Goal: Task Accomplishment & Management: Manage account settings

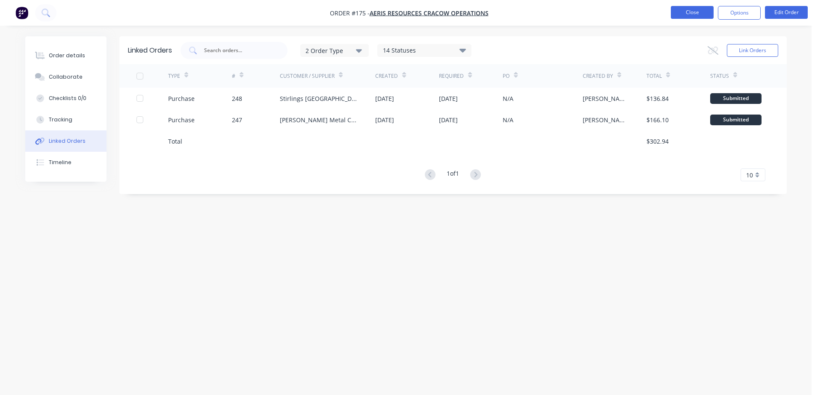
click at [693, 8] on button "Close" at bounding box center [692, 12] width 43 height 13
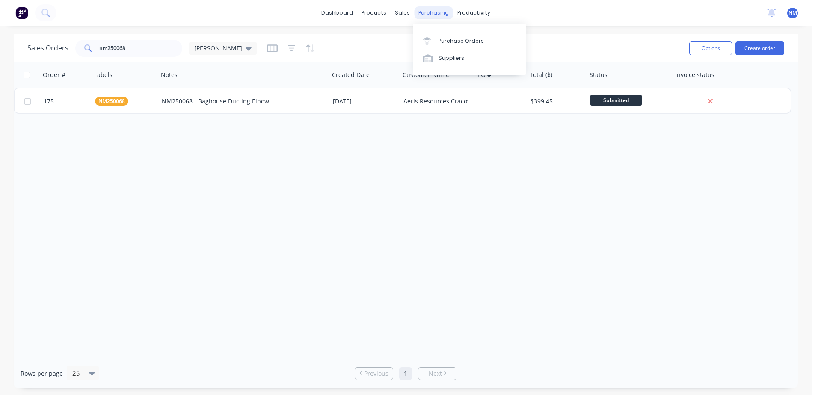
click at [429, 12] on div "purchasing" at bounding box center [433, 12] width 39 height 13
click at [460, 39] on div "Purchase Orders" at bounding box center [460, 41] width 45 height 8
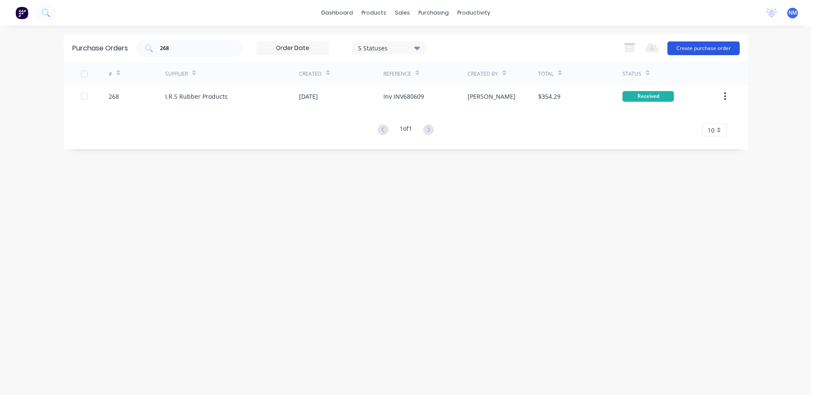
click at [687, 49] on button "Create purchase order" at bounding box center [703, 48] width 72 height 14
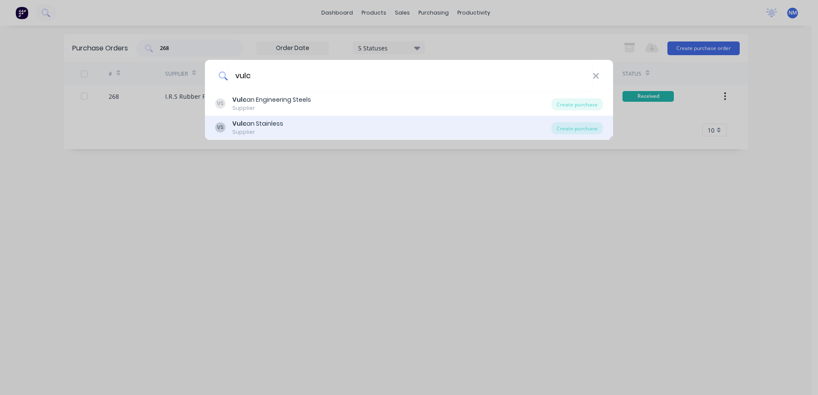
type input "vulc"
click at [270, 126] on div "Vulc an Stainless" at bounding box center [257, 123] width 51 height 9
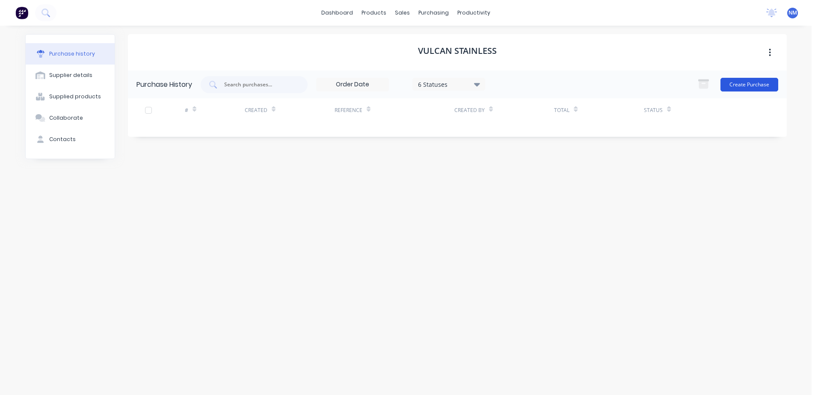
click at [752, 85] on button "Create Purchase" at bounding box center [749, 85] width 58 height 14
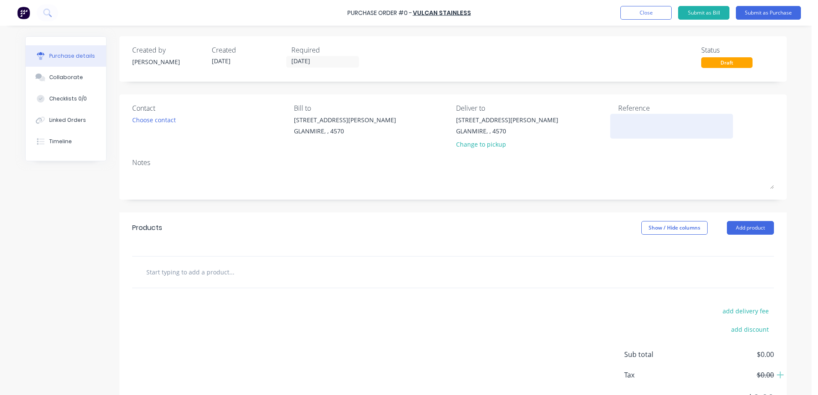
click at [622, 129] on textarea at bounding box center [671, 124] width 107 height 19
type textarea "x"
type textarea "j"
type textarea "x"
type textarea "ja"
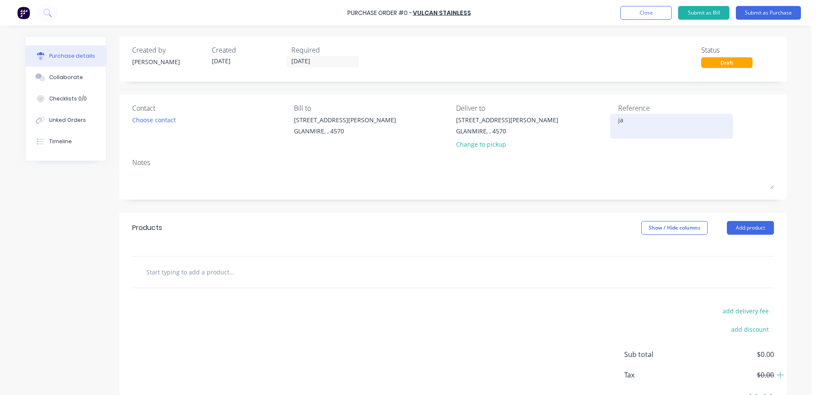
type textarea "x"
type textarea "[PERSON_NAME]"
type textarea "x"
type textarea "jaso"
type textarea "x"
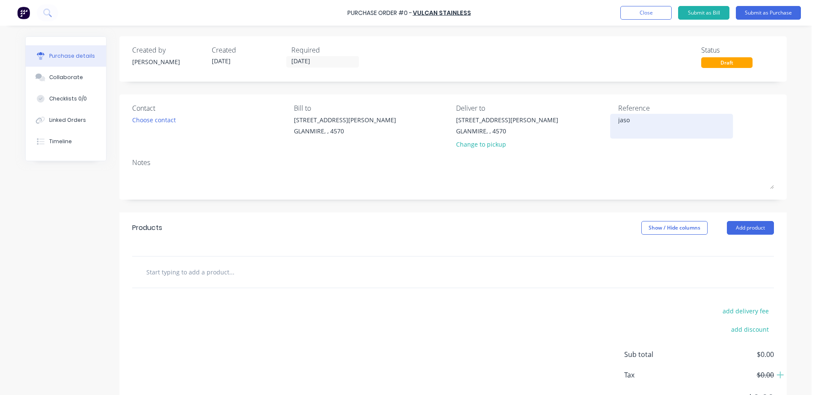
type textarea "[PERSON_NAME]"
type textarea "x"
type textarea "[PERSON_NAME]"
type textarea "x"
type textarea "[PERSON_NAME]"
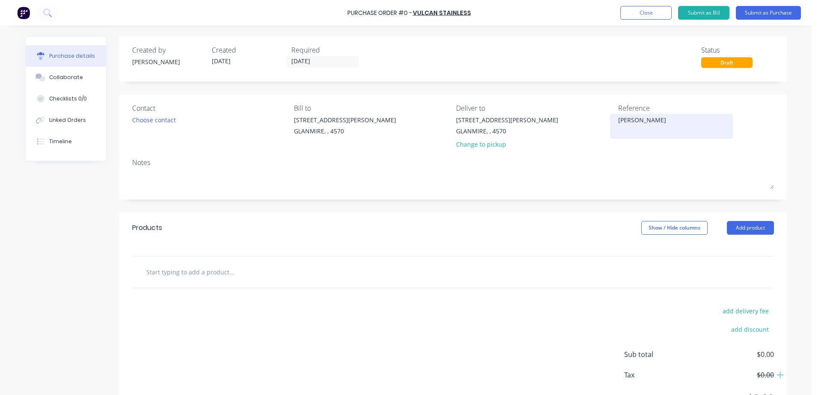
type textarea "x"
type textarea "[PERSON_NAME] to"
type textarea "x"
type textarea "[PERSON_NAME]"
type textarea "x"
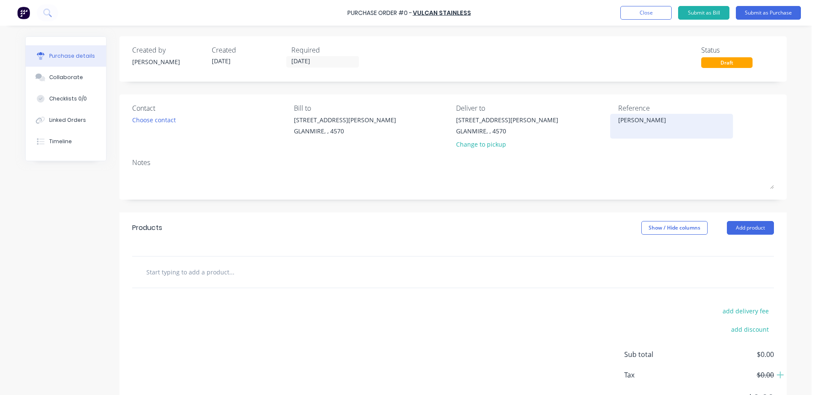
type textarea "[PERSON_NAME] tb"
type textarea "x"
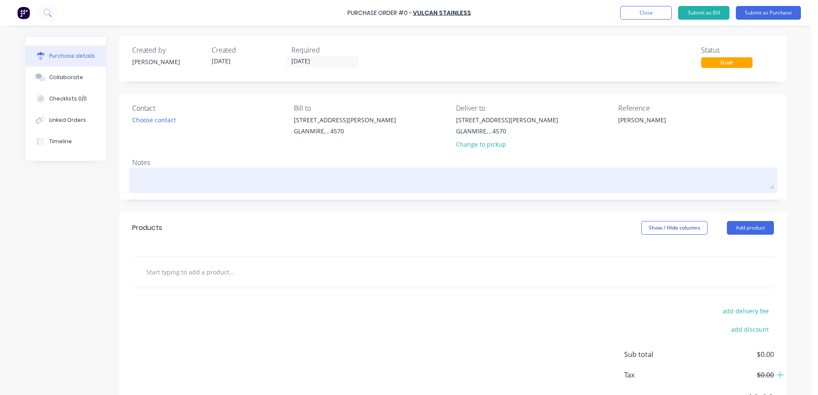
type textarea "[PERSON_NAME]"
type textarea "x"
type textarea "[PERSON_NAME]"
click at [152, 181] on textarea at bounding box center [453, 179] width 642 height 19
type textarea "x"
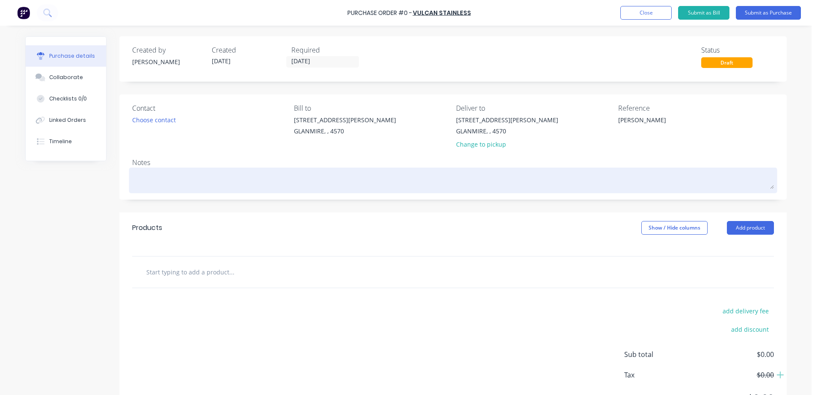
type textarea "j"
type textarea "x"
type textarea "ja"
type textarea "x"
type textarea "[PERSON_NAME]"
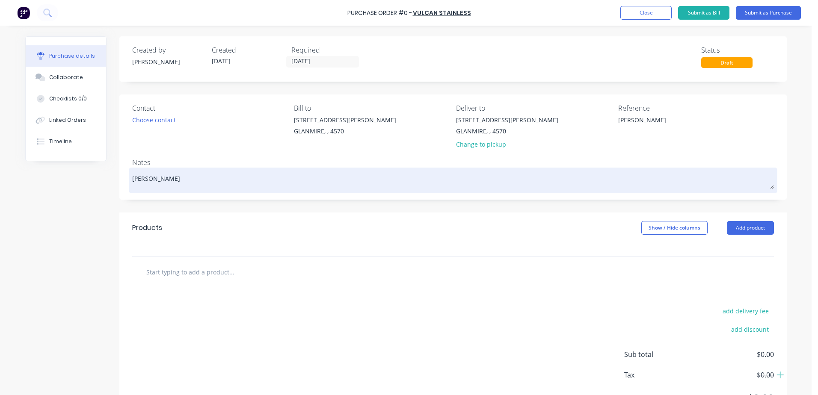
type textarea "x"
type textarea "jaso"
type textarea "x"
type textarea "[PERSON_NAME]"
type textarea "x"
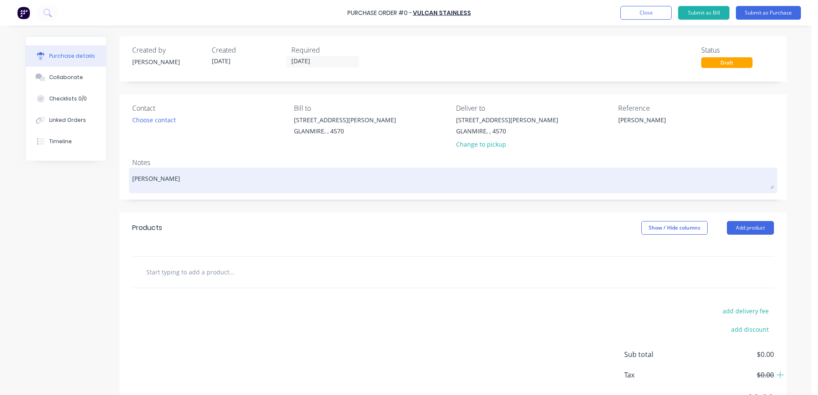
type textarea "[PERSON_NAME]"
type textarea "x"
type textarea "[PERSON_NAME]"
type textarea "x"
type textarea "[PERSON_NAME] tb"
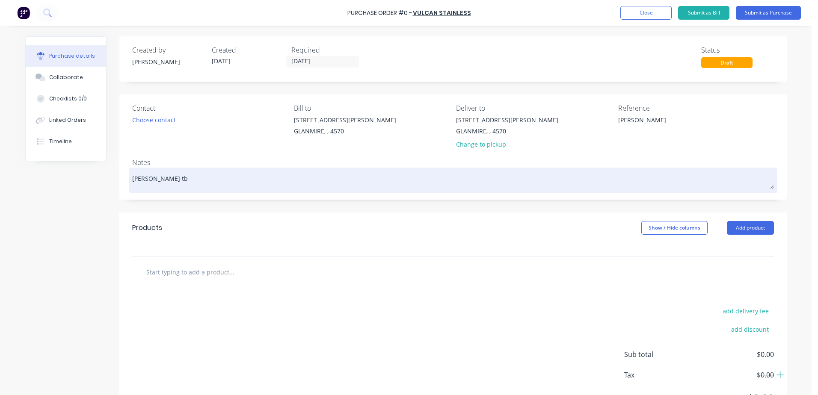
type textarea "x"
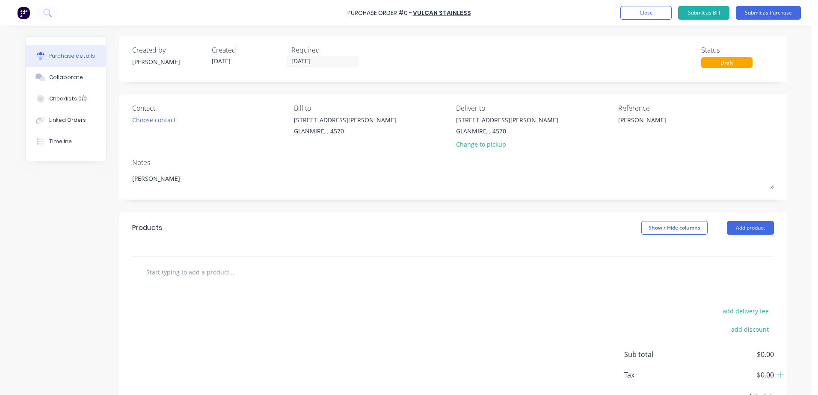
type textarea "[PERSON_NAME]"
type textarea "x"
type textarea "[PERSON_NAME]"
click at [175, 275] on input "text" at bounding box center [231, 271] width 171 height 17
type textarea "x"
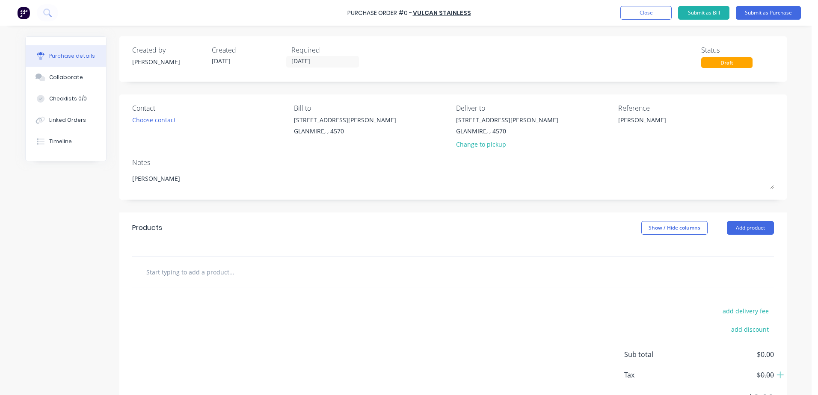
type input "1"
type textarea "x"
type input "1."
type textarea "x"
type input "1.5"
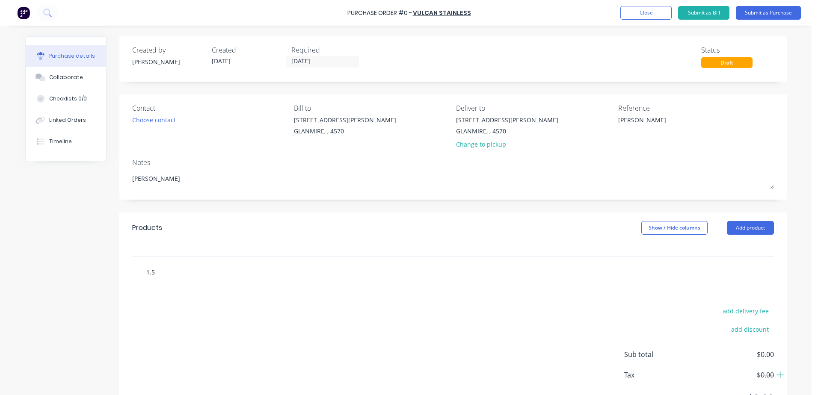
type textarea "x"
type input "1.50"
type textarea "x"
type input "1.50m"
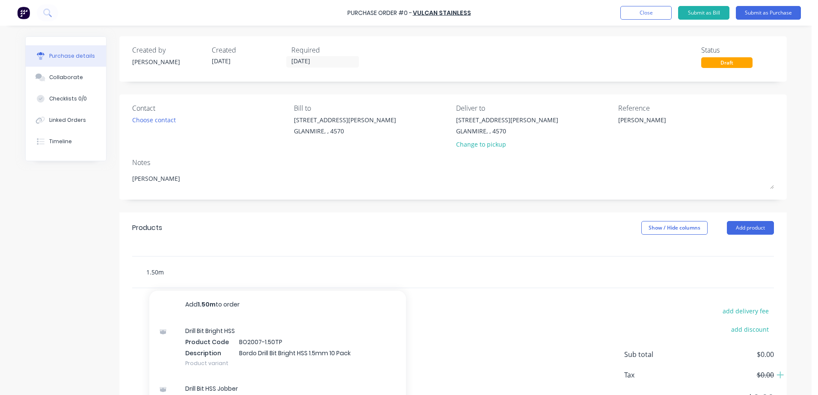
type textarea "x"
type input "1.50mm"
type textarea "x"
type input "1.50mm"
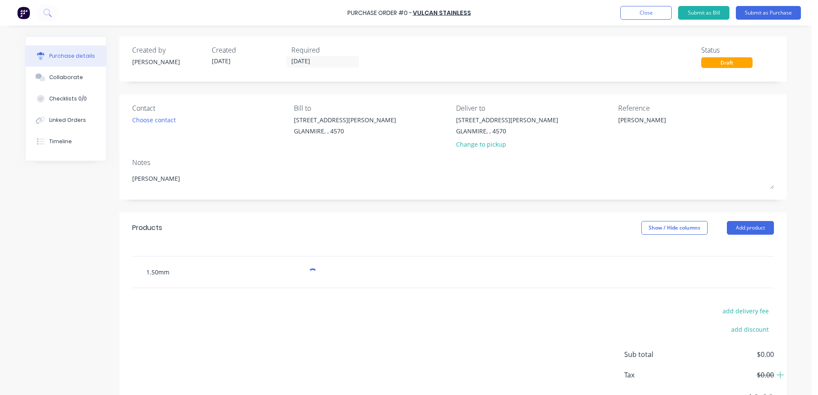
type textarea "x"
type input "1.50mm x"
type textarea "x"
type input "1.50mm x"
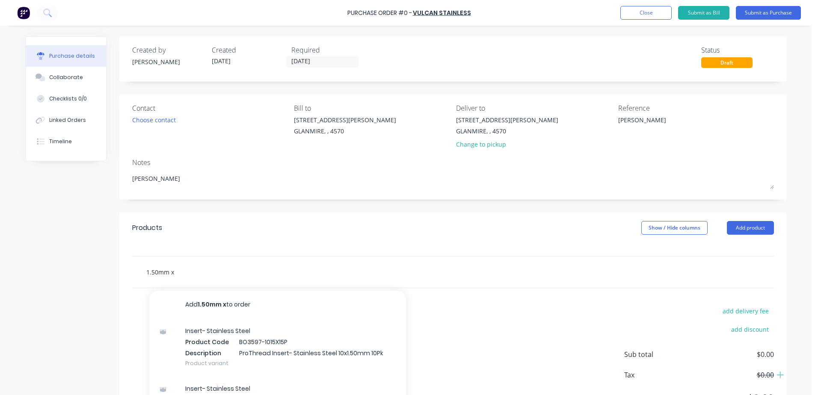
type textarea "x"
type input "1.50mm x 1"
type textarea "x"
type input "1.50mm x 12"
type textarea "x"
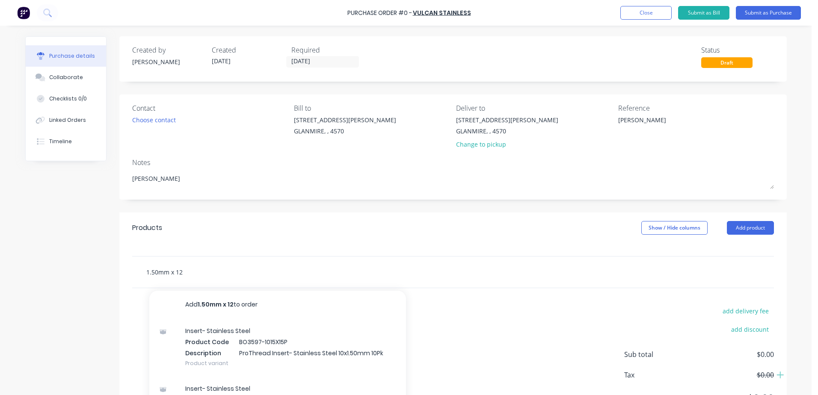
type input "1.50mm x 121"
type textarea "x"
type input "1.50mm x 1219"
type textarea "x"
type input "1.50mm x 1219"
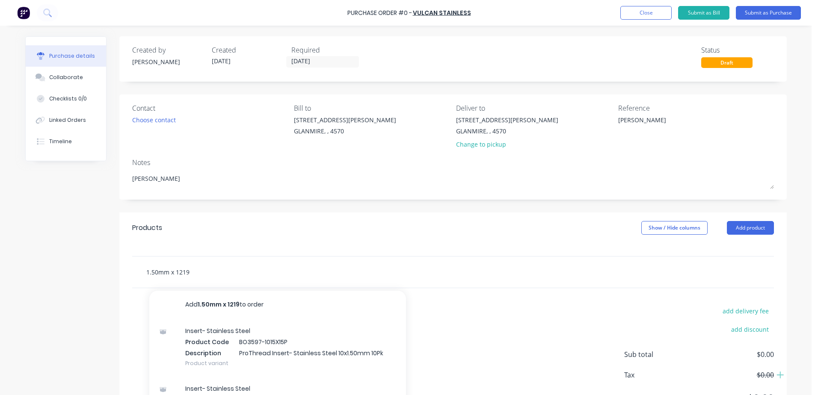
type textarea "x"
type input "1.50mm x 1219 x"
type textarea "x"
type input "1.50mm x 1219 x"
type textarea "x"
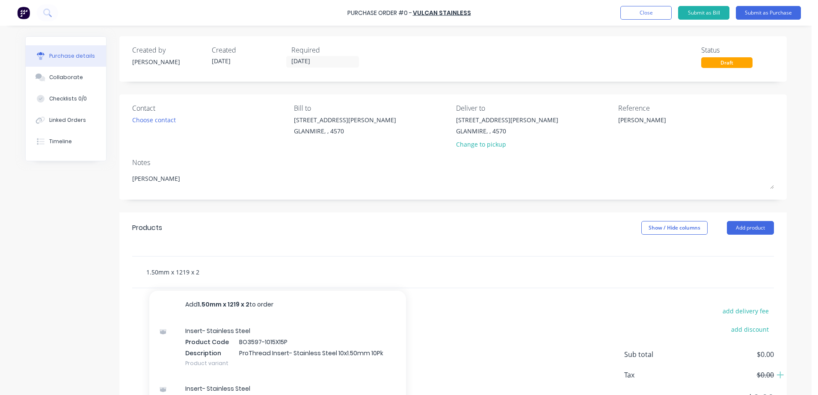
type input "1.50mm x 1219 x 24"
type textarea "x"
type input "1.50mm x 1219 x 243"
type textarea "x"
type input "1.50mm x 1219 x 2438"
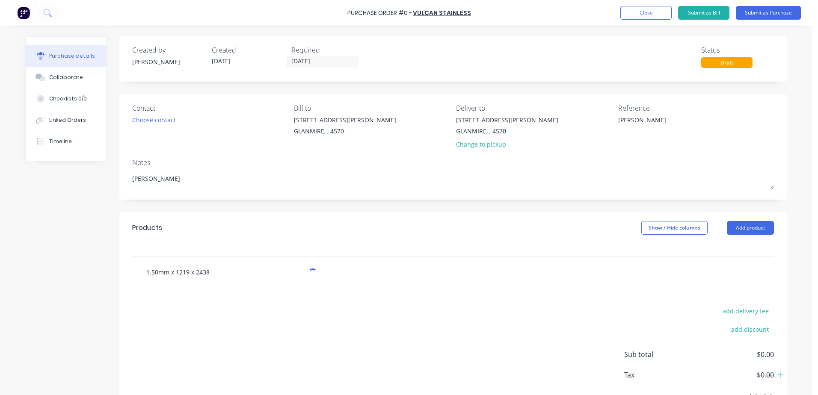
type textarea "x"
type input "1.50mm x 1219 x 2438"
type textarea "x"
type input "1.50mm x 1219 x 2438 s"
type textarea "x"
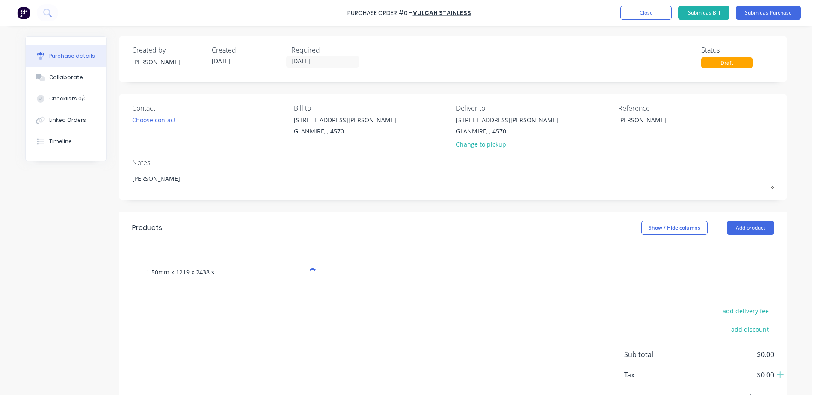
type input "1.50mm x 1219 x 2438 sh"
type textarea "x"
type input "1.50mm x 1219 x 2438 she"
type textarea "x"
type input "1.50mm x 1219 x 2438 shee"
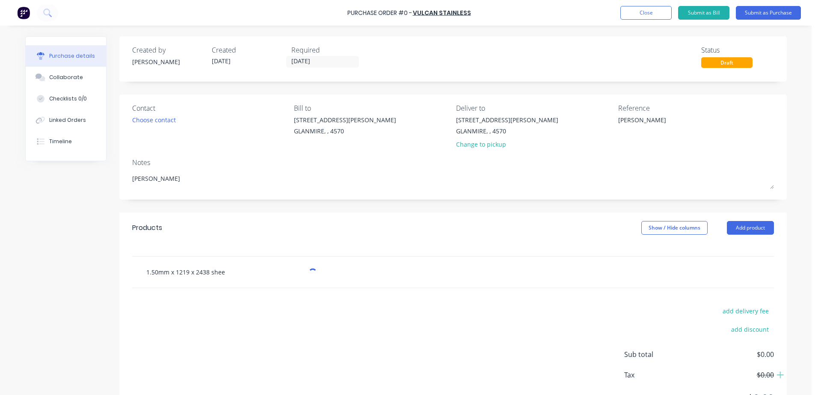
type textarea "x"
type input "1.50mm x 1219 x 2438 [PERSON_NAME]"
type textarea "x"
type input "1.50mm x 1219 x 2438 shee"
type textarea "x"
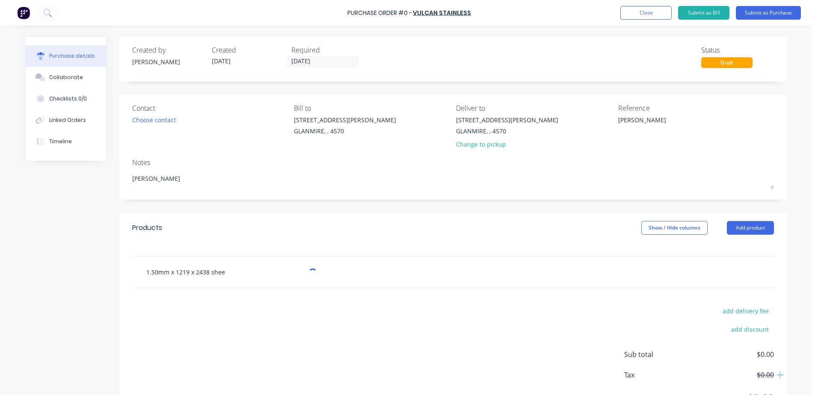
type input "1.50mm x 1219 x 2438 sheet"
type textarea "x"
type input "1.50mm x 1219 x 2438 sheet"
type textarea "x"
type input "1.50mm x 1219 x 2438 sheet G"
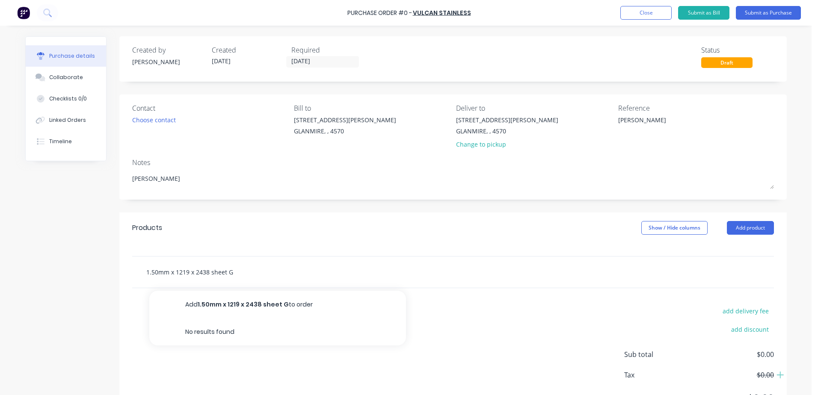
type textarea "x"
type input "1.50mm x 1219 x 2438 sheet G3"
type textarea "x"
type input "1.50mm x 1219 x 2438 sheet G34"
type textarea "x"
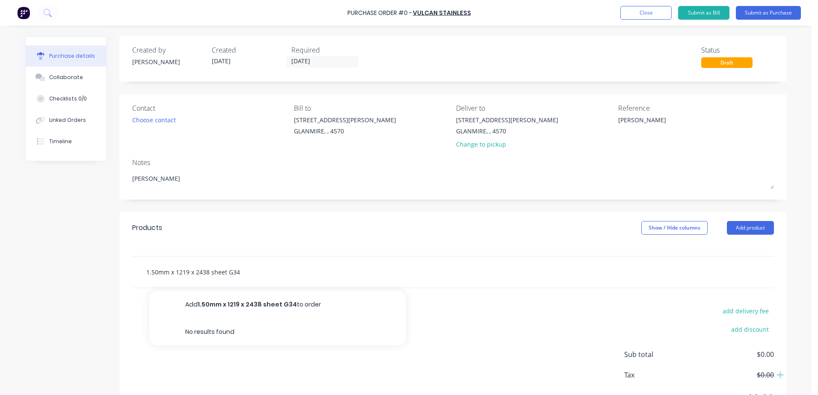
type input "1.50mm x 1219 x 2438 sheet G34"
type textarea "x"
type input "1.50mm x 1219 x 2438 sheet G34 2"
type textarea "x"
type input "1.50mm x 1219 x 2438 sheet G34 2B"
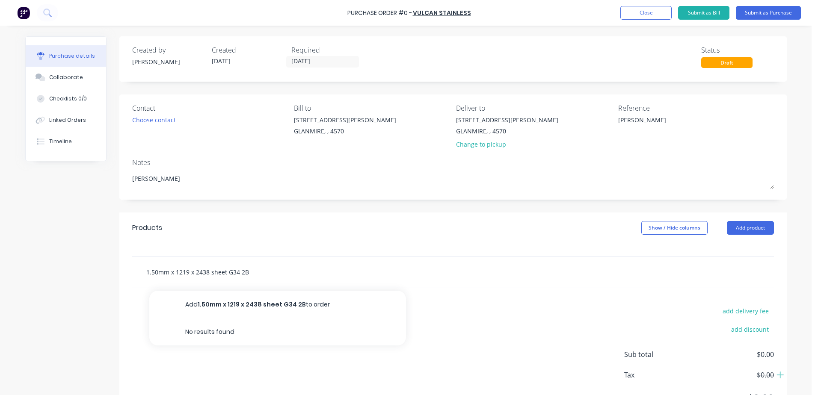
type textarea "x"
type input "1.50mm x 1219 x 2438 sheet G34 2B"
type textarea "x"
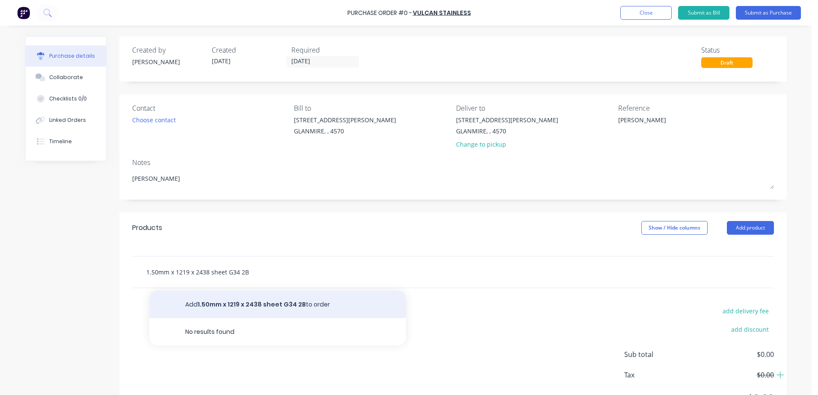
type input "1.50mm x 1219 x 2438 sheet G34 2B"
click at [273, 306] on button "Add 1.50mm x 1219 x 2438 sheet G34 2B to order" at bounding box center [277, 304] width 257 height 27
type textarea "x"
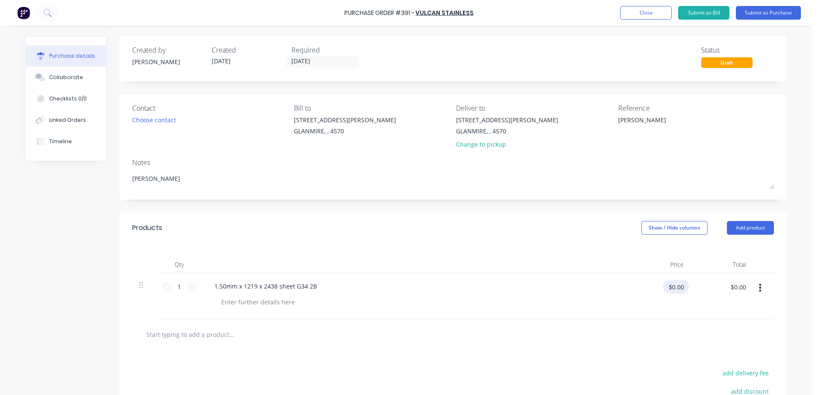
type textarea "x"
click at [664, 285] on input "$0.00" at bounding box center [676, 287] width 26 height 14
type input "172.05"
type textarea "x"
type input "$172.05"
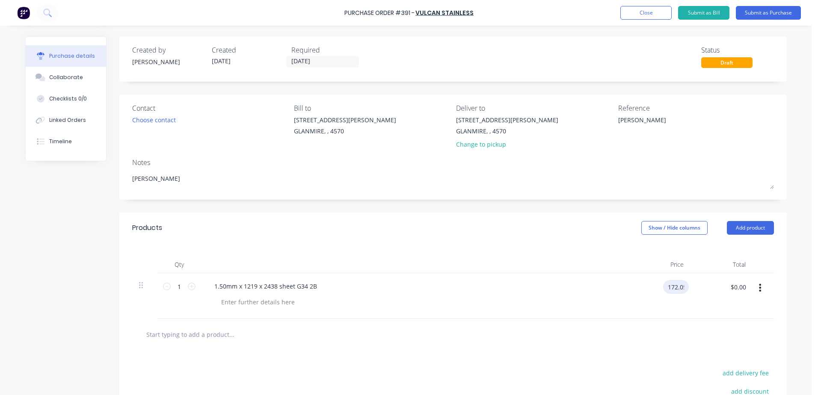
type input "$172.05"
click at [188, 336] on input "text" at bounding box center [231, 334] width 171 height 17
type textarea "x"
type input "se"
type textarea "x"
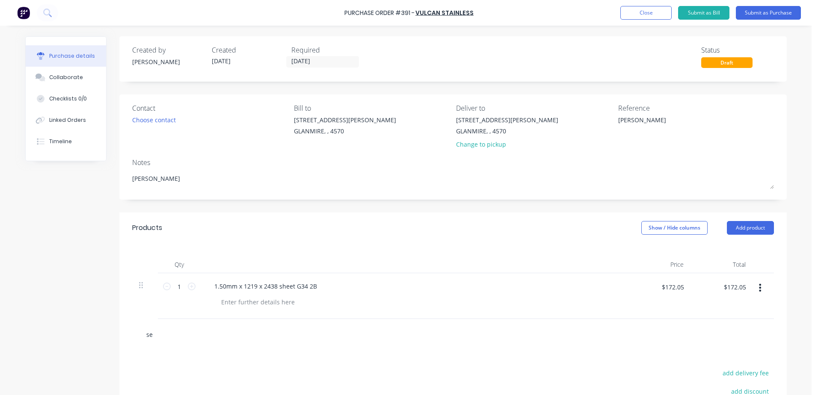
type input "ser"
type textarea "x"
type input "serv"
type textarea "x"
type input "servi"
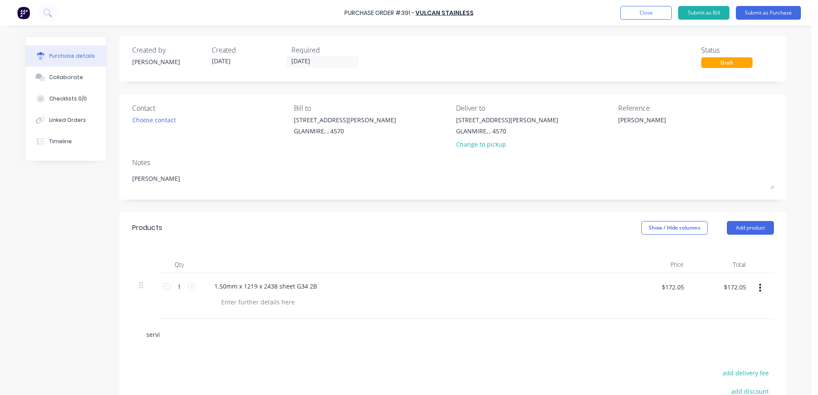
type textarea "x"
type input "servic"
type textarea "x"
type input "service"
type textarea "x"
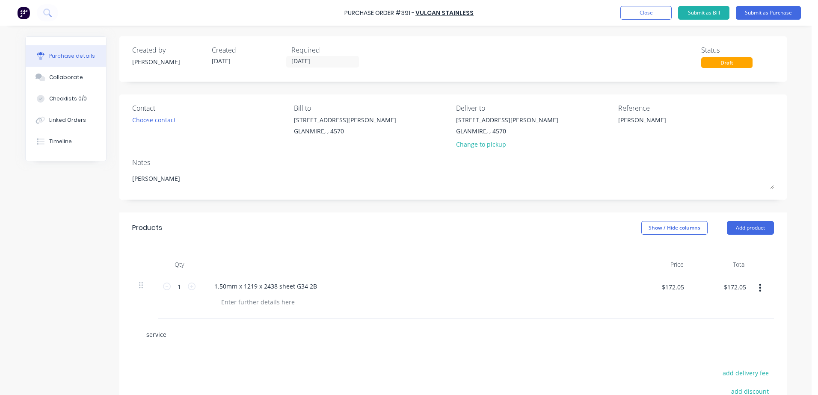
type input "service,"
type textarea "x"
type input "service,"
type textarea "x"
type input "service,"
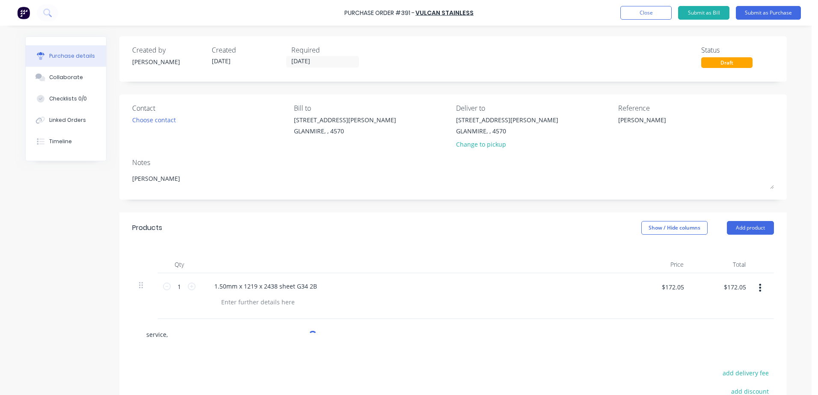
type textarea "x"
type input "service"
type textarea "x"
type input "service-"
type textarea "x"
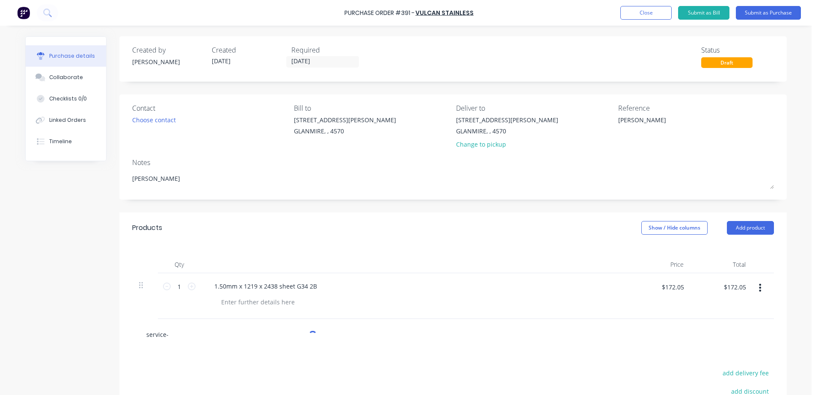
type input "service- p"
type textarea "x"
type input "service- p["
type textarea "x"
type input "service- p[a"
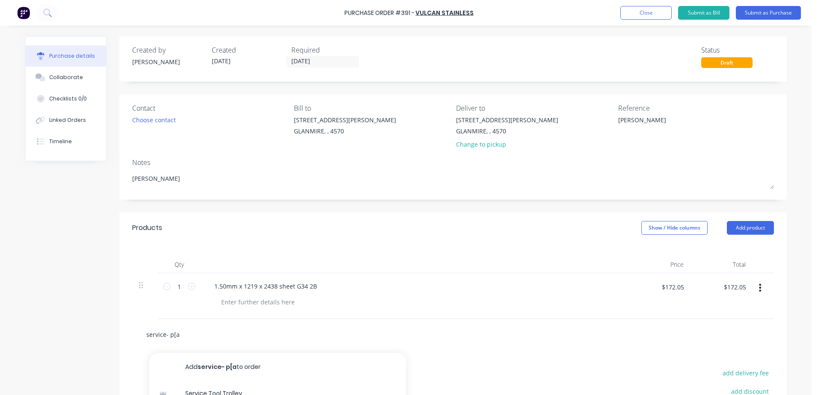
type textarea "x"
type input "service- p["
type textarea "x"
type input "service- p"
type textarea "x"
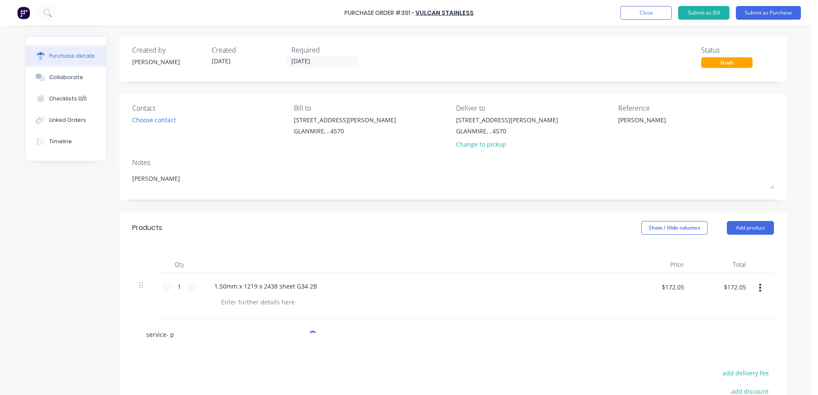
type input "service- [GEOGRAPHIC_DATA]"
type textarea "x"
type input "service- pal"
type textarea "x"
type input "service- pall"
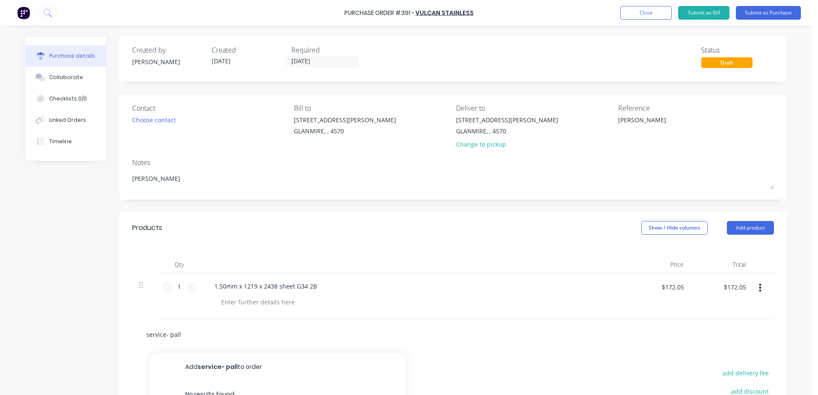
type textarea "x"
type input "service- palle"
type textarea "x"
type input "service- pallet"
type textarea "x"
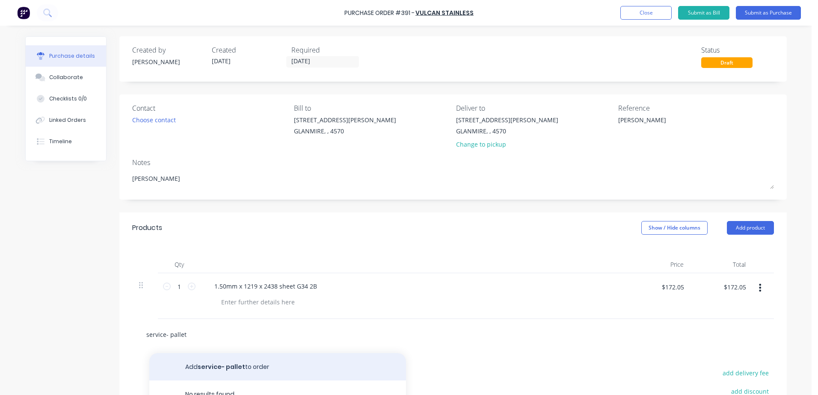
type input "service- pallet"
click at [220, 370] on button "Add service- pallet to order" at bounding box center [277, 366] width 257 height 27
type textarea "x"
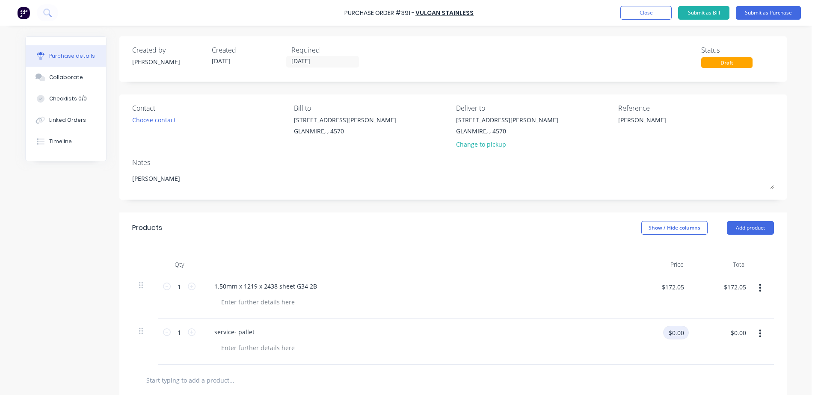
type textarea "x"
click at [671, 336] on input "$0.00" at bounding box center [676, 333] width 26 height 14
type input "33.15"
type textarea "x"
type input "$33.15"
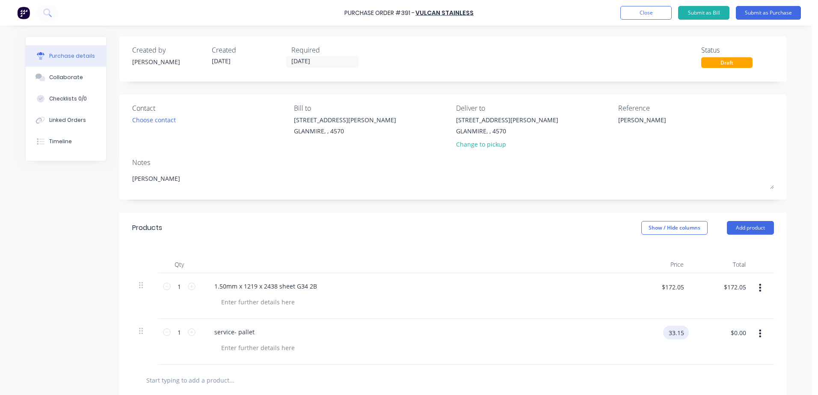
type input "$33.15"
click at [769, 15] on button "Submit as Purchase" at bounding box center [768, 13] width 65 height 14
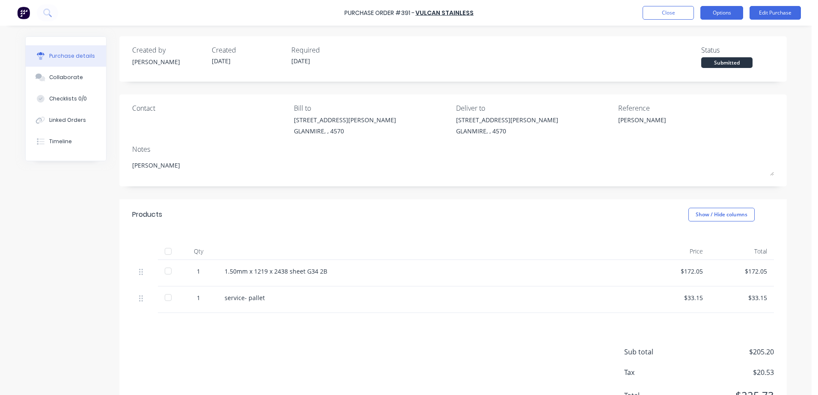
click at [728, 18] on button "Options" at bounding box center [721, 13] width 43 height 14
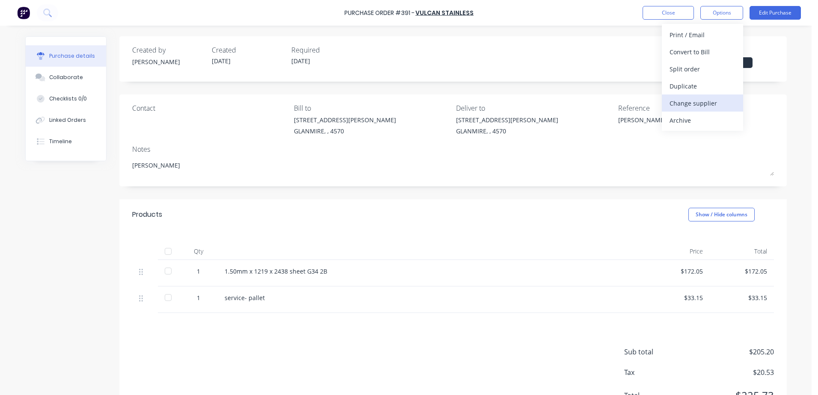
click at [701, 105] on div "Change supplier" at bounding box center [702, 103] width 66 height 12
type textarea "x"
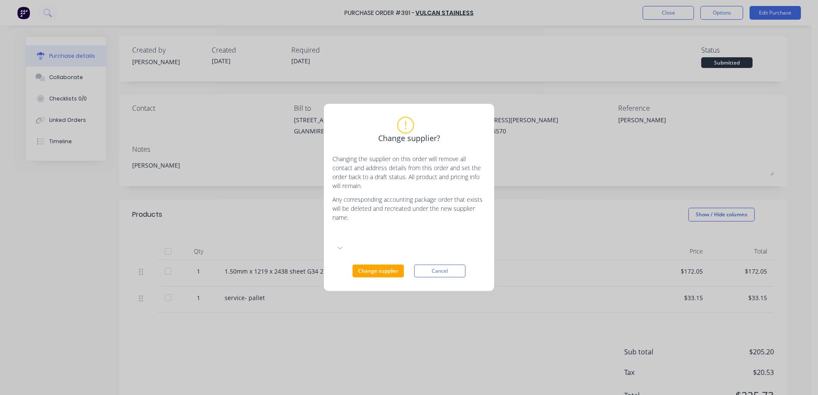
click at [383, 241] on div at bounding box center [396, 235] width 123 height 11
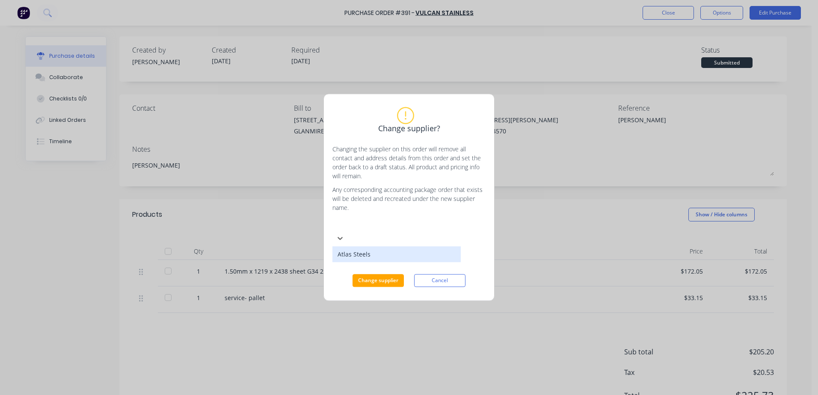
click at [388, 263] on div "Atlas Steels" at bounding box center [396, 255] width 128 height 16
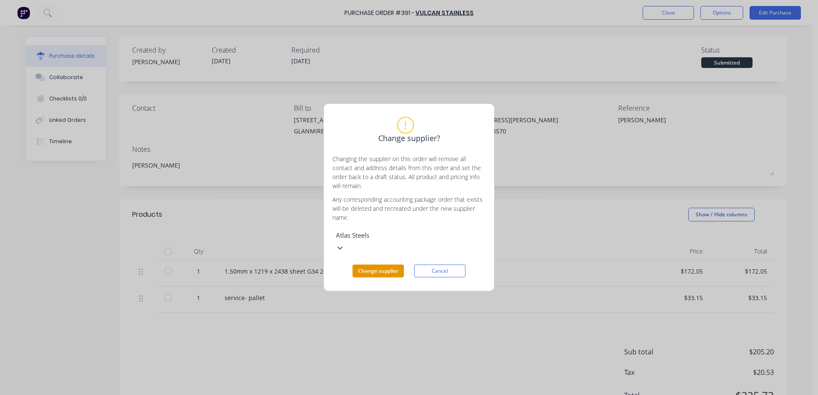
click at [384, 265] on button "Change supplier" at bounding box center [377, 271] width 51 height 13
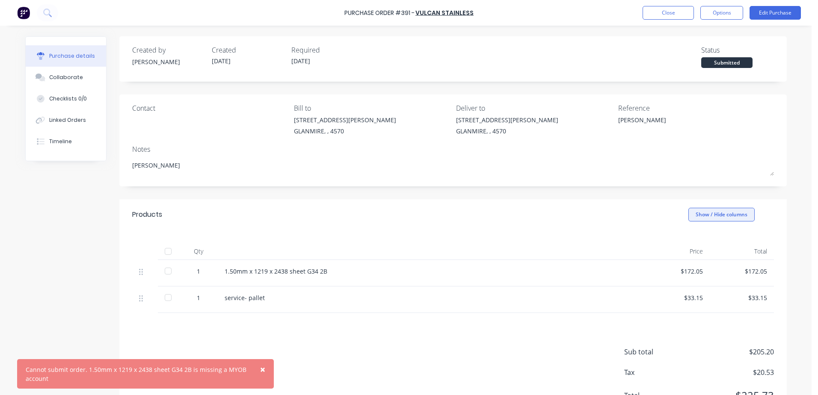
click at [698, 216] on button "Show / Hide columns" at bounding box center [721, 215] width 66 height 14
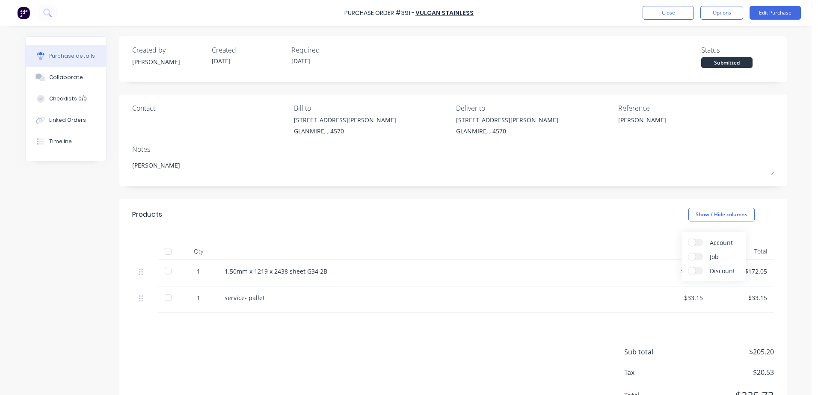
click at [693, 241] on span at bounding box center [691, 242] width 7 height 7
click at [688, 239] on input "Account" at bounding box center [688, 239] width 0 height 0
click at [571, 275] on div "1.50mm x 1219 x 2438 sheet G34 2B" at bounding box center [410, 271] width 371 height 9
click at [630, 269] on div at bounding box center [635, 273] width 64 height 27
click at [336, 274] on div "1.50mm x 1219 x 2438 sheet G34 2B" at bounding box center [410, 271] width 371 height 9
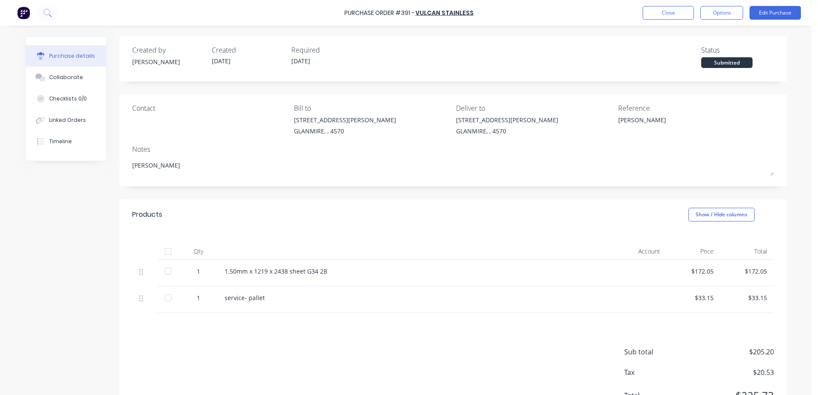
click at [319, 269] on div "1.50mm x 1219 x 2438 sheet G34 2B" at bounding box center [410, 271] width 371 height 9
click at [644, 250] on div "Account" at bounding box center [635, 251] width 64 height 17
click at [569, 276] on div "1.50mm x 1219 x 2438 sheet G34 2B" at bounding box center [410, 273] width 385 height 27
click at [256, 273] on div "1.50mm x 1219 x 2438 sheet G34 2B" at bounding box center [410, 271] width 371 height 9
click at [232, 302] on div "service- pallet" at bounding box center [410, 297] width 371 height 9
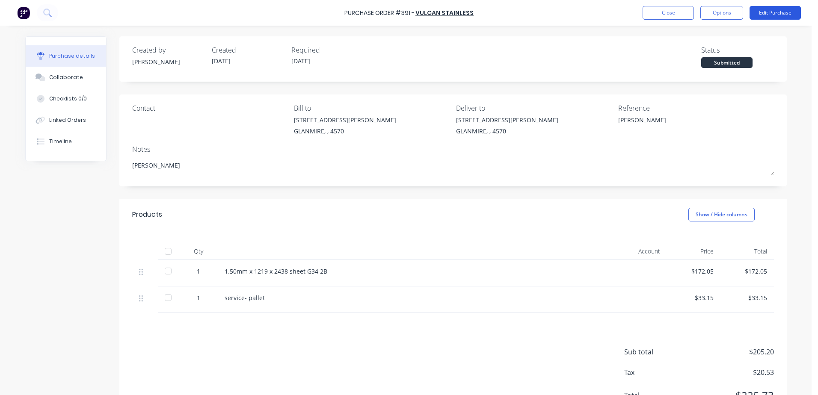
click at [766, 15] on button "Edit Purchase" at bounding box center [774, 13] width 51 height 14
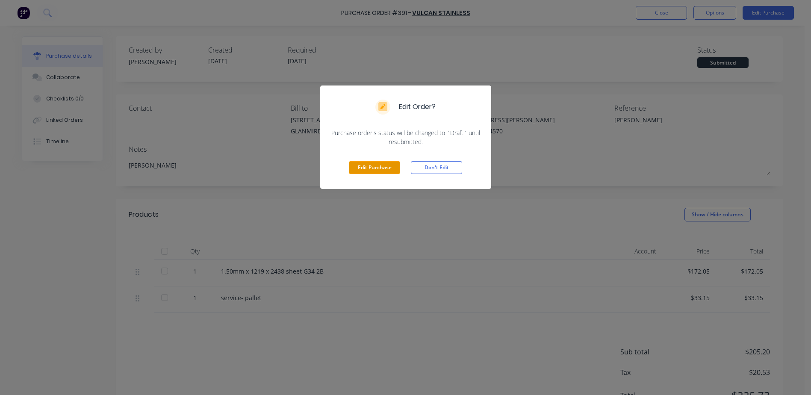
click at [374, 166] on button "Edit Purchase" at bounding box center [374, 167] width 51 height 13
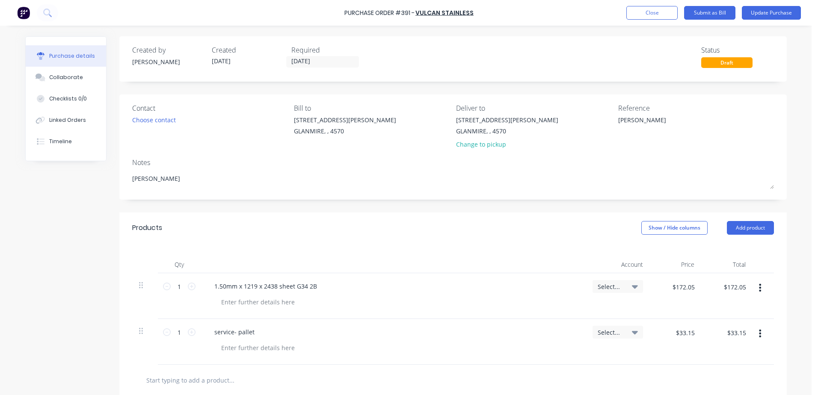
click at [632, 287] on icon at bounding box center [635, 286] width 6 height 3
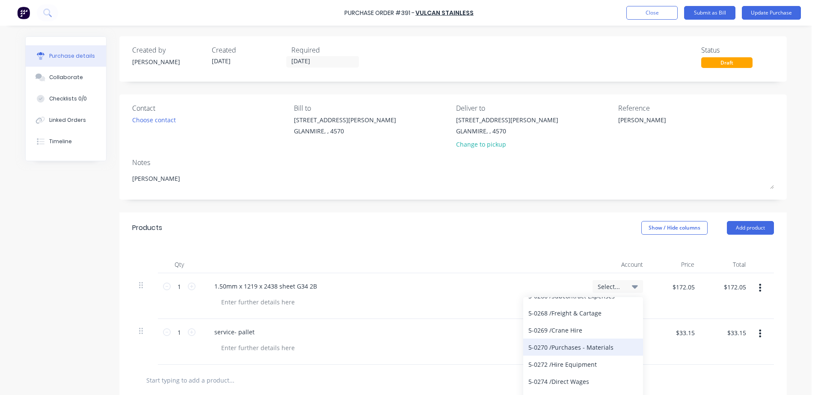
click at [575, 351] on div "5-0270 / Purchases - Materials" at bounding box center [583, 347] width 120 height 17
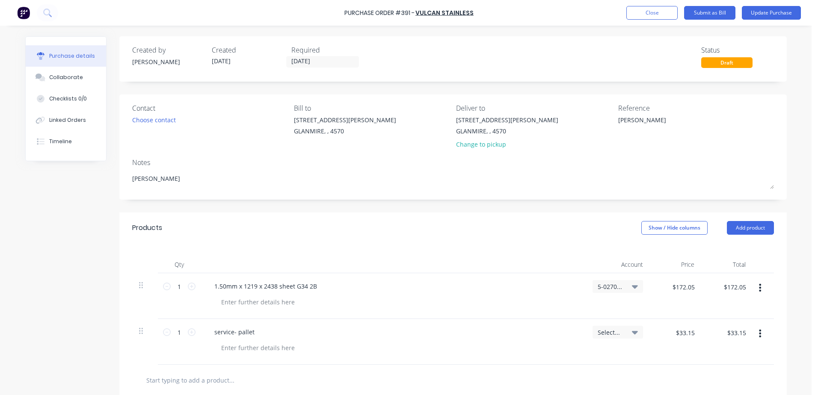
click at [632, 331] on icon at bounding box center [635, 332] width 6 height 9
click at [577, 353] on input at bounding box center [590, 357] width 88 height 17
click at [600, 329] on span "Select..." at bounding box center [611, 332] width 26 height 9
click at [245, 333] on div "service- pallet" at bounding box center [234, 332] width 54 height 12
type textarea "x"
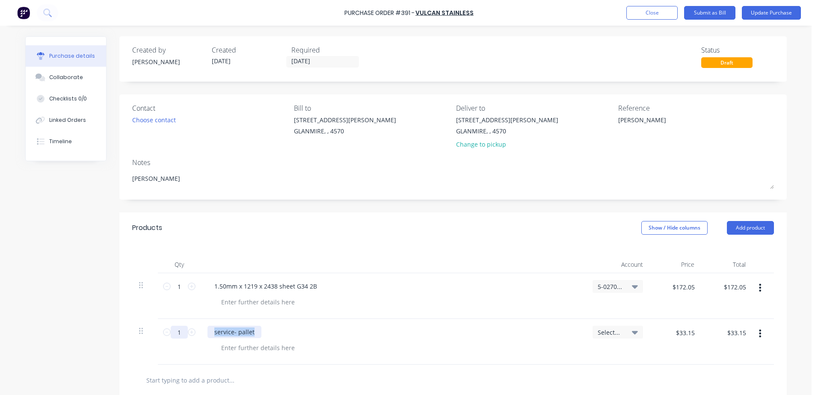
drag, startPoint x: 251, startPoint y: 333, endPoint x: 175, endPoint y: 335, distance: 75.3
click at [175, 335] on div "1 1 service- pallet Select... $33.15 $33.15 $33.15 $33.15" at bounding box center [453, 342] width 642 height 46
click at [632, 331] on icon at bounding box center [635, 332] width 6 height 3
click at [572, 353] on input at bounding box center [590, 357] width 88 height 17
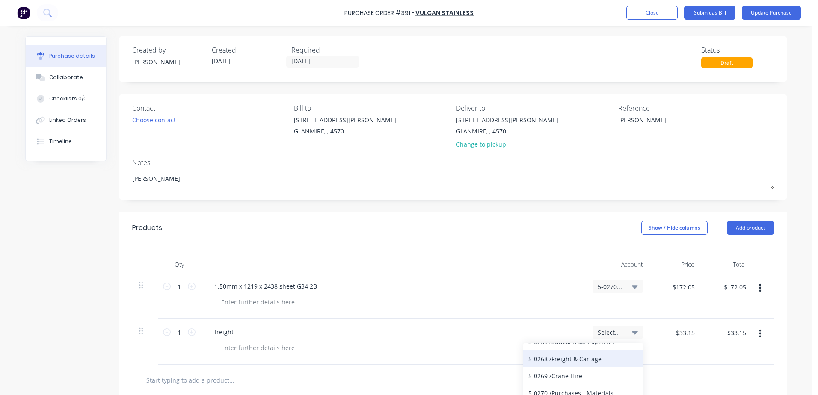
click at [590, 361] on div "5-0268 / Freight & Cartage" at bounding box center [583, 358] width 120 height 17
type textarea "x"
drag, startPoint x: 671, startPoint y: 334, endPoint x: 733, endPoint y: 325, distance: 62.2
click at [733, 325] on div "1 1 freight 5-0268 / Freight & Cartage $33.15 $33.15 $33.15 $33.15" at bounding box center [453, 342] width 642 height 46
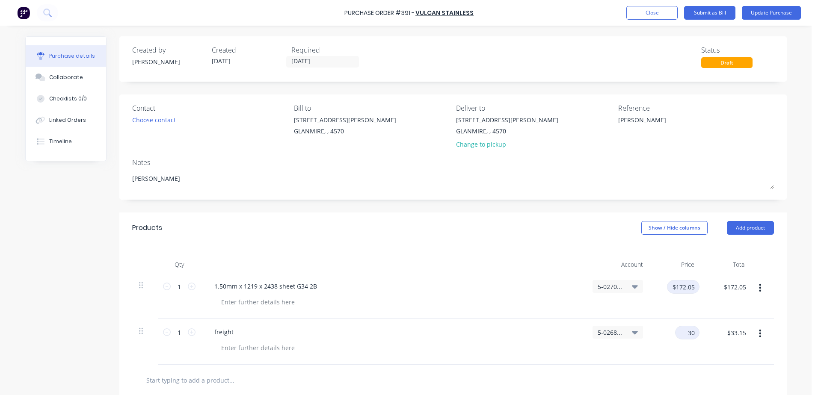
type input "30"
type textarea "x"
type input "$30.00"
drag, startPoint x: 685, startPoint y: 285, endPoint x: 680, endPoint y: 296, distance: 12.6
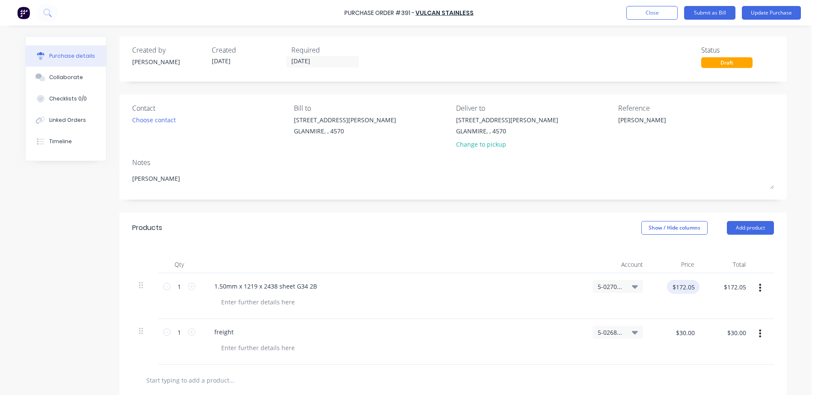
click at [683, 287] on input "$172.05" at bounding box center [683, 287] width 33 height 14
type input "181.21"
type textarea "x"
type input "$181.21"
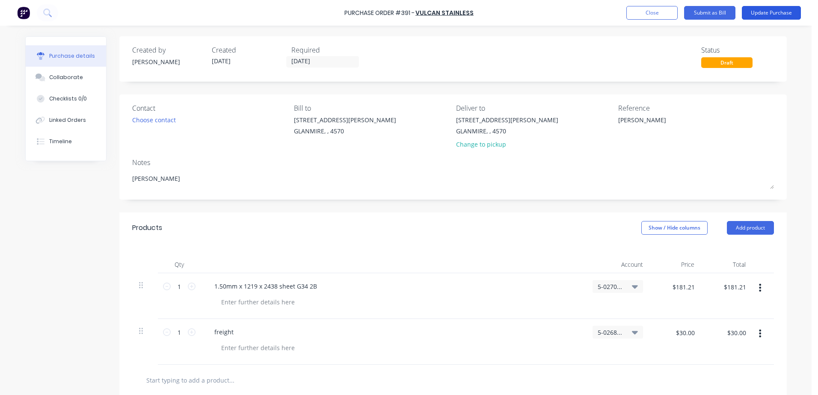
click at [776, 18] on button "Update Purchase" at bounding box center [771, 13] width 59 height 14
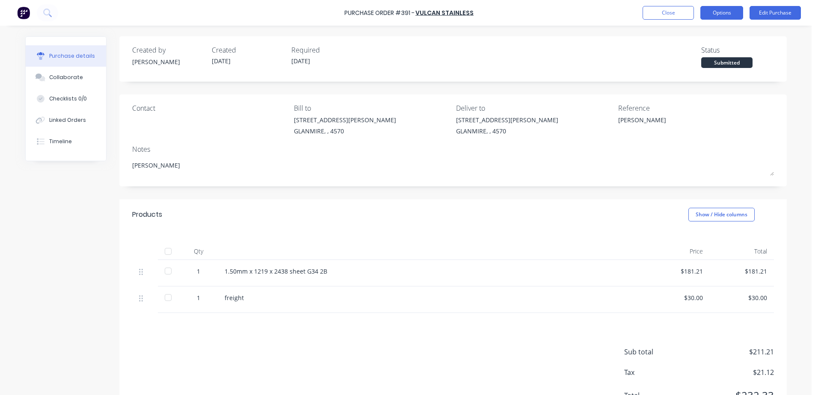
click at [711, 17] on button "Options" at bounding box center [721, 13] width 43 height 14
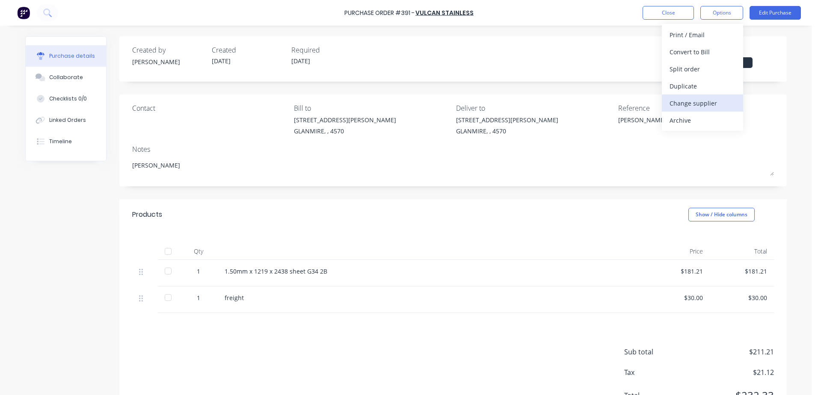
click at [710, 101] on div "Change supplier" at bounding box center [702, 103] width 66 height 12
type textarea "x"
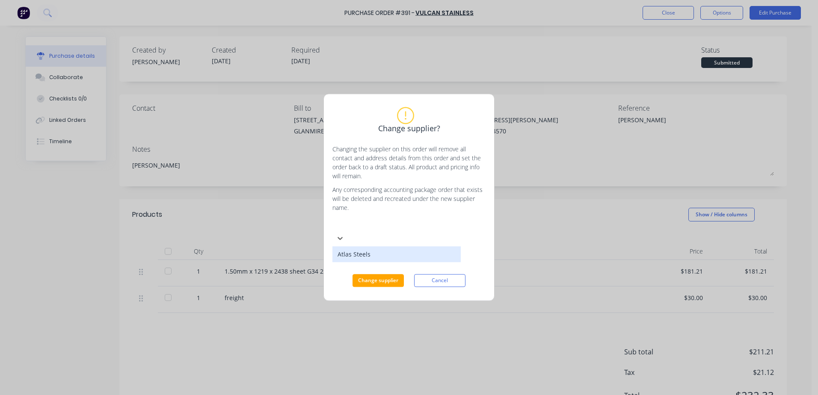
click at [367, 231] on div at bounding box center [396, 225] width 123 height 11
click at [367, 261] on div "Atlas Steels" at bounding box center [396, 255] width 128 height 16
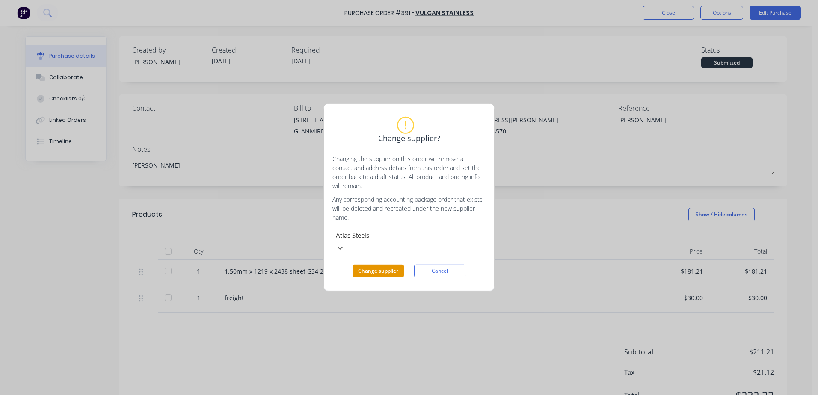
click at [375, 265] on button "Change supplier" at bounding box center [377, 271] width 51 height 13
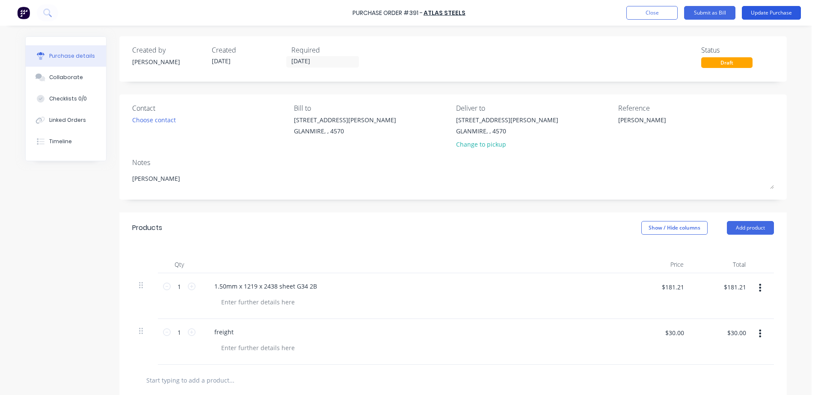
click at [773, 17] on button "Update Purchase" at bounding box center [771, 13] width 59 height 14
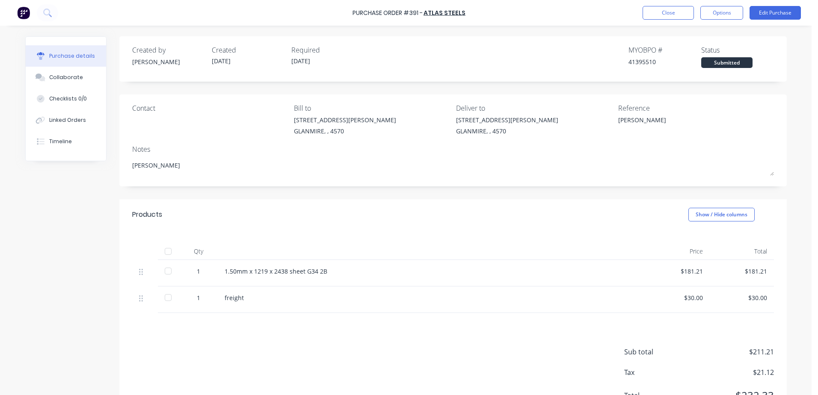
click at [719, 20] on div "Purchase Order #391 - Atlas Steels Close Options Edit Purchase" at bounding box center [409, 13] width 818 height 26
click at [724, 12] on button "Options" at bounding box center [721, 13] width 43 height 14
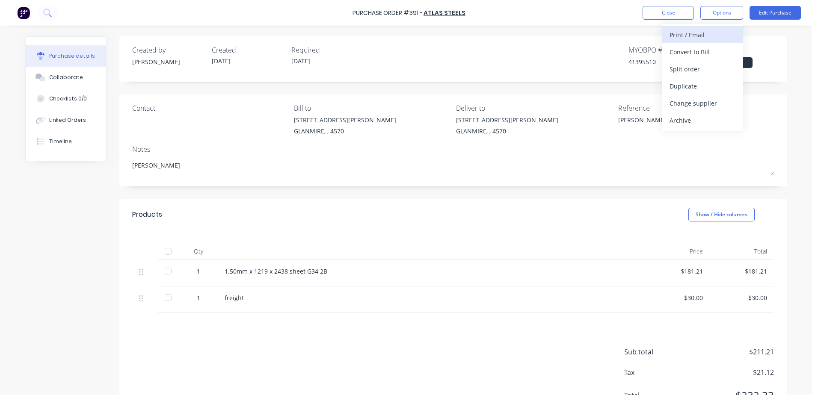
click at [704, 36] on div "Print / Email" at bounding box center [702, 35] width 66 height 12
click at [545, 143] on div "Contact Bill to [STREET_ADDRESS][PERSON_NAME] Deliver to [STREET_ADDRESS][PERSO…" at bounding box center [452, 141] width 667 height 92
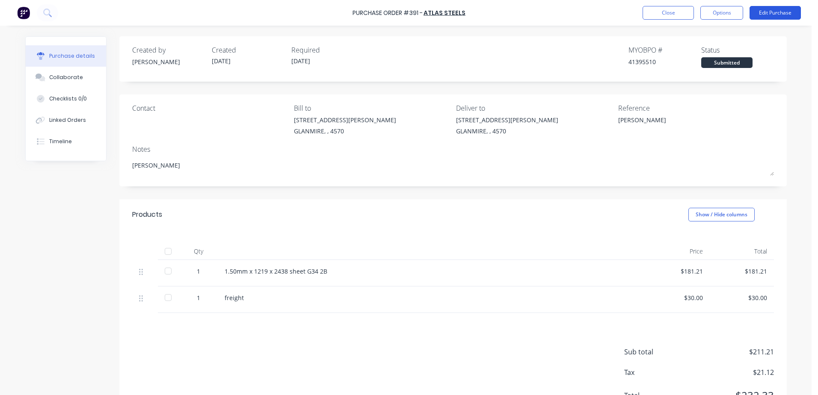
click at [772, 16] on button "Edit Purchase" at bounding box center [774, 13] width 51 height 14
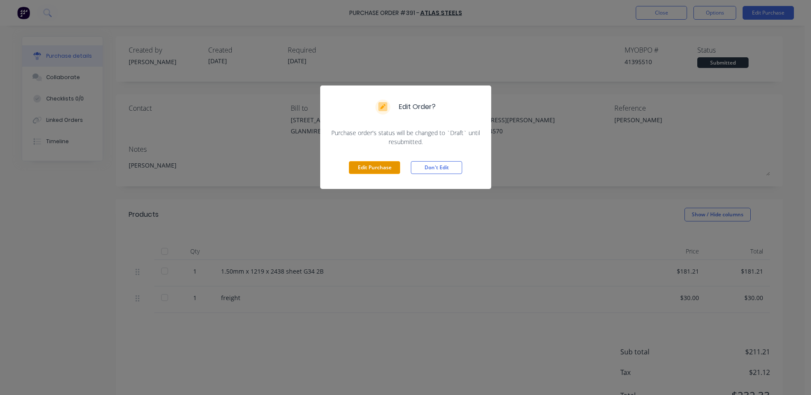
click at [379, 167] on button "Edit Purchase" at bounding box center [374, 167] width 51 height 13
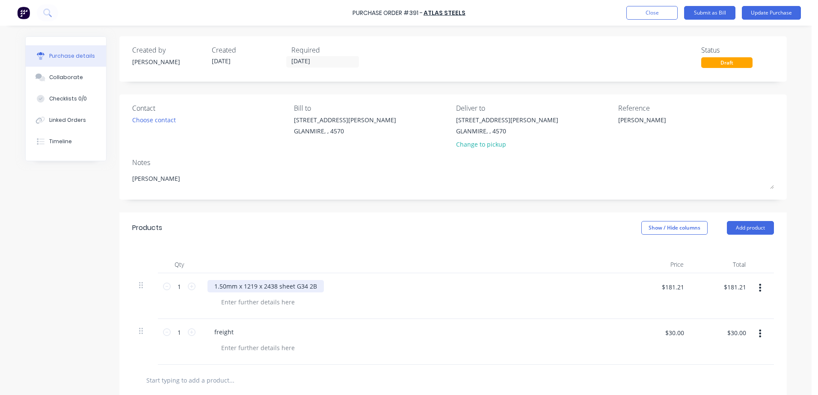
type textarea "x"
drag, startPoint x: 315, startPoint y: 286, endPoint x: 191, endPoint y: 302, distance: 124.7
click at [191, 302] on div "1 1 1.50mm x 1219 x 2438 sheet G34 2B $181.21 $181.21 $181.21 $181.21" at bounding box center [453, 296] width 642 height 46
click at [768, 12] on button "Update Purchase" at bounding box center [771, 13] width 59 height 14
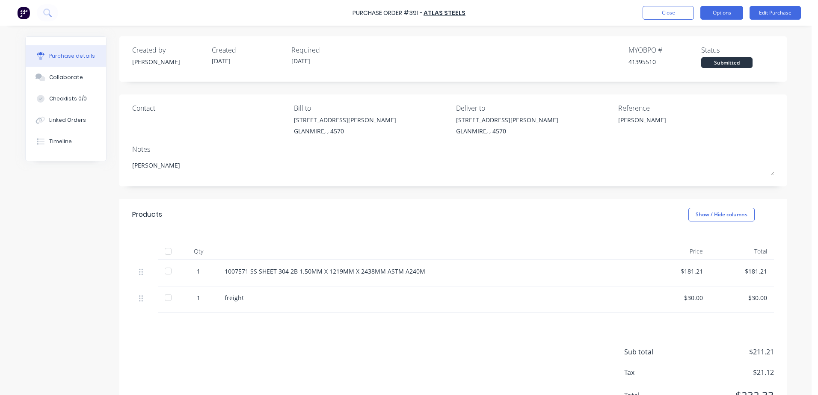
click at [730, 16] on button "Options" at bounding box center [721, 13] width 43 height 14
click at [708, 50] on div "With pricing" at bounding box center [702, 52] width 66 height 12
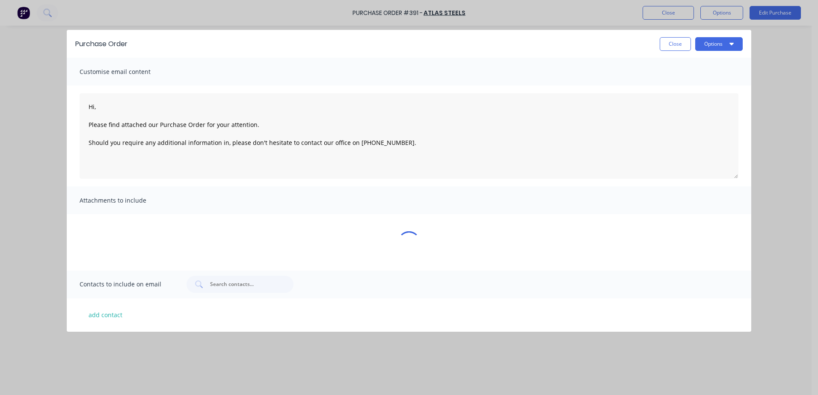
type textarea "x"
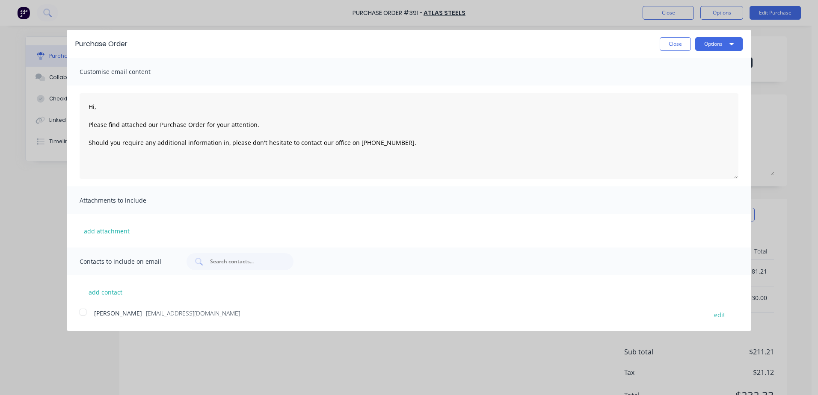
click at [84, 314] on div at bounding box center [82, 312] width 17 height 17
type textarea "Hi, Please find attached our Purchase Order for your attention. Should you requ…"
click at [711, 45] on button "Options" at bounding box center [718, 44] width 47 height 14
click at [687, 81] on div "Email" at bounding box center [702, 83] width 66 height 12
type textarea "x"
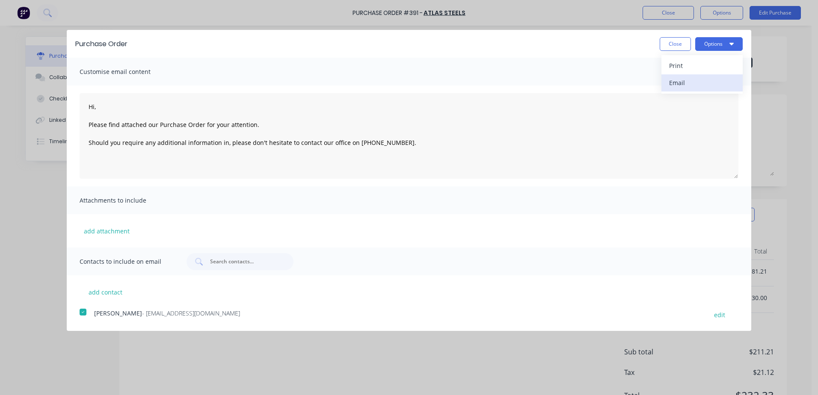
type textarea "Hi, Please find attached our Purchase Order for your attention. Should you requ…"
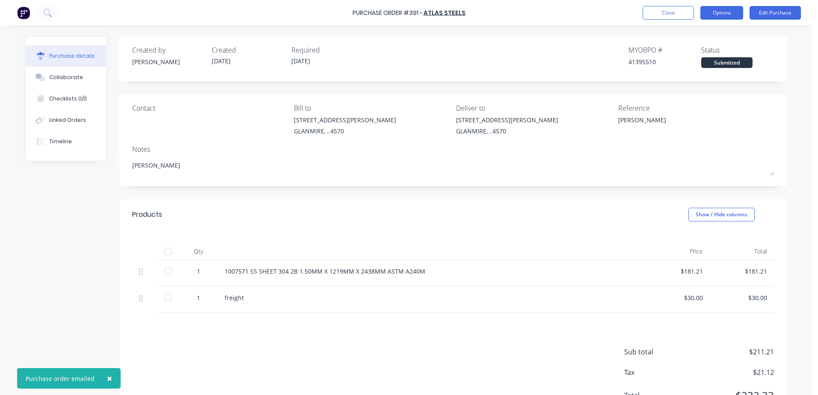
click at [713, 16] on button "Options" at bounding box center [721, 13] width 43 height 14
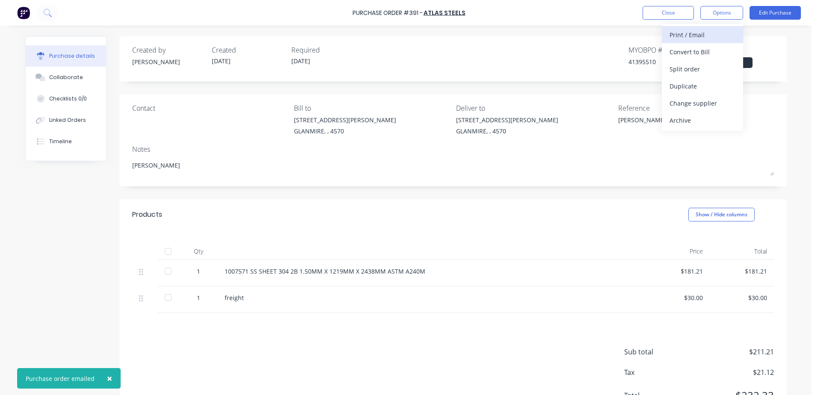
click at [673, 32] on div "Print / Email" at bounding box center [702, 35] width 66 height 12
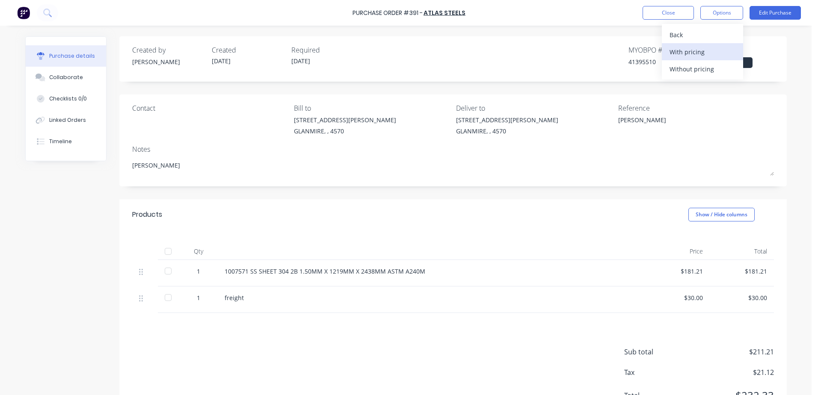
click at [673, 53] on div "With pricing" at bounding box center [702, 52] width 66 height 12
type textarea "x"
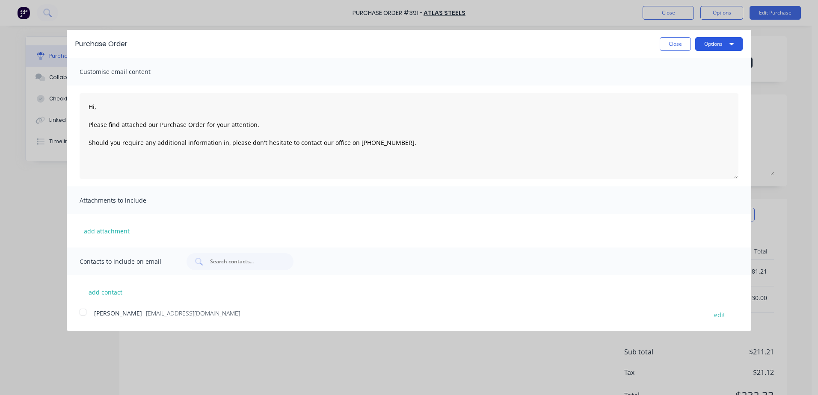
click at [707, 44] on button "Options" at bounding box center [718, 44] width 47 height 14
click at [679, 68] on div "Print" at bounding box center [702, 65] width 66 height 12
type textarea "Hi, Please find attached our Purchase Order for your attention. Should you requ…"
type textarea "x"
type textarea "Hi, Please find attached our Purchase Order for your attention. Should you requ…"
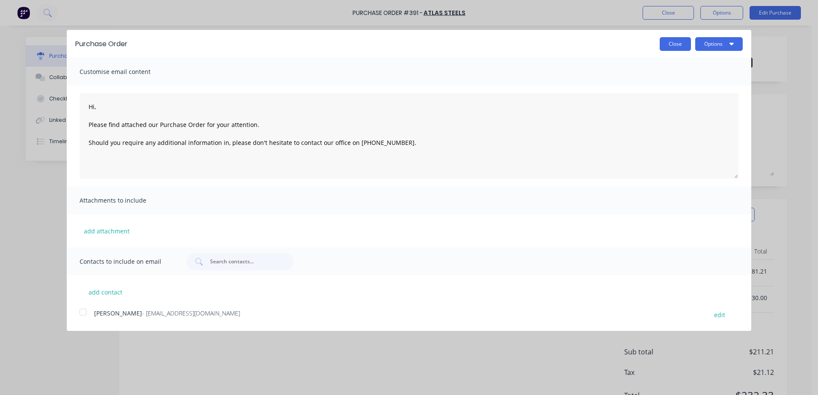
click at [673, 45] on button "Close" at bounding box center [675, 44] width 31 height 14
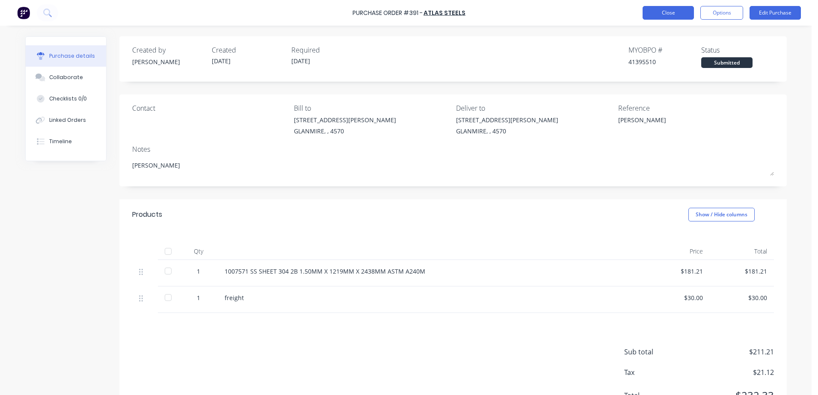
click at [659, 14] on button "Close" at bounding box center [667, 13] width 51 height 14
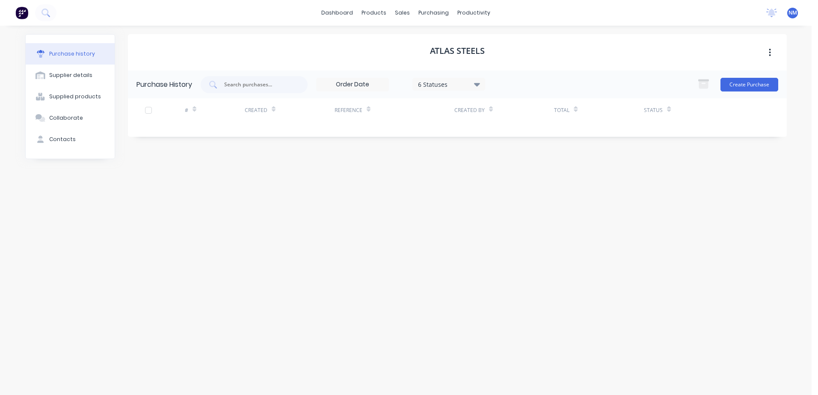
click at [406, 178] on div "Atlas Steels Purchase History 6 Statuses 6 Statuses Create Purchase # Created R…" at bounding box center [457, 206] width 659 height 344
click at [427, 41] on div "Sales Orders" at bounding box center [434, 41] width 35 height 8
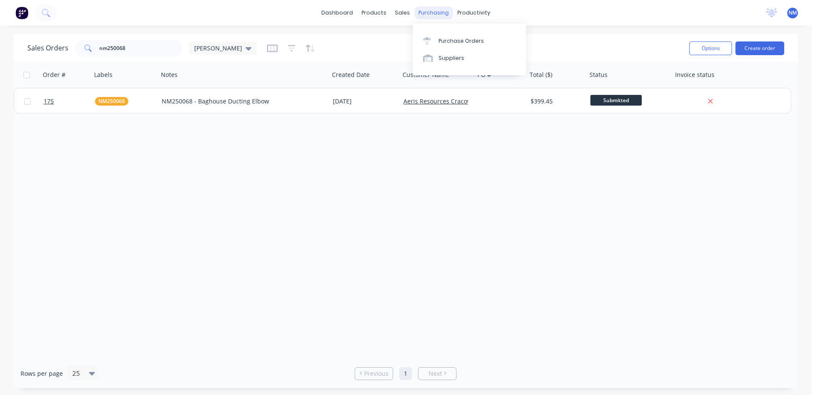
click at [435, 14] on div "purchasing" at bounding box center [433, 12] width 39 height 13
click at [445, 57] on div "Suppliers" at bounding box center [451, 58] width 26 height 8
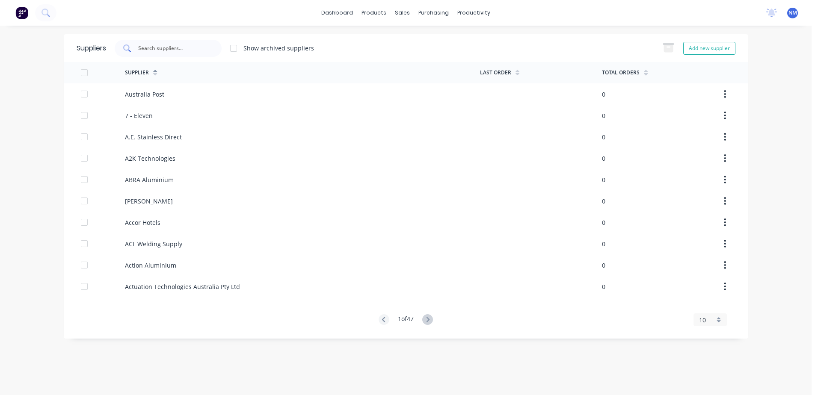
click at [178, 47] on input "text" at bounding box center [172, 48] width 71 height 9
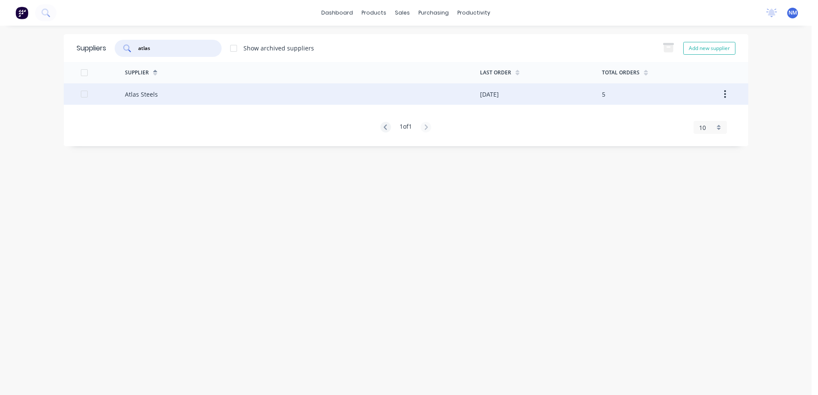
click at [211, 92] on div "Atlas Steels" at bounding box center [302, 93] width 355 height 21
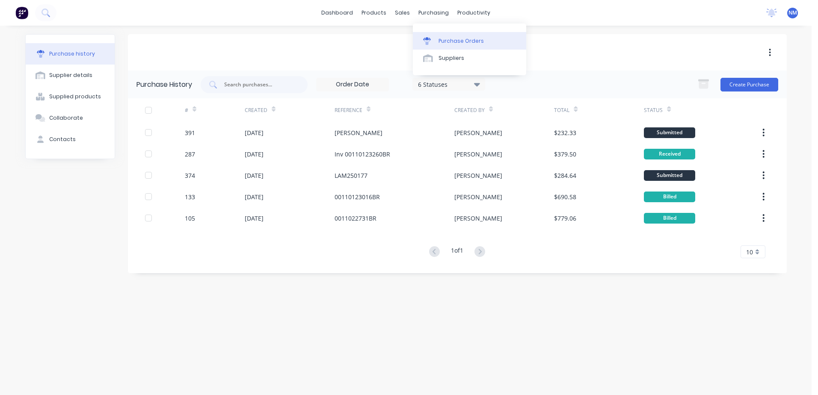
click at [455, 42] on div "Purchase Orders" at bounding box center [460, 41] width 45 height 8
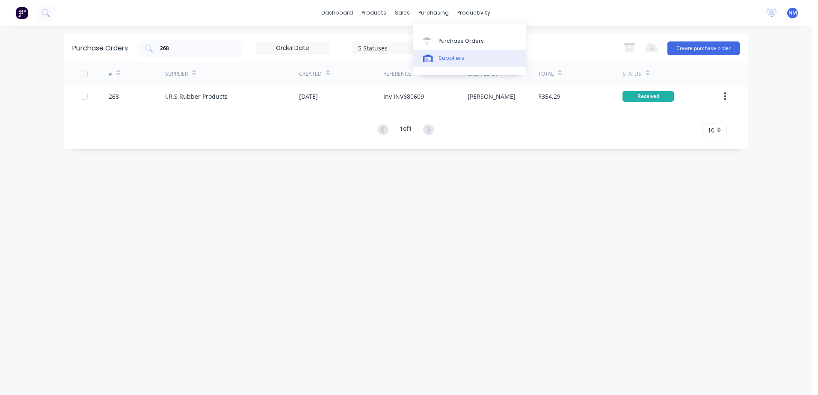
click at [450, 56] on div "Suppliers" at bounding box center [451, 58] width 26 height 8
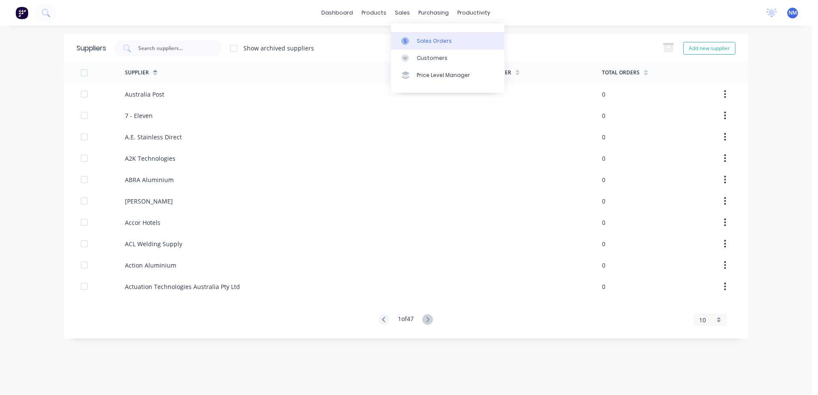
click at [421, 43] on div "Sales Orders" at bounding box center [434, 41] width 35 height 8
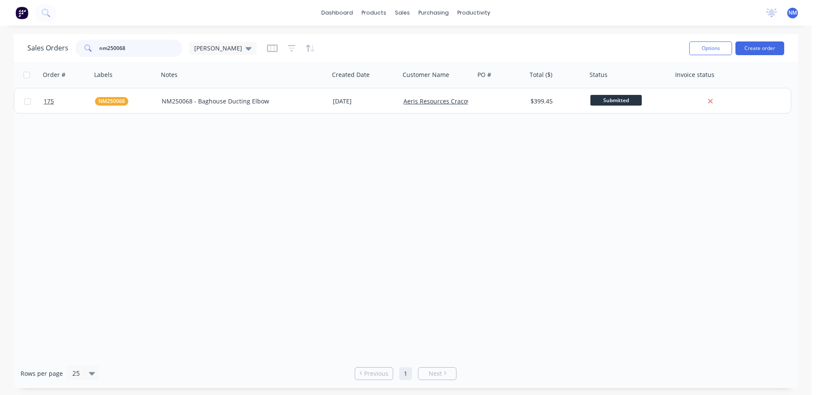
drag, startPoint x: 129, startPoint y: 48, endPoint x: 67, endPoint y: 55, distance: 62.8
click at [67, 55] on div "Sales Orders nm250068 [PERSON_NAME]" at bounding box center [141, 48] width 229 height 17
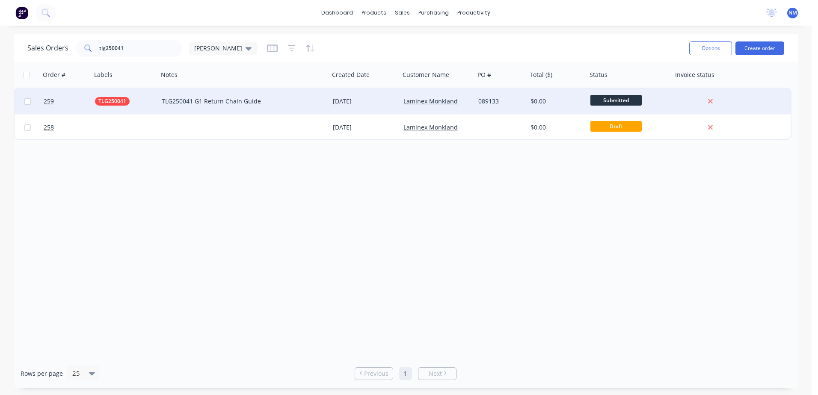
click at [322, 107] on div "TLG250041 G1 Return Chain Guide" at bounding box center [243, 102] width 171 height 26
click at [393, 100] on div "[DATE]" at bounding box center [365, 101] width 64 height 9
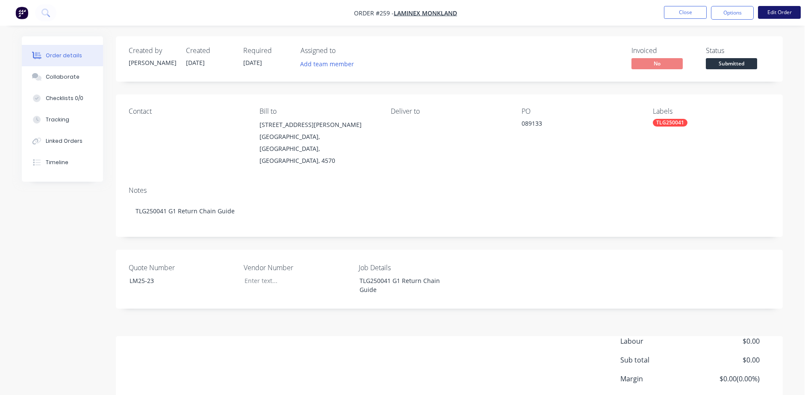
click at [784, 9] on button "Edit Order" at bounding box center [779, 12] width 43 height 13
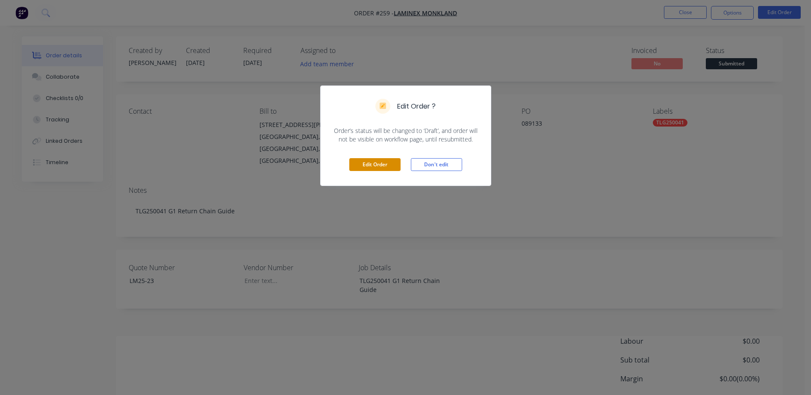
click at [383, 166] on button "Edit Order" at bounding box center [374, 164] width 51 height 13
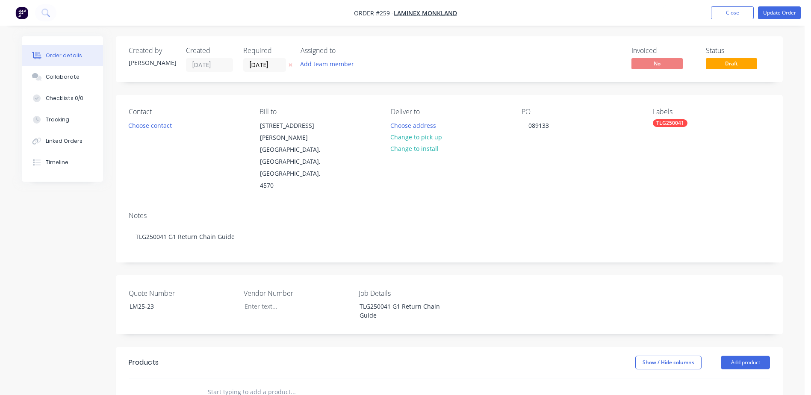
click at [744, 347] on header "Products Show / Hide columns Add product" at bounding box center [449, 362] width 667 height 31
click at [744, 356] on button "Add product" at bounding box center [745, 363] width 49 height 14
click at [717, 378] on div "Product catalogue" at bounding box center [730, 384] width 66 height 12
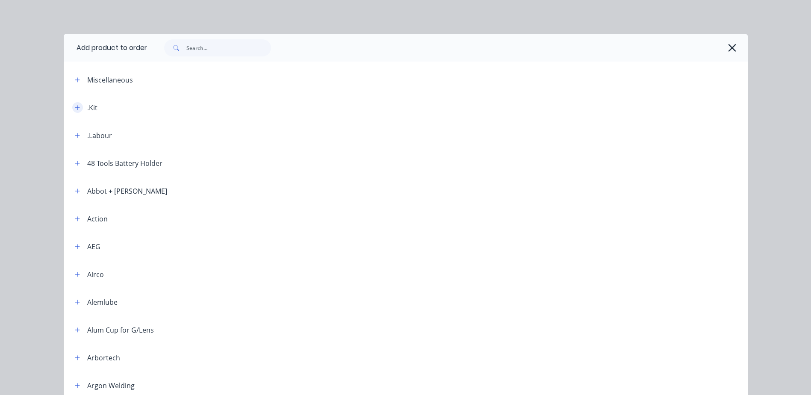
click at [75, 108] on icon "button" at bounding box center [77, 107] width 5 height 5
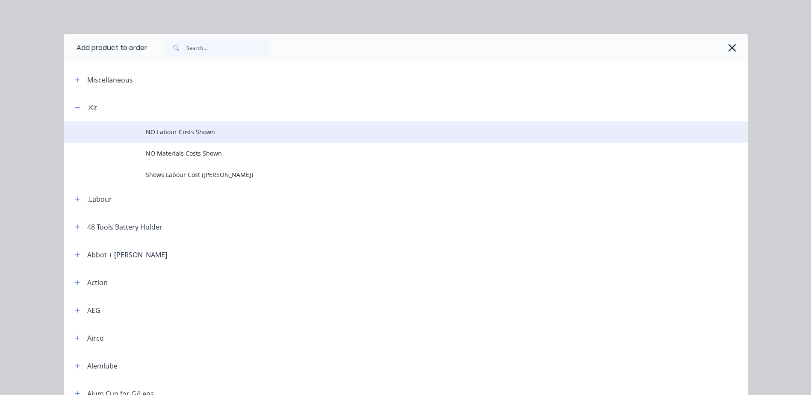
click at [185, 131] on span "NO Labour Costs Shown" at bounding box center [387, 131] width 482 height 9
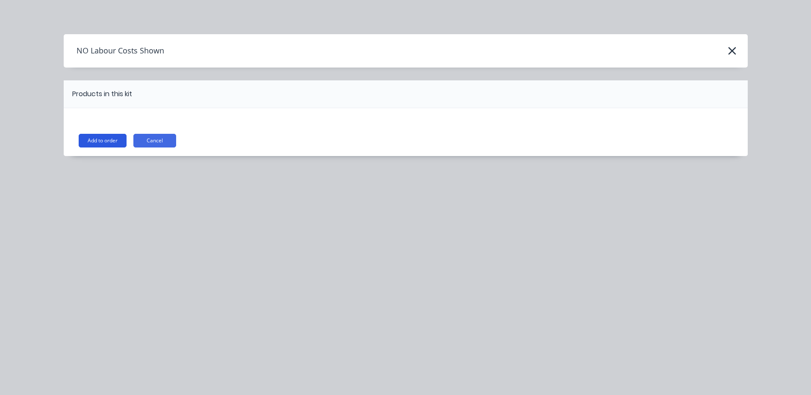
click at [92, 137] on button "Add to order" at bounding box center [103, 141] width 48 height 14
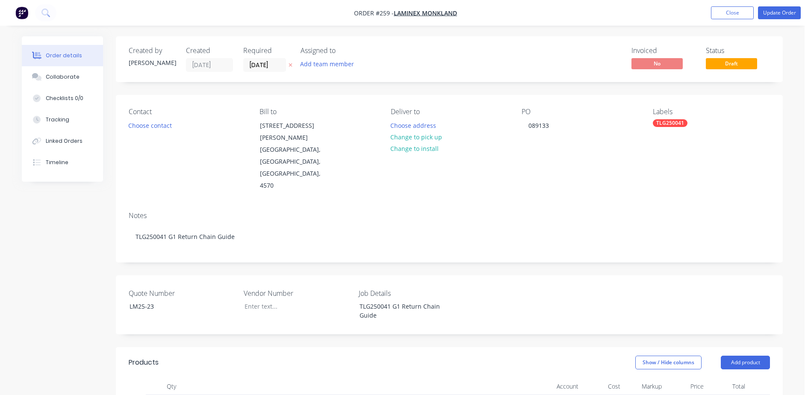
scroll to position [171, 0]
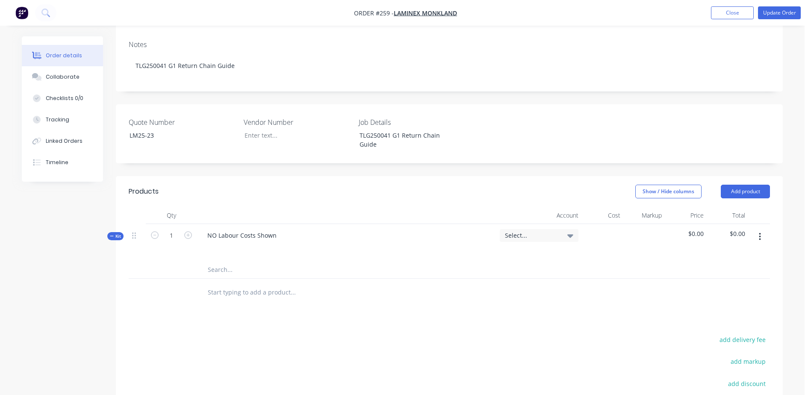
click at [219, 284] on input "text" at bounding box center [292, 292] width 171 height 17
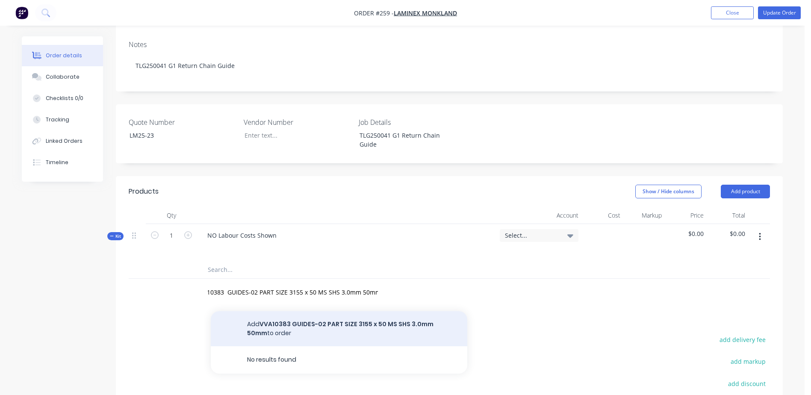
scroll to position [0, 0]
click at [337, 311] on button "Add VVA10383 GUIDES-02 PART SIZE 3155 x 50 MS SHS 3.0mm 50mm to order" at bounding box center [339, 328] width 257 height 35
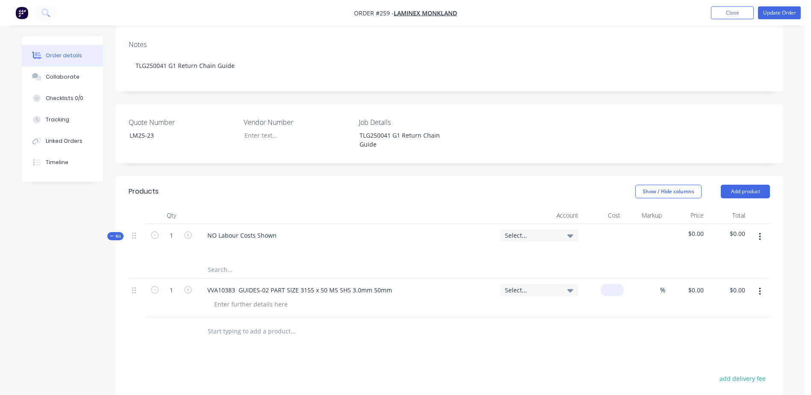
click at [612, 284] on div "$0.00" at bounding box center [612, 290] width 23 height 12
click at [242, 323] on input "text" at bounding box center [292, 331] width 171 height 17
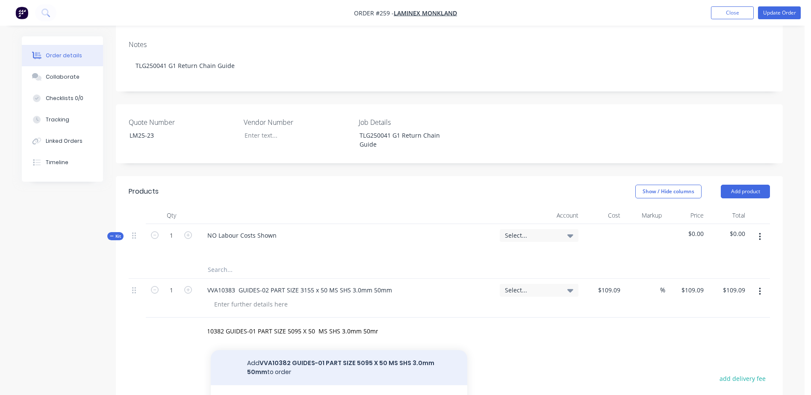
click at [300, 350] on button "Add VVA10382 GUIDES-01 PART SIZE 5095 X 50 MS SHS 3.0mm 50mm to order" at bounding box center [339, 367] width 257 height 35
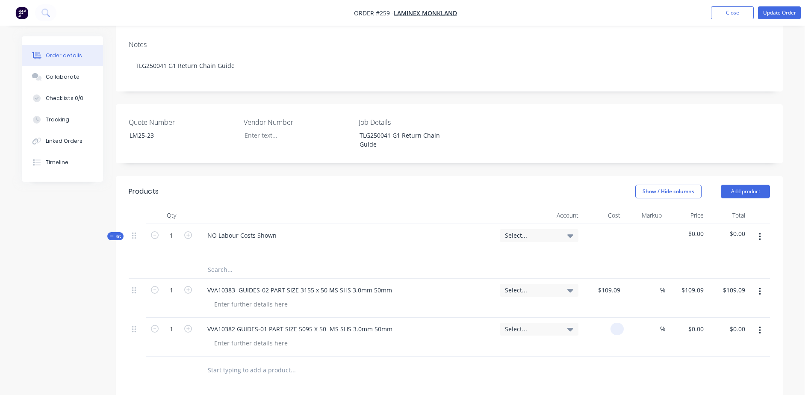
click at [609, 318] on div at bounding box center [603, 337] width 42 height 39
click at [269, 362] on input "text" at bounding box center [292, 370] width 171 height 17
click at [780, 15] on button "Update Order" at bounding box center [779, 12] width 43 height 13
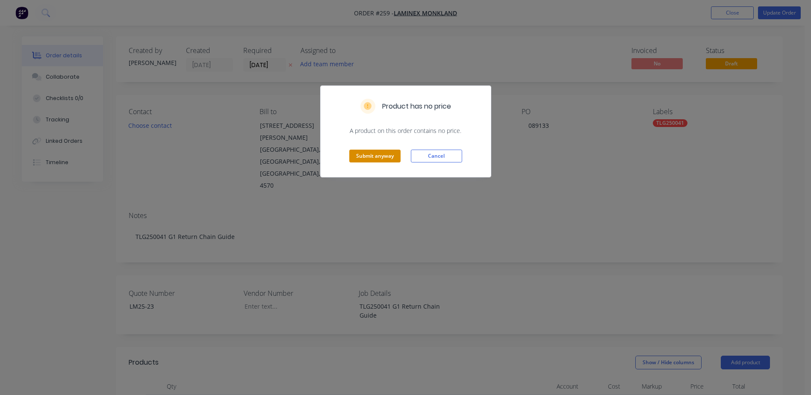
click at [373, 157] on button "Submit anyway" at bounding box center [374, 156] width 51 height 13
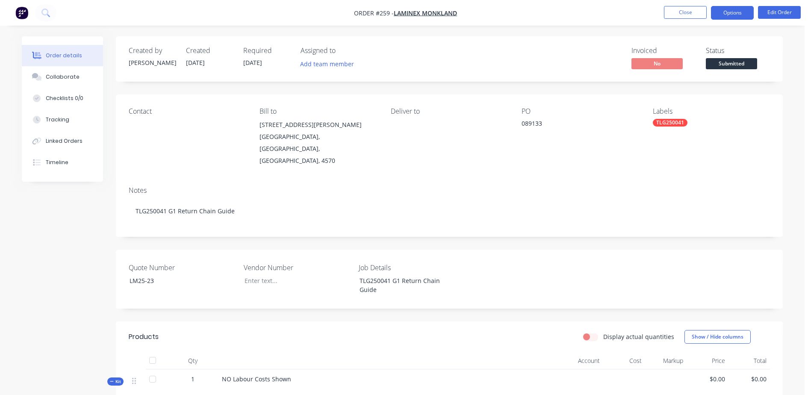
click at [740, 11] on button "Options" at bounding box center [732, 13] width 43 height 14
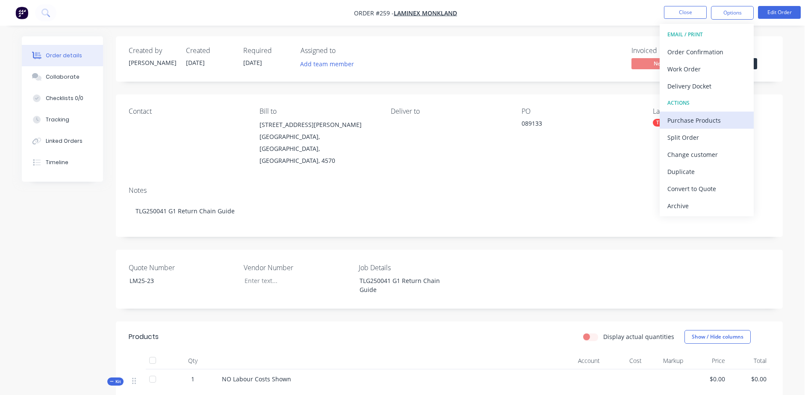
click at [725, 118] on div "Purchase Products" at bounding box center [707, 120] width 79 height 12
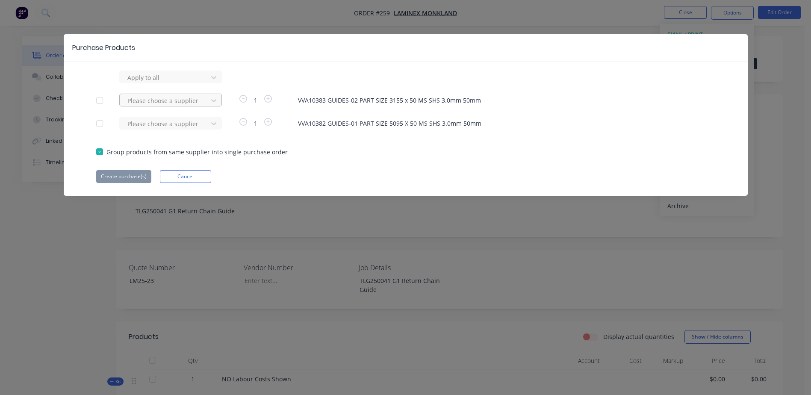
click at [165, 83] on div at bounding box center [165, 77] width 77 height 11
click at [158, 132] on div "Laser Central" at bounding box center [170, 132] width 103 height 16
click at [155, 83] on div at bounding box center [165, 77] width 77 height 11
click at [157, 156] on div "Laser Central" at bounding box center [170, 155] width 103 height 16
click at [127, 177] on button "Create purchase(s)" at bounding box center [123, 176] width 55 height 13
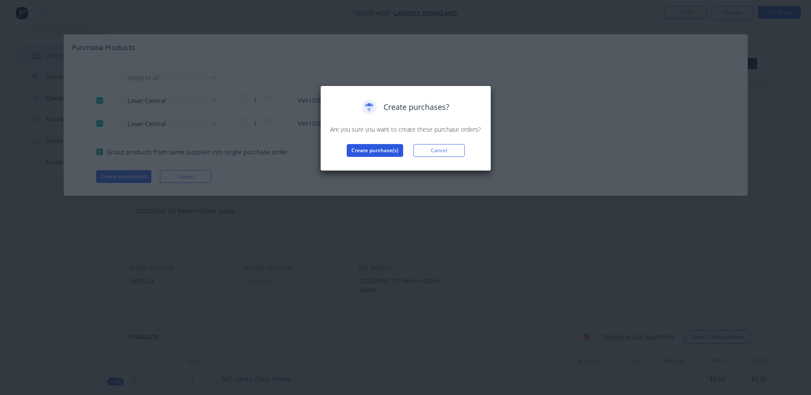
click at [364, 152] on button "Create purchase(s)" at bounding box center [375, 150] width 56 height 13
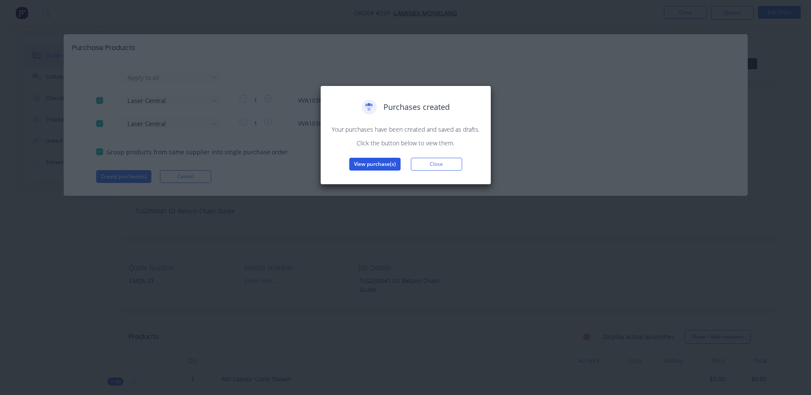
click at [366, 162] on button "View purchase(s)" at bounding box center [374, 164] width 51 height 13
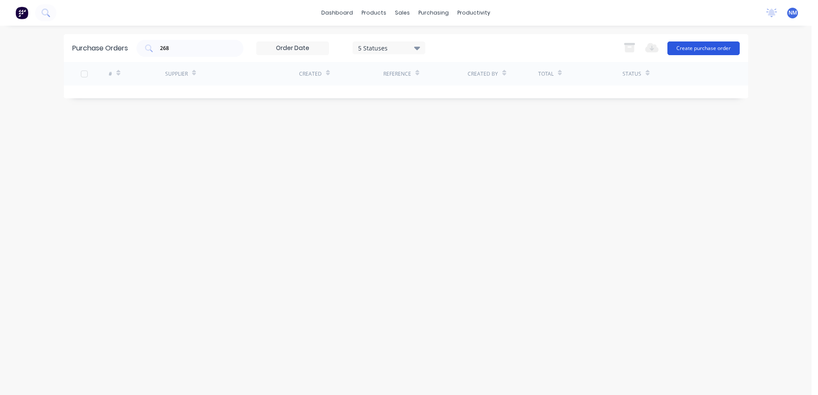
click at [707, 51] on button "Create purchase order" at bounding box center [703, 48] width 72 height 14
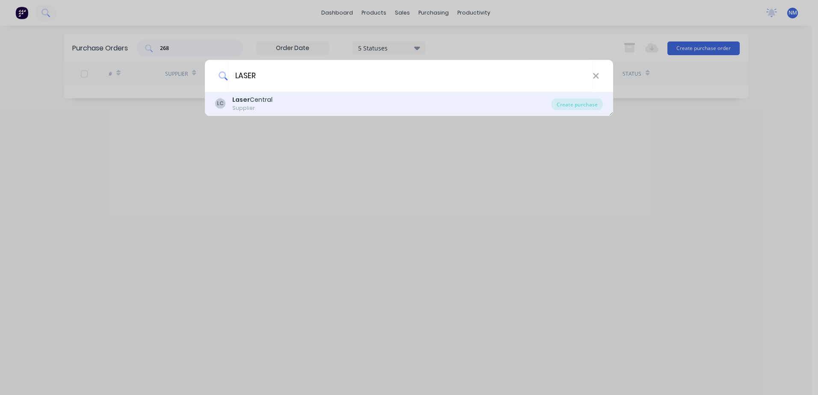
click at [259, 101] on div "Laser Central" at bounding box center [252, 99] width 40 height 9
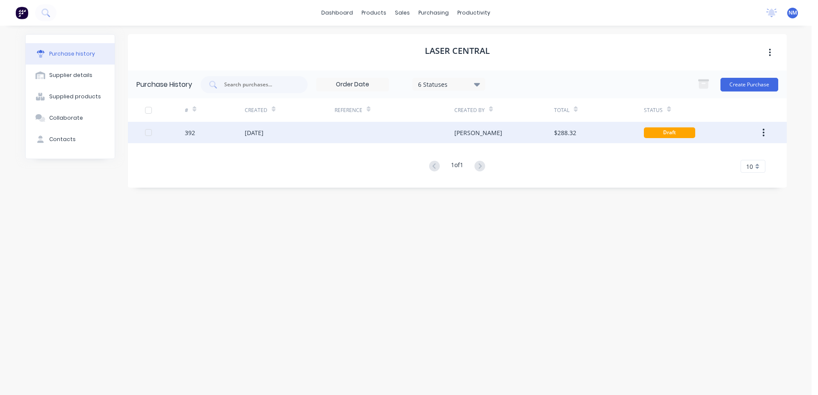
click at [391, 139] on div at bounding box center [394, 132] width 120 height 21
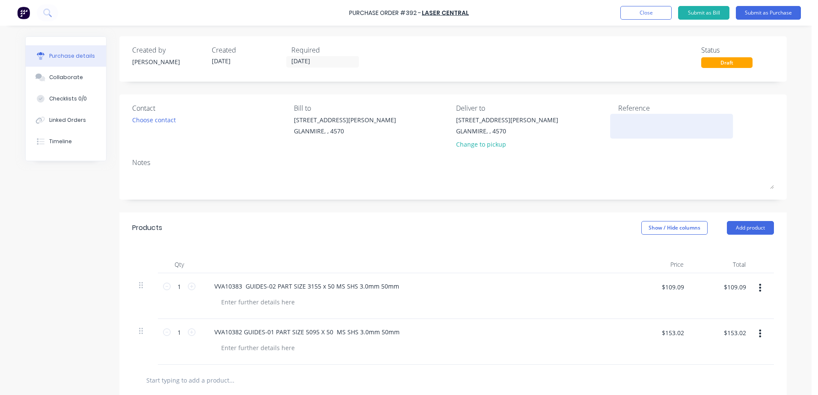
click at [636, 128] on textarea at bounding box center [671, 124] width 107 height 19
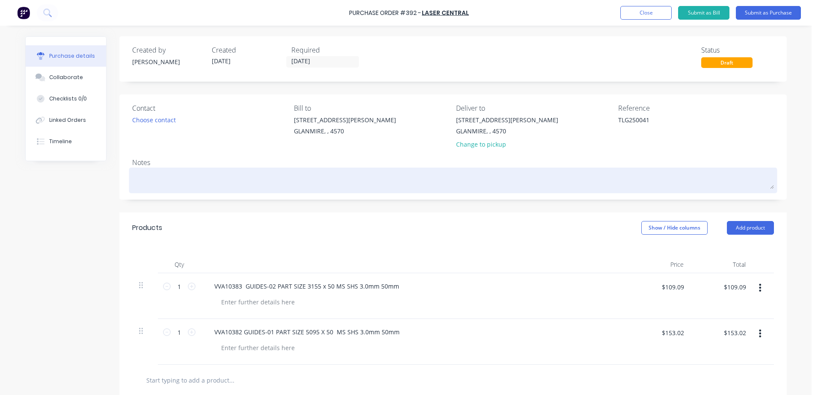
click at [147, 179] on textarea at bounding box center [453, 179] width 642 height 19
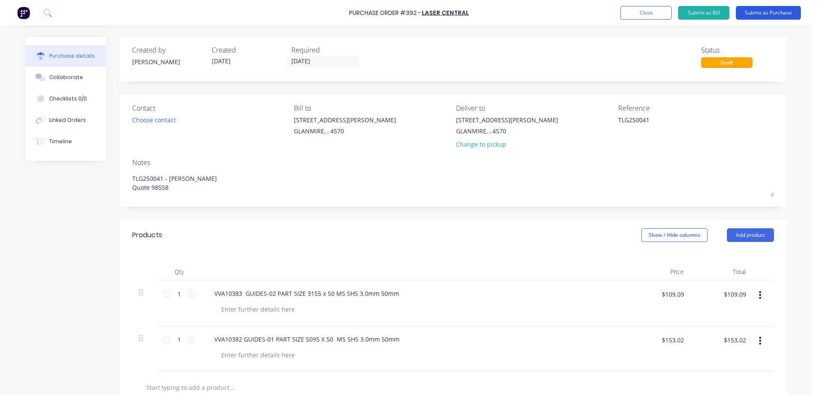
click at [787, 13] on button "Submit as Purchase" at bounding box center [768, 13] width 65 height 14
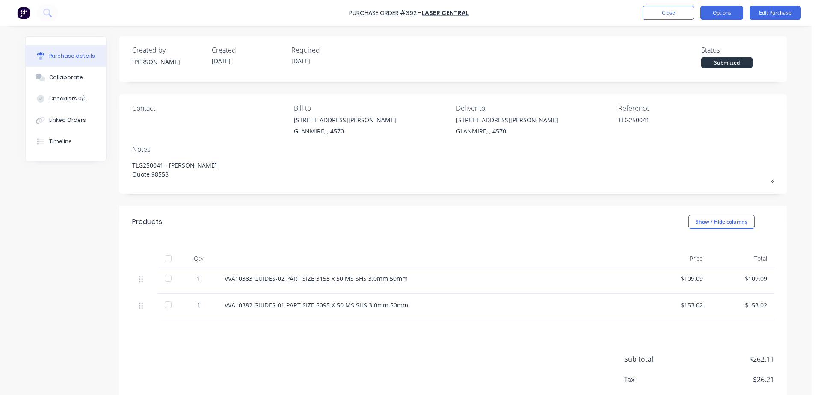
click at [725, 12] on button "Options" at bounding box center [721, 13] width 43 height 14
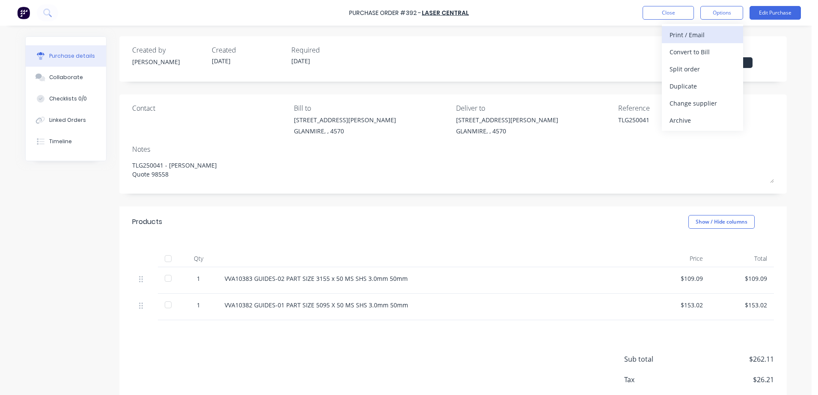
click at [700, 33] on div "Print / Email" at bounding box center [702, 35] width 66 height 12
click at [698, 50] on div "With pricing" at bounding box center [702, 52] width 66 height 12
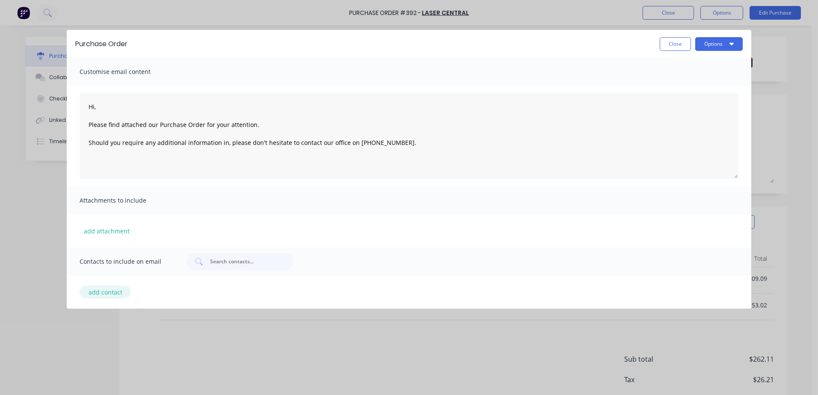
click at [101, 292] on button "add contact" at bounding box center [105, 292] width 51 height 13
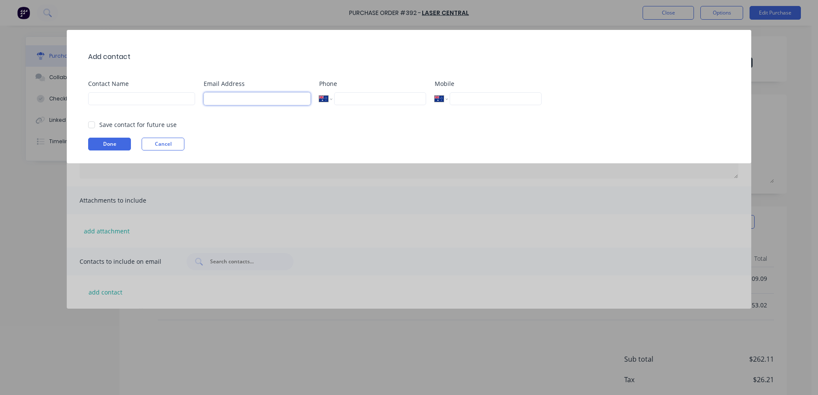
click at [240, 100] on input at bounding box center [257, 98] width 107 height 13
click at [94, 129] on div at bounding box center [91, 124] width 17 height 17
click at [100, 144] on button "Done" at bounding box center [109, 144] width 43 height 13
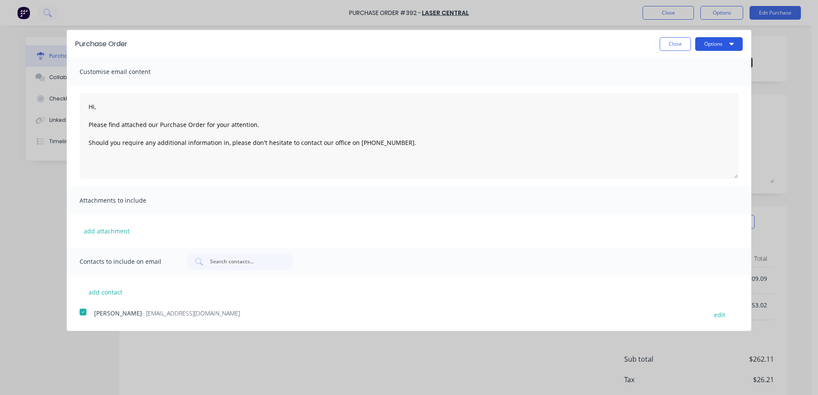
click at [721, 44] on button "Options" at bounding box center [718, 44] width 47 height 14
click at [693, 87] on div "Email" at bounding box center [702, 83] width 66 height 12
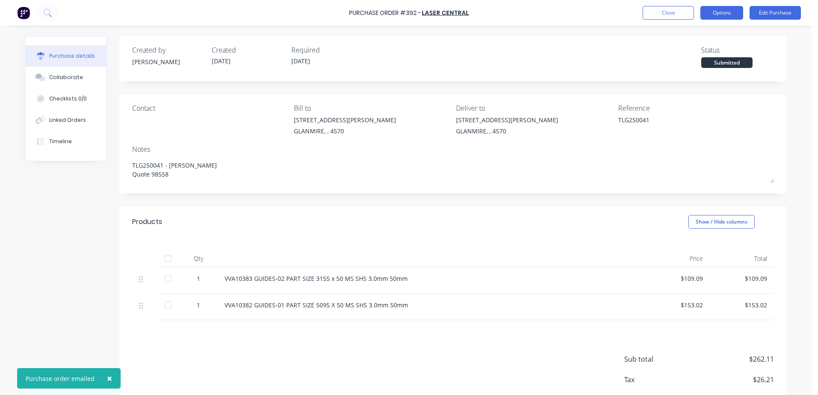
click at [721, 14] on button "Options" at bounding box center [721, 13] width 43 height 14
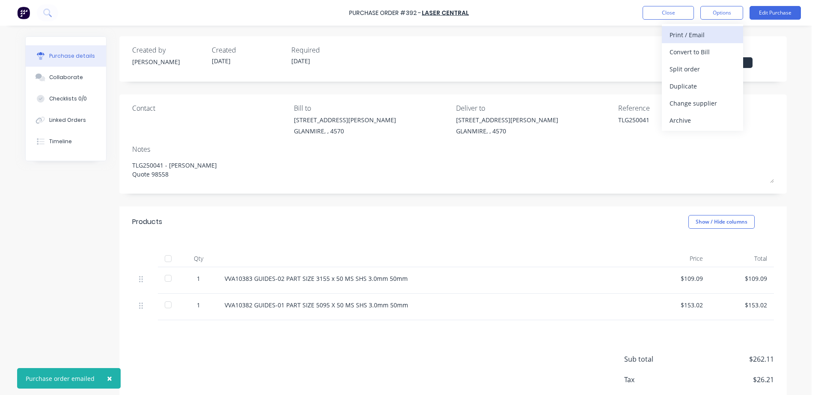
click at [680, 37] on div "Print / Email" at bounding box center [702, 35] width 66 height 12
click at [674, 51] on div "With pricing" at bounding box center [702, 52] width 66 height 12
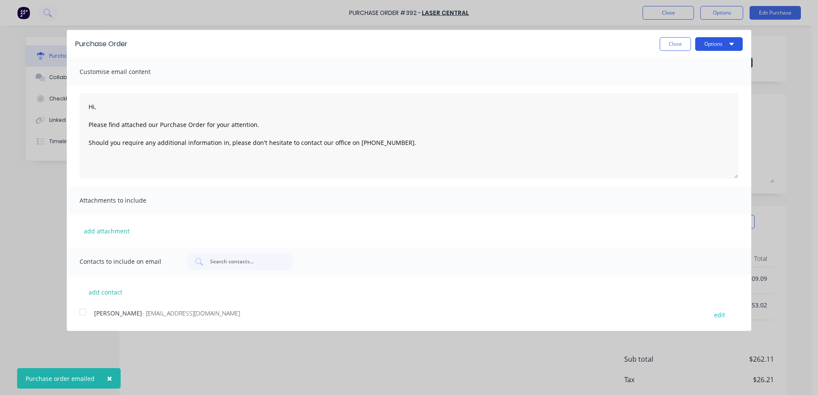
click at [709, 47] on button "Options" at bounding box center [718, 44] width 47 height 14
click at [684, 66] on div "Print" at bounding box center [702, 65] width 66 height 12
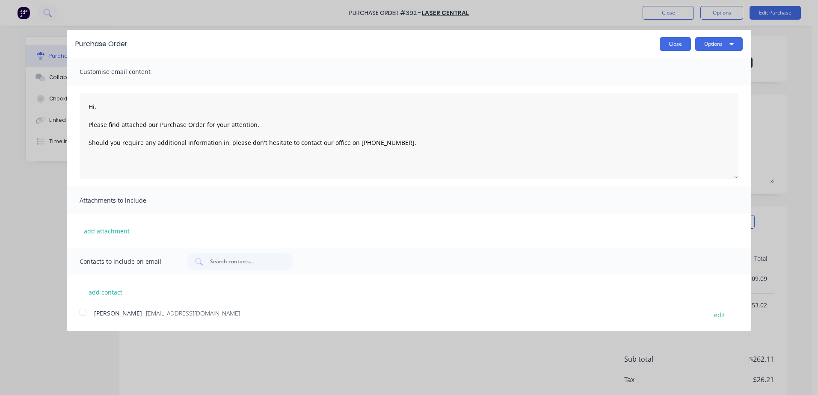
click at [667, 46] on button "Close" at bounding box center [675, 44] width 31 height 14
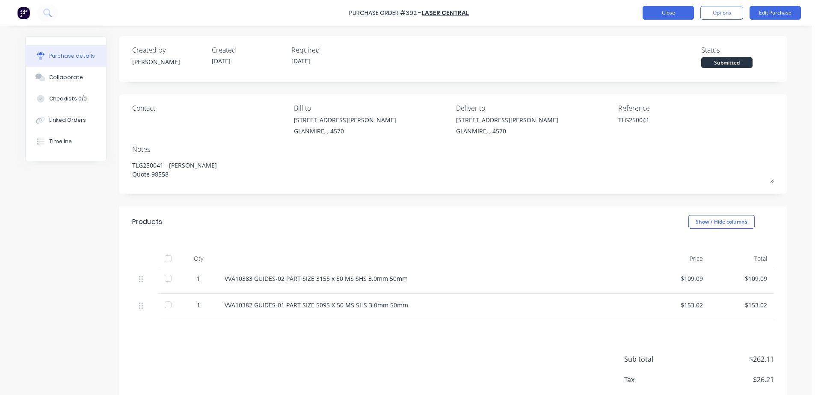
click at [667, 16] on button "Close" at bounding box center [667, 13] width 51 height 14
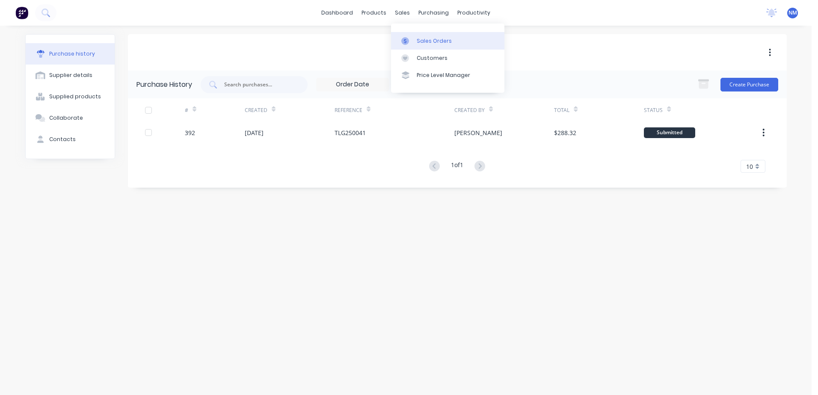
click at [424, 38] on div "Sales Orders" at bounding box center [434, 41] width 35 height 8
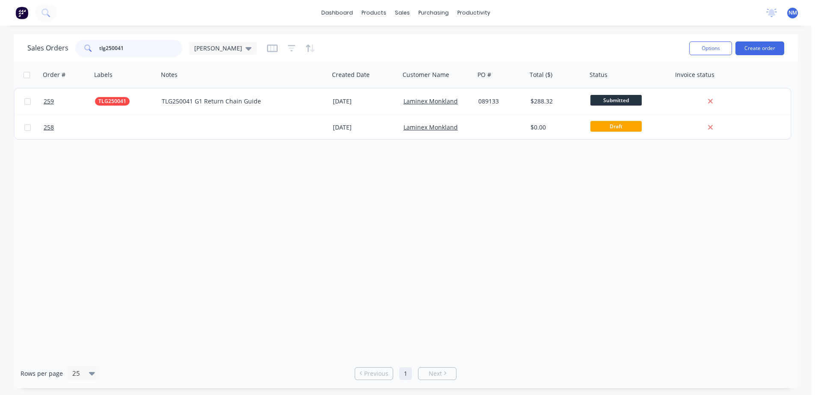
drag, startPoint x: 127, startPoint y: 49, endPoint x: 78, endPoint y: 54, distance: 49.5
click at [78, 54] on div "tlg250041" at bounding box center [128, 48] width 107 height 17
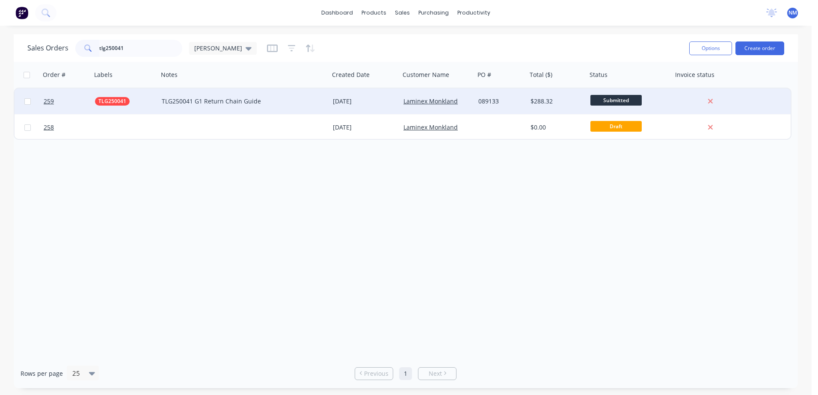
click at [299, 101] on div "TLG250041 G1 Return Chain Guide" at bounding box center [240, 101] width 156 height 9
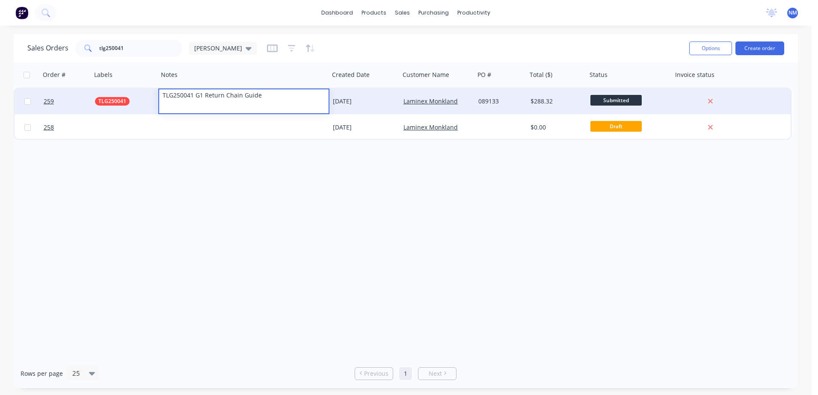
click at [234, 179] on div "Order # Labels Notes Created Date Customer Name PO # Total ($) Status Invoice s…" at bounding box center [406, 210] width 784 height 297
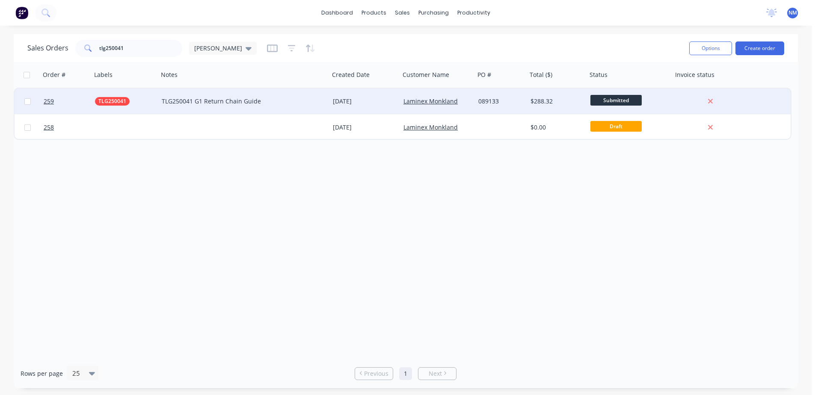
click at [376, 105] on div "[DATE]" at bounding box center [365, 101] width 64 height 9
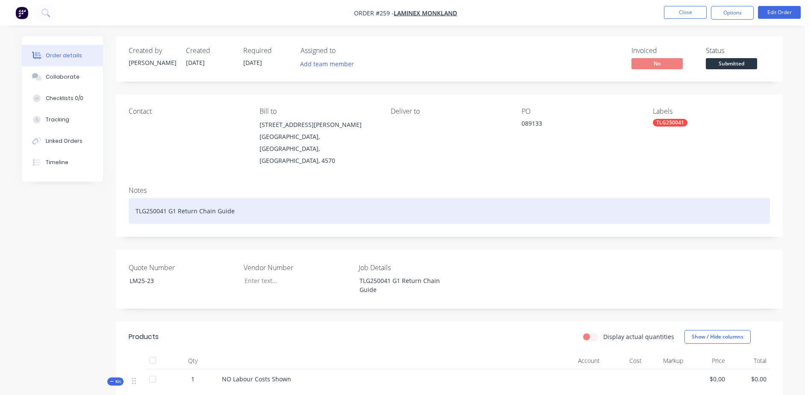
scroll to position [177, 0]
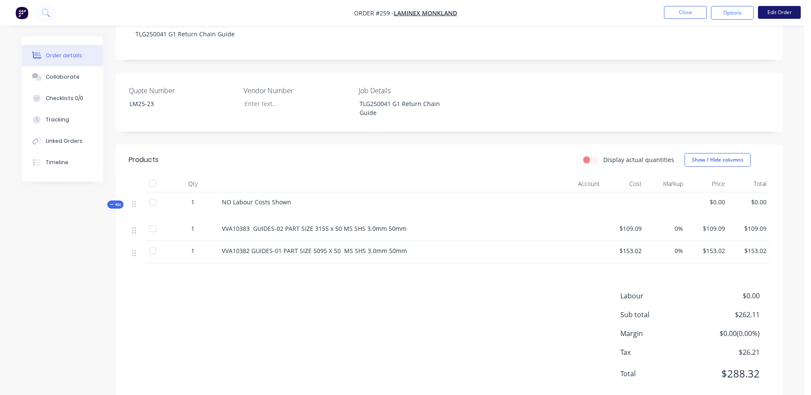
click at [776, 17] on button "Edit Order" at bounding box center [779, 12] width 43 height 13
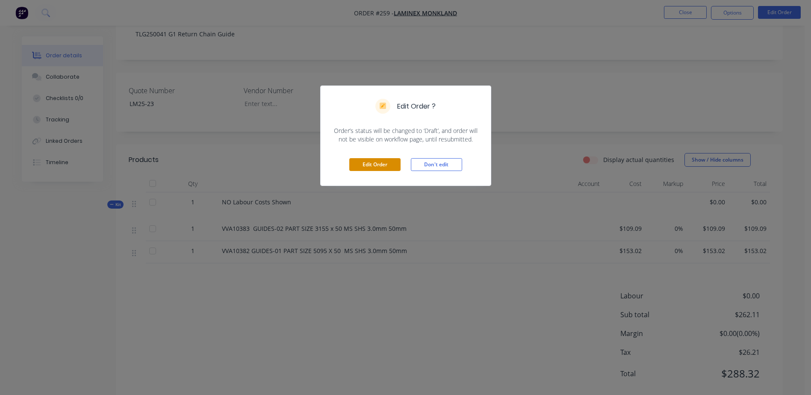
click at [362, 163] on button "Edit Order" at bounding box center [374, 164] width 51 height 13
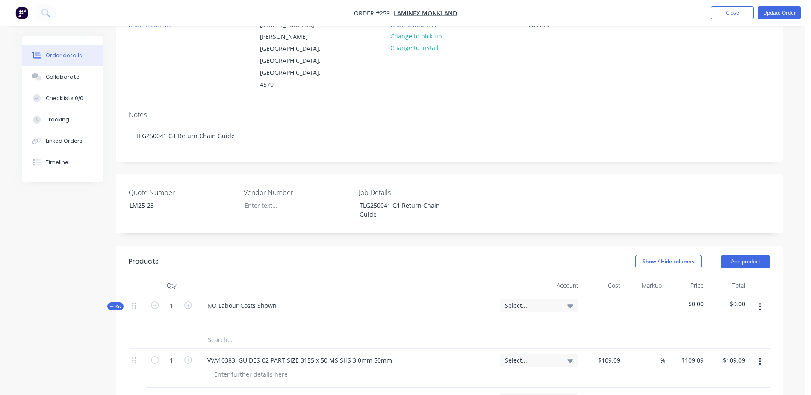
scroll to position [214, 0]
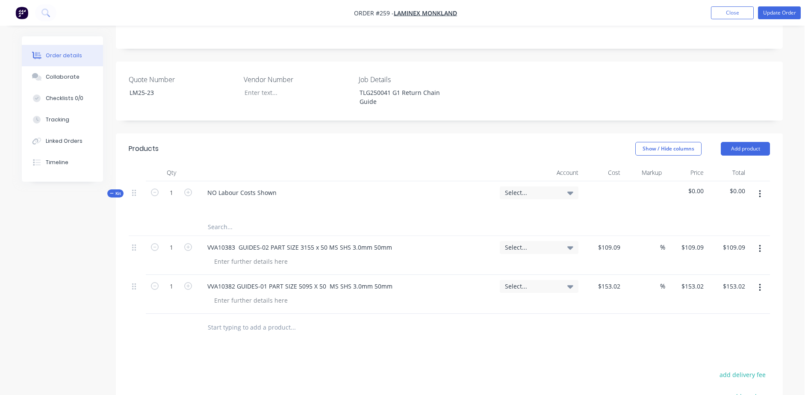
click at [219, 319] on input "text" at bounding box center [292, 327] width 171 height 17
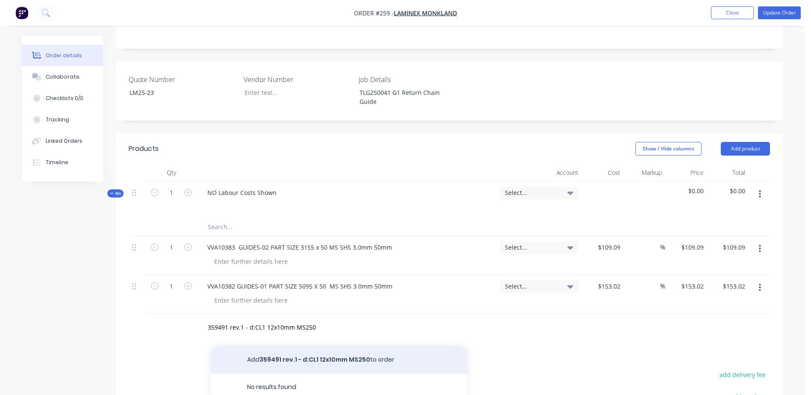
click at [296, 346] on button "Add 359491 rev.1 - d:CL1 12x10mm MS250 to order" at bounding box center [339, 359] width 257 height 27
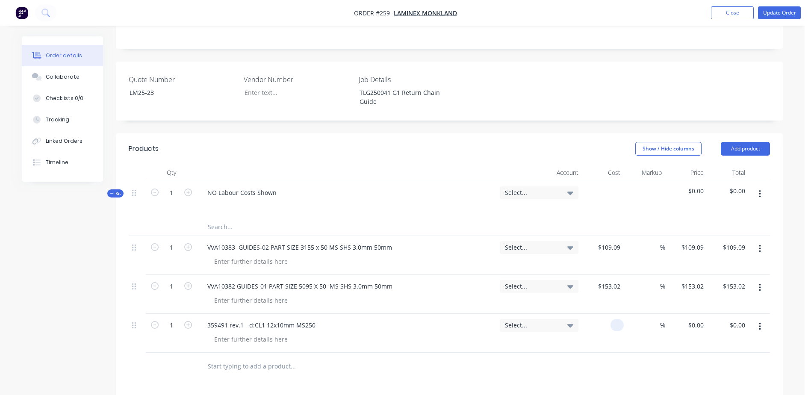
click at [607, 314] on div at bounding box center [603, 333] width 42 height 39
click at [172, 199] on input "1" at bounding box center [171, 192] width 22 height 13
click at [343, 319] on div "359491 rev.1 - d:CL1 12x10mm MS250" at bounding box center [347, 325] width 293 height 12
click at [220, 358] on input "text" at bounding box center [292, 366] width 171 height 17
click at [327, 385] on button "Add 359493 rev.1 - d:CL2 28x8mm MS250 to order" at bounding box center [339, 398] width 257 height 27
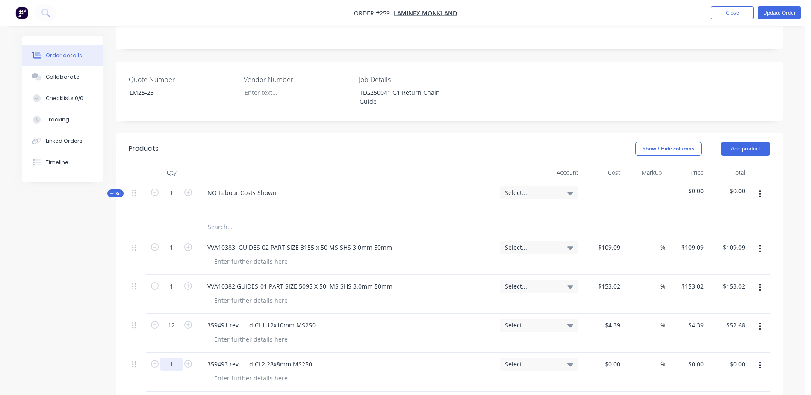
click at [171, 199] on input "1" at bounding box center [171, 192] width 22 height 13
click at [608, 353] on div "$0.00" at bounding box center [603, 372] width 42 height 39
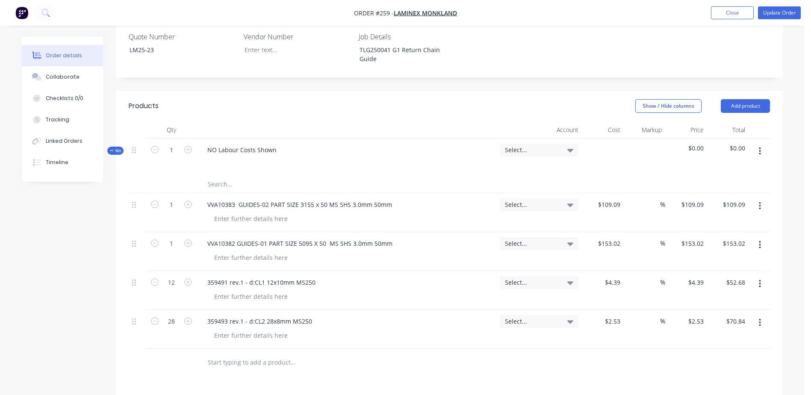
click at [227, 354] on input "text" at bounding box center [292, 362] width 171 height 17
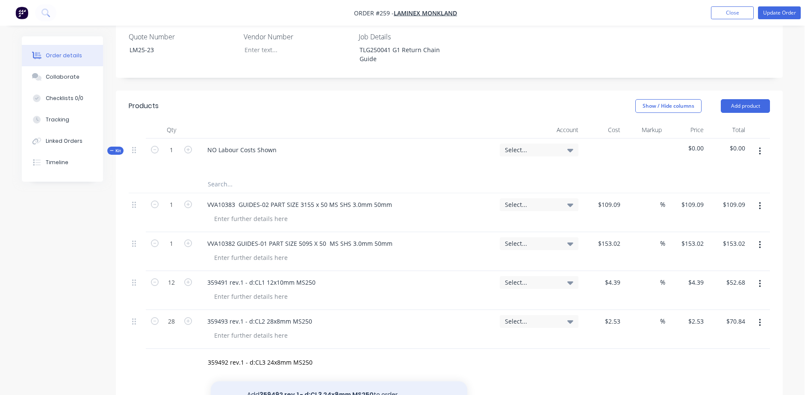
click at [317, 382] on button "Add 359492 rev.1 - d:CL3 24x8mm MS250 to order" at bounding box center [339, 395] width 257 height 27
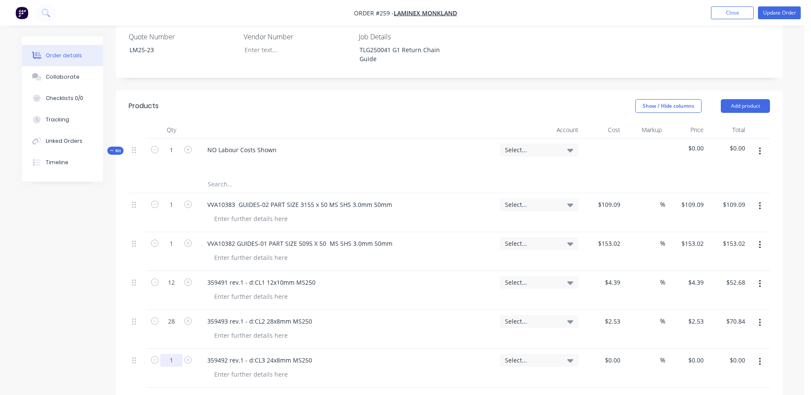
click at [173, 157] on input "1" at bounding box center [171, 150] width 22 height 13
click at [606, 349] on div at bounding box center [603, 368] width 42 height 39
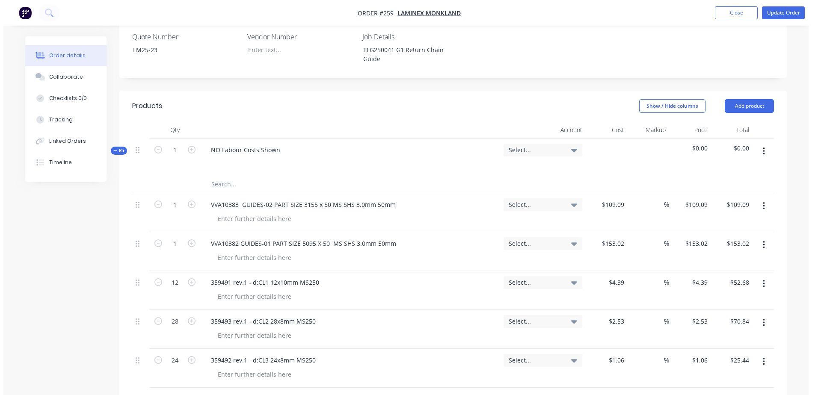
scroll to position [0, 0]
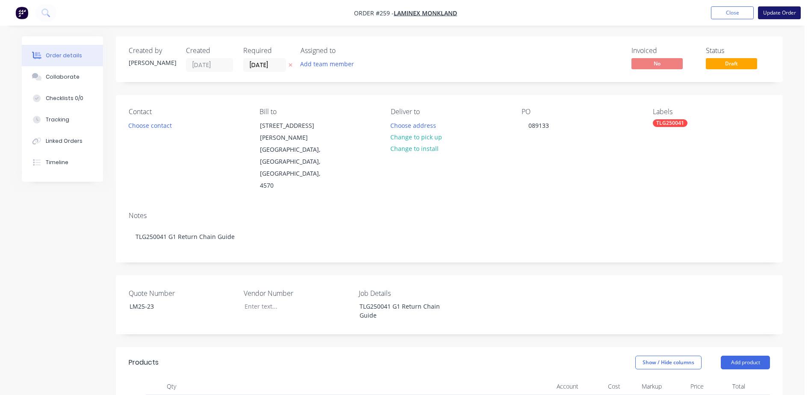
click at [785, 12] on button "Update Order" at bounding box center [779, 12] width 43 height 13
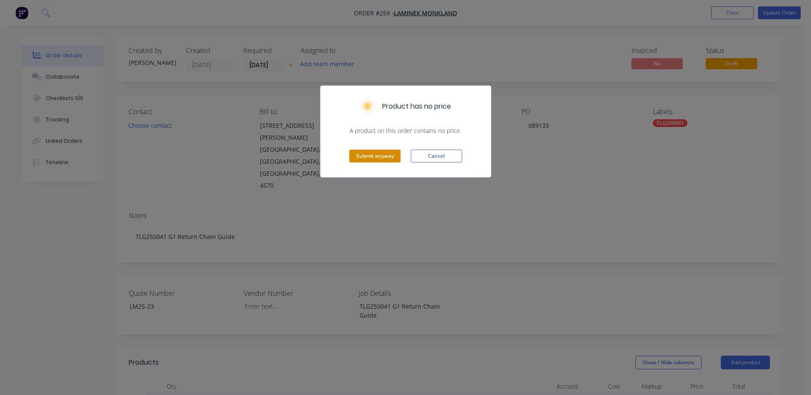
click at [367, 155] on button "Submit anyway" at bounding box center [374, 156] width 51 height 13
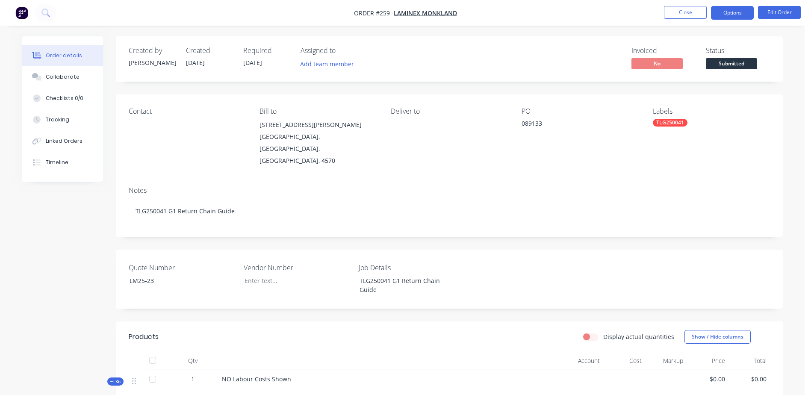
click at [736, 12] on button "Options" at bounding box center [732, 13] width 43 height 14
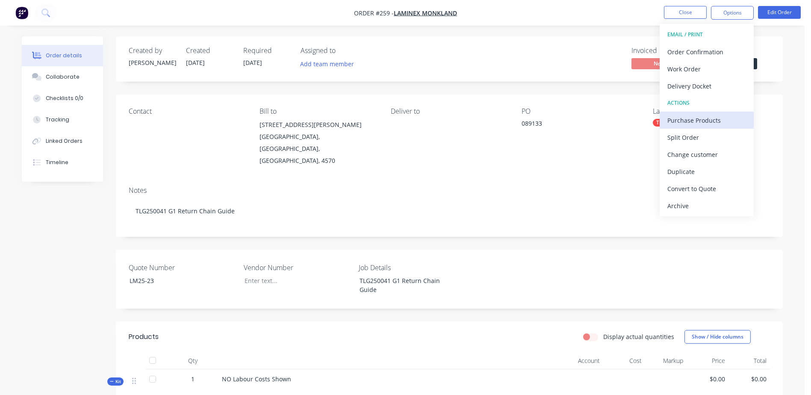
click at [723, 120] on div "Purchase Products" at bounding box center [707, 120] width 79 height 12
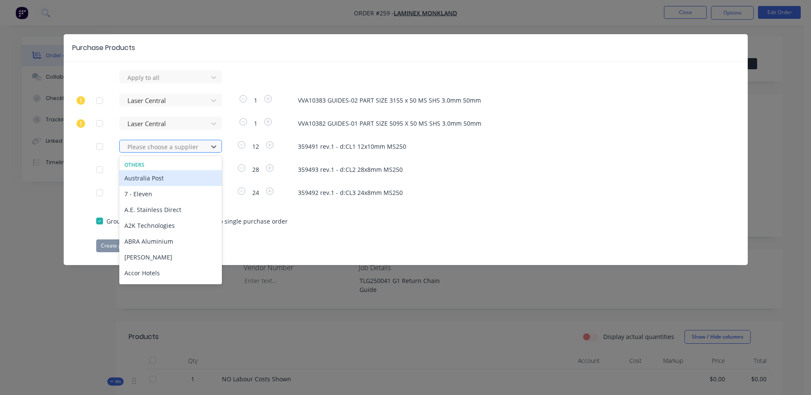
click at [160, 148] on div at bounding box center [165, 147] width 77 height 11
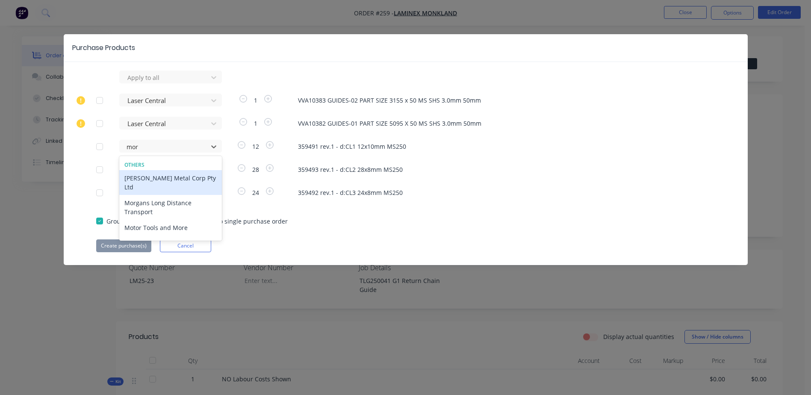
click at [171, 175] on div "[PERSON_NAME] Metal Corp Pty Ltd" at bounding box center [170, 182] width 103 height 25
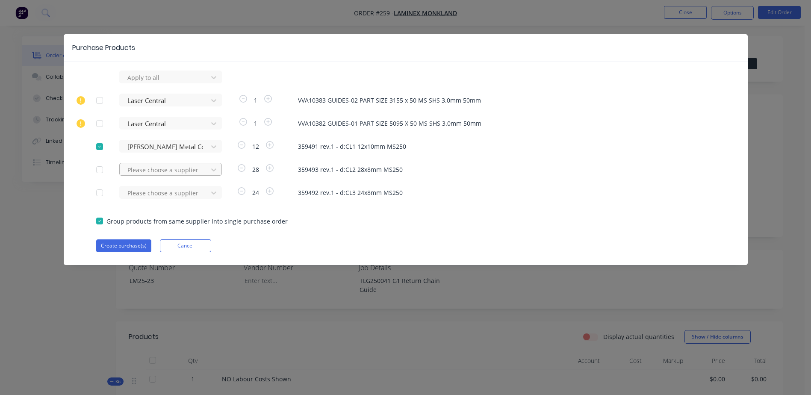
click at [143, 83] on div at bounding box center [165, 77] width 77 height 11
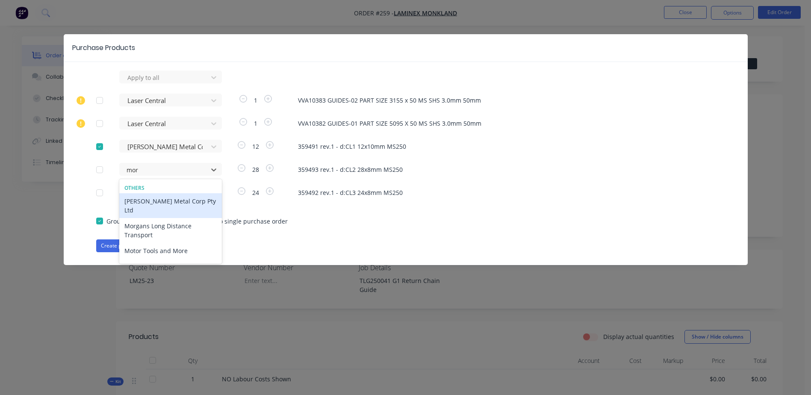
click at [158, 203] on div "[PERSON_NAME] Metal Corp Pty Ltd" at bounding box center [170, 205] width 103 height 25
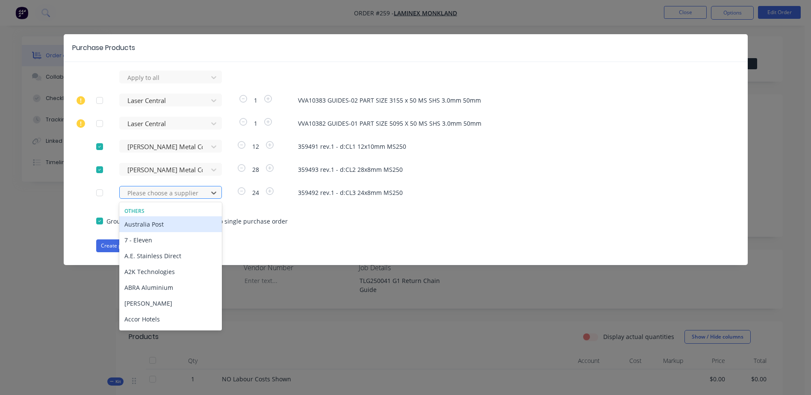
click at [145, 196] on div at bounding box center [165, 193] width 77 height 11
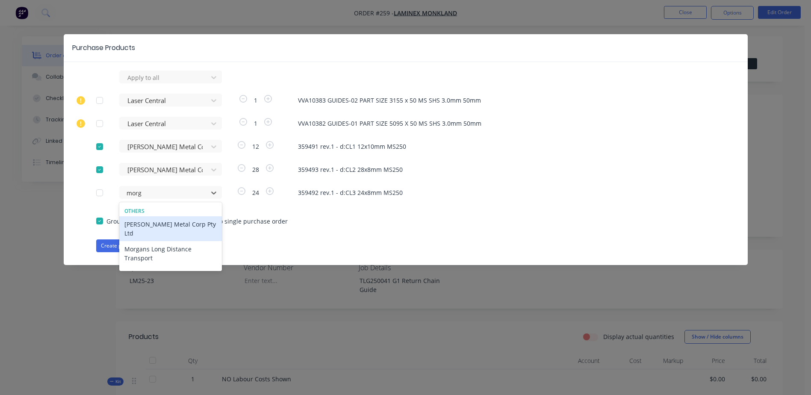
click at [164, 225] on div "[PERSON_NAME] Metal Corp Pty Ltd" at bounding box center [170, 228] width 103 height 25
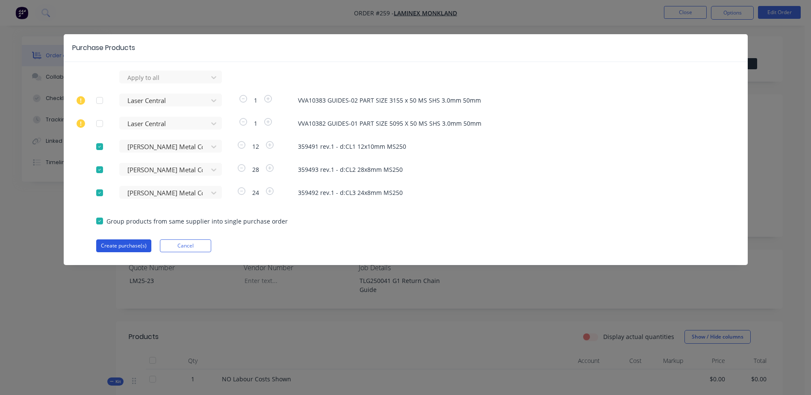
click at [120, 244] on button "Create purchase(s)" at bounding box center [123, 246] width 55 height 13
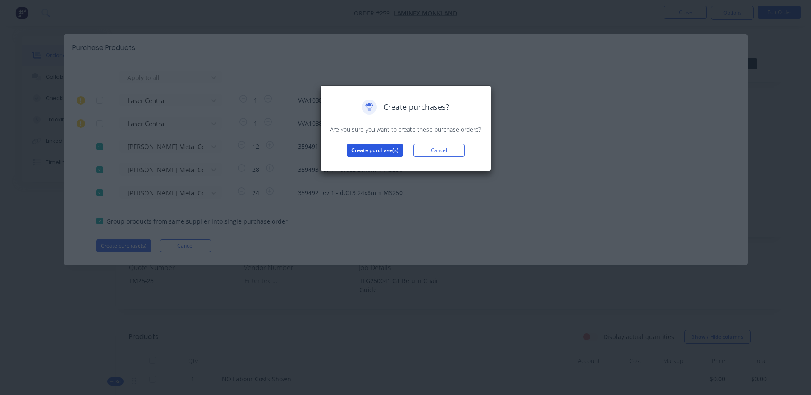
click at [367, 151] on button "Create purchase(s)" at bounding box center [375, 150] width 56 height 13
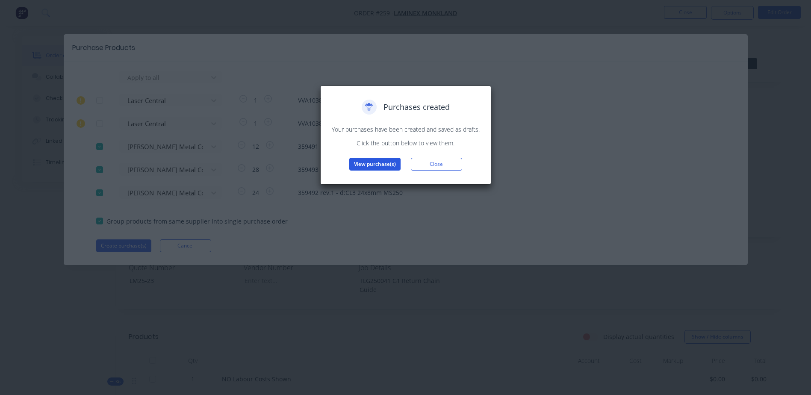
click at [377, 162] on button "View purchase(s)" at bounding box center [374, 164] width 51 height 13
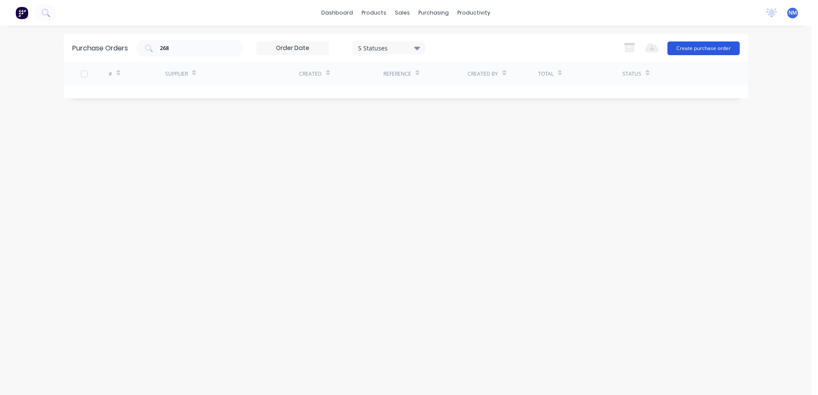
click at [687, 47] on button "Create purchase order" at bounding box center [703, 48] width 72 height 14
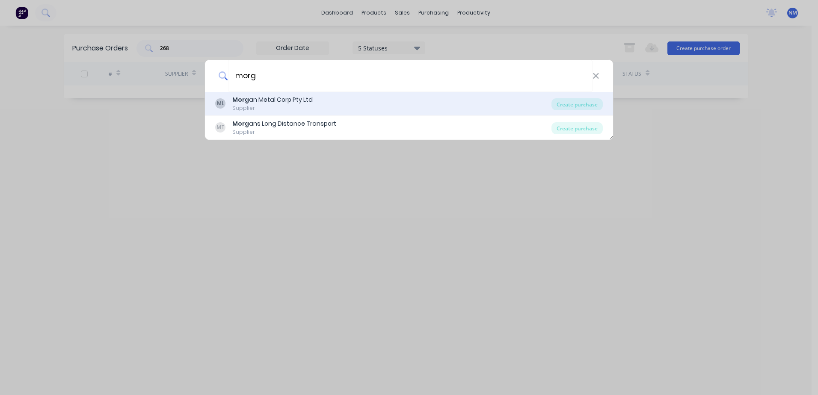
click at [275, 103] on div "Morg an Metal Corp Pty Ltd" at bounding box center [272, 99] width 80 height 9
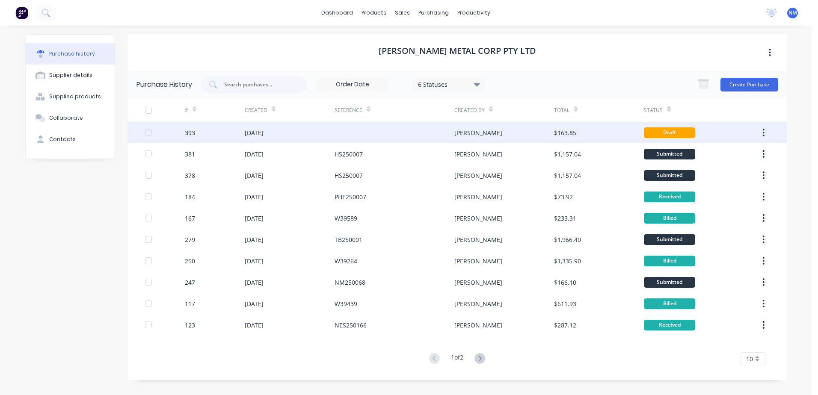
click at [355, 131] on div at bounding box center [394, 132] width 120 height 21
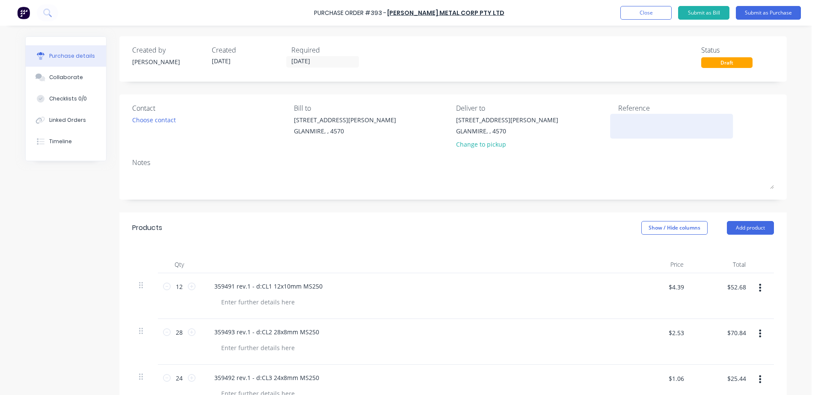
click at [631, 126] on textarea at bounding box center [671, 124] width 107 height 19
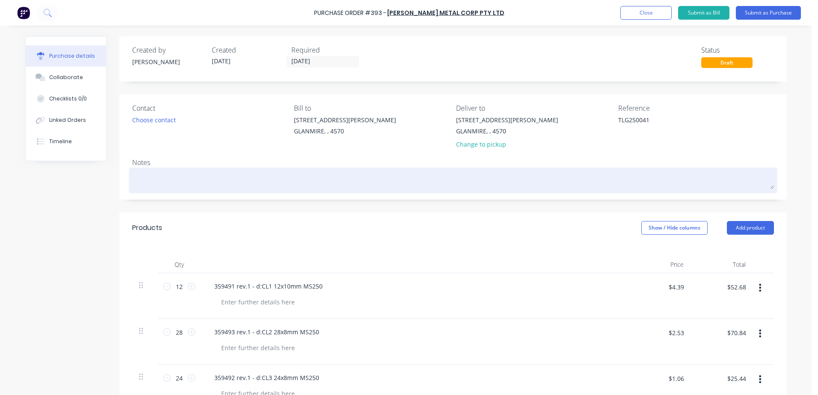
click at [151, 185] on textarea at bounding box center [453, 179] width 642 height 19
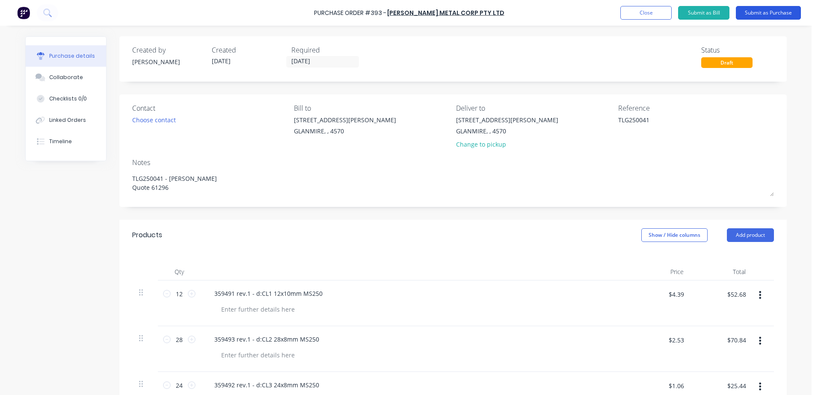
click at [771, 14] on button "Submit as Purchase" at bounding box center [768, 13] width 65 height 14
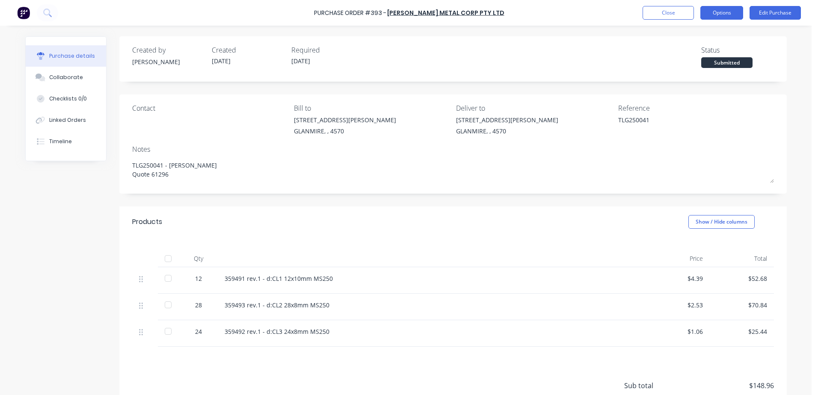
click at [728, 10] on button "Options" at bounding box center [721, 13] width 43 height 14
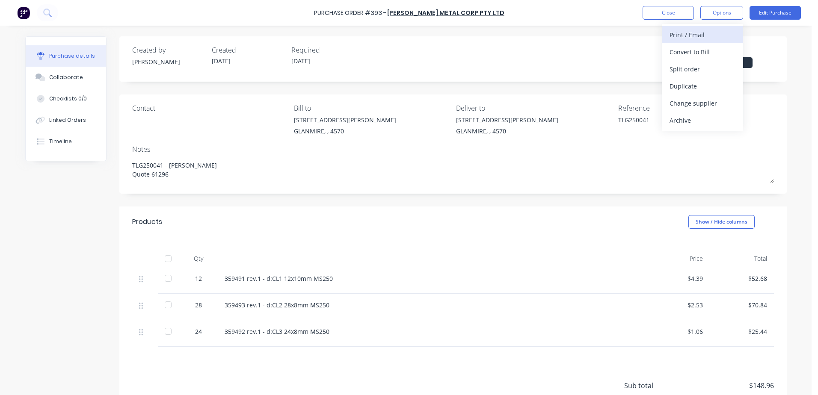
click at [703, 35] on div "Print / Email" at bounding box center [702, 35] width 66 height 12
click at [693, 51] on div "With pricing" at bounding box center [702, 52] width 66 height 12
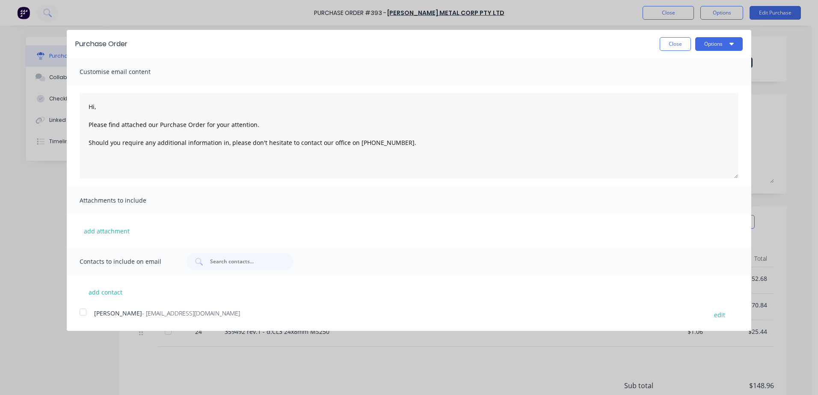
click at [82, 313] on div at bounding box center [82, 312] width 17 height 17
click at [719, 48] on button "Options" at bounding box center [718, 44] width 47 height 14
click at [681, 83] on div "Email" at bounding box center [702, 83] width 66 height 12
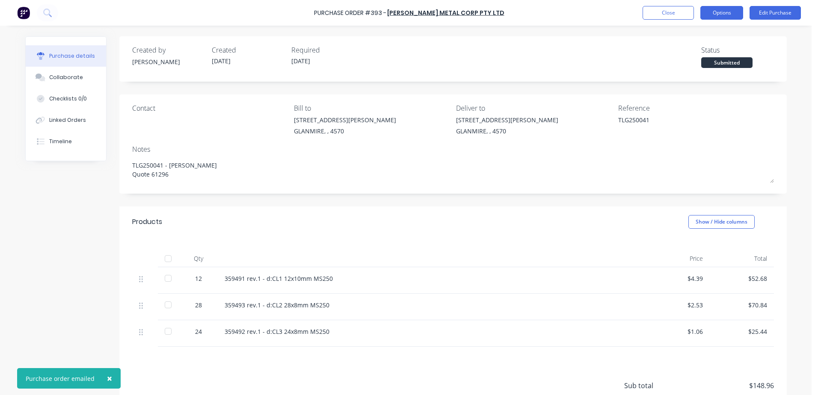
click at [725, 13] on button "Options" at bounding box center [721, 13] width 43 height 14
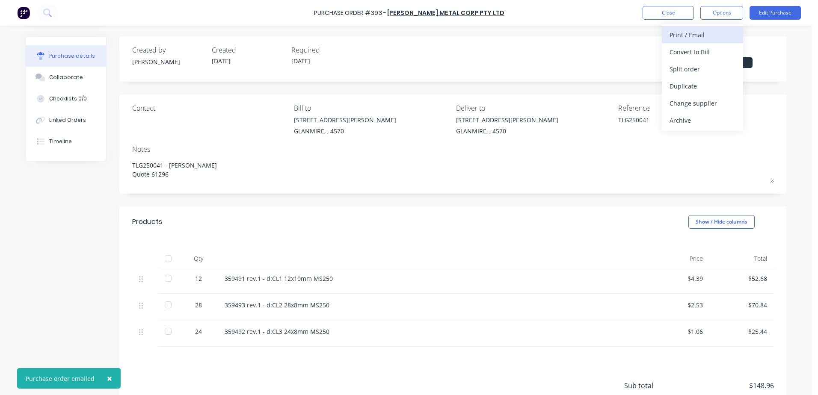
click at [671, 34] on div "Print / Email" at bounding box center [702, 35] width 66 height 12
click at [680, 51] on div "With pricing" at bounding box center [702, 52] width 66 height 12
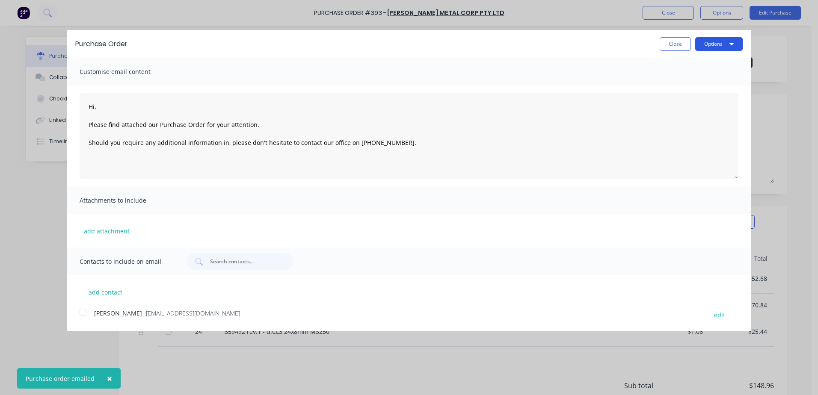
click at [705, 44] on button "Options" at bounding box center [718, 44] width 47 height 14
click at [671, 65] on div "Print" at bounding box center [702, 65] width 66 height 12
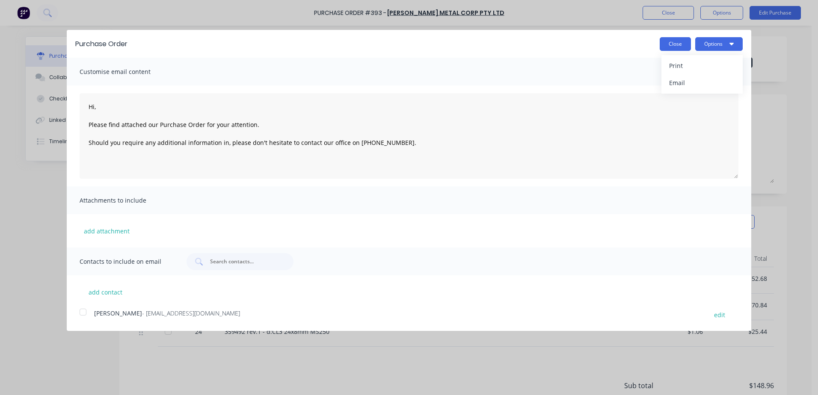
click at [678, 47] on button "Close" at bounding box center [675, 44] width 31 height 14
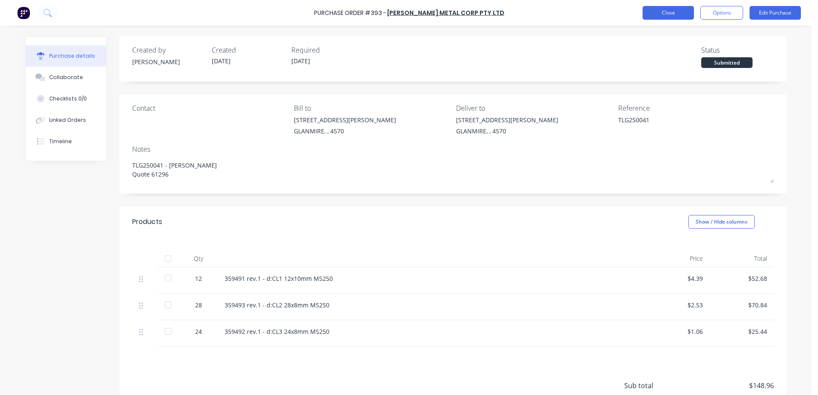
click at [660, 17] on button "Close" at bounding box center [667, 13] width 51 height 14
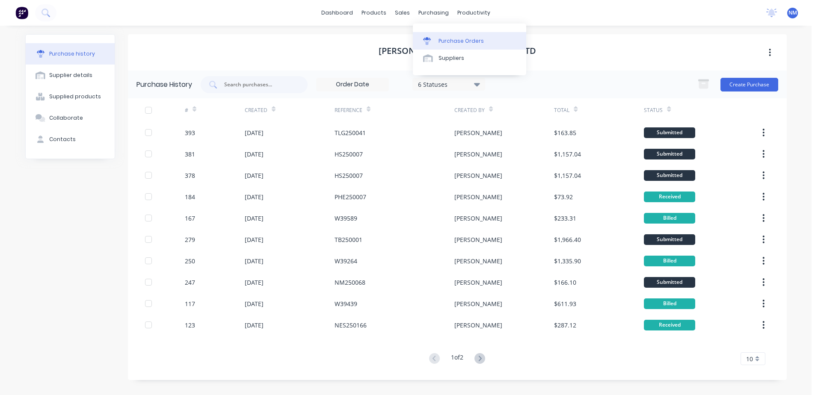
click at [455, 43] on div "Purchase Orders" at bounding box center [460, 41] width 45 height 8
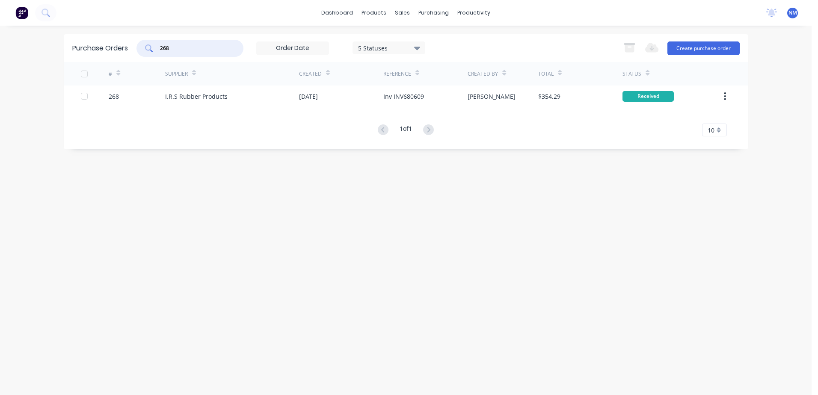
click at [146, 51] on div "268" at bounding box center [189, 48] width 107 height 17
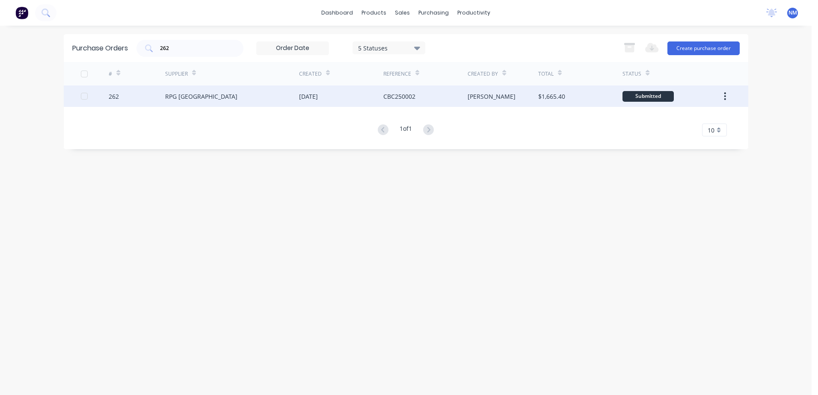
click at [267, 95] on div "RPG [GEOGRAPHIC_DATA]" at bounding box center [232, 96] width 134 height 21
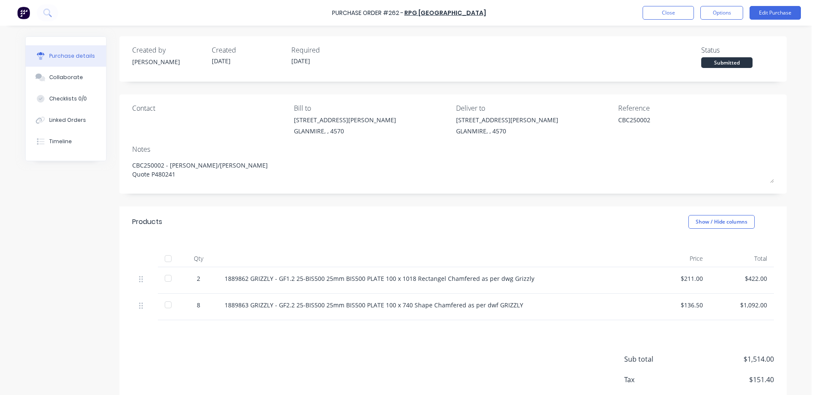
click at [169, 275] on div at bounding box center [168, 278] width 17 height 17
click at [165, 304] on div at bounding box center [168, 304] width 17 height 17
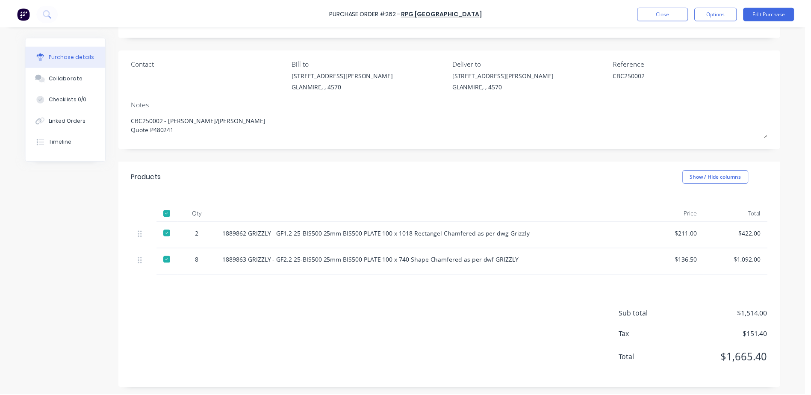
scroll to position [47, 0]
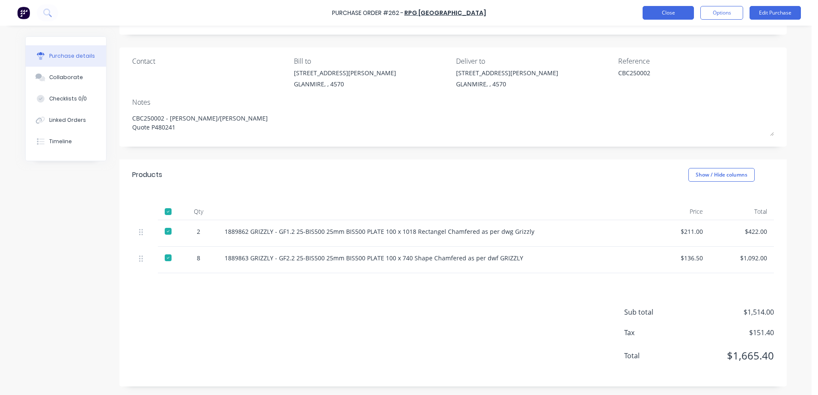
click at [667, 15] on button "Close" at bounding box center [667, 13] width 51 height 14
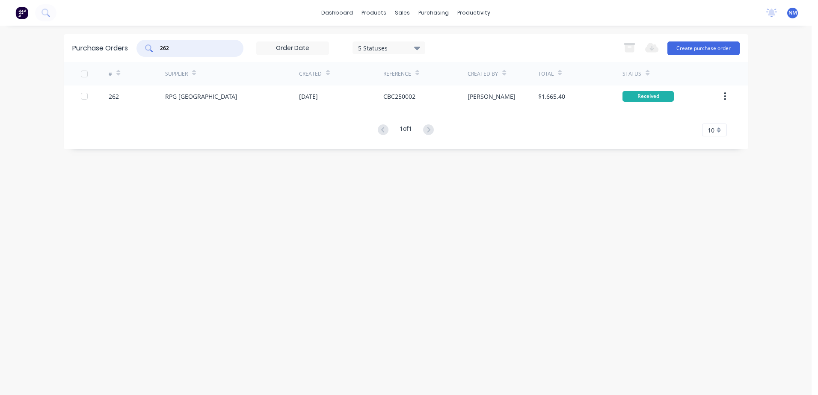
drag, startPoint x: 183, startPoint y: 45, endPoint x: 144, endPoint y: 56, distance: 41.1
click at [144, 56] on div "262" at bounding box center [189, 48] width 107 height 17
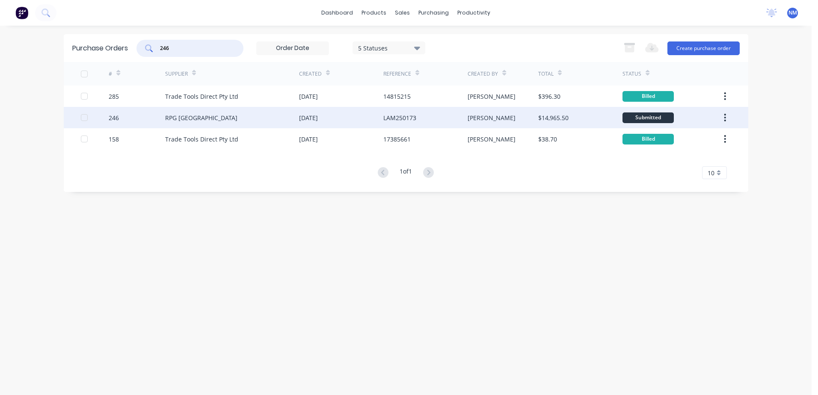
click at [254, 116] on div "RPG [GEOGRAPHIC_DATA]" at bounding box center [232, 117] width 134 height 21
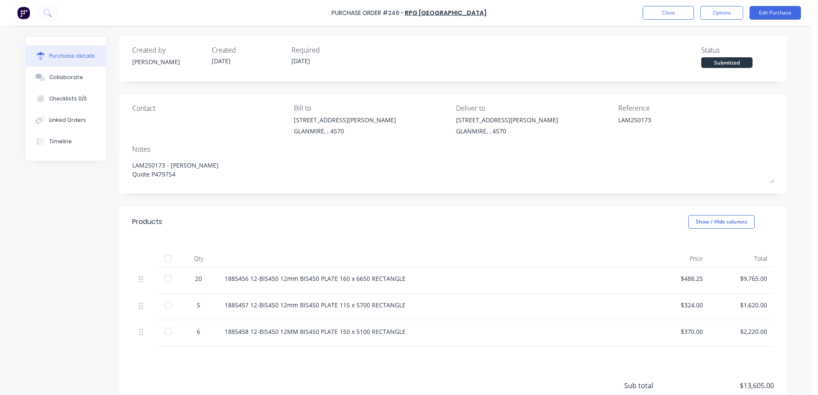
click at [166, 261] on div at bounding box center [168, 258] width 17 height 17
click at [669, 17] on button "Close" at bounding box center [667, 13] width 51 height 14
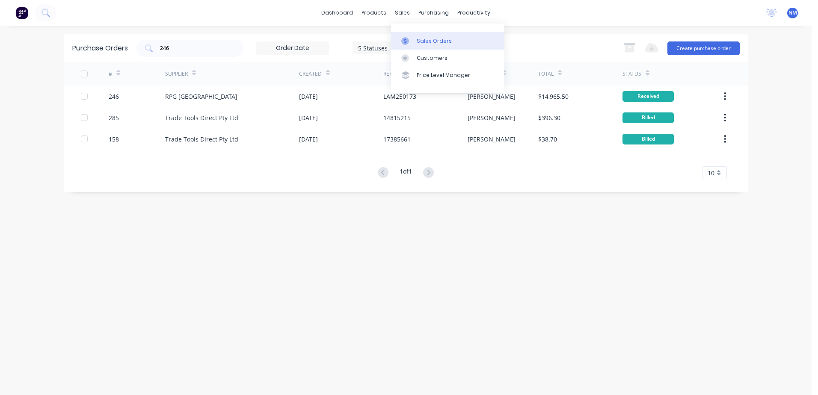
click at [421, 40] on div "Sales Orders" at bounding box center [434, 41] width 35 height 8
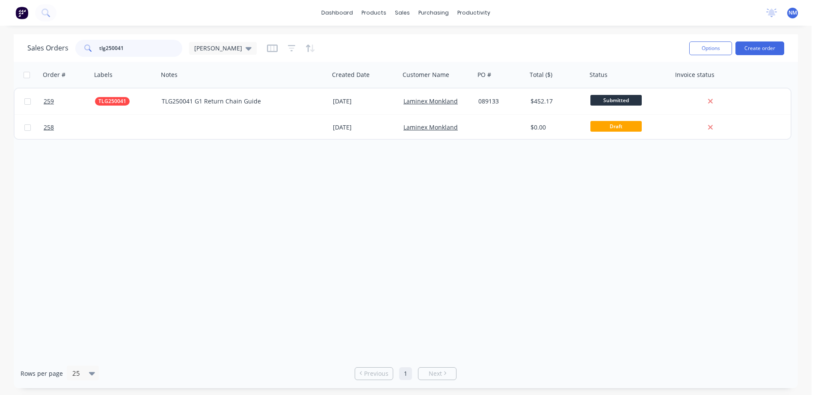
click at [132, 51] on input "tlg250041" at bounding box center [140, 48] width 83 height 17
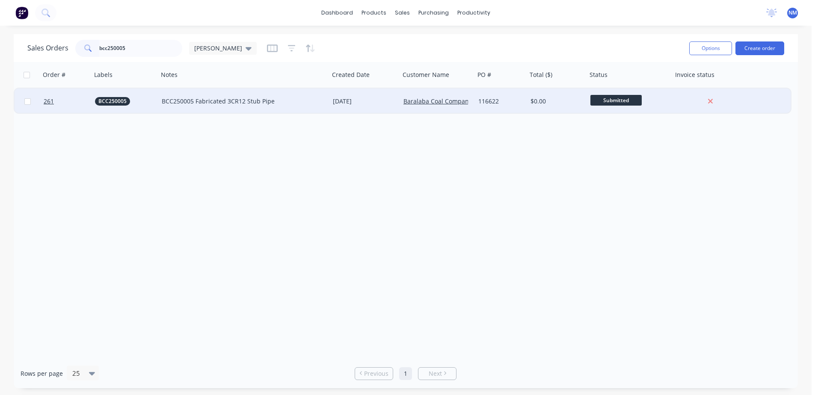
click at [319, 100] on div "BCC250005 Fabricated 3CR12 Stub Pipe" at bounding box center [244, 101] width 164 height 9
click at [418, 178] on div "Order # Labels Notes Created Date Customer Name PO # Total ($) Status Invoice s…" at bounding box center [406, 210] width 784 height 297
click at [392, 105] on div "[DATE]" at bounding box center [365, 101] width 64 height 9
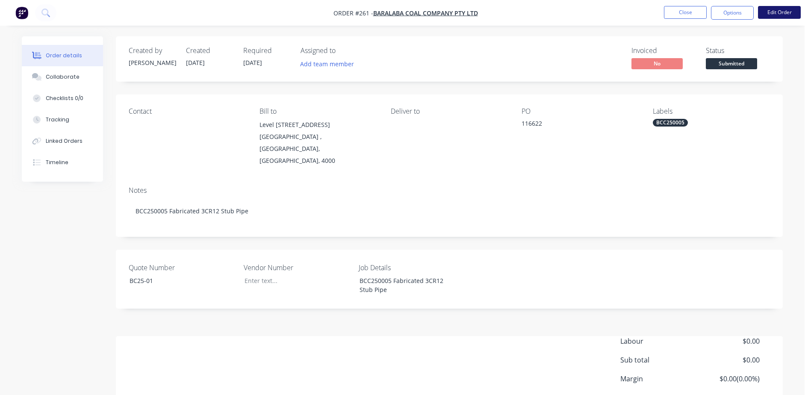
click at [775, 13] on button "Edit Order" at bounding box center [779, 12] width 43 height 13
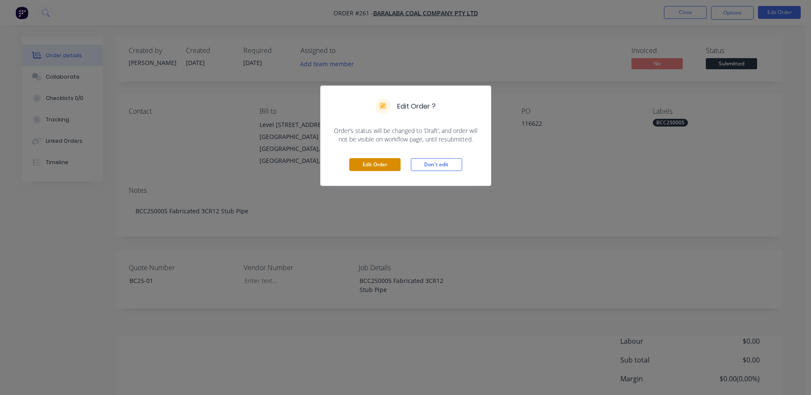
click at [369, 163] on button "Edit Order" at bounding box center [374, 164] width 51 height 13
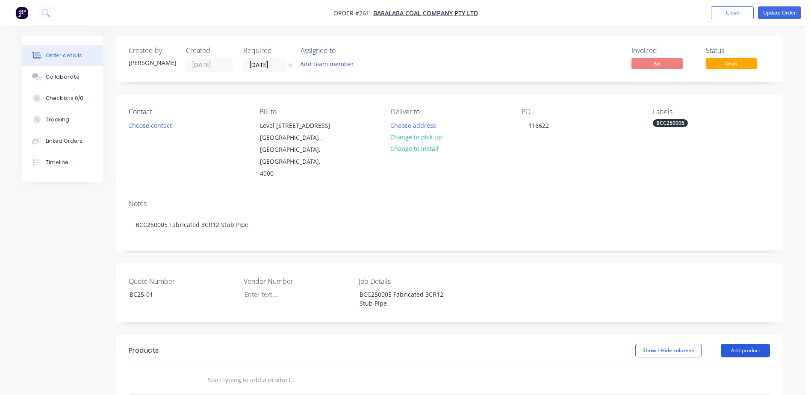
click at [752, 344] on button "Add product" at bounding box center [745, 351] width 49 height 14
click at [722, 383] on div "Basic product" at bounding box center [730, 389] width 66 height 12
click at [761, 391] on icon "button" at bounding box center [760, 395] width 2 height 9
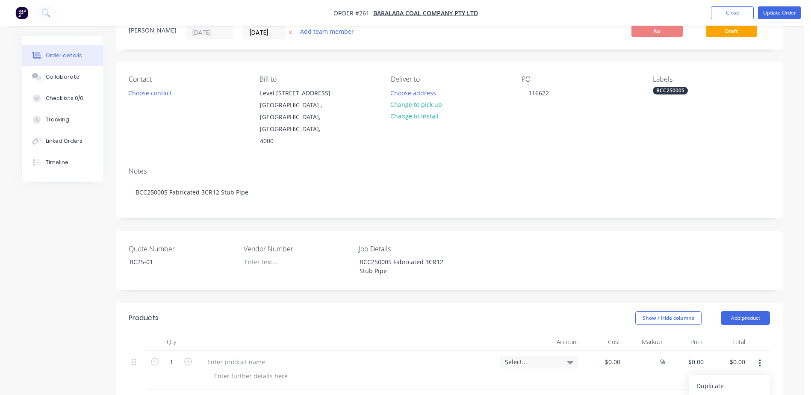
scroll to position [86, 0]
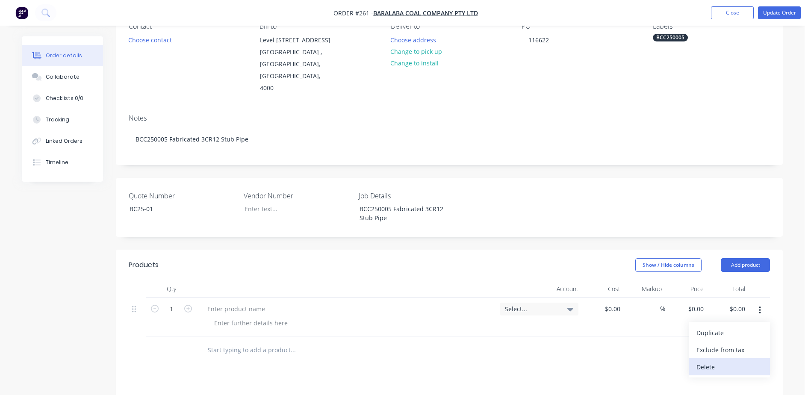
click at [731, 361] on div "Delete" at bounding box center [730, 367] width 66 height 12
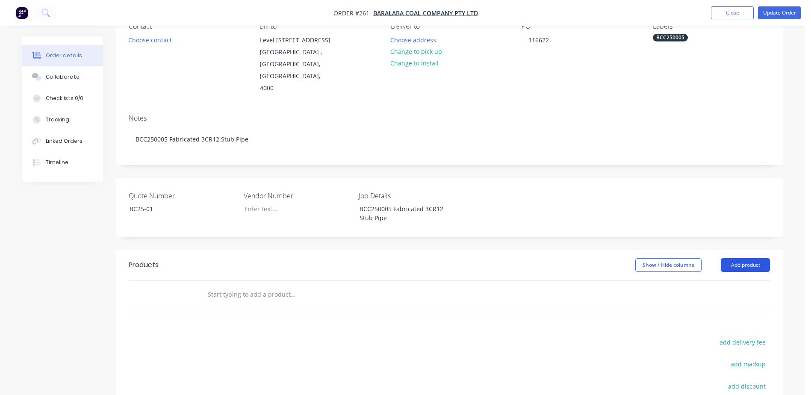
click at [757, 258] on button "Add product" at bounding box center [745, 265] width 49 height 14
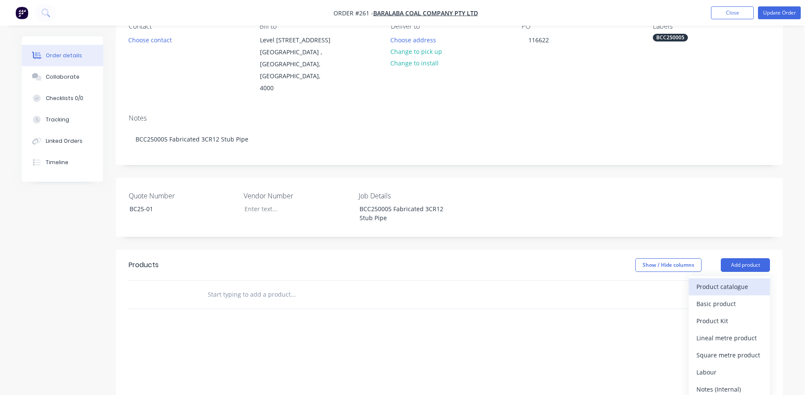
click at [712, 281] on div "Product catalogue" at bounding box center [730, 287] width 66 height 12
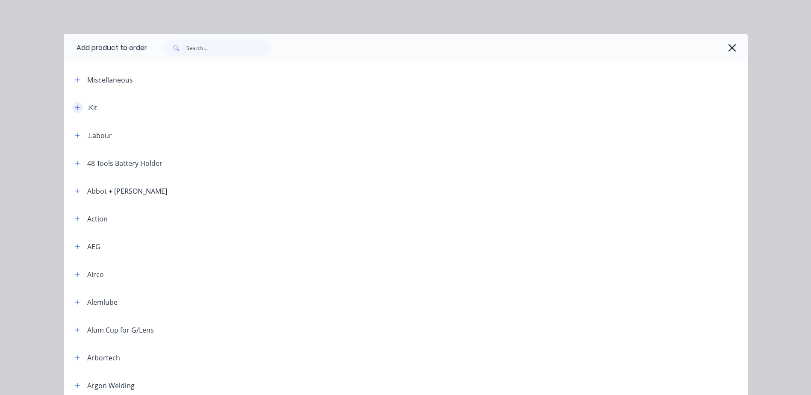
click at [75, 105] on icon "button" at bounding box center [77, 108] width 5 height 6
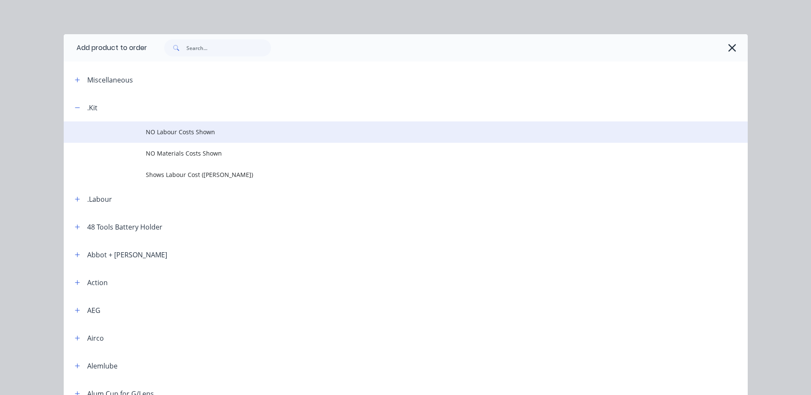
click at [193, 137] on td "NO Labour Costs Shown" at bounding box center [447, 131] width 602 height 21
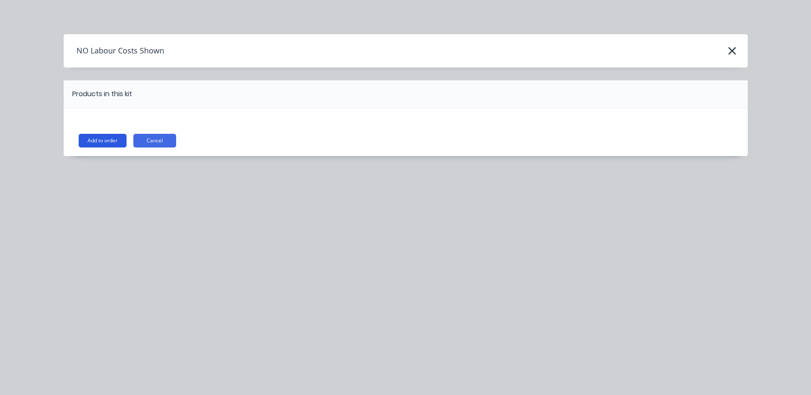
click at [97, 145] on button "Add to order" at bounding box center [103, 141] width 48 height 14
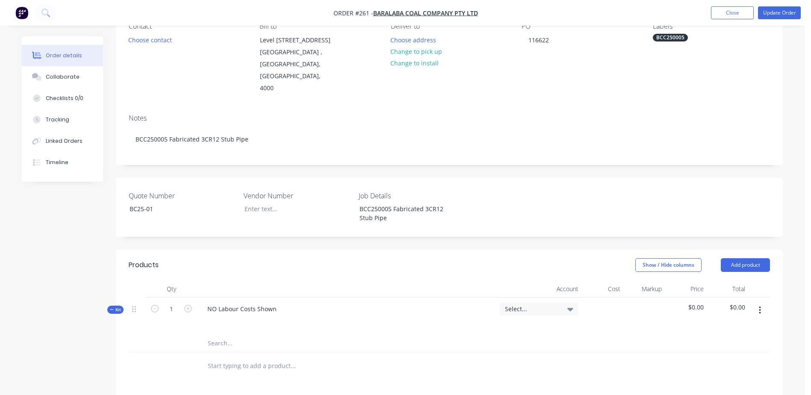
click at [211, 335] on input "text" at bounding box center [292, 343] width 171 height 17
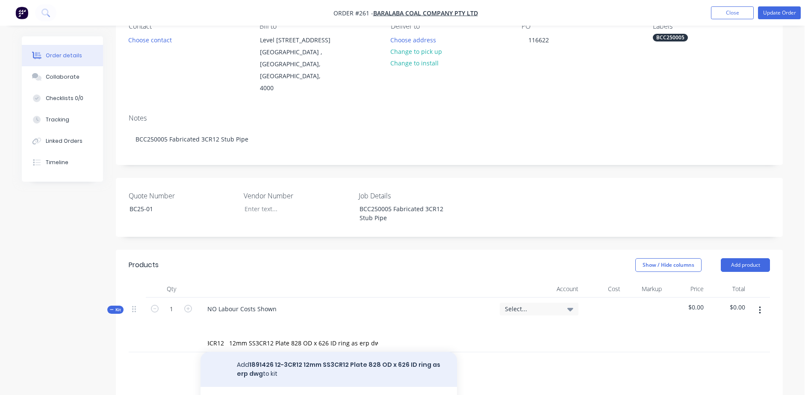
scroll to position [0, 0]
click at [257, 352] on button "Add 1891426 12-3CR12 12mm SS3CR12 Plate 828 OD x 626 ID ring as erp dwg to kit" at bounding box center [329, 369] width 257 height 35
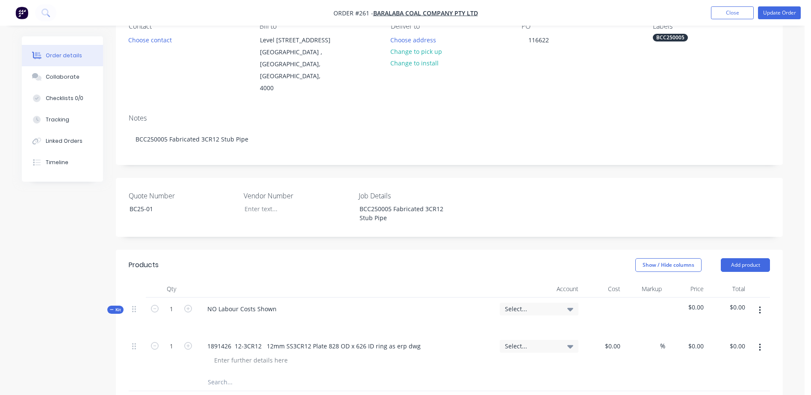
click at [220, 374] on input "text" at bounding box center [292, 382] width 171 height 17
click at [778, 11] on button "Update Order" at bounding box center [779, 12] width 43 height 13
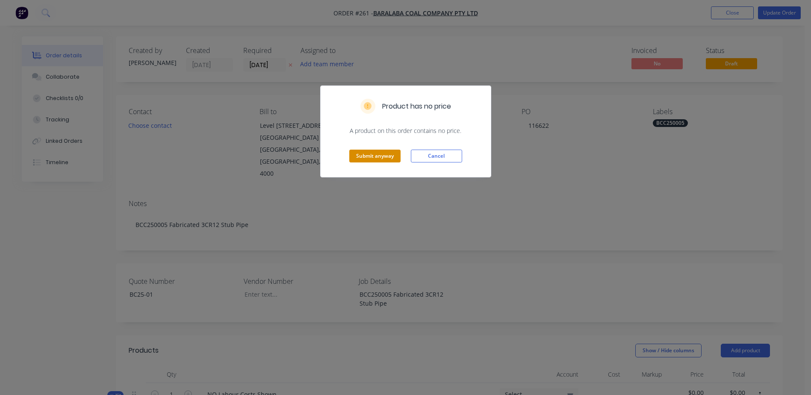
click at [368, 158] on button "Submit anyway" at bounding box center [374, 156] width 51 height 13
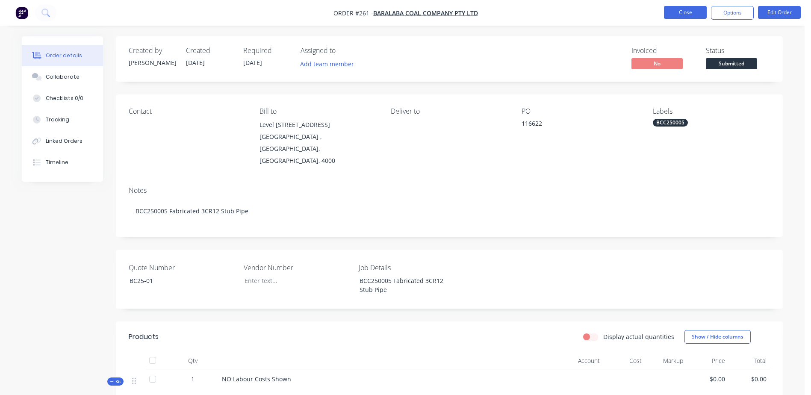
click at [678, 18] on button "Close" at bounding box center [685, 12] width 43 height 13
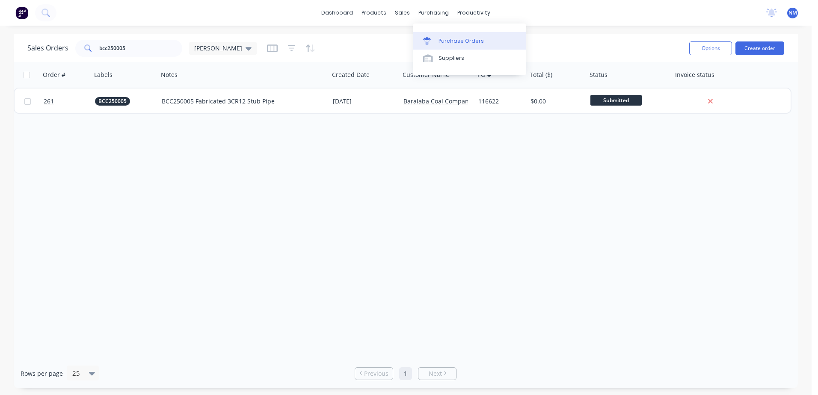
click at [456, 39] on div "Purchase Orders" at bounding box center [460, 41] width 45 height 8
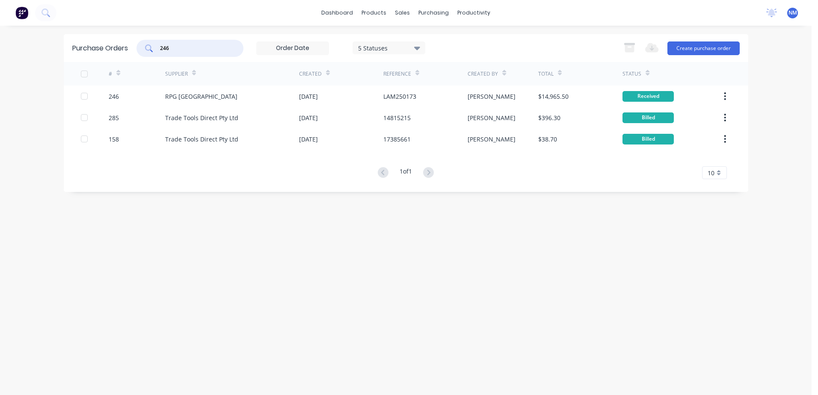
drag, startPoint x: 183, startPoint y: 51, endPoint x: 140, endPoint y: 58, distance: 44.2
click at [140, 58] on div "Purchase Orders 246 5 Statuses 5 Statuses Export to Excel (XLSX) Create purchas…" at bounding box center [406, 48] width 684 height 28
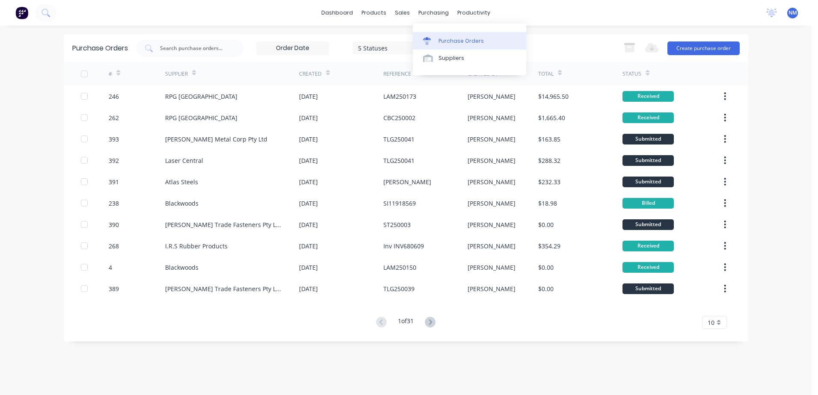
click at [456, 41] on div "Purchase Orders" at bounding box center [460, 41] width 45 height 8
click at [702, 50] on button "Create purchase order" at bounding box center [703, 48] width 72 height 14
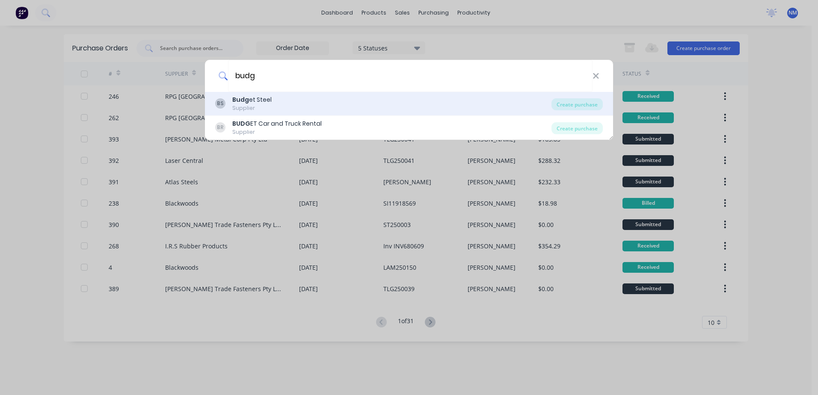
click at [260, 100] on div "Budg et Steel" at bounding box center [251, 99] width 39 height 9
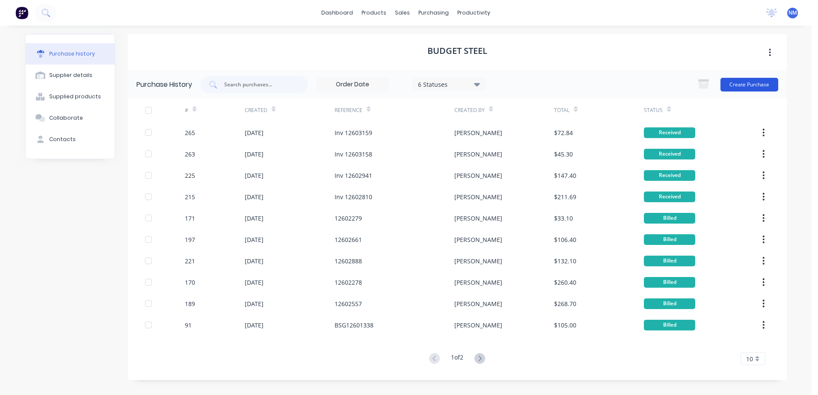
click at [752, 83] on button "Create Purchase" at bounding box center [749, 85] width 58 height 14
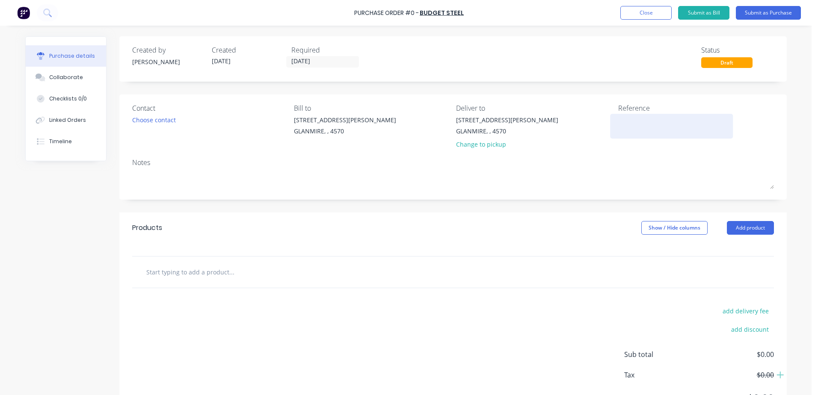
click at [623, 125] on textarea at bounding box center [671, 124] width 107 height 19
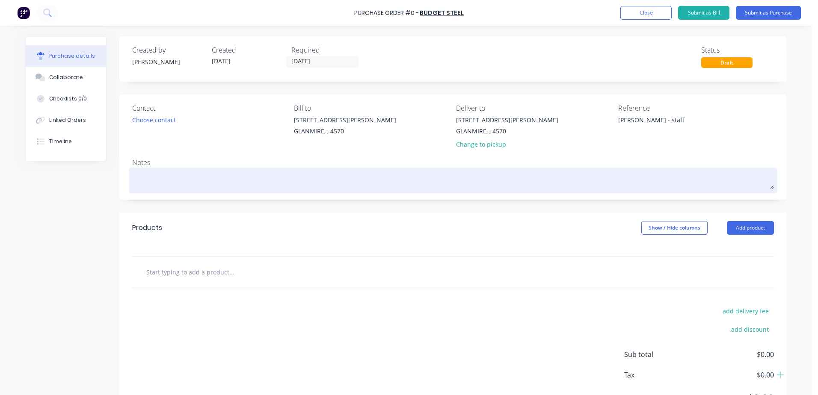
click at [132, 171] on textarea at bounding box center [453, 179] width 642 height 19
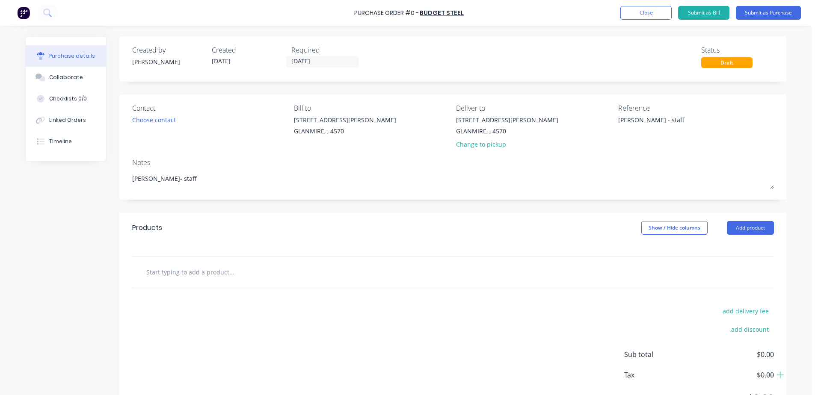
click at [159, 273] on input "text" at bounding box center [231, 271] width 171 height 17
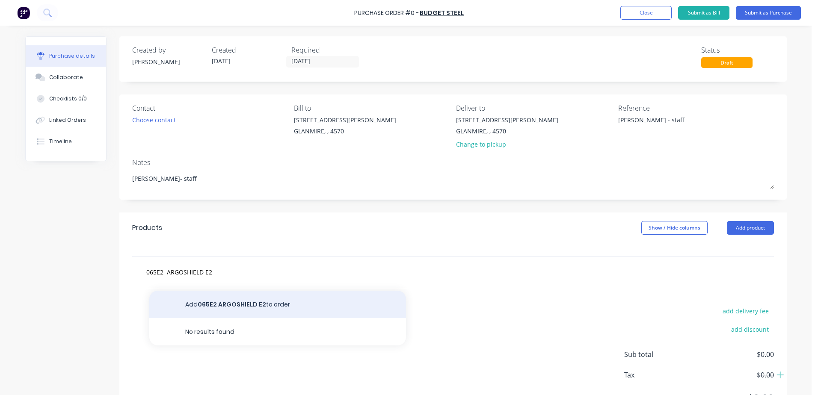
click at [250, 305] on button "Add 065E2 ARGOSHIELD E2 to order" at bounding box center [277, 304] width 257 height 27
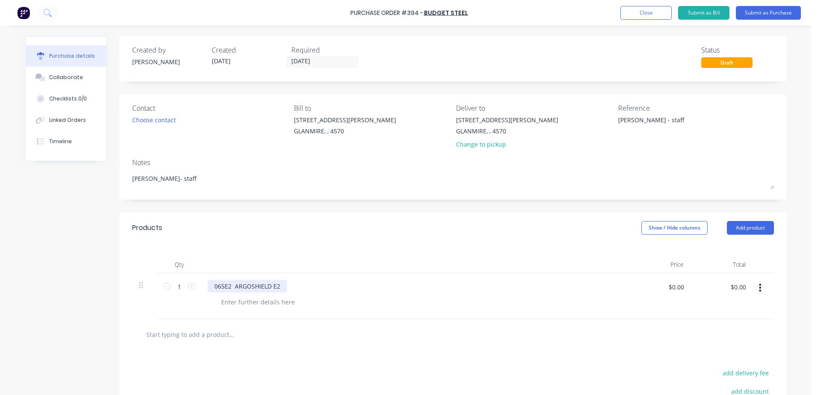
click at [269, 289] on div "065E2 ARGOSHIELD E2" at bounding box center [247, 286] width 80 height 12
click at [670, 293] on input "$0.00" at bounding box center [676, 287] width 26 height 14
drag, startPoint x: 665, startPoint y: 293, endPoint x: 697, endPoint y: 285, distance: 32.9
click at [695, 287] on div "1 1 065E2 ARGOSHIELD UNIVERSAL E2 $0.00 $0.00 $0.00 $0.00" at bounding box center [453, 296] width 642 height 46
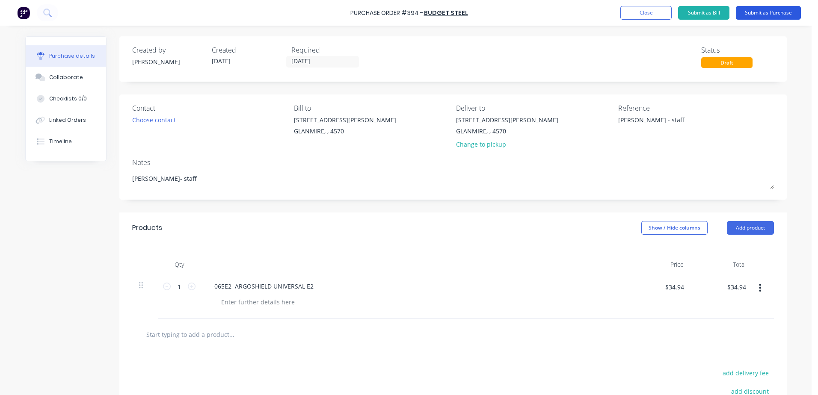
click at [781, 12] on button "Submit as Purchase" at bounding box center [768, 13] width 65 height 14
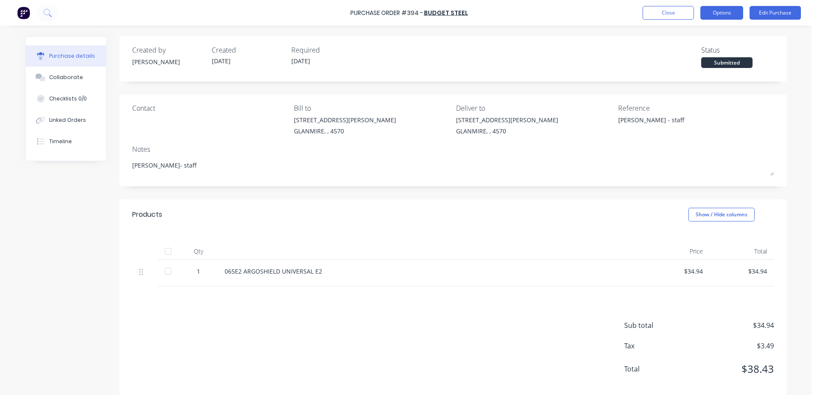
click at [729, 18] on button "Options" at bounding box center [721, 13] width 43 height 14
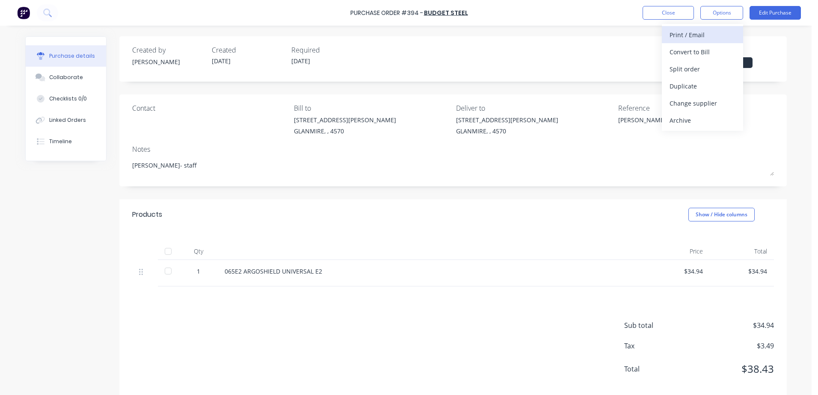
click at [712, 34] on div "Print / Email" at bounding box center [702, 35] width 66 height 12
click at [700, 54] on div "With pricing" at bounding box center [702, 52] width 66 height 12
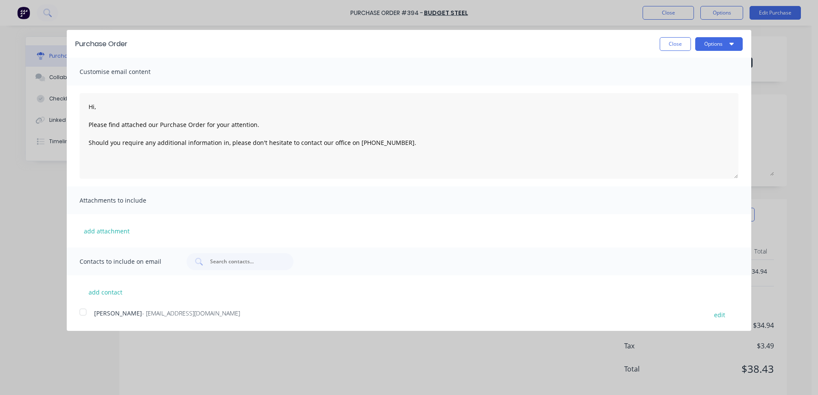
click at [79, 314] on div at bounding box center [82, 312] width 17 height 17
click at [724, 42] on button "Options" at bounding box center [718, 44] width 47 height 14
click at [693, 82] on div "Email" at bounding box center [702, 83] width 66 height 12
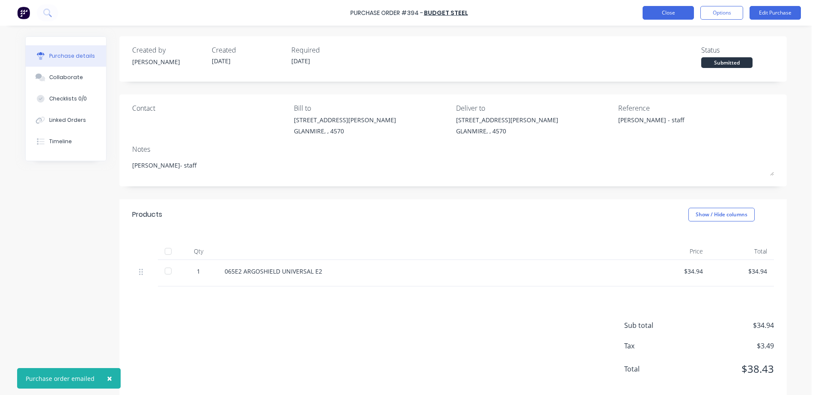
click at [652, 13] on button "Close" at bounding box center [667, 13] width 51 height 14
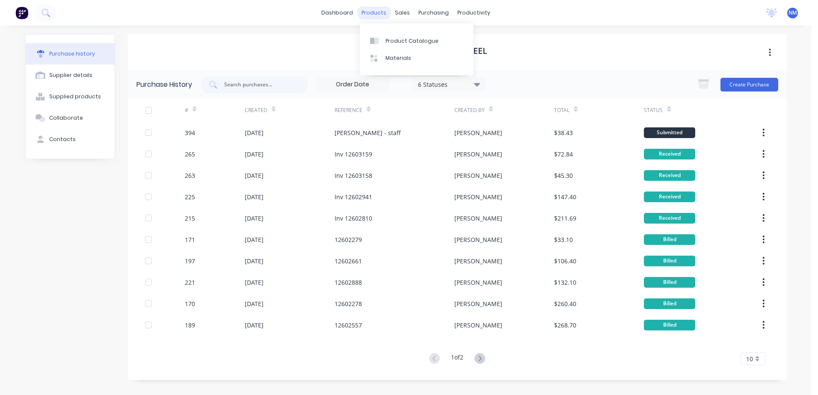
click at [379, 11] on div "products" at bounding box center [373, 12] width 33 height 13
click at [414, 39] on div "Product Catalogue" at bounding box center [411, 41] width 53 height 8
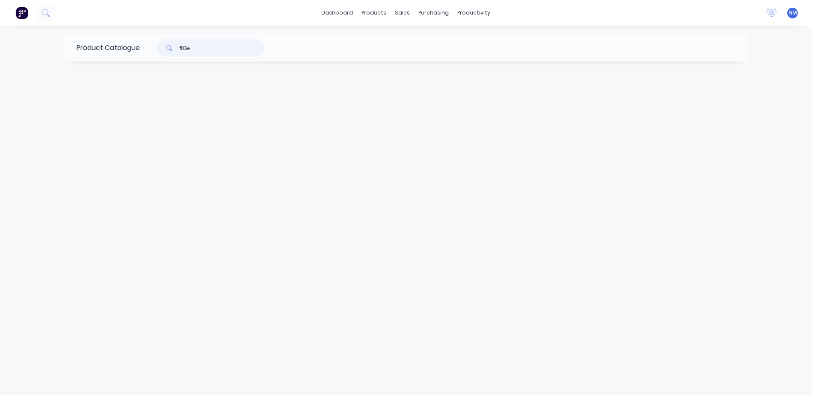
click at [203, 52] on input "f03e" at bounding box center [221, 47] width 85 height 17
click at [205, 49] on input "065e" at bounding box center [221, 47] width 85 height 17
click at [65, 10] on div "dashboard products sales purchasing productivity dashboard products Product Cat…" at bounding box center [405, 13] width 811 height 26
click at [68, 12] on div "dashboard products sales purchasing productivity dashboard products Product Cat…" at bounding box center [405, 13] width 811 height 26
click at [198, 53] on input "r065" at bounding box center [221, 47] width 85 height 17
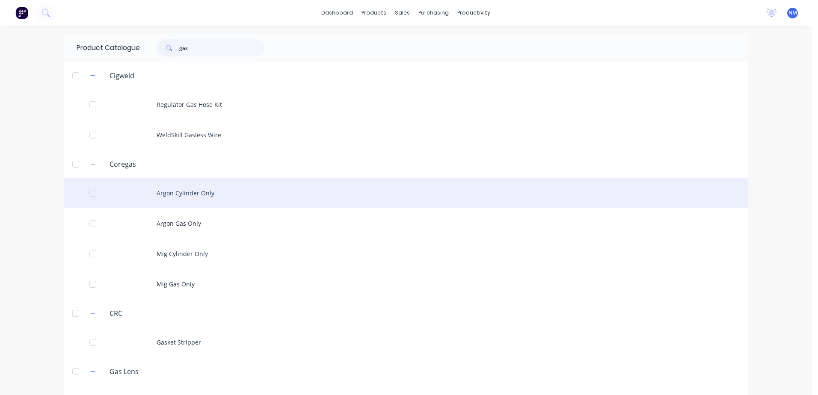
click at [178, 192] on div "Argon Cylinder Only" at bounding box center [406, 193] width 684 height 30
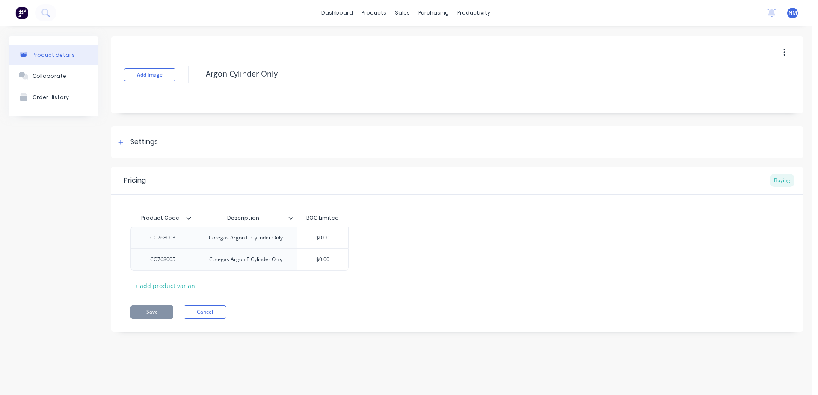
click at [81, 15] on div "dashboard products sales purchasing productivity dashboard products Product Cat…" at bounding box center [405, 13] width 811 height 26
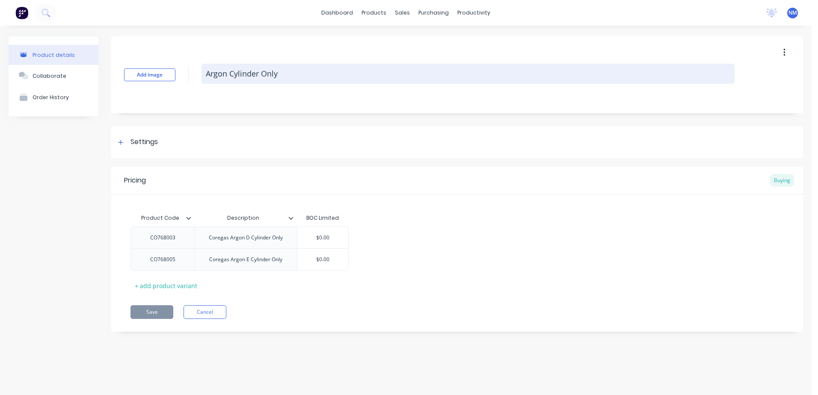
click at [217, 76] on textarea "Argon Cylinder Only" at bounding box center [467, 74] width 533 height 20
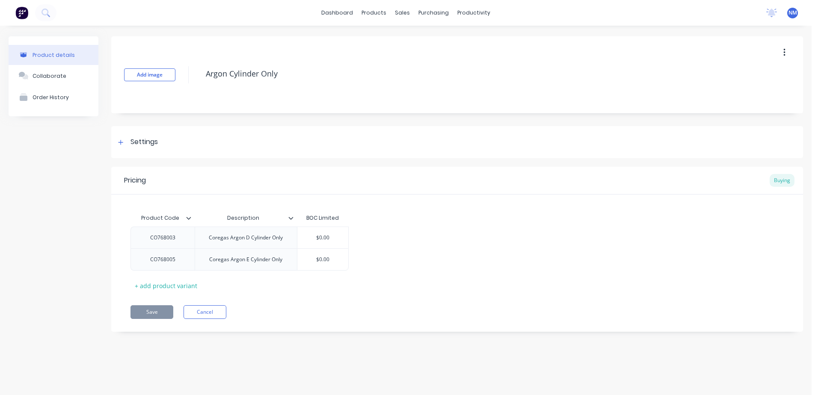
drag, startPoint x: 291, startPoint y: 73, endPoint x: 149, endPoint y: 93, distance: 142.9
click at [149, 93] on div "Add image Argon Cylinder Only" at bounding box center [457, 74] width 692 height 77
click at [392, 37] on div "Product Catalogue" at bounding box center [411, 41] width 53 height 8
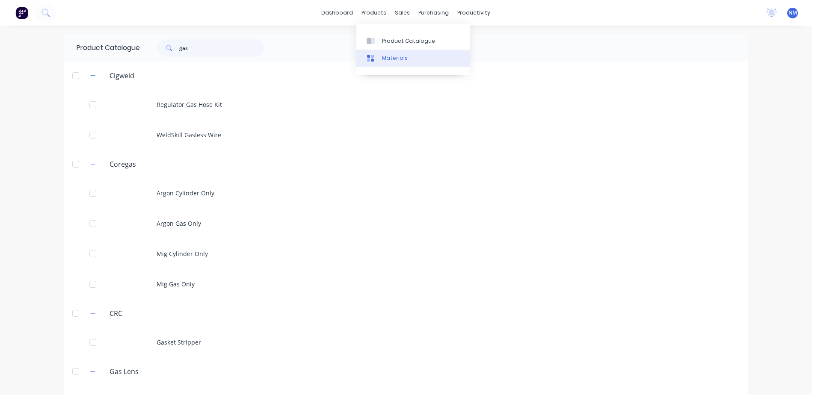
click at [386, 59] on div "Materials" at bounding box center [395, 58] width 26 height 8
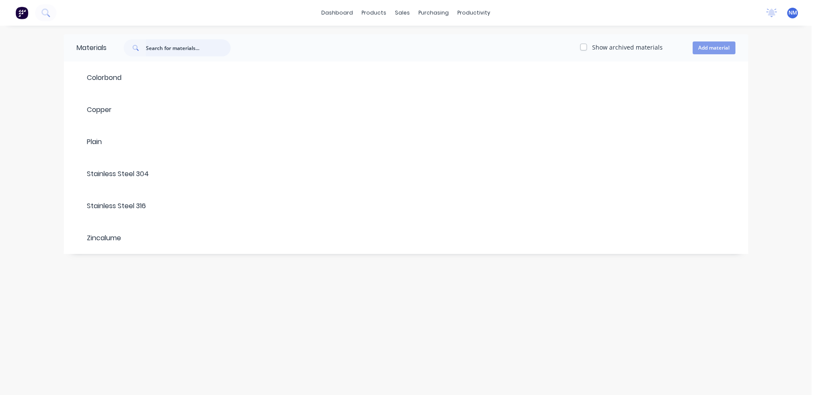
click at [174, 49] on input "text" at bounding box center [188, 47] width 85 height 17
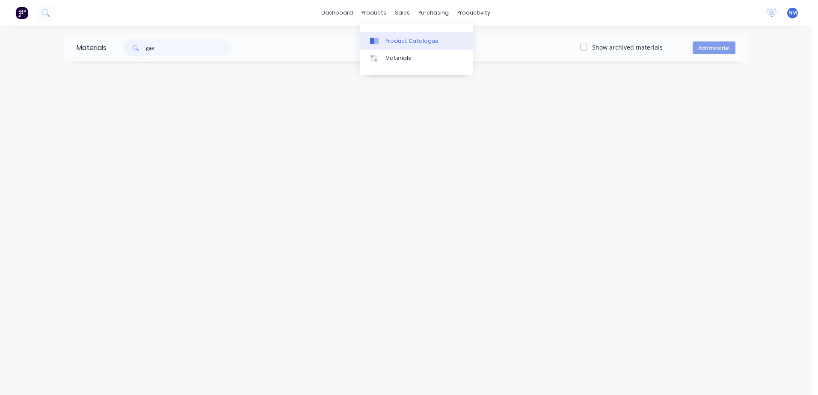
click at [401, 44] on div "Product Catalogue" at bounding box center [411, 41] width 53 height 8
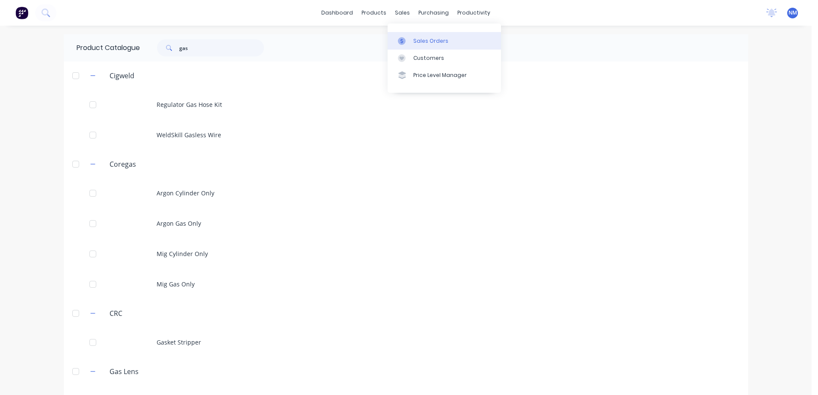
click at [420, 39] on div "Sales Orders" at bounding box center [430, 41] width 35 height 8
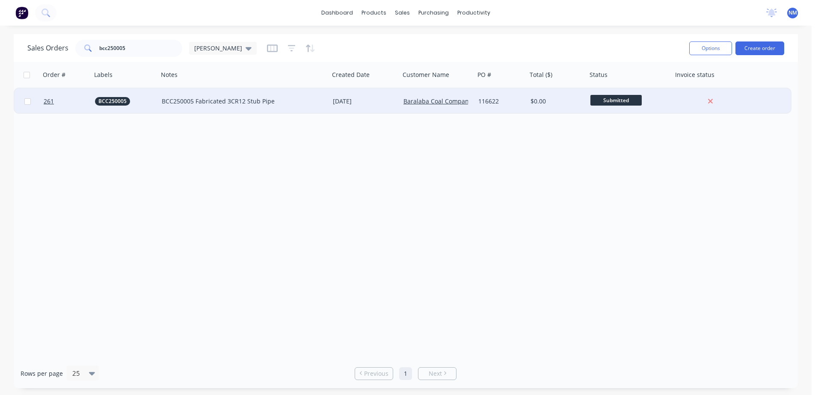
click at [326, 102] on div "BCC250005 Fabricated 3CR12 Stub Pipe" at bounding box center [243, 102] width 171 height 26
click at [385, 102] on div "[DATE]" at bounding box center [365, 101] width 64 height 9
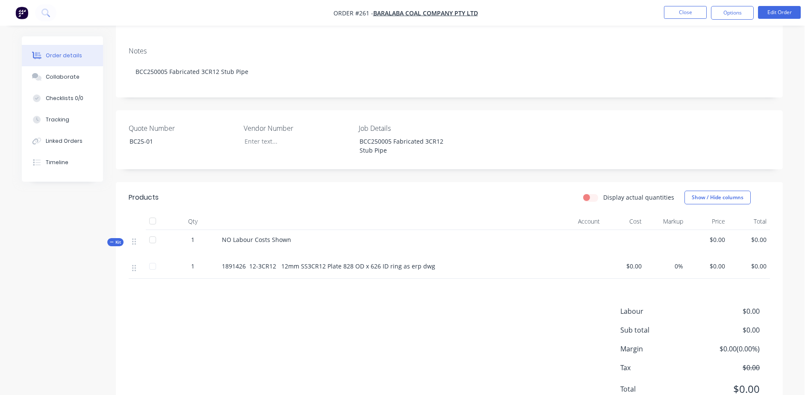
scroll to position [155, 0]
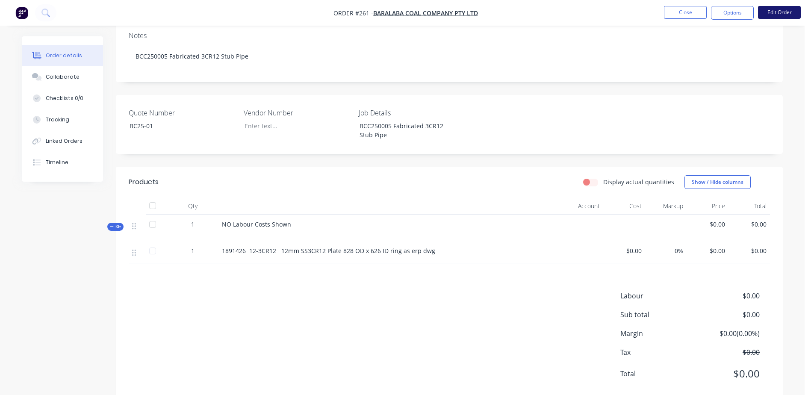
click at [772, 12] on button "Edit Order" at bounding box center [779, 12] width 43 height 13
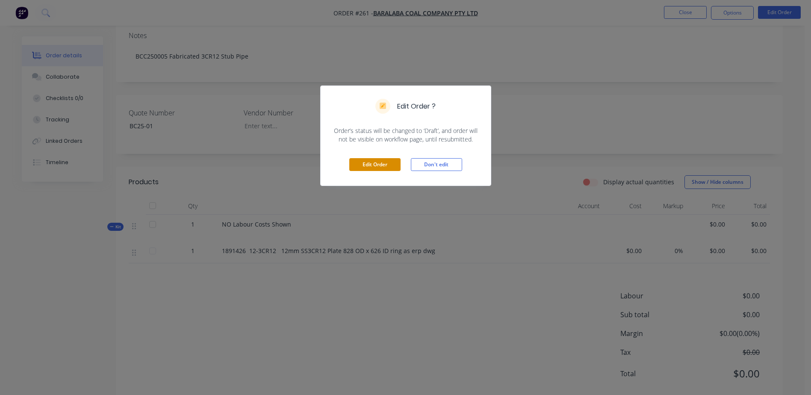
click at [382, 160] on button "Edit Order" at bounding box center [374, 164] width 51 height 13
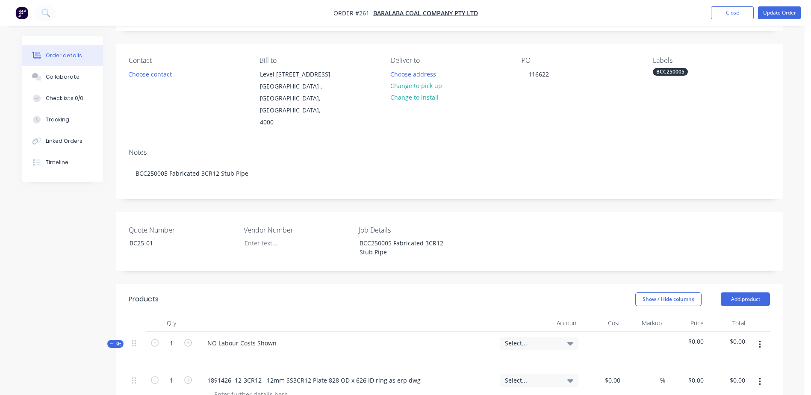
scroll to position [128, 0]
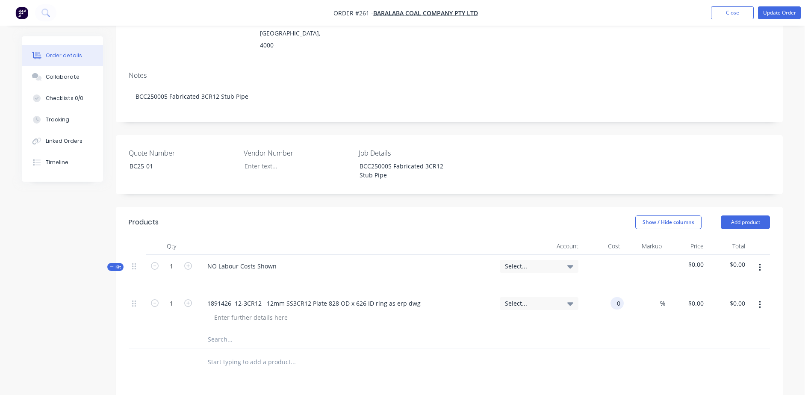
click at [612, 292] on div "0 0" at bounding box center [603, 311] width 42 height 39
click at [606, 292] on div "0 0" at bounding box center [603, 311] width 42 height 39
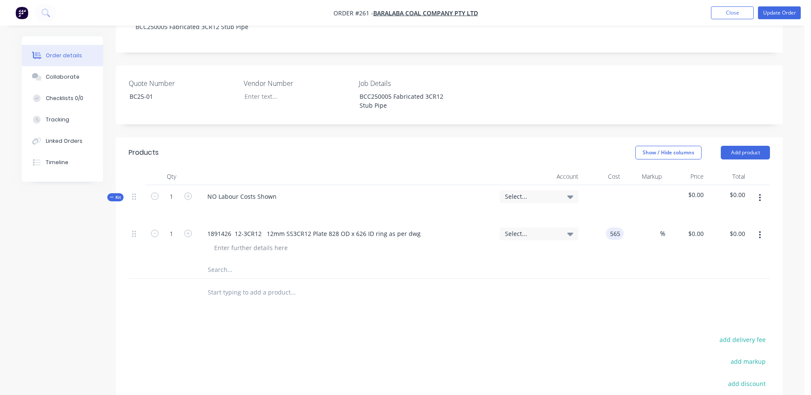
scroll to position [214, 0]
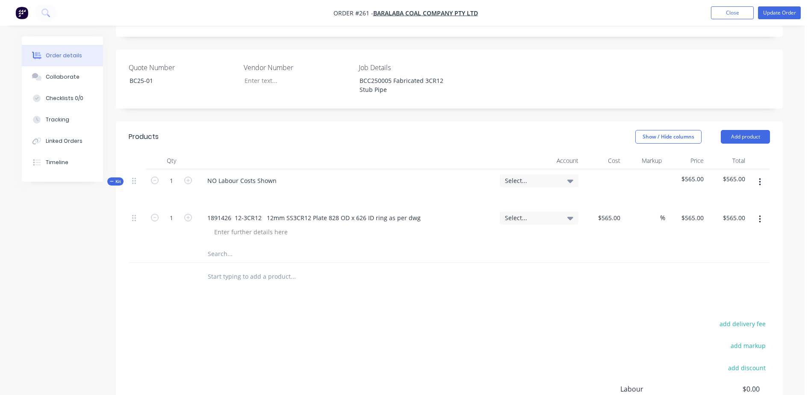
click at [222, 246] on input "text" at bounding box center [292, 254] width 171 height 17
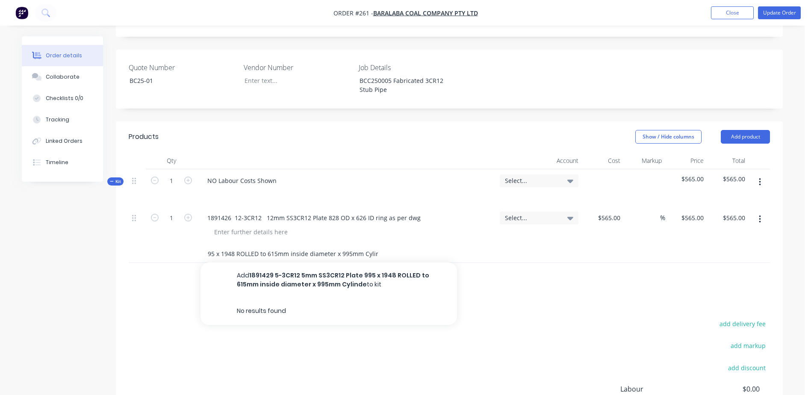
scroll to position [0, 120]
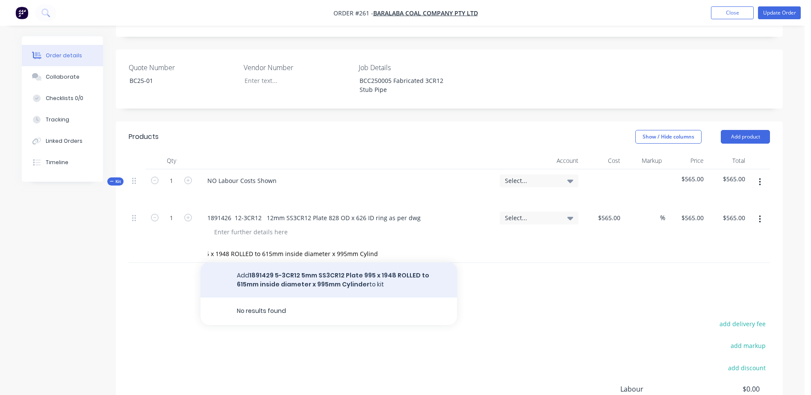
click at [317, 263] on button "Add 1891429 5-3CR12 5mm SS3CR12 Plate 995 x 1948 ROLLED to 615mm inside diamete…" at bounding box center [329, 280] width 257 height 35
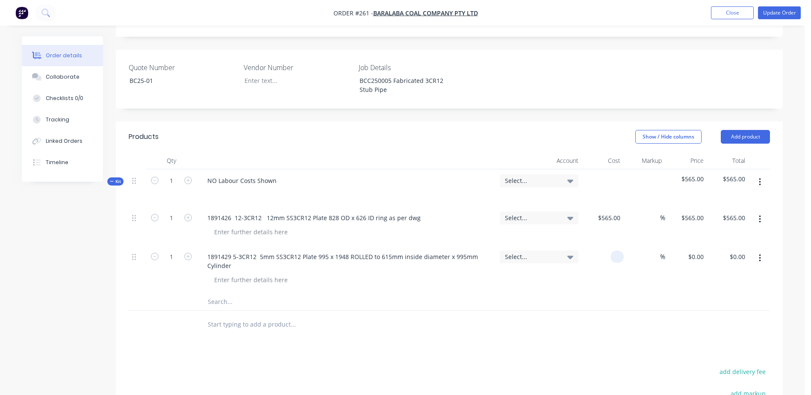
click at [621, 251] on input at bounding box center [619, 257] width 10 height 12
click at [373, 274] on div at bounding box center [350, 280] width 286 height 12
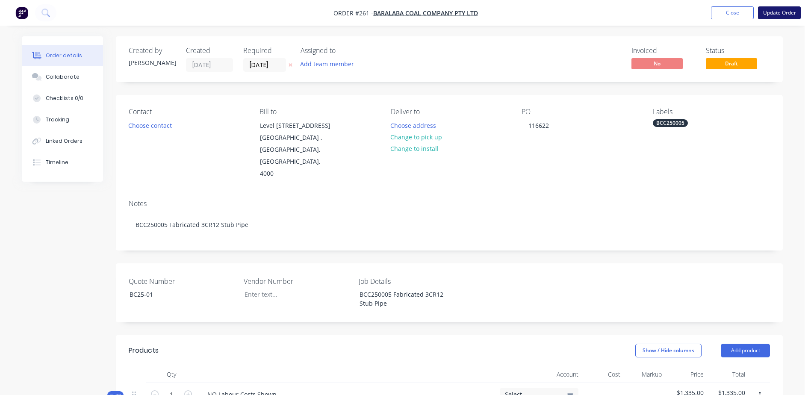
click at [784, 15] on button "Update Order" at bounding box center [779, 12] width 43 height 13
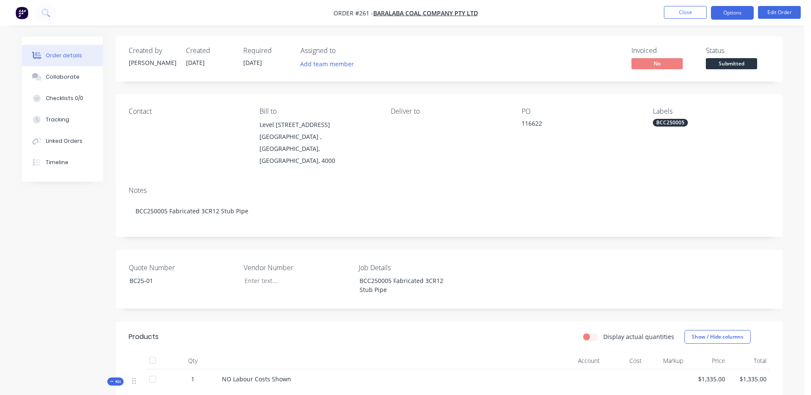
click at [749, 15] on button "Options" at bounding box center [732, 13] width 43 height 14
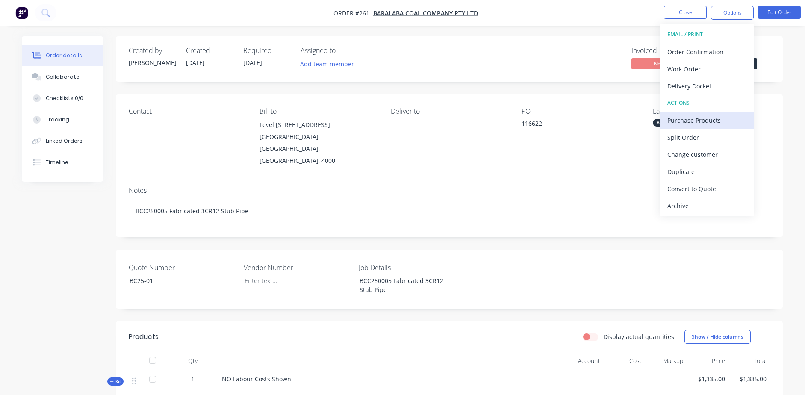
click at [721, 117] on div "Purchase Products" at bounding box center [707, 120] width 79 height 12
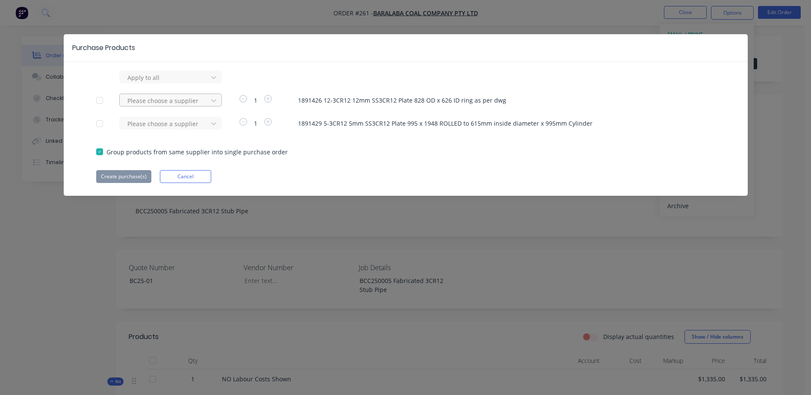
click at [151, 83] on div at bounding box center [165, 77] width 77 height 11
click at [156, 134] on div "RPG [GEOGRAPHIC_DATA]" at bounding box center [170, 132] width 103 height 16
click at [154, 83] on div at bounding box center [165, 77] width 77 height 11
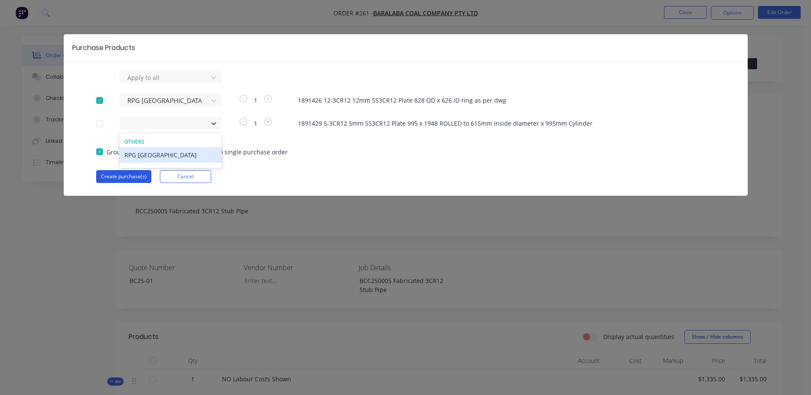
click at [124, 175] on button "Create purchase(s)" at bounding box center [123, 176] width 55 height 13
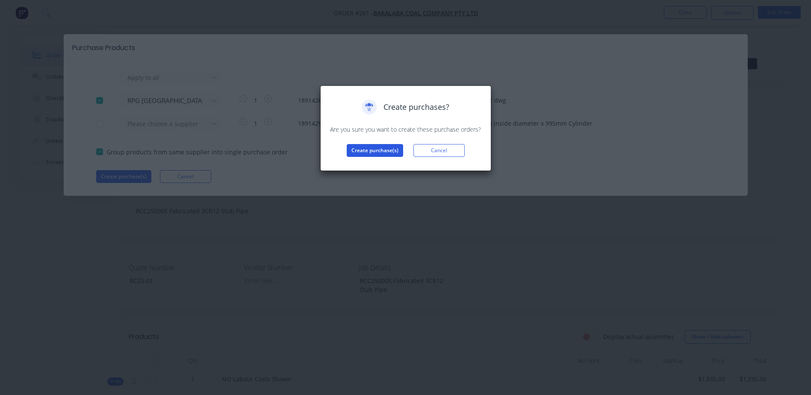
click at [367, 148] on button "Create purchase(s)" at bounding box center [375, 150] width 56 height 13
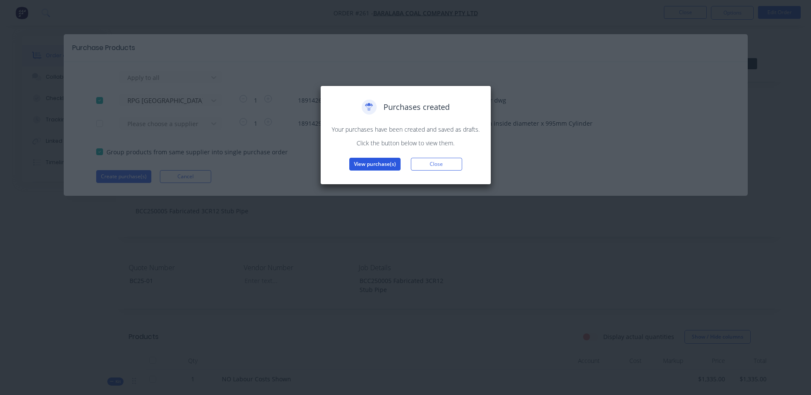
click at [373, 167] on button "View purchase(s)" at bounding box center [374, 164] width 51 height 13
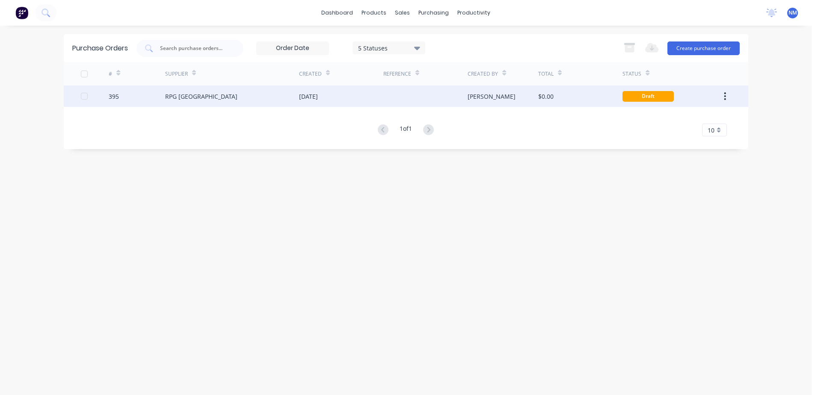
click at [426, 99] on div at bounding box center [425, 96] width 84 height 21
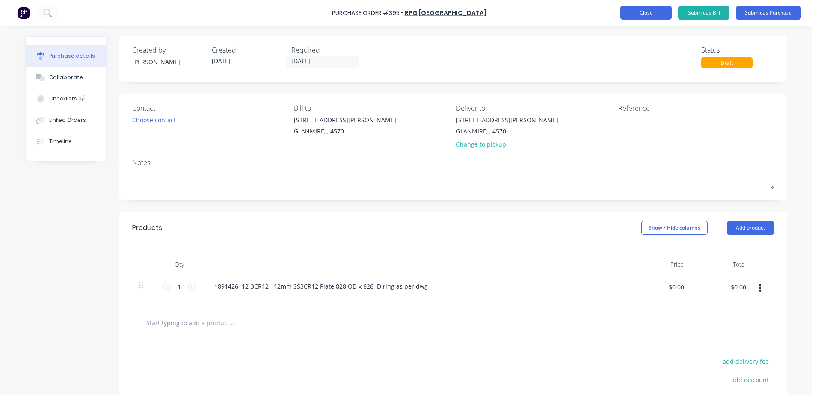
click at [644, 11] on button "Close" at bounding box center [645, 13] width 51 height 14
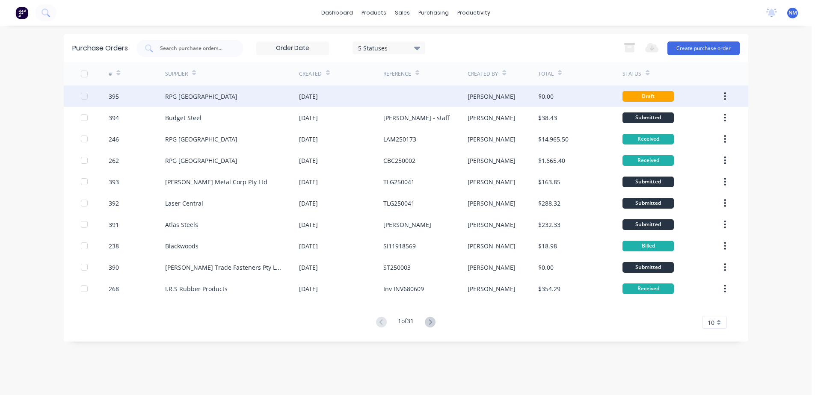
click at [394, 95] on div at bounding box center [425, 96] width 84 height 21
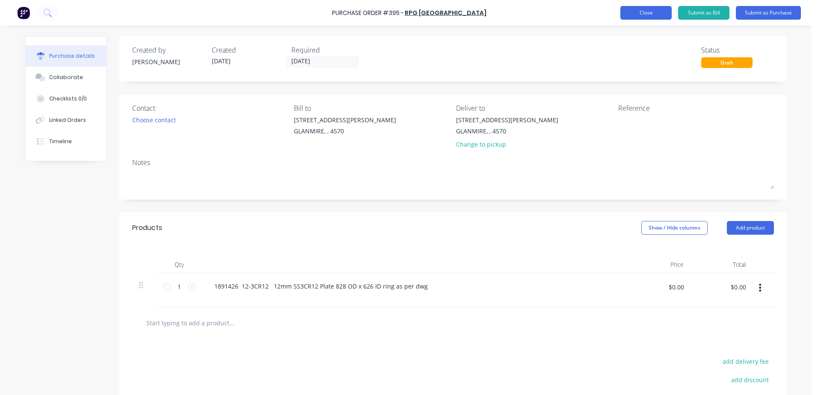
click at [639, 16] on button "Close" at bounding box center [645, 13] width 51 height 14
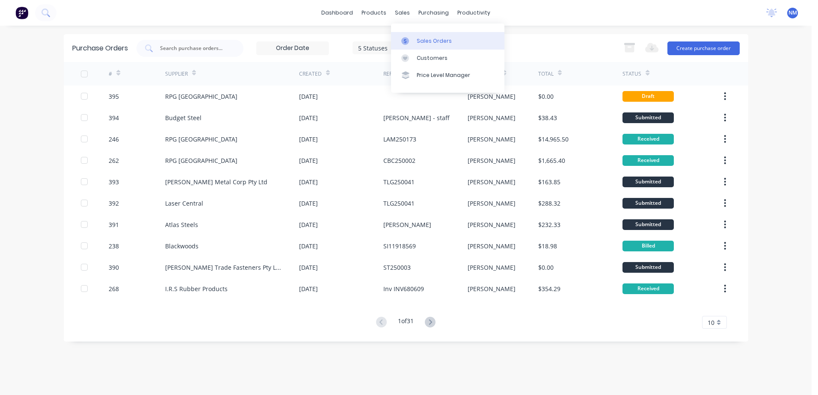
click at [419, 39] on div "Sales Orders" at bounding box center [434, 41] width 35 height 8
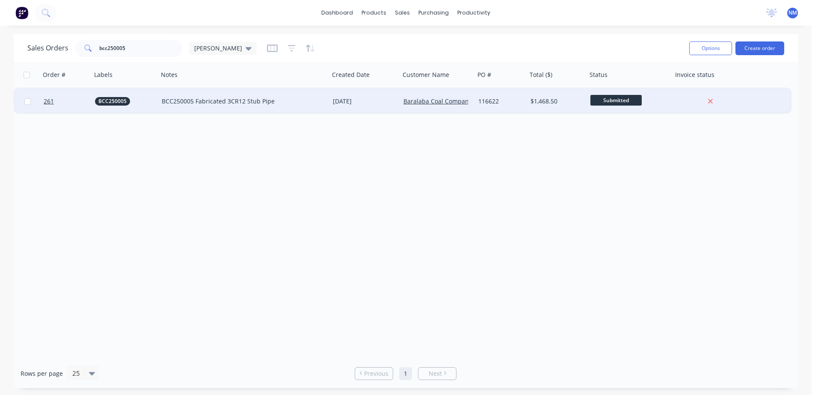
click at [325, 101] on div "BCC250005 Fabricated 3CR12 Stub Pipe" at bounding box center [243, 102] width 171 height 26
click at [382, 105] on div "[DATE]" at bounding box center [365, 101] width 64 height 9
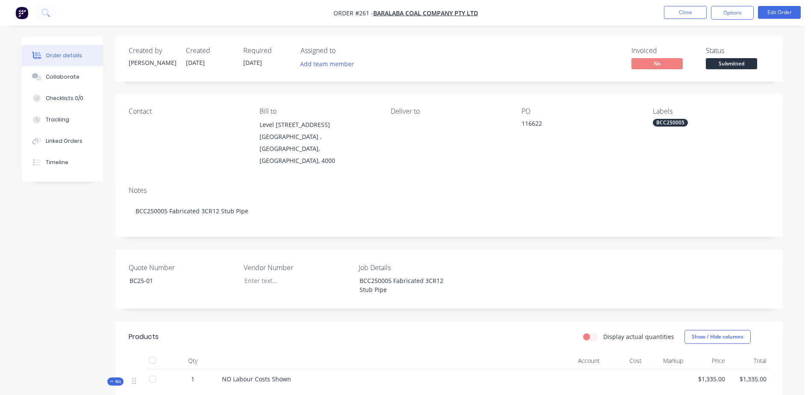
scroll to position [128, 0]
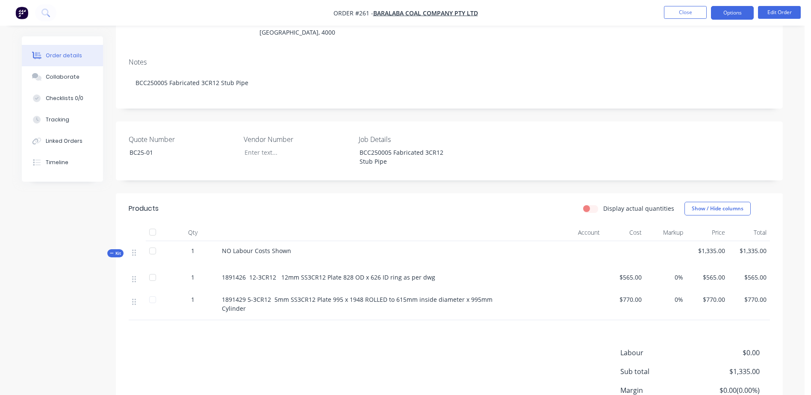
click at [749, 13] on button "Options" at bounding box center [732, 13] width 43 height 14
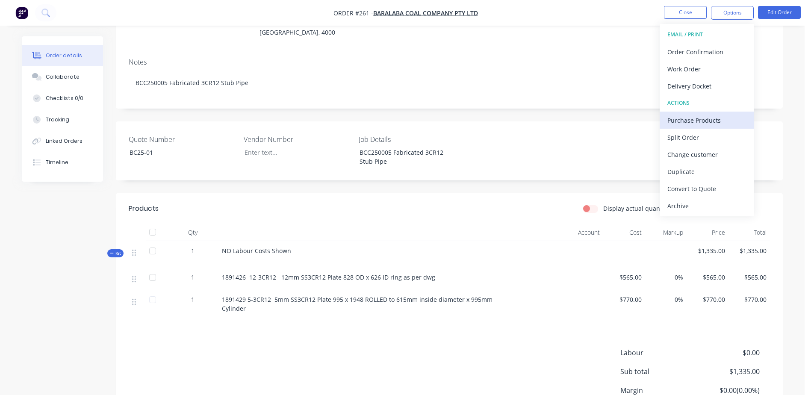
click at [712, 118] on div "Purchase Products" at bounding box center [707, 120] width 79 height 12
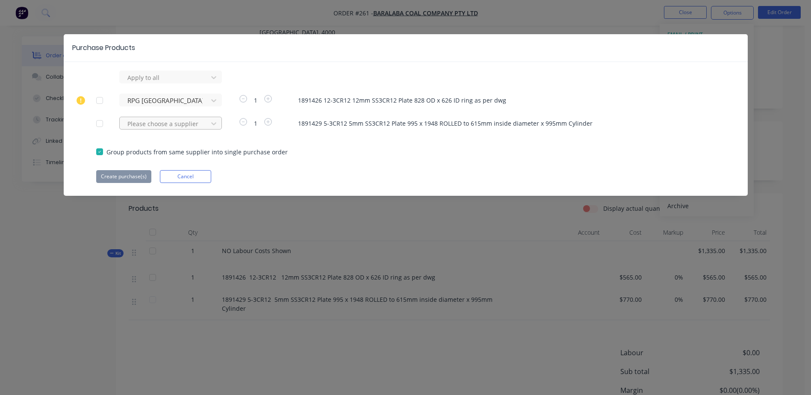
click at [151, 83] on div at bounding box center [165, 77] width 77 height 11
click at [149, 155] on div "RPG [GEOGRAPHIC_DATA]" at bounding box center [170, 155] width 103 height 16
click at [133, 177] on button "Create purchase(s)" at bounding box center [123, 176] width 55 height 13
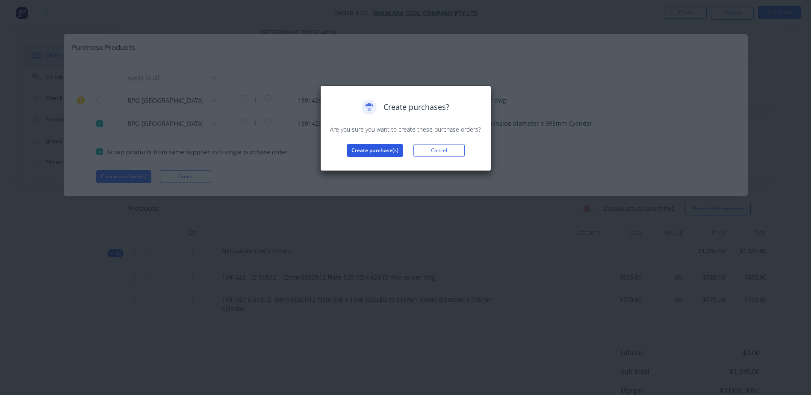
click at [376, 150] on button "Create purchase(s)" at bounding box center [375, 150] width 56 height 13
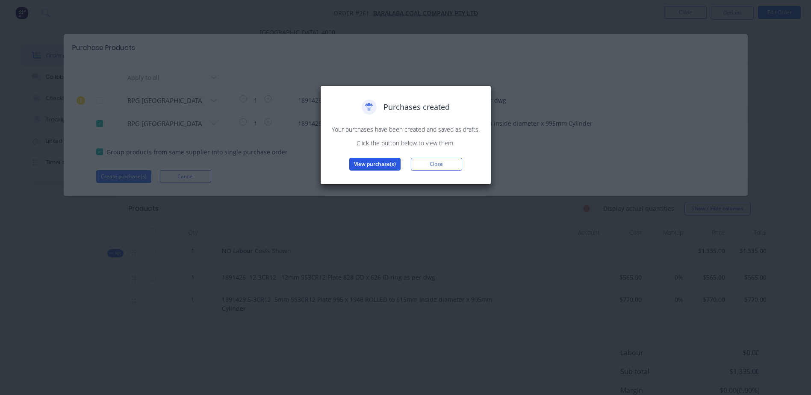
click at [367, 164] on button "View purchase(s)" at bounding box center [374, 164] width 51 height 13
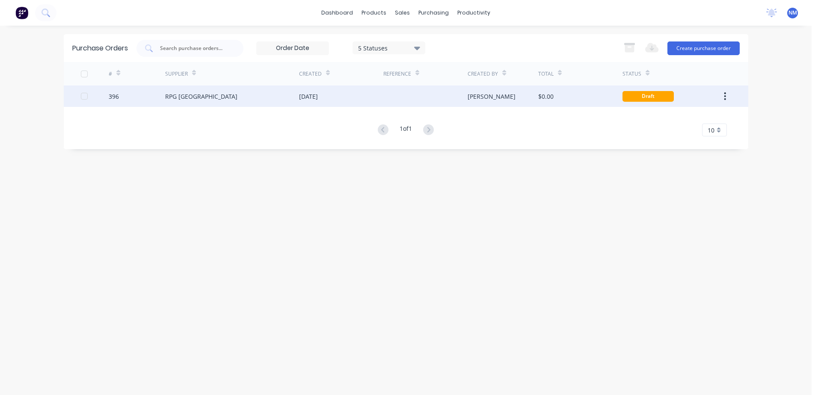
click at [405, 98] on div at bounding box center [425, 96] width 84 height 21
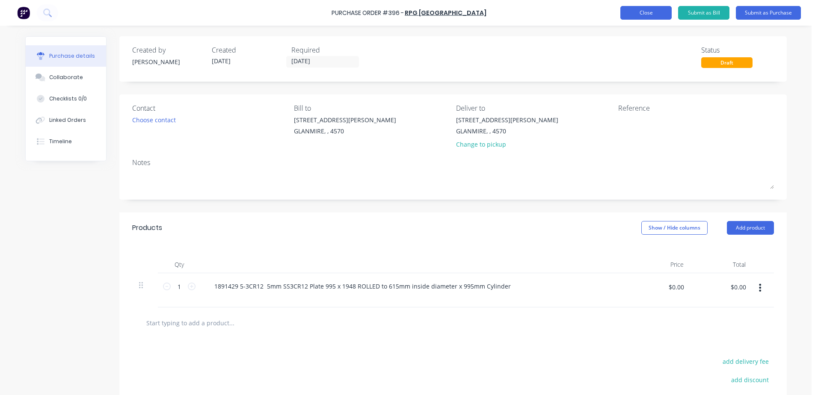
click at [646, 17] on button "Close" at bounding box center [645, 13] width 51 height 14
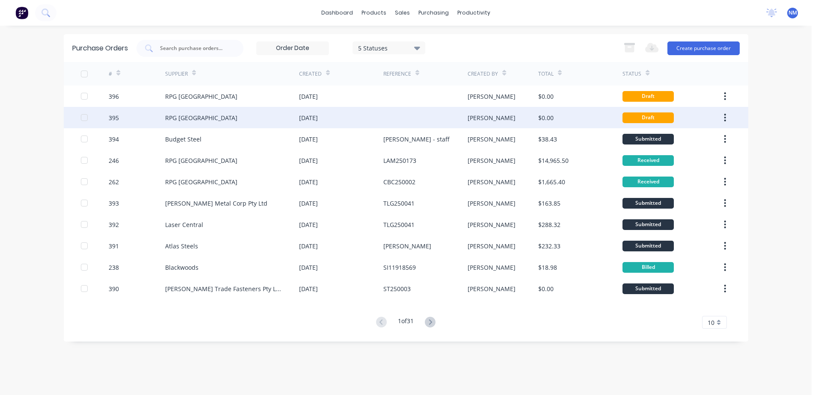
click at [414, 123] on div at bounding box center [425, 117] width 84 height 21
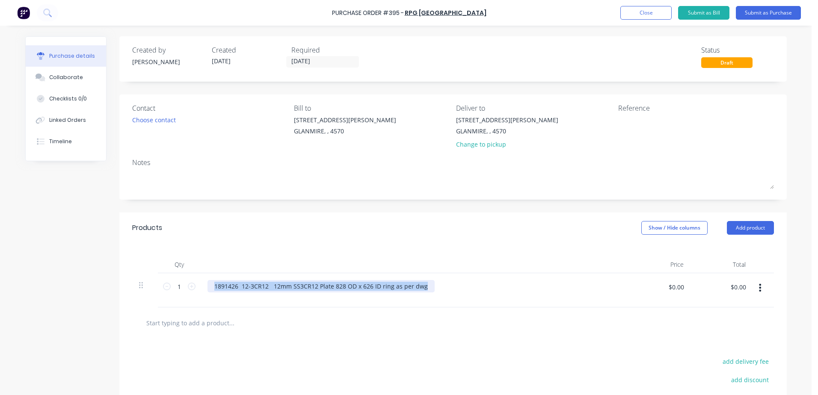
drag, startPoint x: 421, startPoint y: 289, endPoint x: 211, endPoint y: 292, distance: 210.0
click at [211, 292] on div "1891426 12-3CR12 12mm SS3CR12 Plate 828 OD x 626 ID ring as per dwg" at bounding box center [320, 286] width 227 height 12
copy div "1891426 12-3CR12 12mm SS3CR12 Plate 828 OD x 626 ID ring as per dwg"
click at [759, 291] on icon "button" at bounding box center [760, 288] width 2 height 8
click at [719, 361] on button "Delete" at bounding box center [734, 361] width 73 height 17
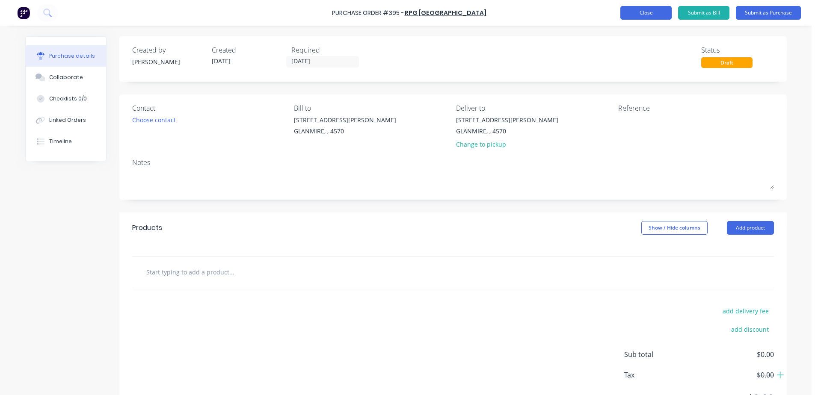
click at [649, 13] on button "Close" at bounding box center [645, 13] width 51 height 14
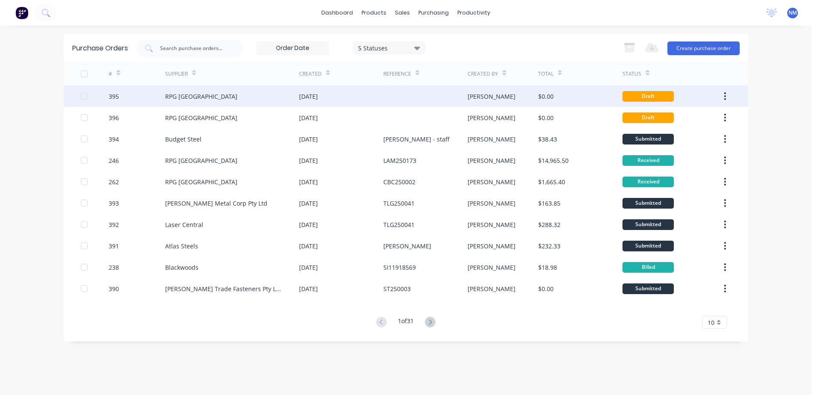
click at [376, 94] on div "[DATE]" at bounding box center [341, 96] width 84 height 21
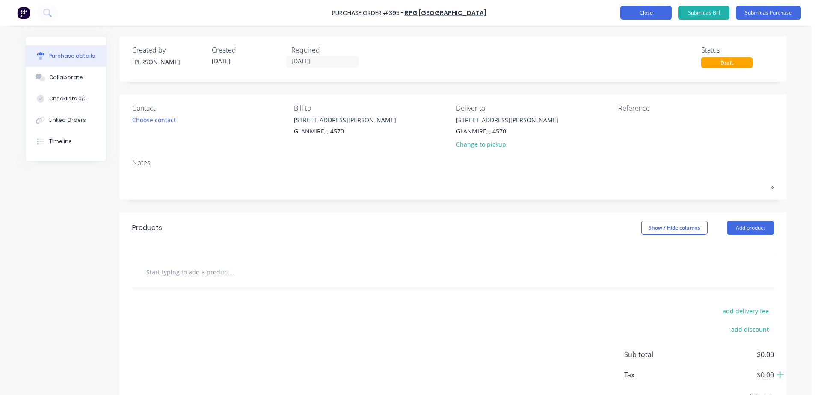
click at [640, 13] on button "Close" at bounding box center [645, 13] width 51 height 14
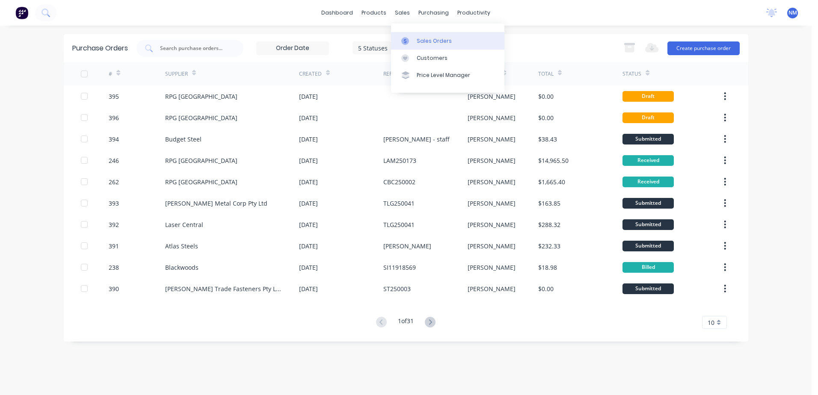
click at [426, 44] on div "Sales Orders" at bounding box center [434, 41] width 35 height 8
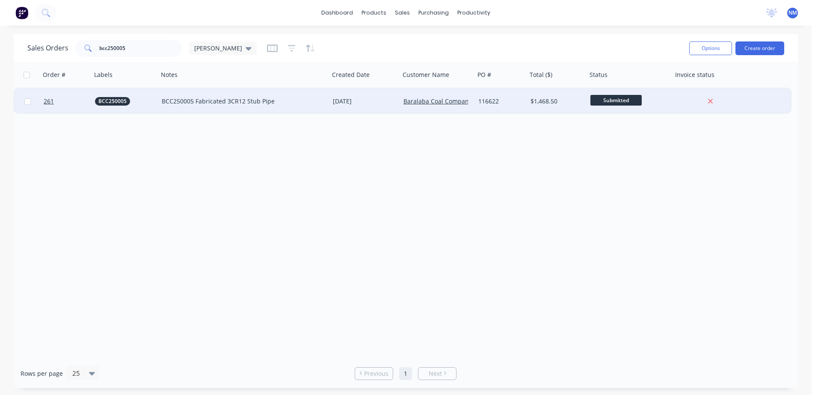
click at [306, 106] on div "BCC250005 Fabricated 3CR12 Stub Pipe" at bounding box center [243, 102] width 171 height 26
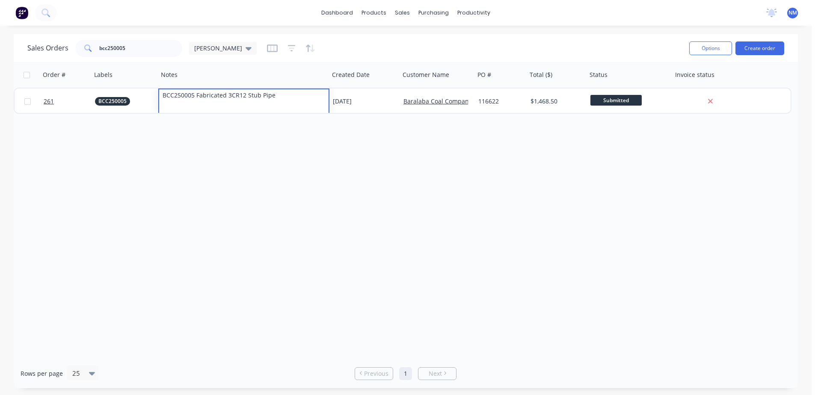
click at [475, 191] on div "Order # Labels Notes Created Date Customer Name PO # Total ($) Status Invoice s…" at bounding box center [406, 210] width 784 height 297
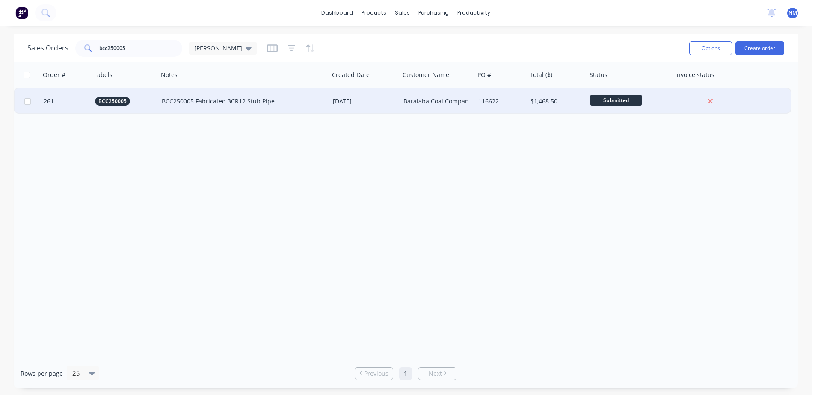
click at [384, 104] on div "[DATE]" at bounding box center [365, 101] width 64 height 9
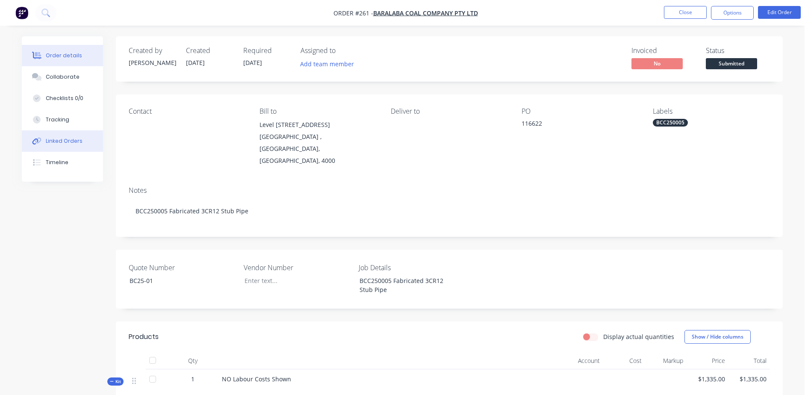
click at [77, 148] on button "Linked Orders" at bounding box center [62, 140] width 81 height 21
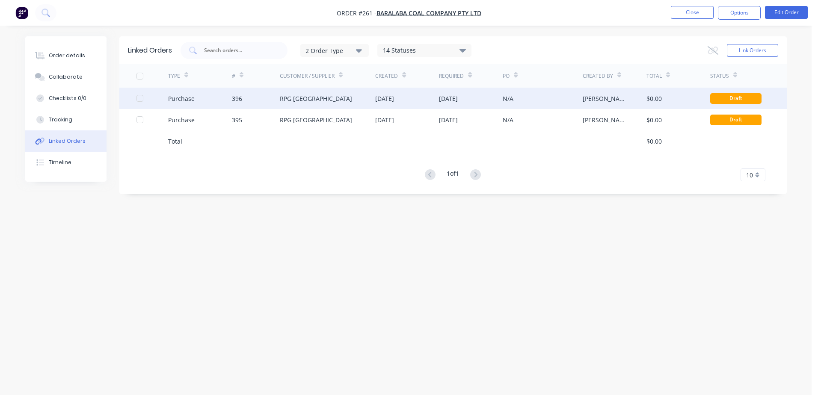
click at [345, 102] on div "RPG [GEOGRAPHIC_DATA]" at bounding box center [328, 98] width 96 height 21
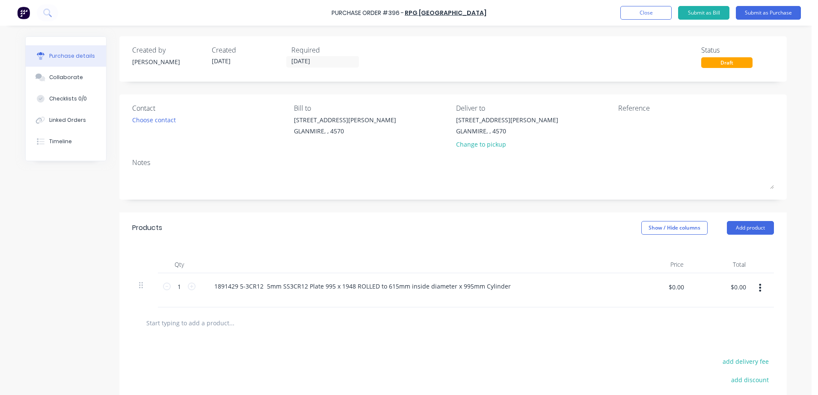
click at [199, 316] on input "text" at bounding box center [231, 322] width 171 height 17
paste input "1891426 12-3CR12 12mm SS3CR12 Plate 828 OD x 626 ID ring as per dwg"
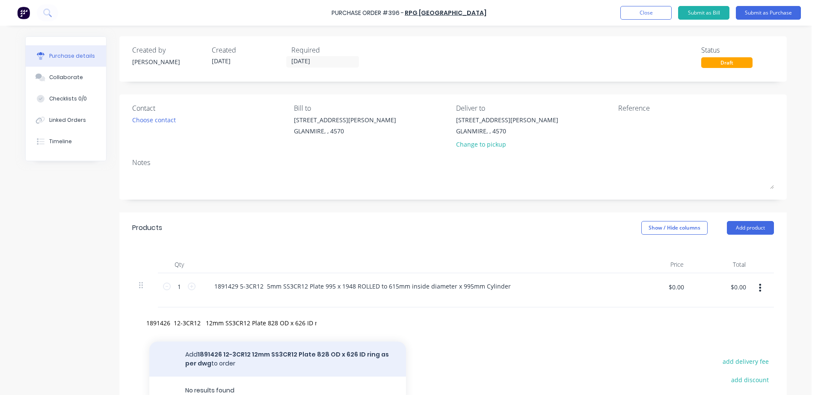
click at [252, 352] on button "Add 1891426 12-3CR12 12mm SS3CR12 Plate 828 OD x 626 ID ring as per dwg to order" at bounding box center [277, 359] width 257 height 35
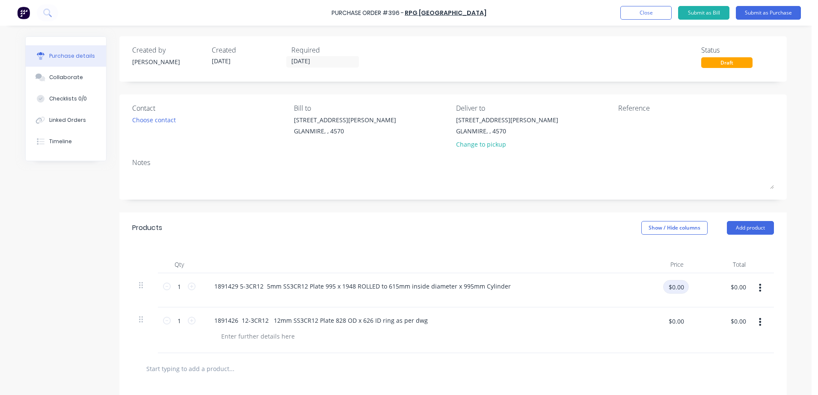
click at [673, 292] on input "$0.00" at bounding box center [676, 287] width 26 height 14
click at [671, 323] on input "$0.00" at bounding box center [676, 321] width 26 height 14
click at [773, 16] on button "Submit as Purchase" at bounding box center [768, 13] width 65 height 14
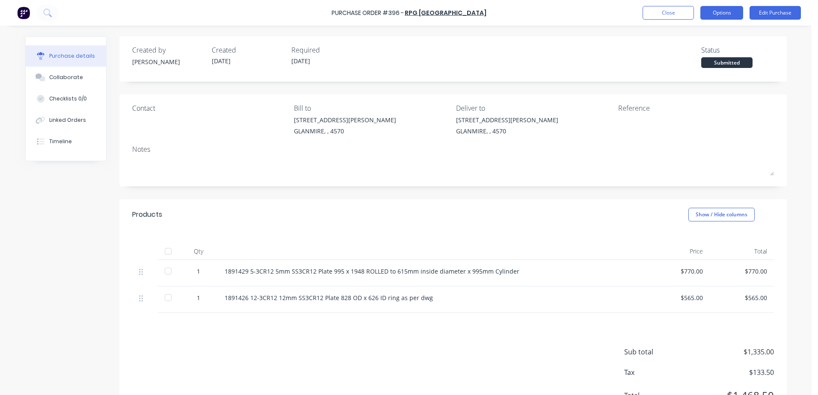
click at [724, 8] on button "Options" at bounding box center [721, 13] width 43 height 14
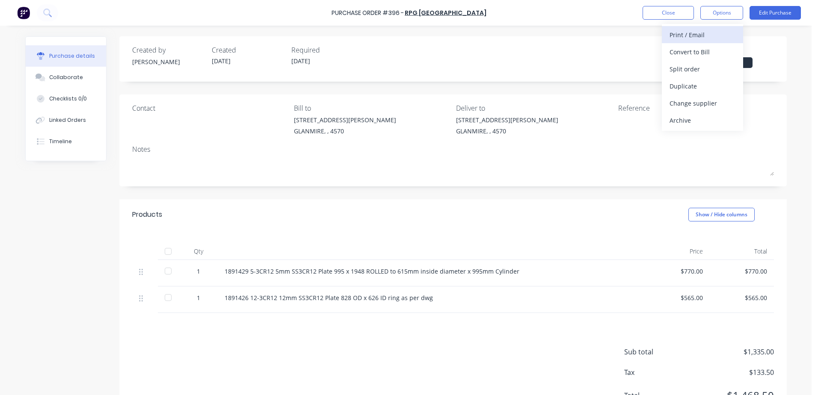
click at [713, 36] on div "Print / Email" at bounding box center [702, 35] width 66 height 12
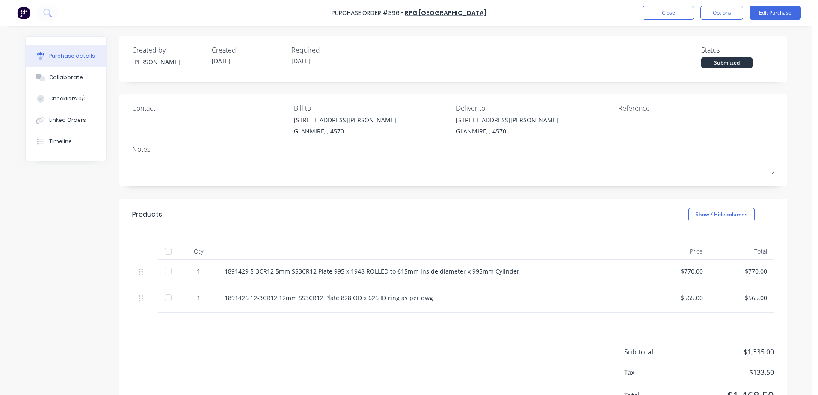
click at [619, 135] on div at bounding box center [671, 125] width 107 height 21
click at [778, 16] on button "Edit Purchase" at bounding box center [774, 13] width 51 height 14
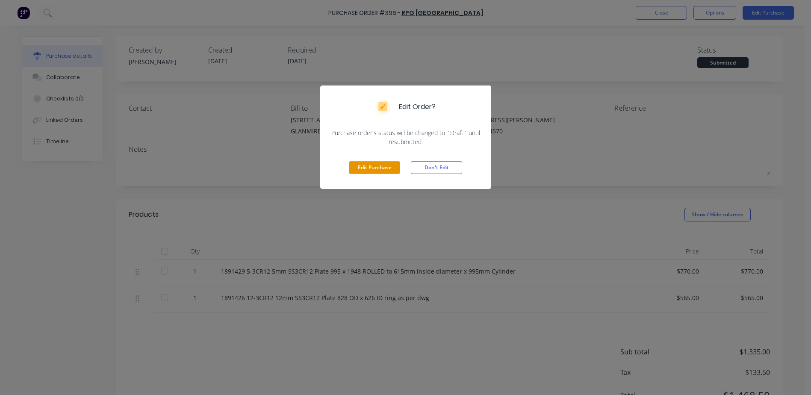
click at [385, 167] on button "Edit Purchase" at bounding box center [374, 167] width 51 height 13
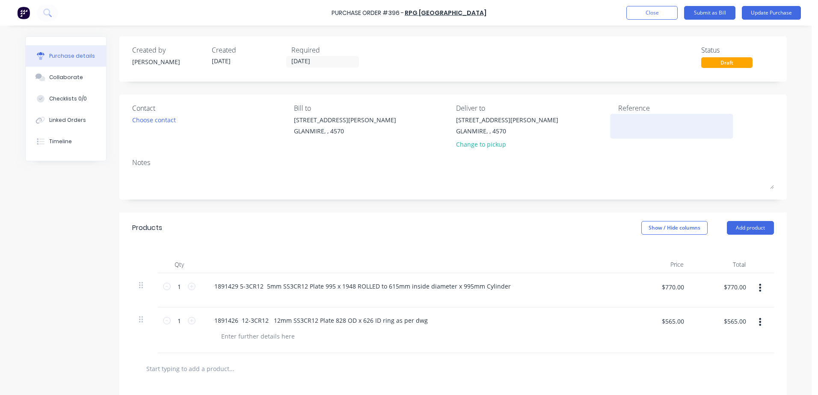
click at [630, 130] on textarea at bounding box center [671, 124] width 107 height 19
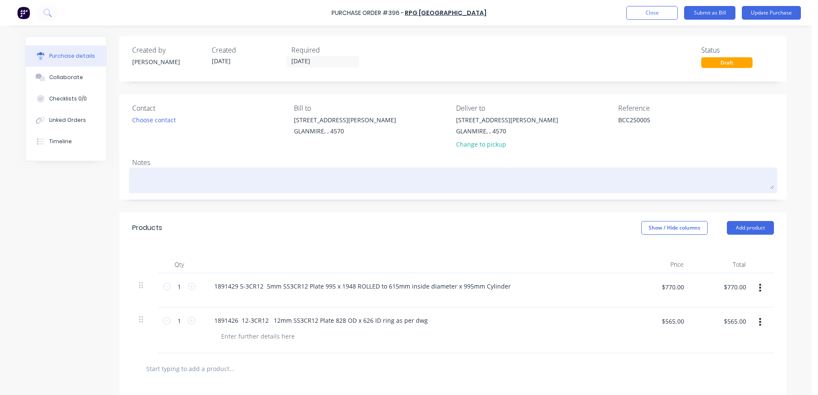
click at [146, 182] on textarea at bounding box center [453, 179] width 642 height 19
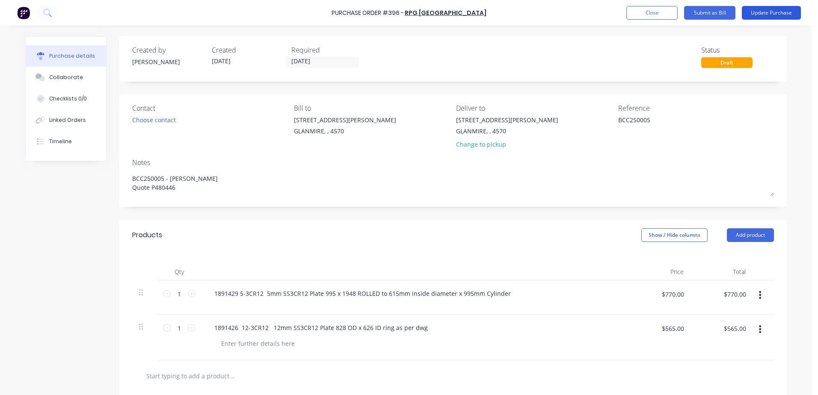
click at [780, 10] on button "Update Purchase" at bounding box center [771, 13] width 59 height 14
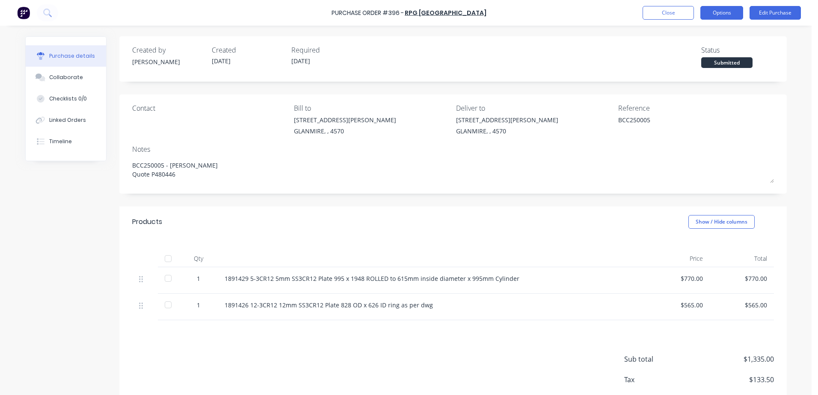
click at [729, 14] on button "Options" at bounding box center [721, 13] width 43 height 14
click at [709, 48] on div "With pricing" at bounding box center [702, 52] width 66 height 12
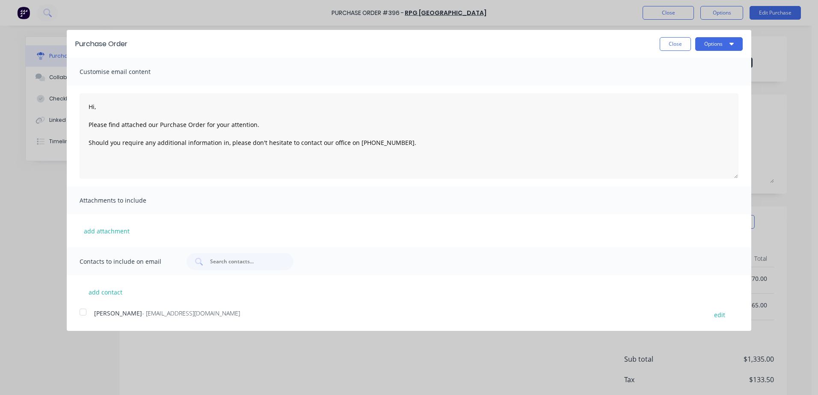
click at [87, 316] on div at bounding box center [82, 312] width 17 height 17
click at [723, 40] on button "Options" at bounding box center [718, 44] width 47 height 14
click at [698, 83] on div "Email" at bounding box center [702, 83] width 66 height 12
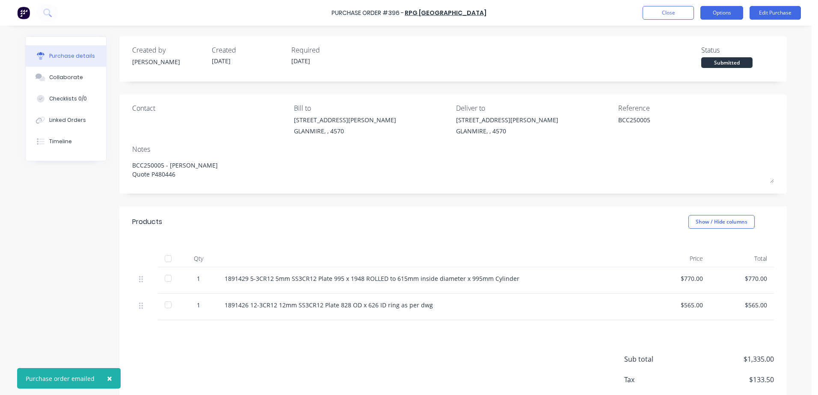
click at [716, 14] on button "Options" at bounding box center [721, 13] width 43 height 14
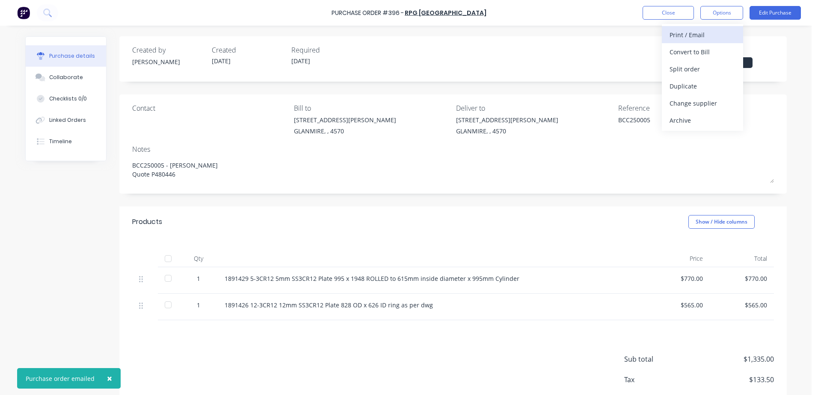
click at [672, 37] on div "Print / Email" at bounding box center [702, 35] width 66 height 12
click at [674, 52] on div "With pricing" at bounding box center [702, 52] width 66 height 12
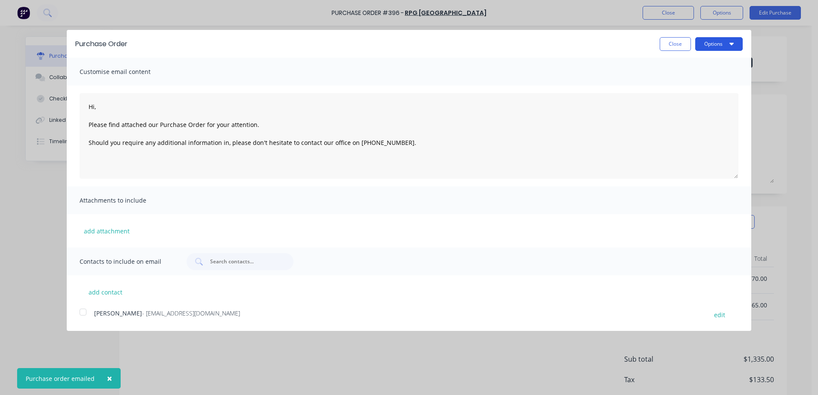
click at [706, 44] on button "Options" at bounding box center [718, 44] width 47 height 14
click at [678, 64] on div "Print" at bounding box center [702, 65] width 66 height 12
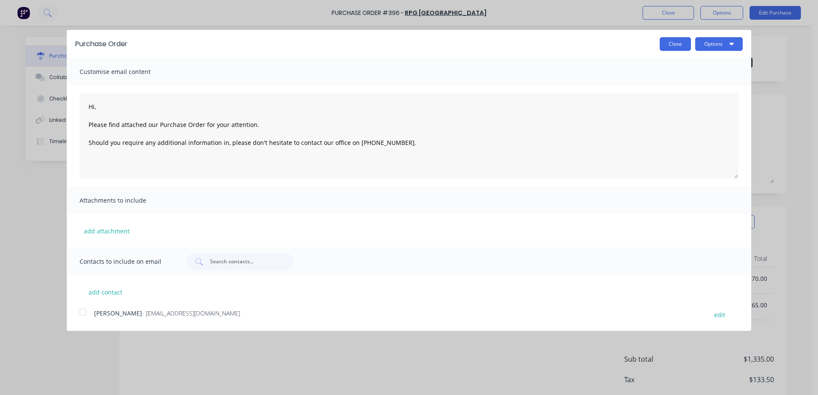
click at [678, 47] on button "Close" at bounding box center [675, 44] width 31 height 14
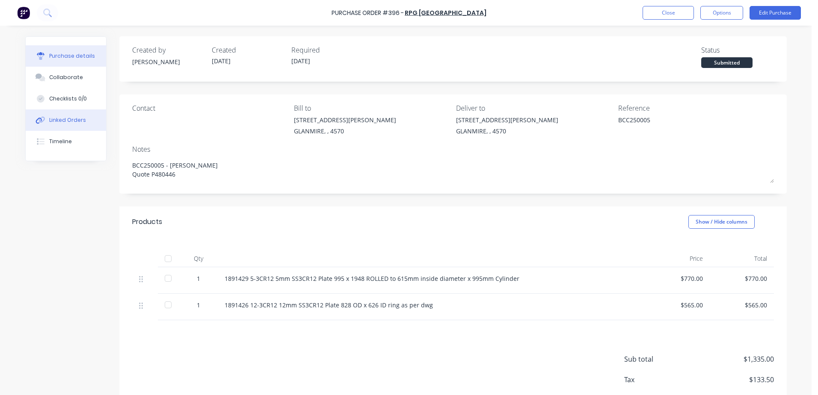
click at [78, 121] on div "Linked Orders" at bounding box center [67, 120] width 37 height 8
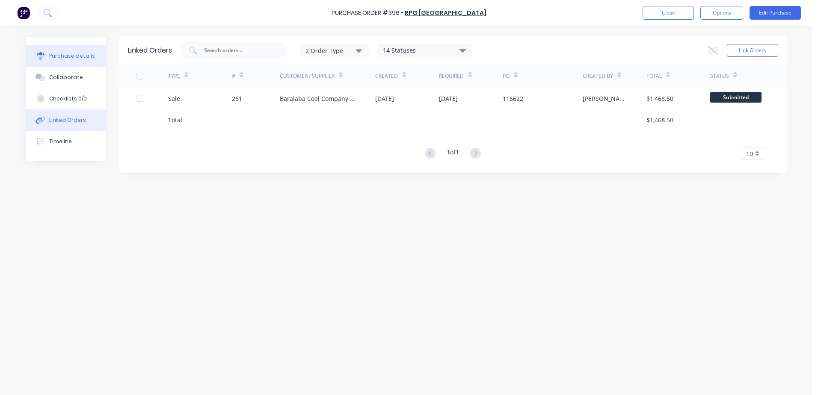
click at [79, 59] on div "Purchase details" at bounding box center [72, 56] width 46 height 8
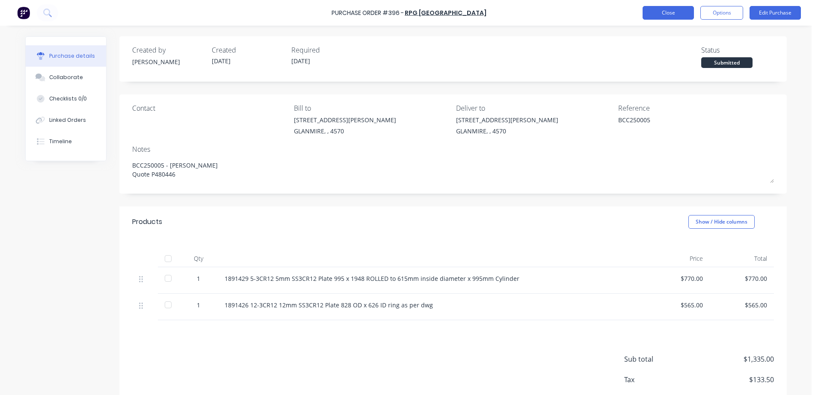
click at [673, 15] on button "Close" at bounding box center [667, 13] width 51 height 14
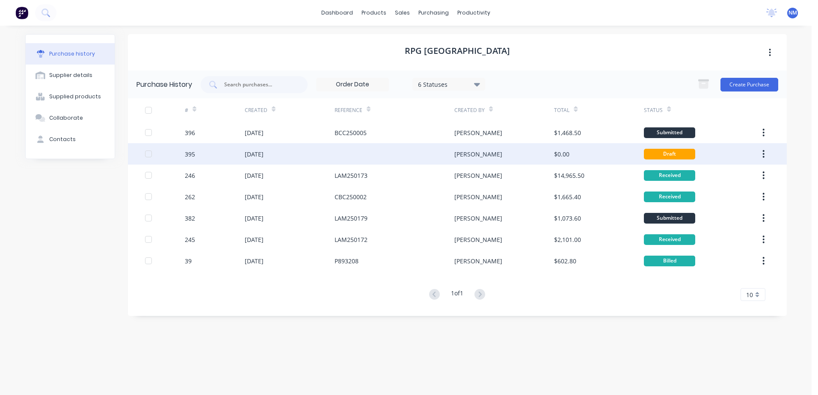
click at [355, 151] on div at bounding box center [394, 153] width 120 height 21
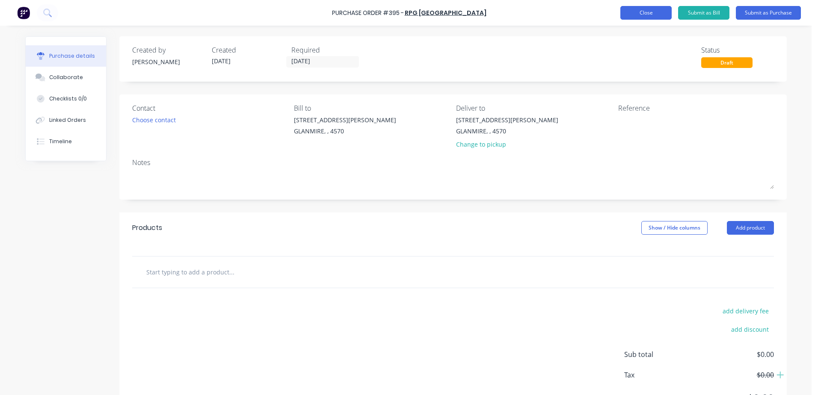
click at [631, 18] on button "Close" at bounding box center [645, 13] width 51 height 14
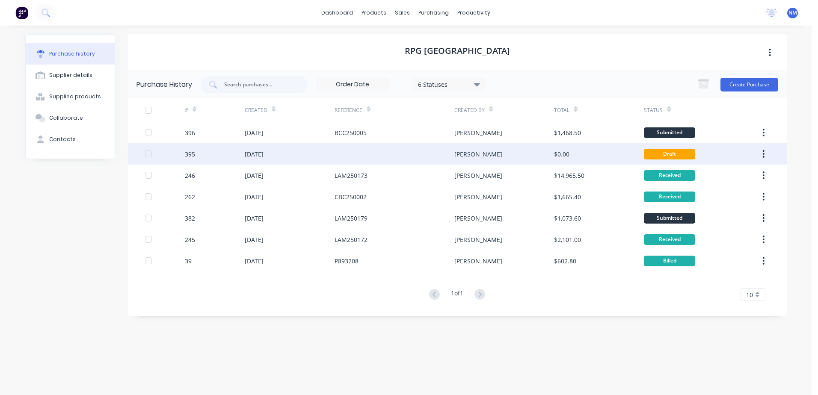
click at [766, 155] on button "button" at bounding box center [763, 153] width 20 height 15
click at [717, 173] on div "Archive" at bounding box center [733, 176] width 66 height 12
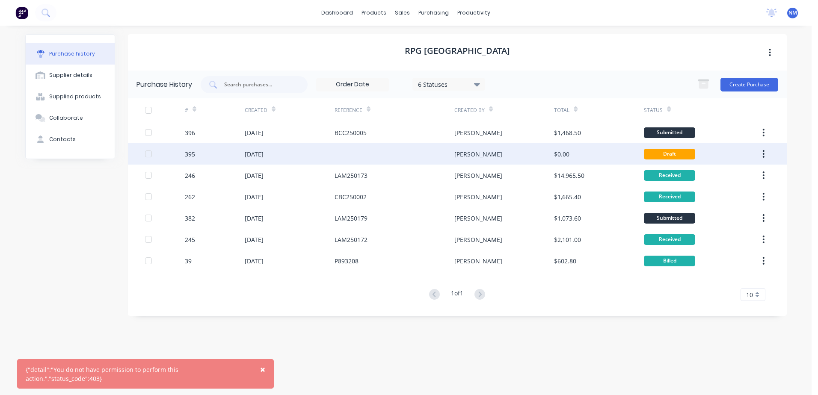
click at [261, 366] on span "×" at bounding box center [262, 370] width 5 height 12
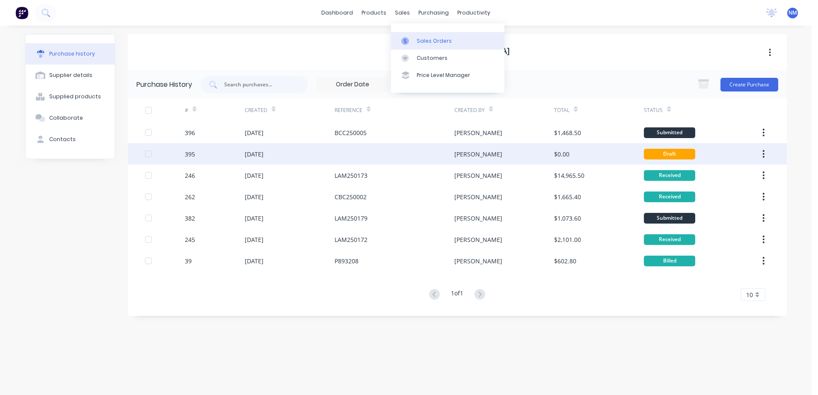
click at [425, 39] on div "Sales Orders" at bounding box center [434, 41] width 35 height 8
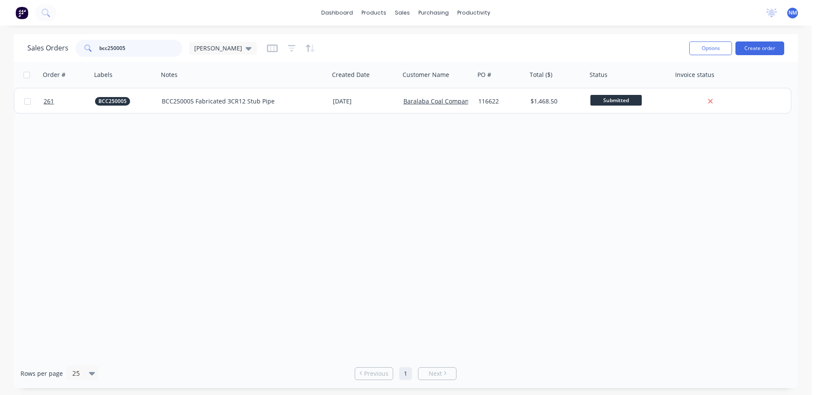
drag, startPoint x: 142, startPoint y: 52, endPoint x: 16, endPoint y: 65, distance: 126.9
click at [21, 64] on div "Sales Orders bcc250005 [PERSON_NAME] Options Create order Order # Labels Notes …" at bounding box center [406, 211] width 784 height 354
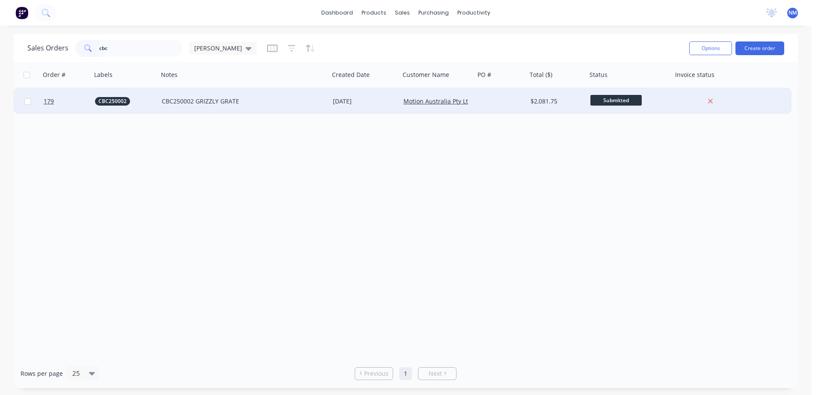
click at [268, 105] on div "CBC250002 GRIZZLY GRATE" at bounding box center [240, 101] width 156 height 9
click at [377, 101] on div "[DATE]" at bounding box center [365, 101] width 64 height 9
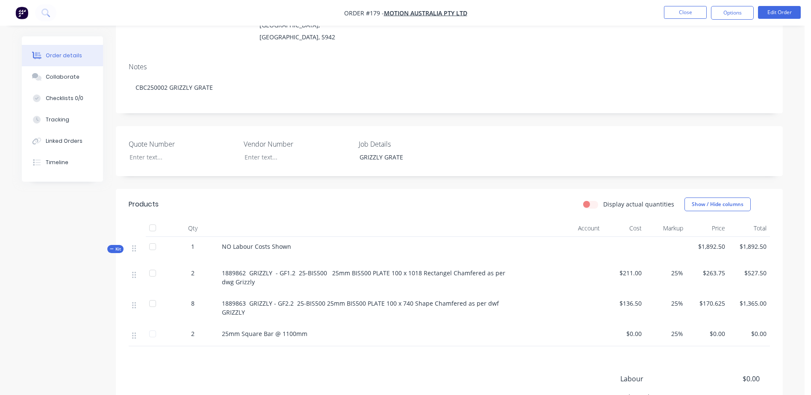
scroll to position [128, 0]
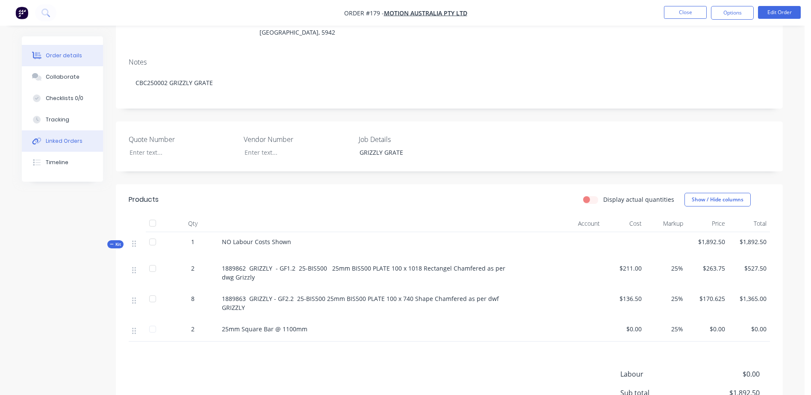
click at [47, 139] on div "Linked Orders" at bounding box center [64, 141] width 37 height 8
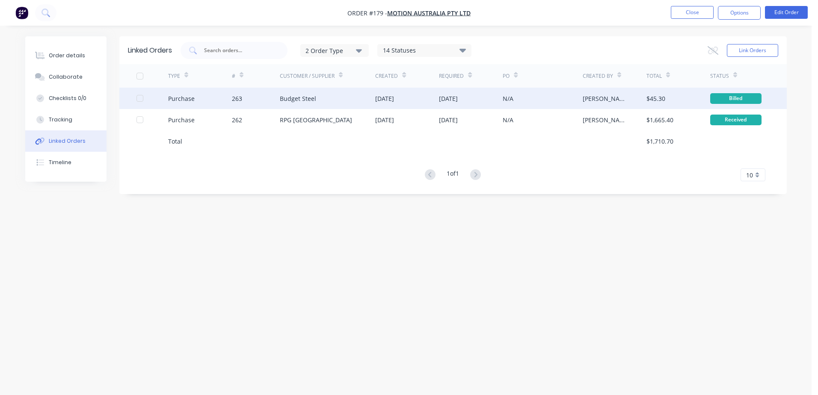
click at [319, 101] on div "Budget Steel" at bounding box center [328, 98] width 96 height 21
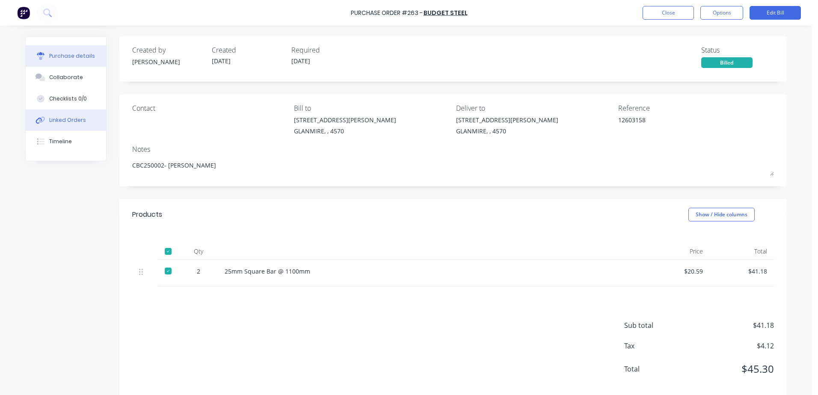
click at [65, 124] on button "Linked Orders" at bounding box center [66, 119] width 80 height 21
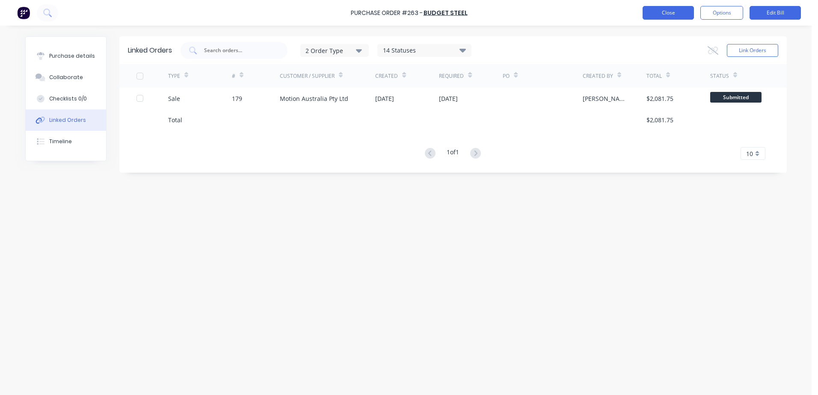
click at [653, 13] on button "Close" at bounding box center [667, 13] width 51 height 14
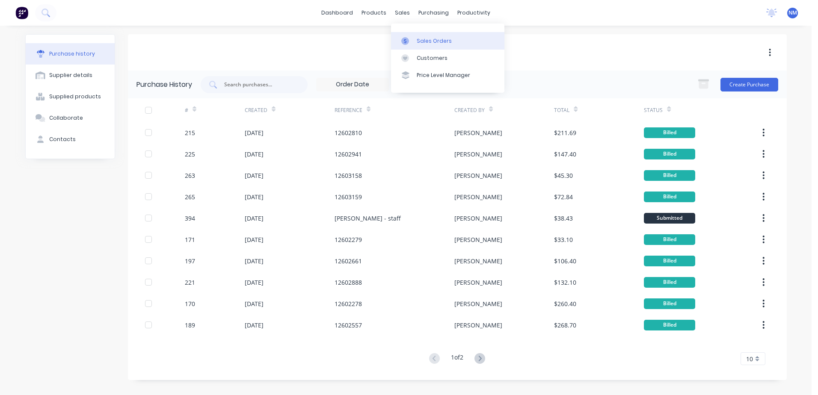
click at [431, 41] on div "Sales Orders" at bounding box center [434, 41] width 35 height 8
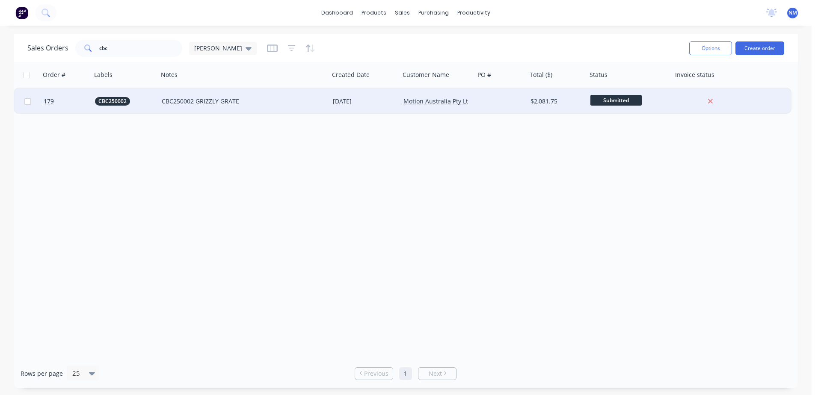
click at [295, 107] on div "CBC250002 GRIZZLY GRATE" at bounding box center [243, 102] width 171 height 26
click at [495, 107] on div at bounding box center [501, 102] width 52 height 26
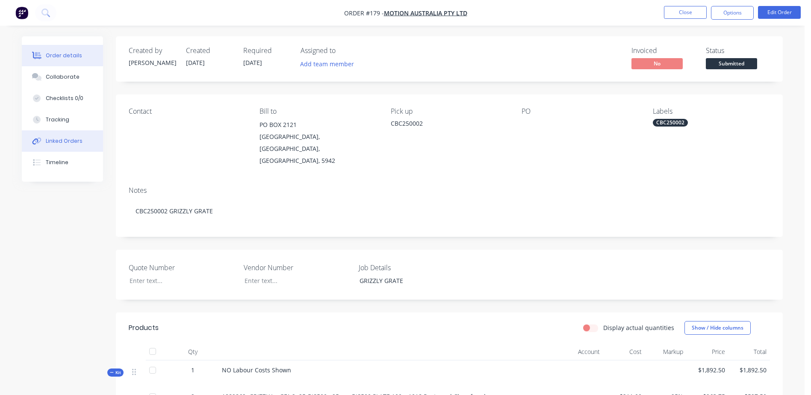
click at [78, 143] on div "Linked Orders" at bounding box center [64, 141] width 37 height 8
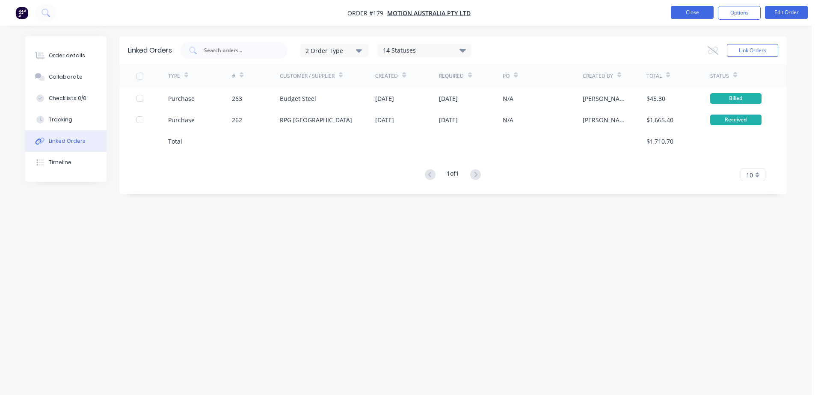
click at [678, 18] on button "Close" at bounding box center [692, 12] width 43 height 13
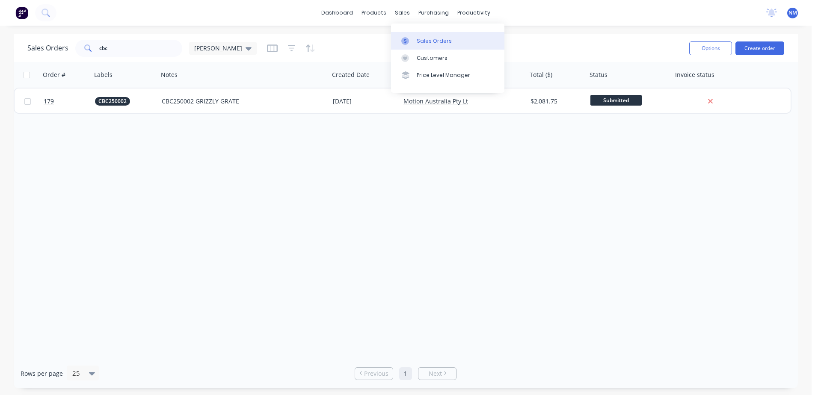
click at [420, 40] on div "Sales Orders" at bounding box center [434, 41] width 35 height 8
click at [112, 49] on input "cbc" at bounding box center [140, 48] width 83 height 17
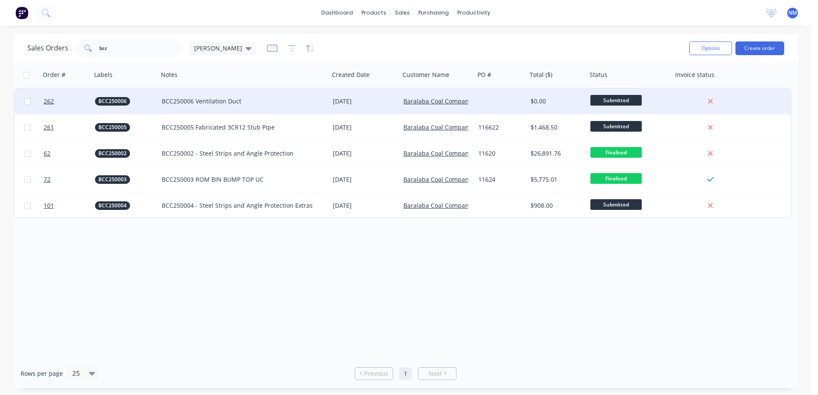
click at [308, 101] on div "BCC250006 Ventilation Duct" at bounding box center [240, 101] width 156 height 9
click at [309, 302] on div "Order # Labels Notes Created Date Customer Name PO # Total ($) Status Invoice s…" at bounding box center [406, 210] width 784 height 297
click at [381, 100] on div "[DATE]" at bounding box center [365, 101] width 64 height 9
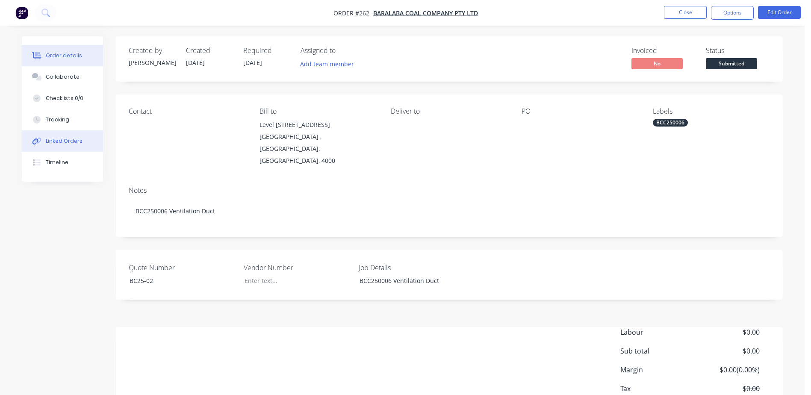
click at [56, 138] on div "Linked Orders" at bounding box center [64, 141] width 37 height 8
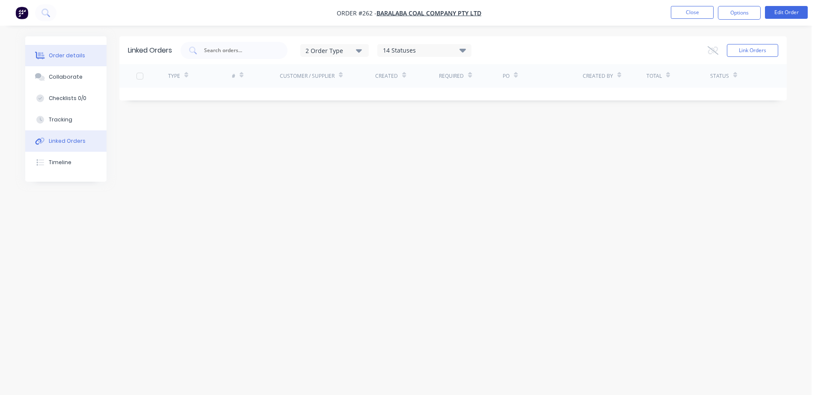
click at [60, 57] on div "Order details" at bounding box center [67, 56] width 36 height 8
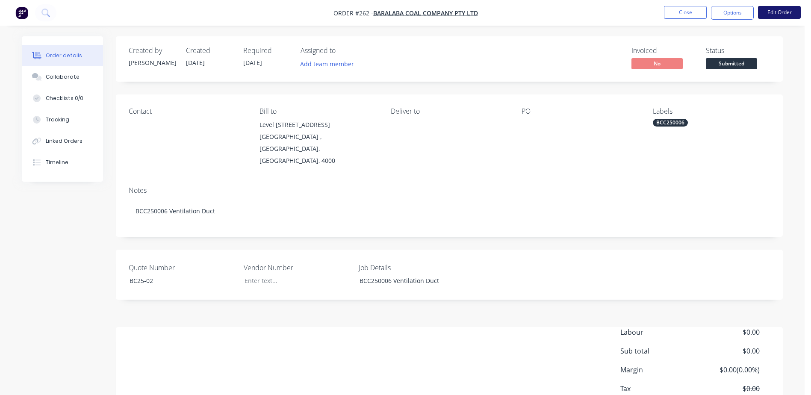
click at [785, 12] on button "Edit Order" at bounding box center [779, 12] width 43 height 13
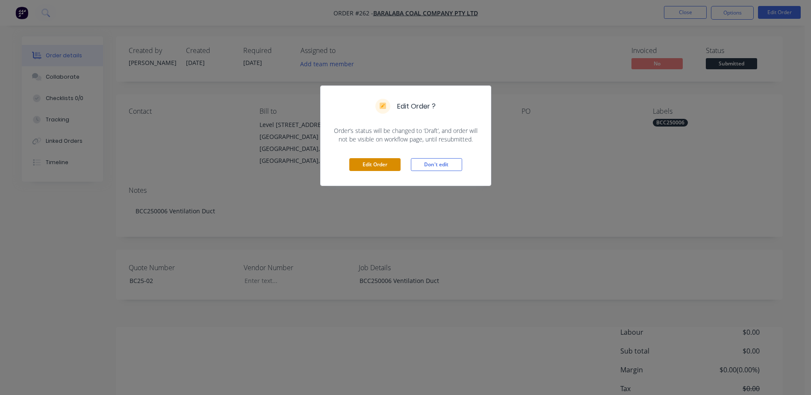
click at [379, 164] on button "Edit Order" at bounding box center [374, 164] width 51 height 13
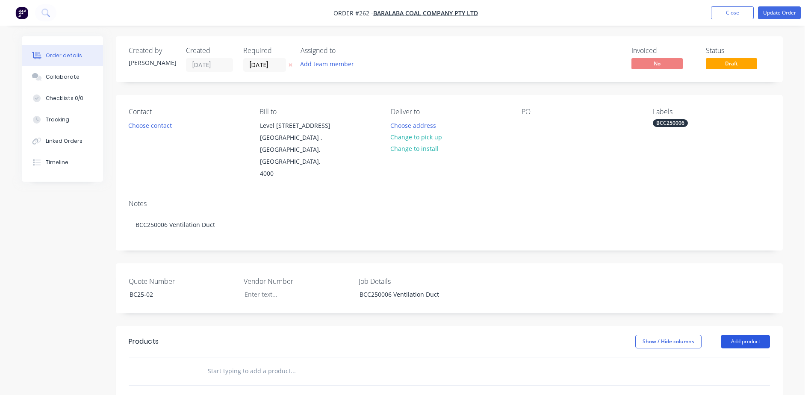
click at [746, 335] on button "Add product" at bounding box center [745, 342] width 49 height 14
click at [715, 357] on div "Product catalogue" at bounding box center [730, 363] width 66 height 12
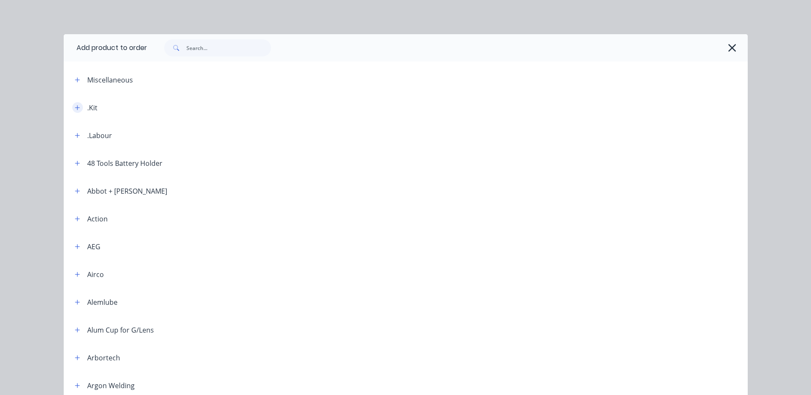
click at [75, 108] on icon "button" at bounding box center [77, 108] width 5 height 6
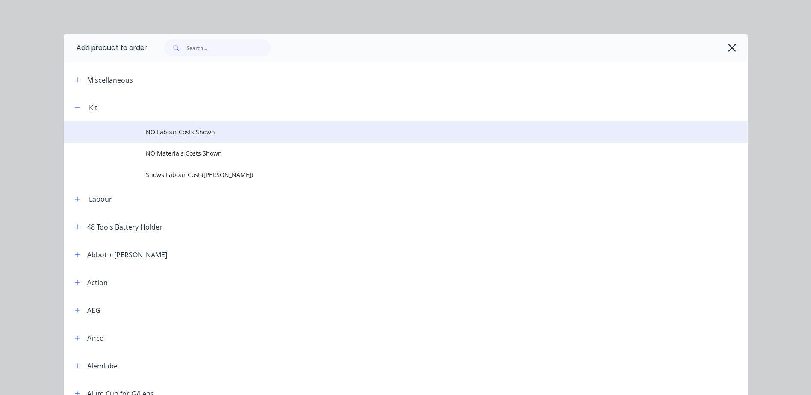
click at [188, 135] on span "NO Labour Costs Shown" at bounding box center [387, 131] width 482 height 9
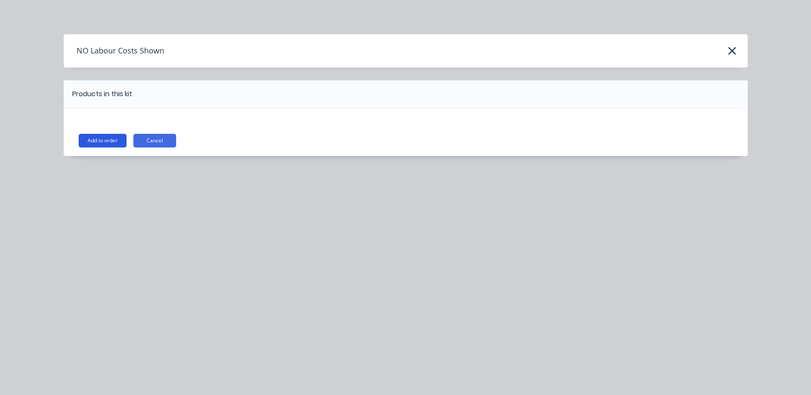
click at [100, 136] on button "Add to order" at bounding box center [103, 141] width 48 height 14
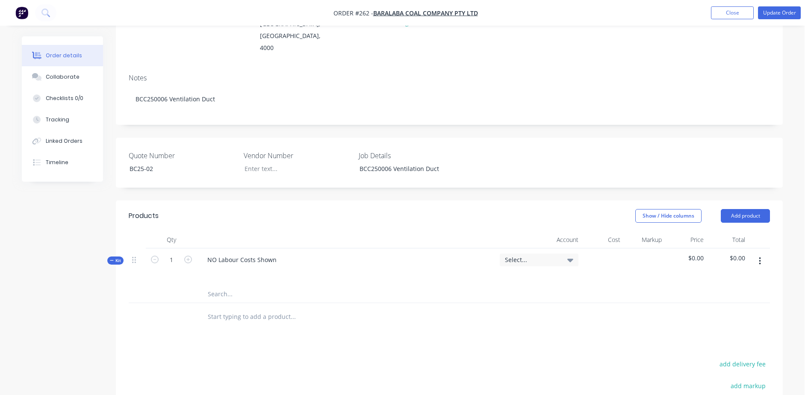
scroll to position [128, 0]
click at [211, 283] on input "text" at bounding box center [292, 291] width 171 height 17
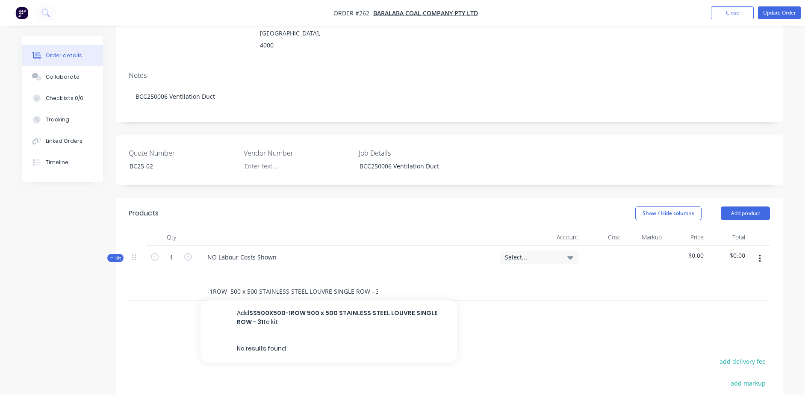
scroll to position [0, 35]
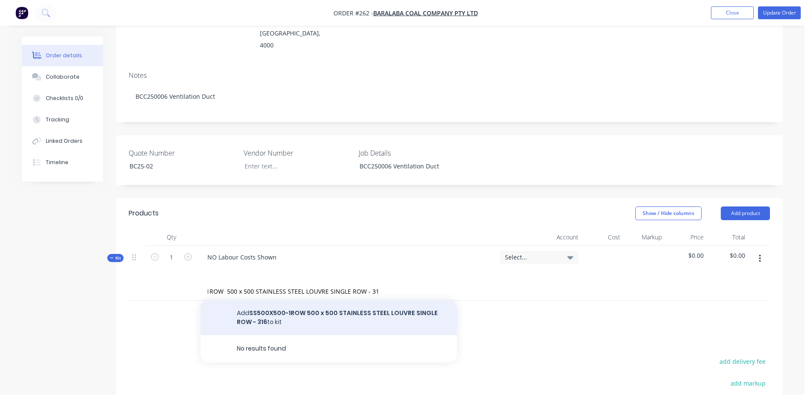
click at [281, 300] on button "Add SS500X500-1ROW 500 x 500 STAINLESS STEEL LOUVRE SINGLE ROW - 316 to kit" at bounding box center [329, 317] width 257 height 35
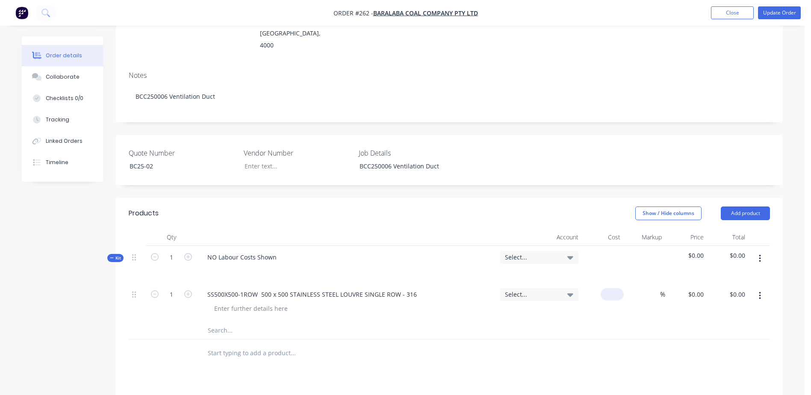
click at [607, 283] on div "$0.00" at bounding box center [603, 302] width 42 height 39
click at [218, 322] on input "text" at bounding box center [292, 330] width 171 height 17
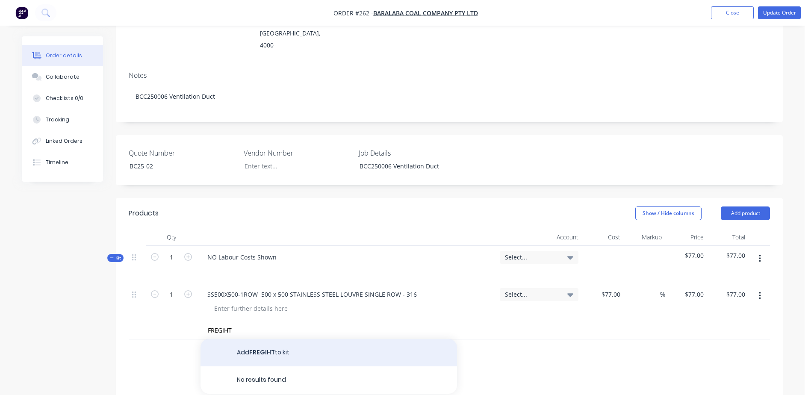
click at [274, 339] on button "Add FREGIHT to kit" at bounding box center [329, 352] width 257 height 27
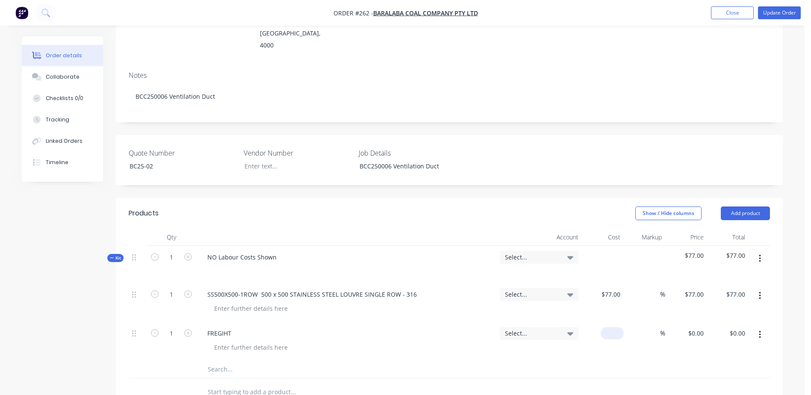
click at [617, 327] on input at bounding box center [614, 333] width 20 height 12
click at [351, 361] on input "text" at bounding box center [292, 369] width 171 height 17
click at [605, 322] on div "20 20" at bounding box center [603, 341] width 42 height 39
click at [306, 361] on input "text" at bounding box center [292, 369] width 171 height 17
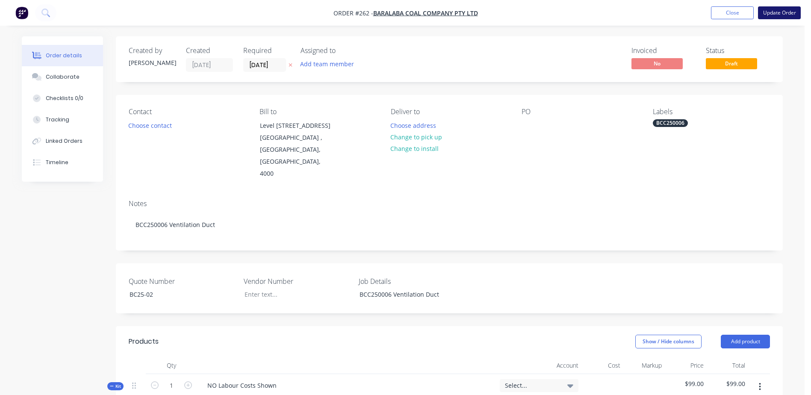
click at [778, 15] on button "Update Order" at bounding box center [779, 12] width 43 height 13
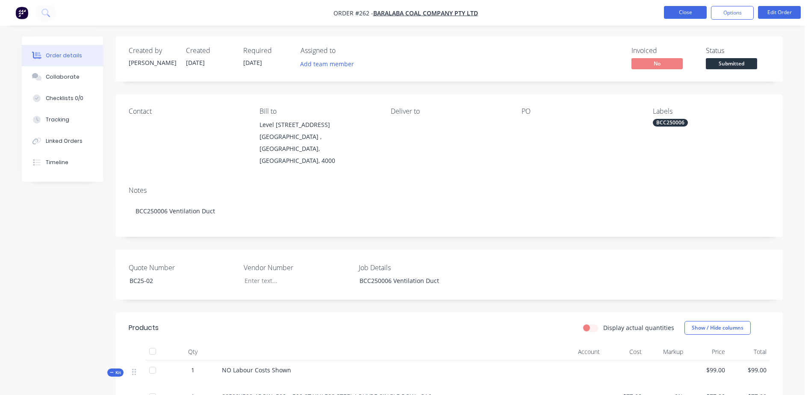
click at [682, 13] on button "Close" at bounding box center [685, 12] width 43 height 13
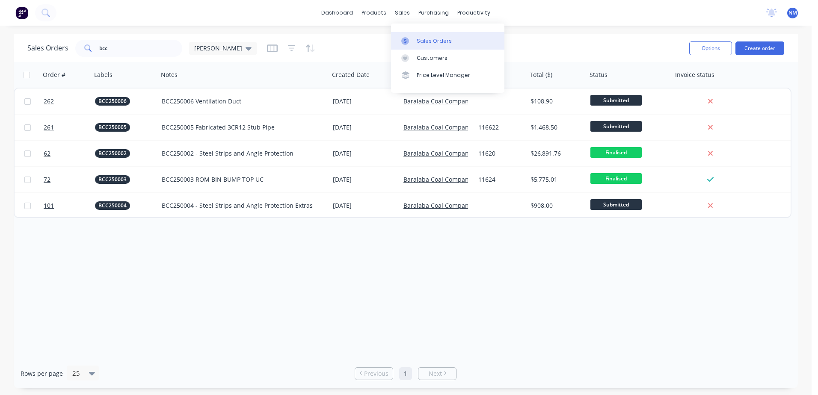
click at [423, 43] on div "Sales Orders" at bounding box center [434, 41] width 35 height 8
click at [113, 52] on input "bcc" at bounding box center [140, 48] width 83 height 17
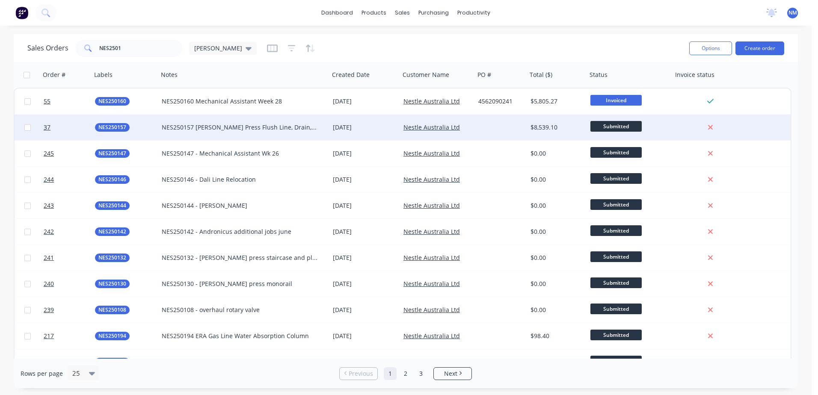
click at [337, 127] on div "[DATE]" at bounding box center [365, 127] width 64 height 9
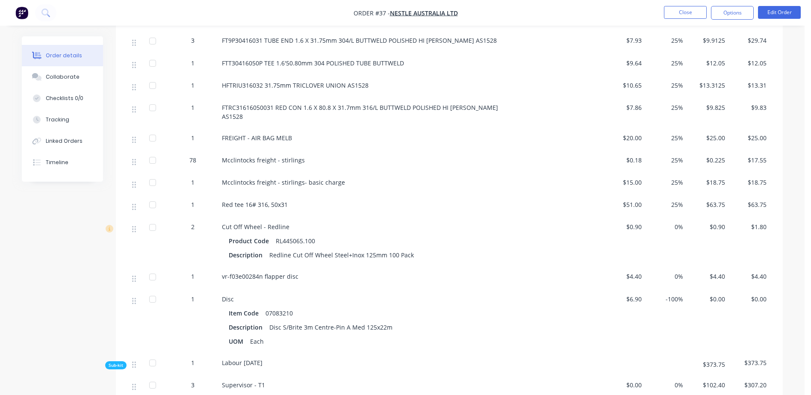
scroll to position [1625, 0]
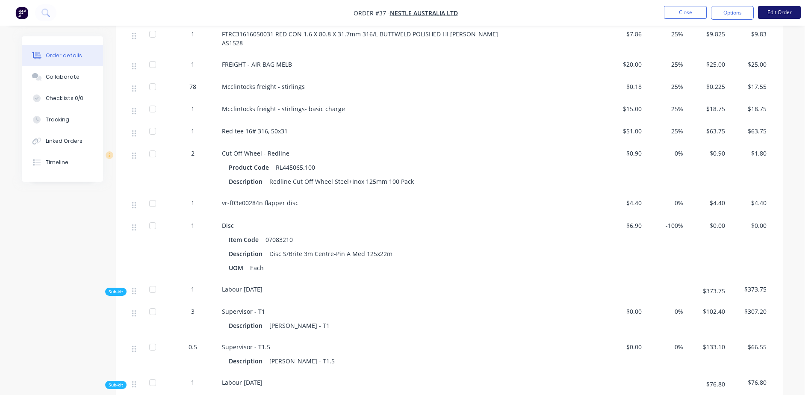
click at [778, 17] on button "Edit Order" at bounding box center [779, 12] width 43 height 13
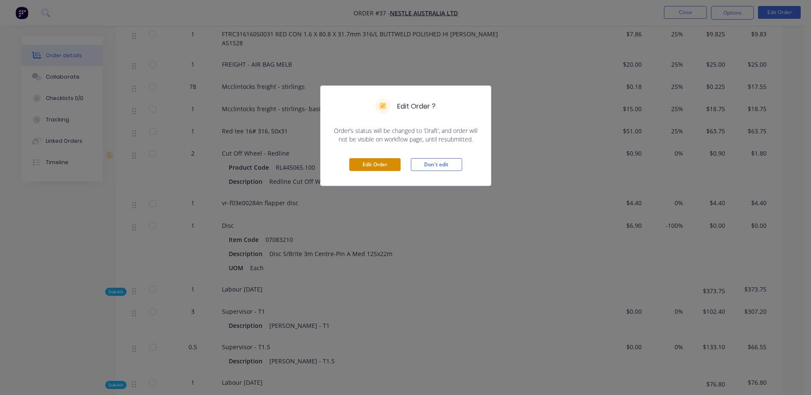
click at [387, 166] on button "Edit Order" at bounding box center [374, 164] width 51 height 13
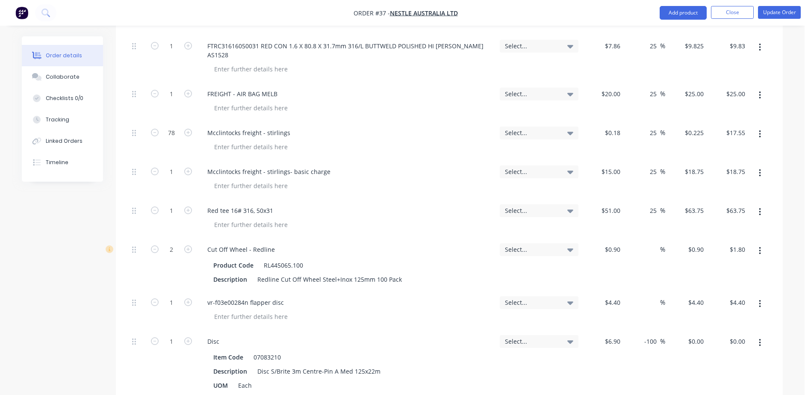
scroll to position [2652, 0]
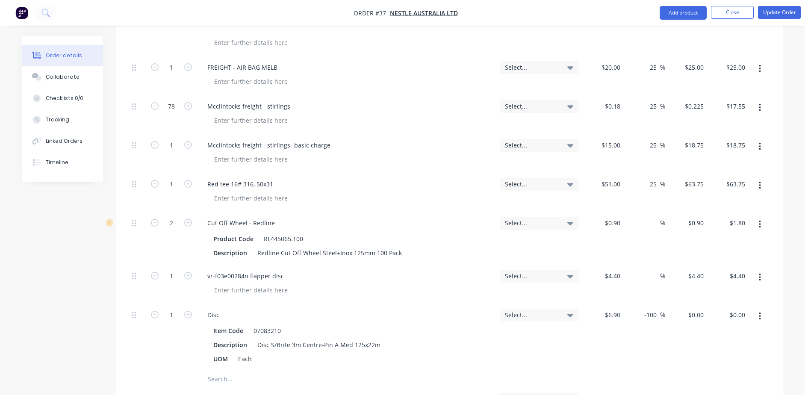
click at [215, 371] on input "text" at bounding box center [292, 379] width 171 height 17
click at [771, 16] on button "Update Order" at bounding box center [779, 12] width 43 height 13
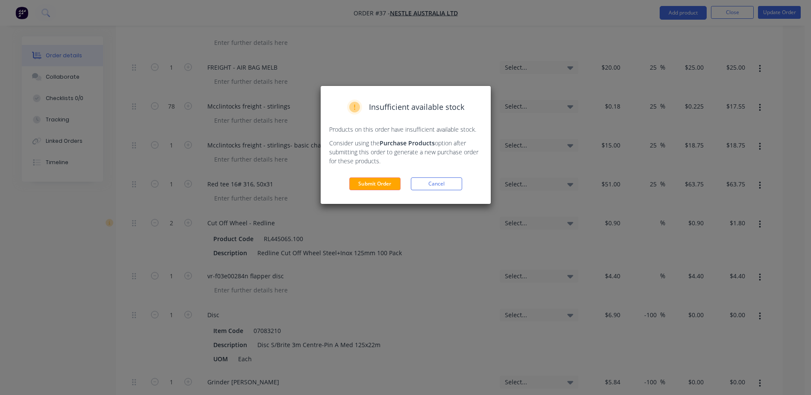
click at [373, 193] on div "Insufficient available stock Products on this order have insufficient available…" at bounding box center [406, 145] width 170 height 118
click at [378, 184] on button "Submit Order" at bounding box center [374, 184] width 51 height 13
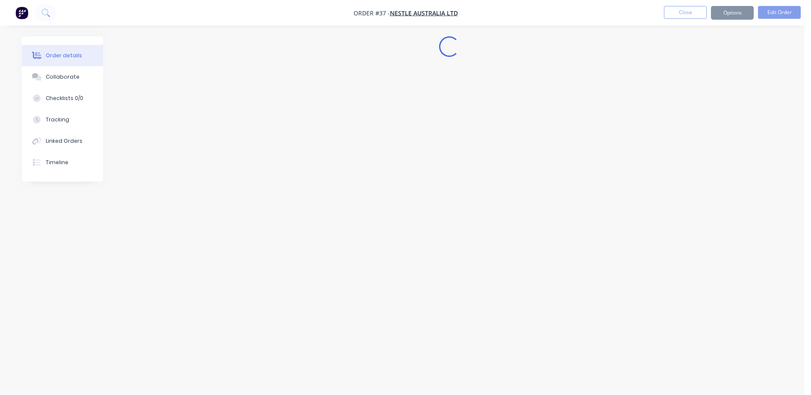
scroll to position [0, 0]
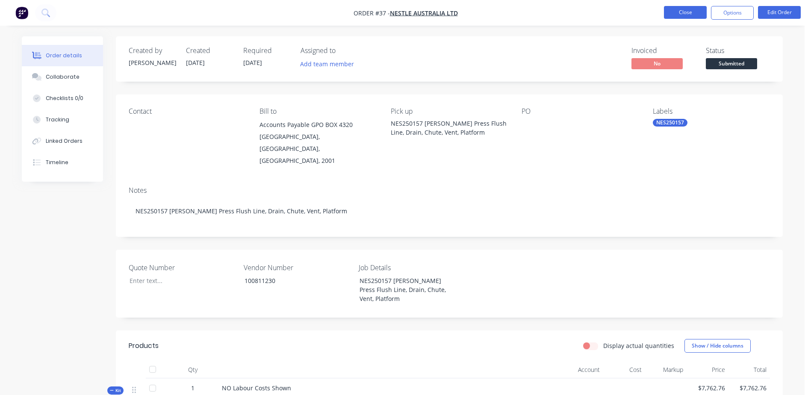
click at [674, 12] on button "Close" at bounding box center [685, 12] width 43 height 13
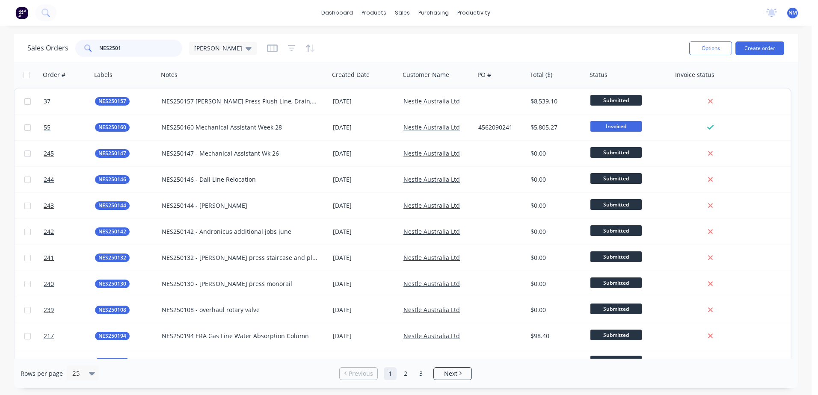
drag, startPoint x: 119, startPoint y: 52, endPoint x: 71, endPoint y: 55, distance: 47.6
click at [71, 55] on div "Sales Orders NES2501 [PERSON_NAME]" at bounding box center [141, 48] width 229 height 17
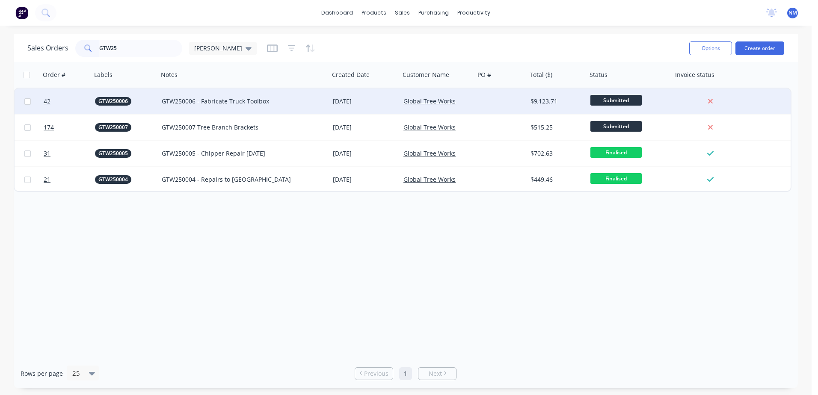
click at [294, 101] on div "GTW250006 - Fabricate Truck Toolbox" at bounding box center [240, 101] width 156 height 9
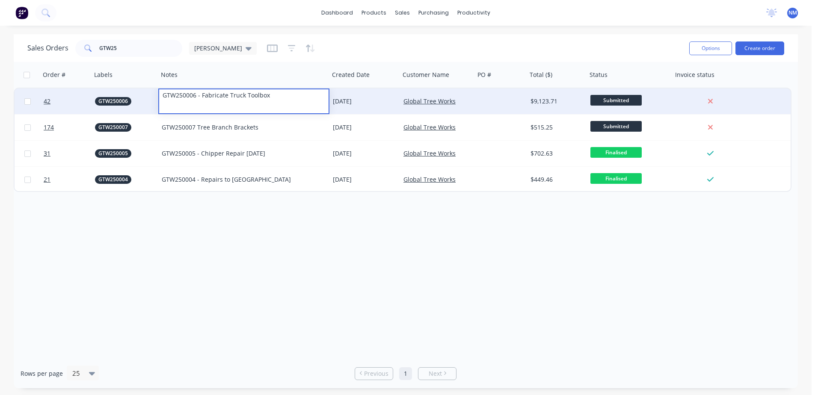
click at [320, 101] on div "GTW250006 - Fabricate Truck Toolbox" at bounding box center [243, 95] width 169 height 12
click at [372, 98] on div "[DATE]" at bounding box center [365, 101] width 64 height 9
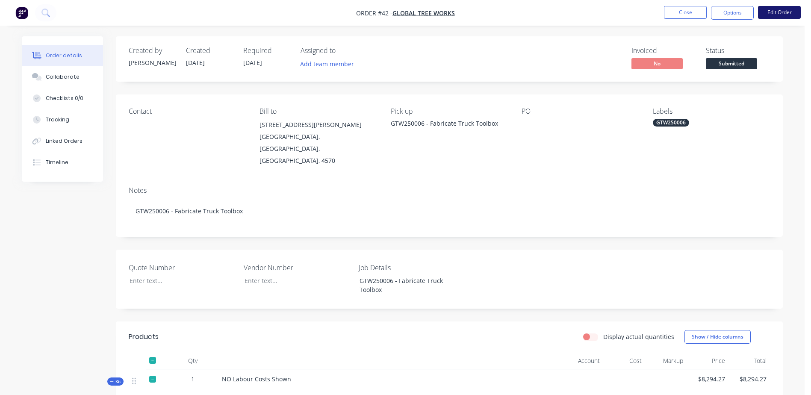
click at [790, 12] on button "Edit Order" at bounding box center [779, 12] width 43 height 13
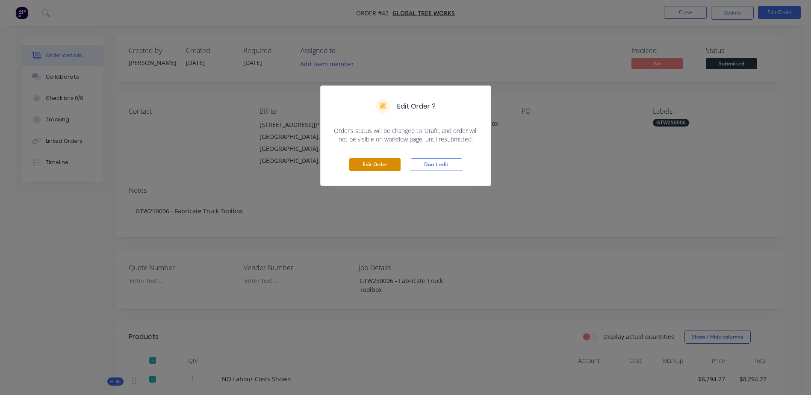
click at [378, 160] on button "Edit Order" at bounding box center [374, 164] width 51 height 13
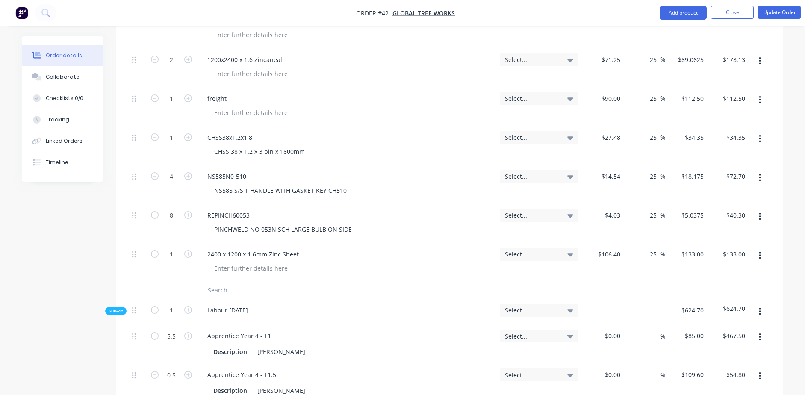
scroll to position [470, 0]
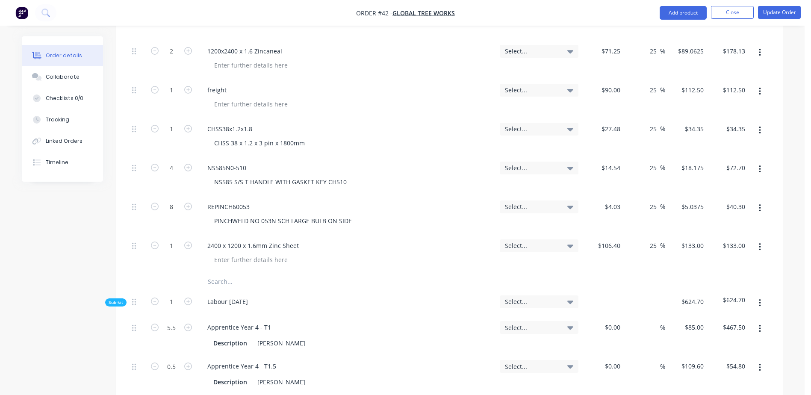
click at [213, 273] on input "text" at bounding box center [292, 281] width 171 height 17
click at [224, 273] on input "text" at bounding box center [292, 281] width 171 height 17
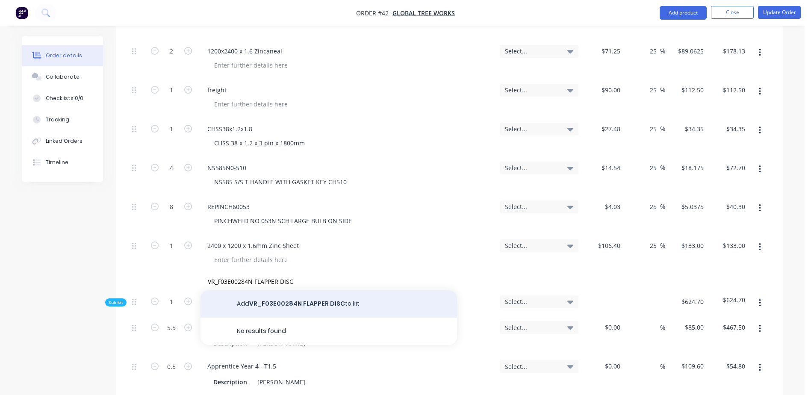
click at [294, 290] on button "Add VR_F03E00284N FLAPPER DISC to kit" at bounding box center [329, 303] width 257 height 27
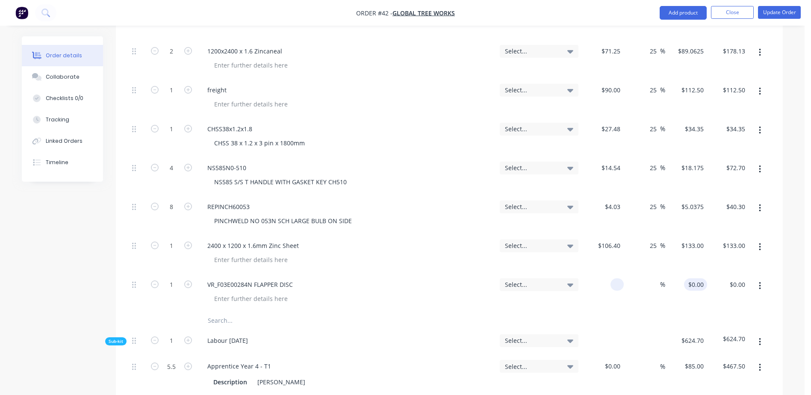
drag, startPoint x: 605, startPoint y: 252, endPoint x: 701, endPoint y: 252, distance: 95.8
click at [701, 273] on div "1 VR_F03E00284N FLAPPER DISC Select... % $0.00 $0.00 $0.00 $0.00" at bounding box center [450, 292] width 642 height 39
click at [206, 312] on div at bounding box center [329, 320] width 257 height 17
click at [216, 312] on input "text" at bounding box center [292, 320] width 171 height 17
click at [775, 15] on button "Update Order" at bounding box center [779, 12] width 43 height 13
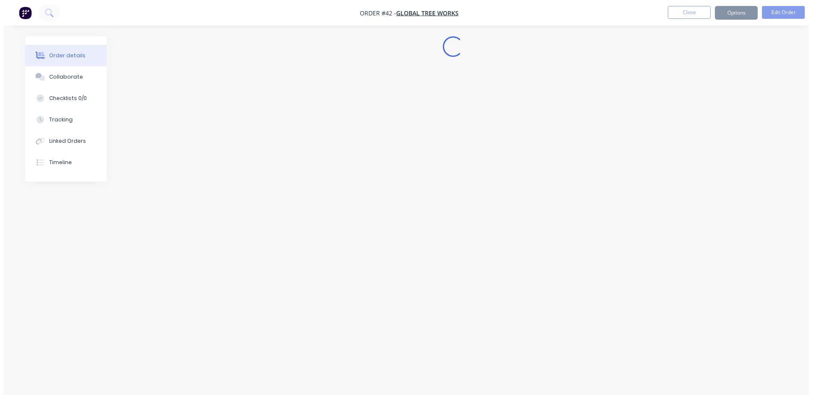
scroll to position [0, 0]
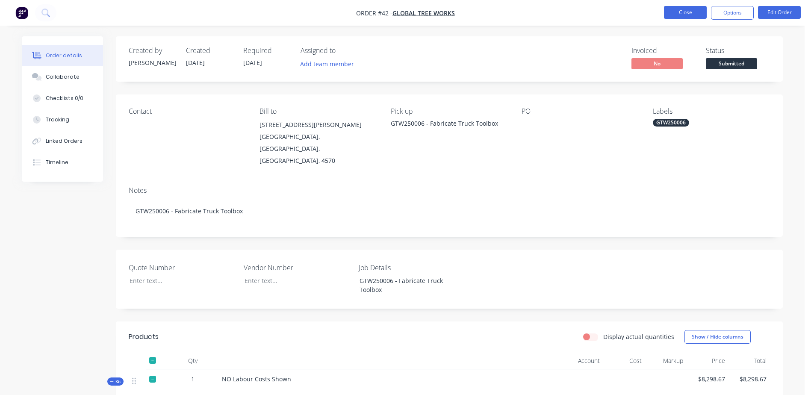
click at [671, 9] on button "Close" at bounding box center [685, 12] width 43 height 13
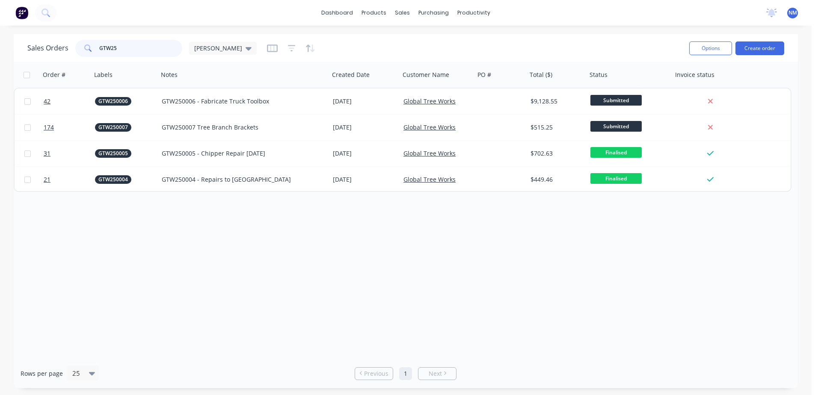
click at [116, 50] on input "GTW25" at bounding box center [140, 48] width 83 height 17
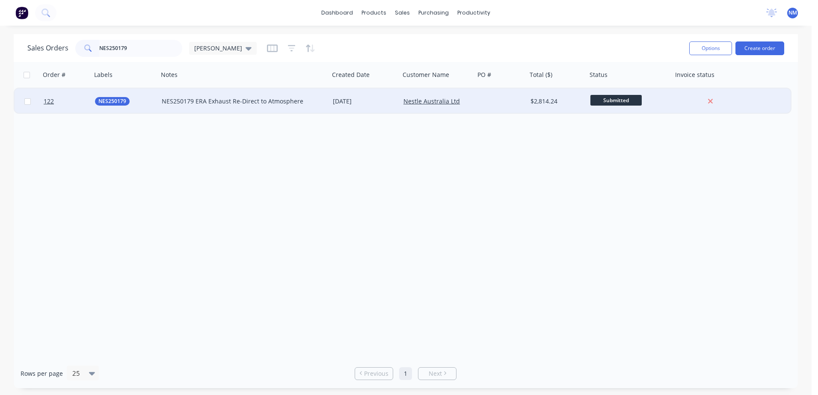
click at [320, 104] on div "NES250179 ERA Exhaust Re-Direct to Atmosphere" at bounding box center [244, 101] width 164 height 9
click at [373, 101] on div "[DATE]" at bounding box center [365, 101] width 64 height 9
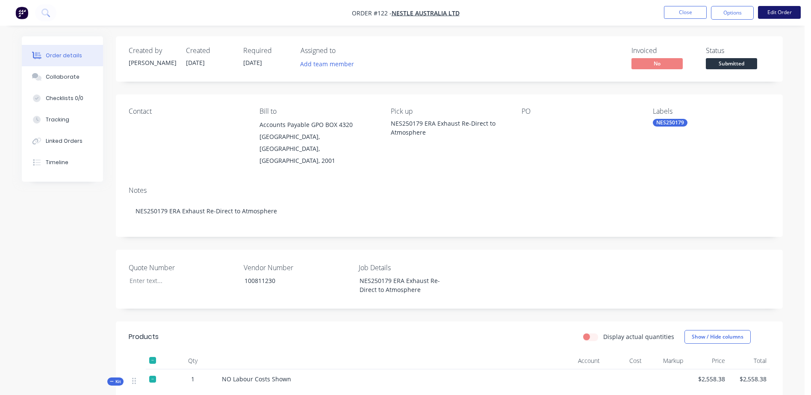
click at [784, 12] on button "Edit Order" at bounding box center [779, 12] width 43 height 13
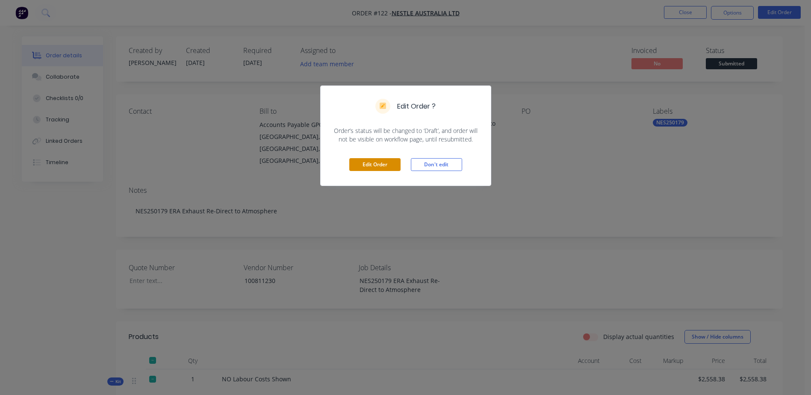
click at [378, 161] on button "Edit Order" at bounding box center [374, 164] width 51 height 13
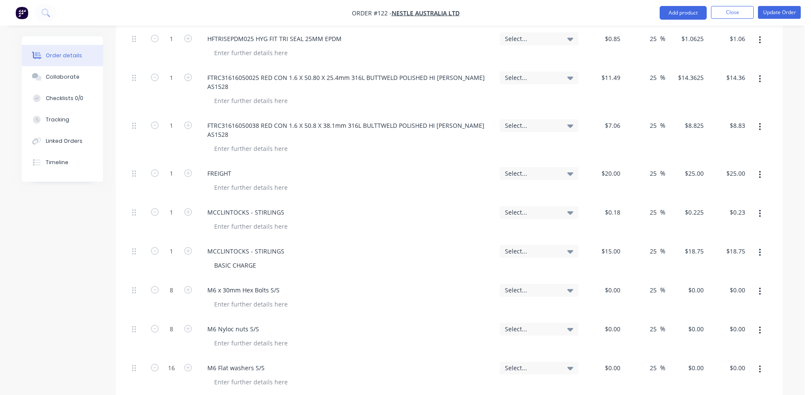
scroll to position [898, 0]
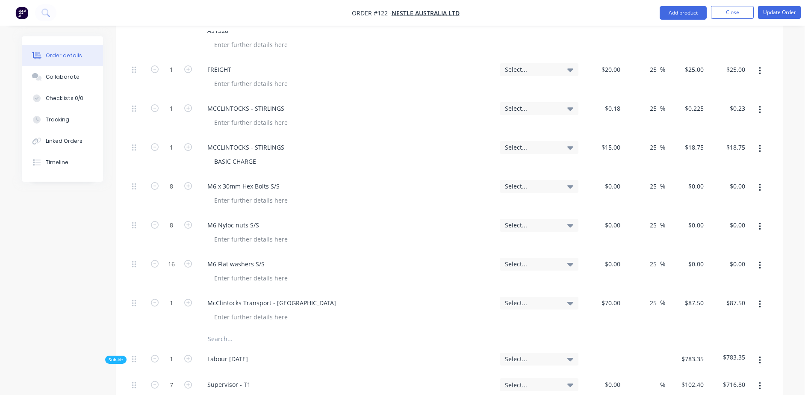
click at [218, 331] on input "text" at bounding box center [292, 339] width 171 height 17
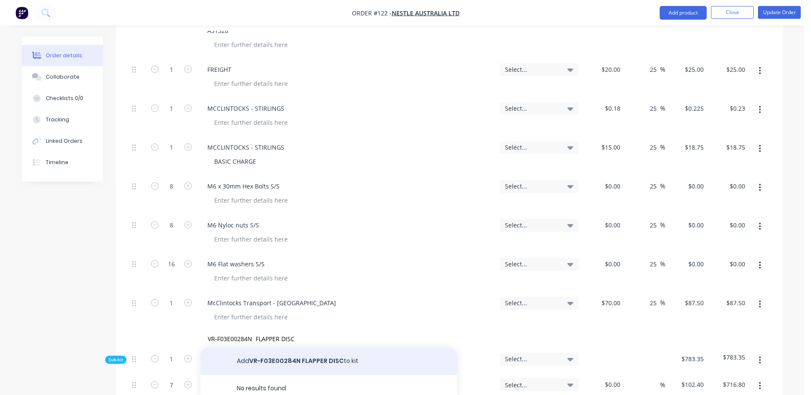
click at [310, 348] on button "Add VR-F03E00284N FLAPPER DISC to kit" at bounding box center [329, 361] width 257 height 27
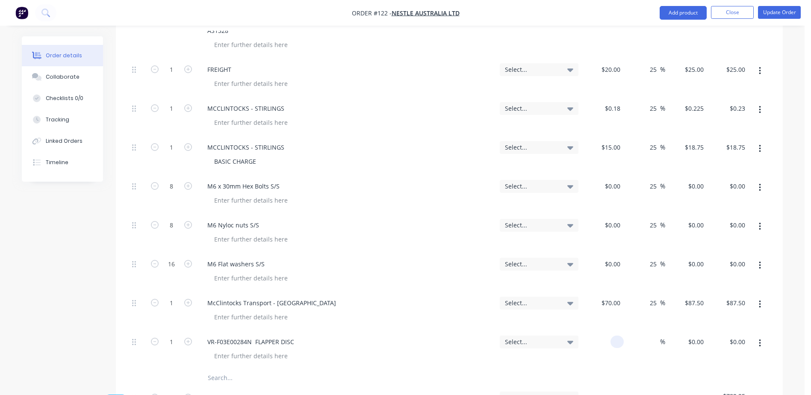
click at [610, 331] on div at bounding box center [603, 350] width 42 height 39
click at [781, 13] on button "Update Order" at bounding box center [779, 12] width 43 height 13
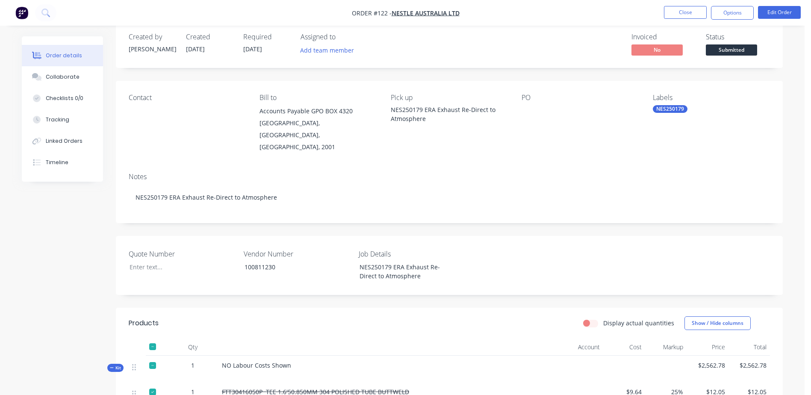
scroll to position [0, 0]
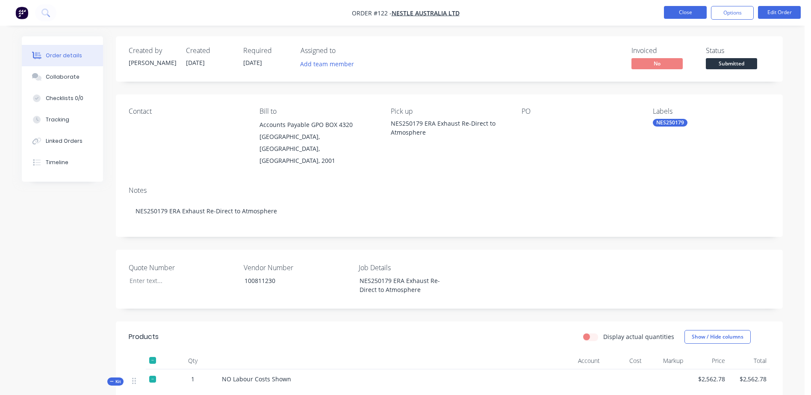
click at [685, 17] on button "Close" at bounding box center [685, 12] width 43 height 13
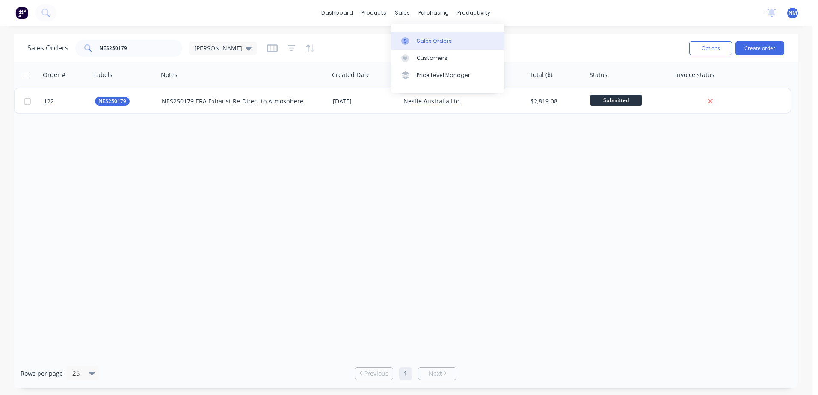
click at [422, 39] on div "Sales Orders" at bounding box center [434, 41] width 35 height 8
drag, startPoint x: 133, startPoint y: 53, endPoint x: 55, endPoint y: 63, distance: 79.3
click at [55, 63] on div "Sales Orders NES250179 [PERSON_NAME] Options Create order Order # Labels Notes …" at bounding box center [406, 211] width 784 height 354
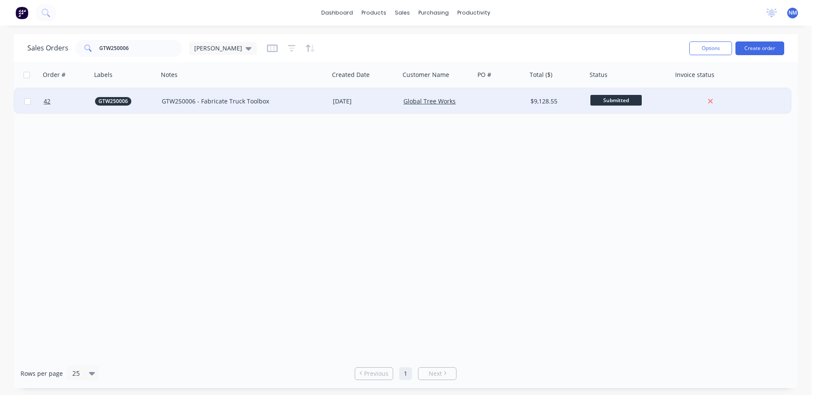
click at [302, 103] on div "GTW250006 - Fabricate Truck Toolbox" at bounding box center [240, 101] width 156 height 9
click at [491, 105] on div at bounding box center [501, 102] width 52 height 26
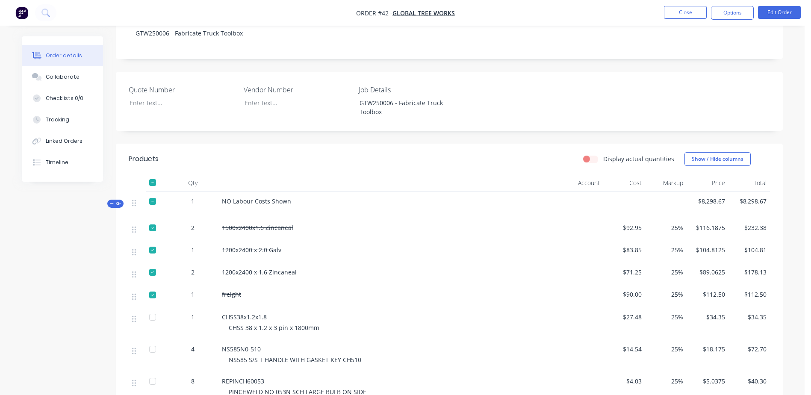
scroll to position [43, 0]
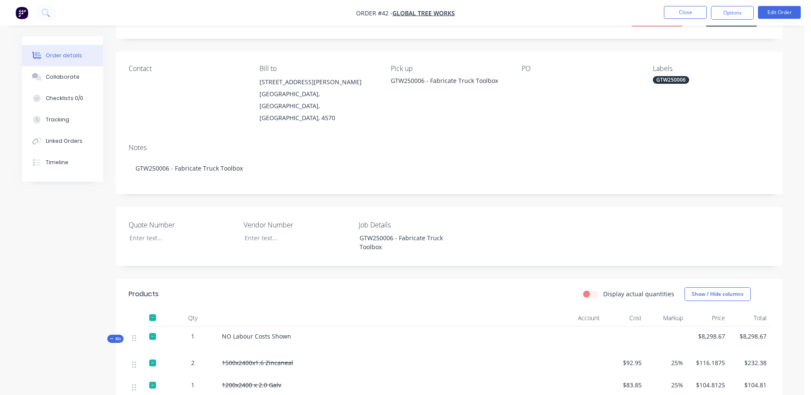
click at [783, 19] on li "Edit Order" at bounding box center [779, 13] width 43 height 14
click at [778, 15] on button "Edit Order" at bounding box center [779, 12] width 43 height 13
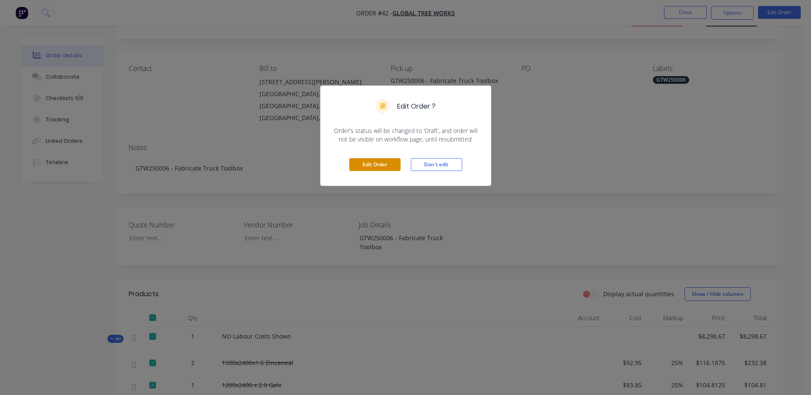
click at [374, 165] on button "Edit Order" at bounding box center [374, 164] width 51 height 13
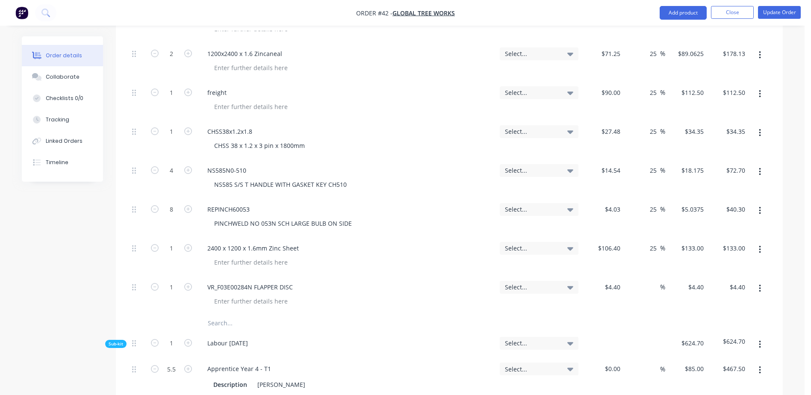
scroll to position [470, 0]
click at [218, 312] on input "text" at bounding box center [292, 320] width 171 height 17
click at [227, 312] on input "text" at bounding box center [292, 320] width 171 height 17
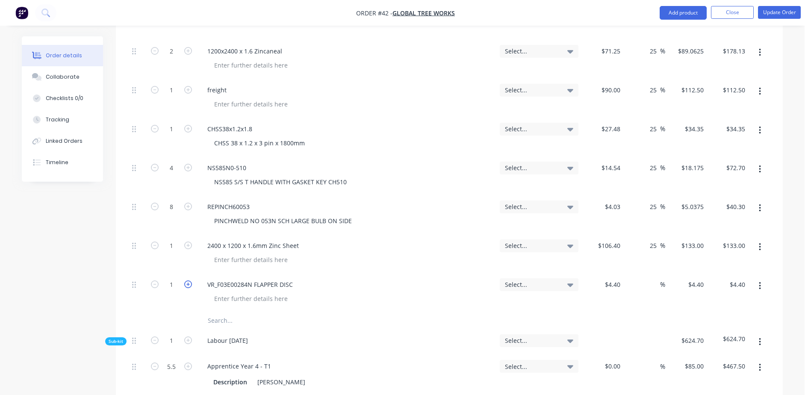
click at [189, 281] on icon "button" at bounding box center [188, 285] width 8 height 8
click at [216, 312] on input "text" at bounding box center [292, 320] width 171 height 17
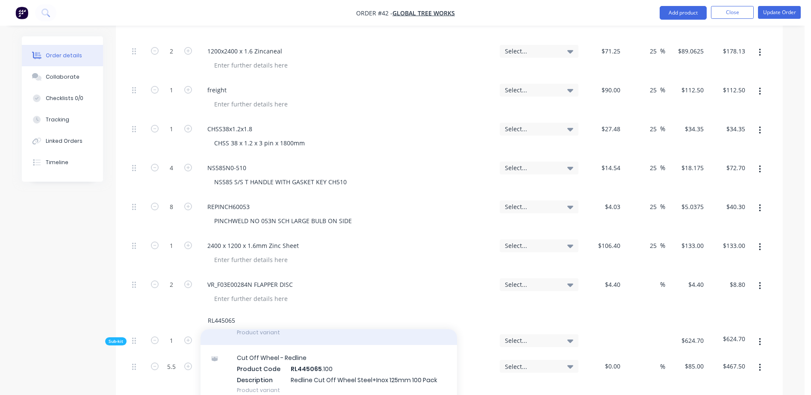
scroll to position [79, 0]
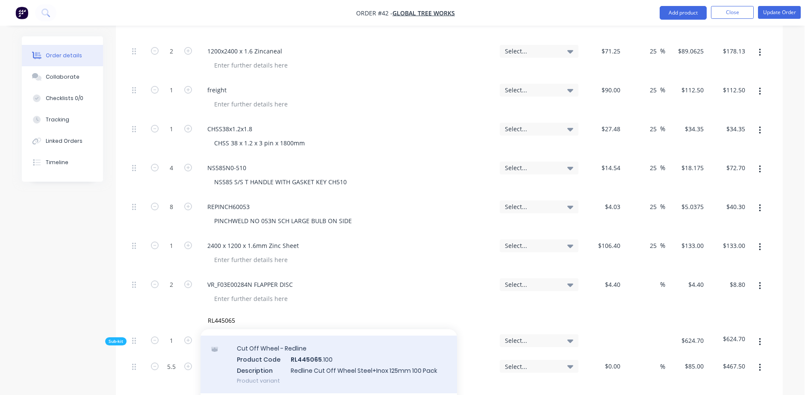
click at [309, 336] on div "Cut Off Wheel - Redline Product Code RL445065 .100 Description Redline Cut Off …" at bounding box center [329, 365] width 257 height 58
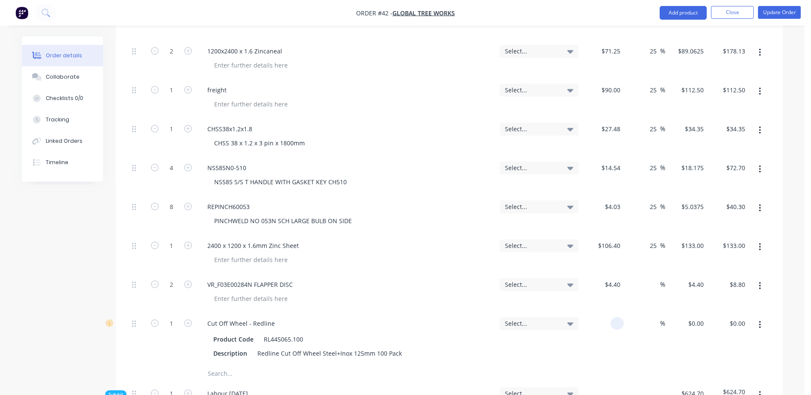
click at [613, 317] on div at bounding box center [617, 323] width 13 height 12
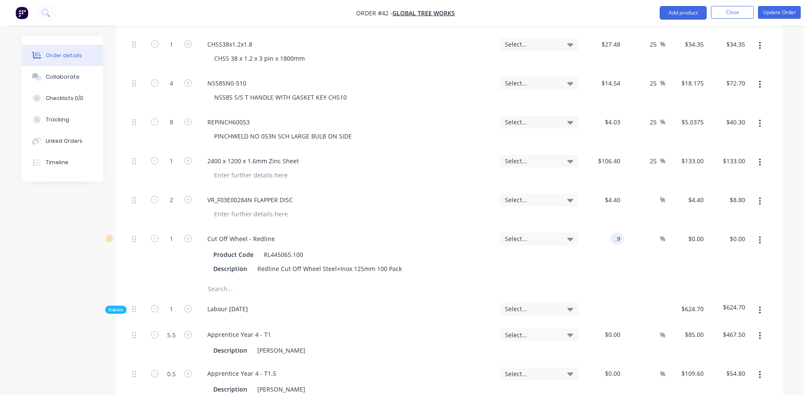
scroll to position [556, 0]
click at [224, 280] on input "text" at bounding box center [292, 288] width 171 height 17
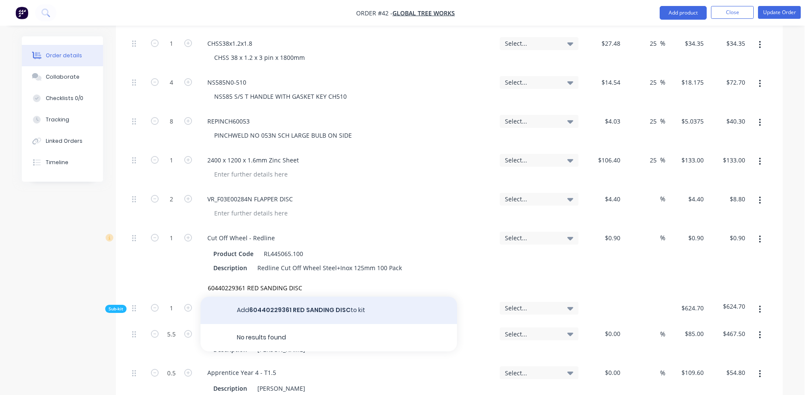
click at [301, 297] on button "Add 60440229361 RED SANDING DISC to kit" at bounding box center [329, 310] width 257 height 27
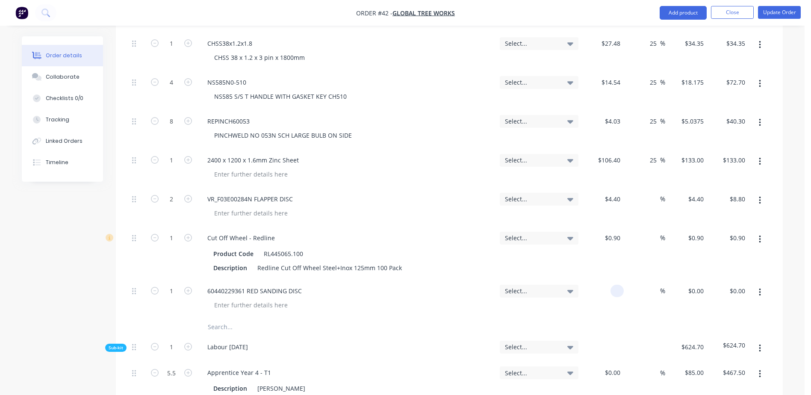
click at [607, 280] on div at bounding box center [603, 299] width 42 height 39
click at [190, 287] on icon "button" at bounding box center [188, 291] width 8 height 8
click at [183, 286] on button "button" at bounding box center [188, 290] width 11 height 9
click at [778, 16] on button "Update Order" at bounding box center [779, 12] width 43 height 13
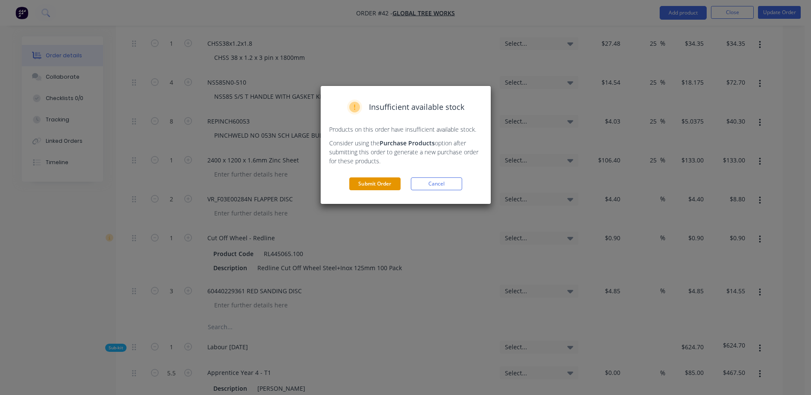
click at [374, 186] on button "Submit Order" at bounding box center [374, 184] width 51 height 13
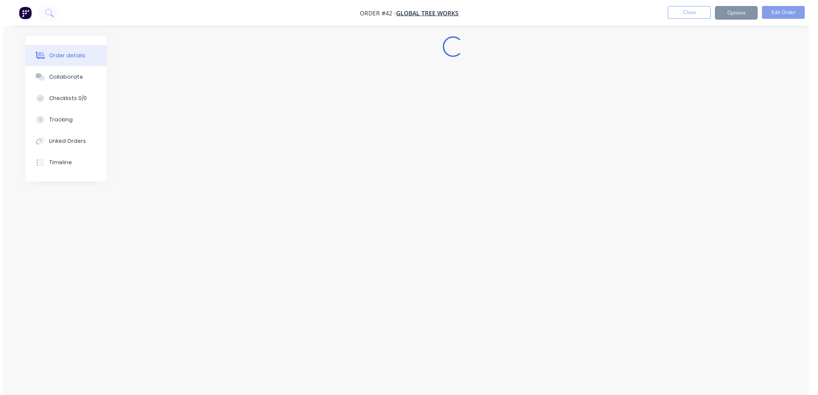
scroll to position [0, 0]
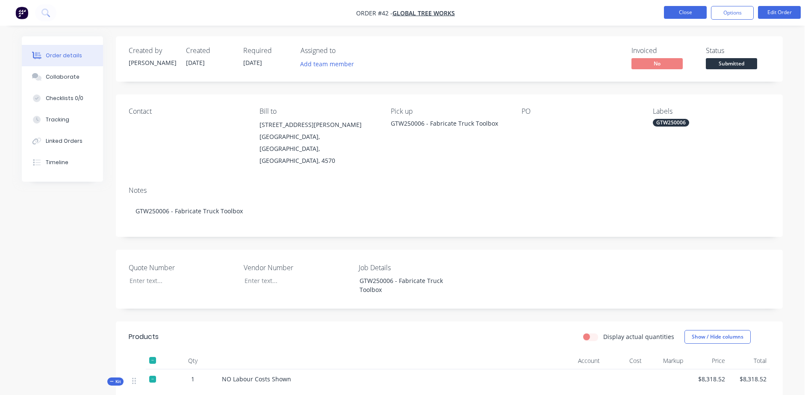
click at [674, 15] on button "Close" at bounding box center [685, 12] width 43 height 13
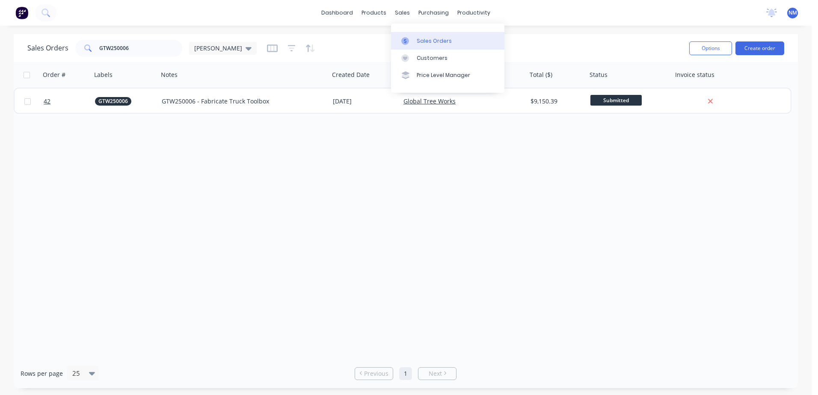
click at [420, 42] on div "Sales Orders" at bounding box center [434, 41] width 35 height 8
click at [146, 50] on input "GTW250006" at bounding box center [140, 48] width 83 height 17
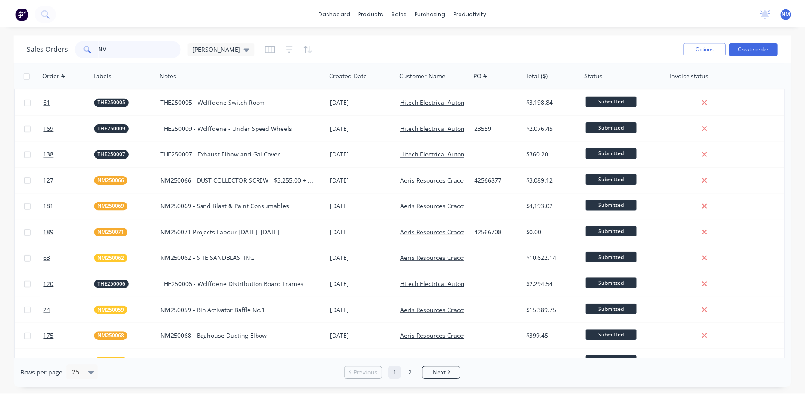
scroll to position [171, 0]
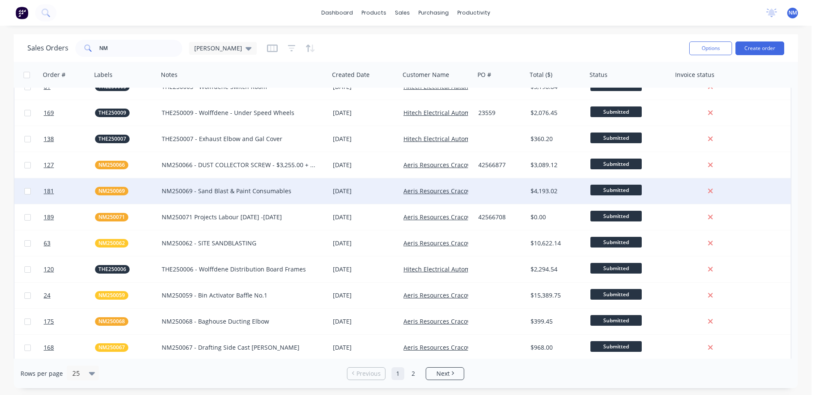
click at [314, 194] on div "NM250069 - Sand Blast & Paint Consumables" at bounding box center [240, 191] width 156 height 9
click at [382, 193] on div "[DATE]" at bounding box center [365, 191] width 64 height 9
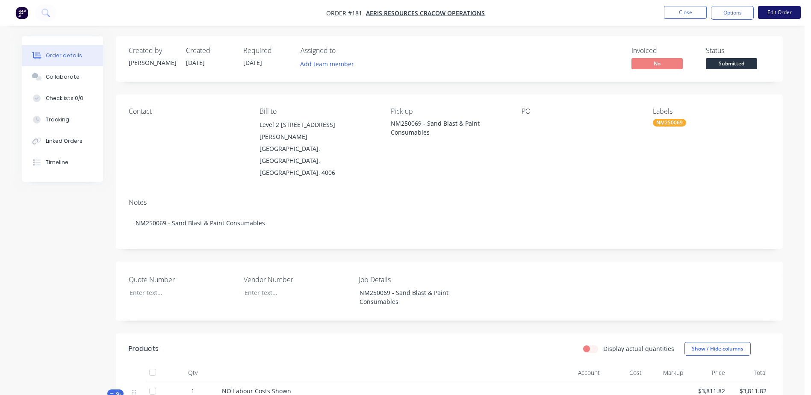
click at [773, 15] on button "Edit Order" at bounding box center [779, 12] width 43 height 13
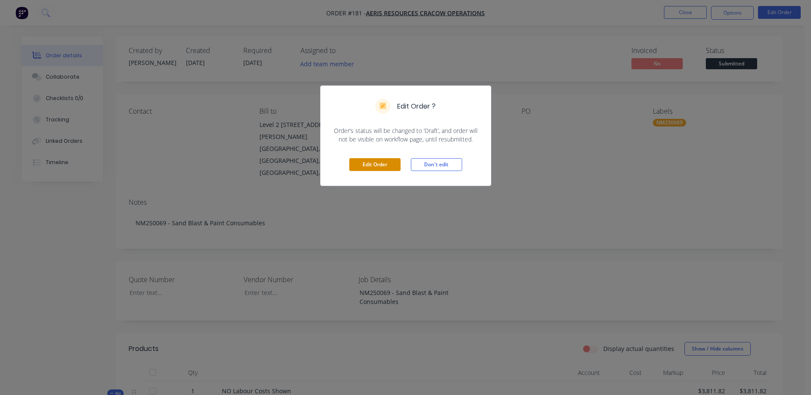
click at [364, 169] on button "Edit Order" at bounding box center [374, 164] width 51 height 13
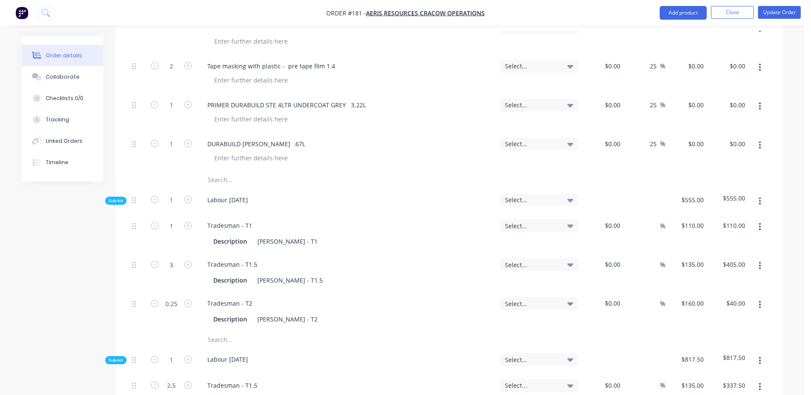
scroll to position [941, 0]
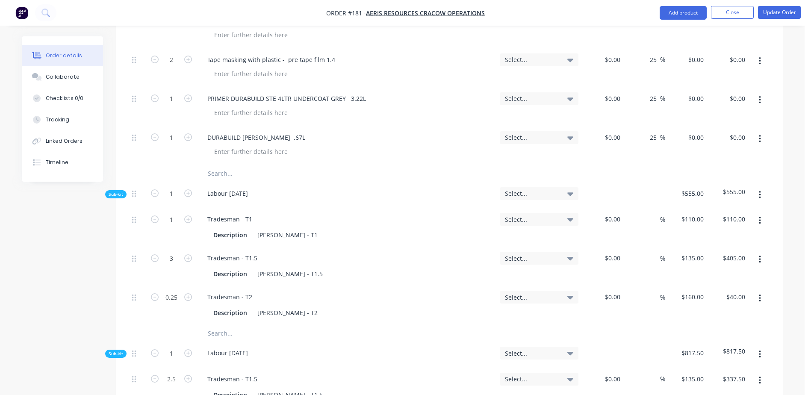
click at [224, 165] on input "text" at bounding box center [292, 173] width 171 height 17
click at [223, 165] on input "text" at bounding box center [292, 173] width 171 height 17
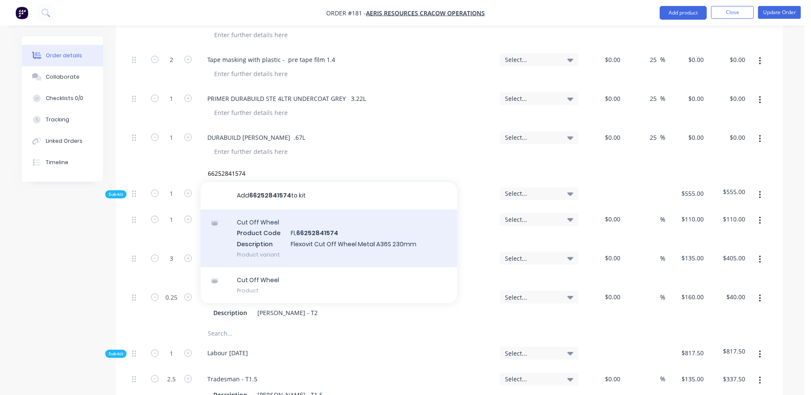
click at [286, 210] on div "Cut Off Wheel Product Code FL 66252841574 Description Flexovit Cut Off Wheel Me…" at bounding box center [329, 239] width 257 height 58
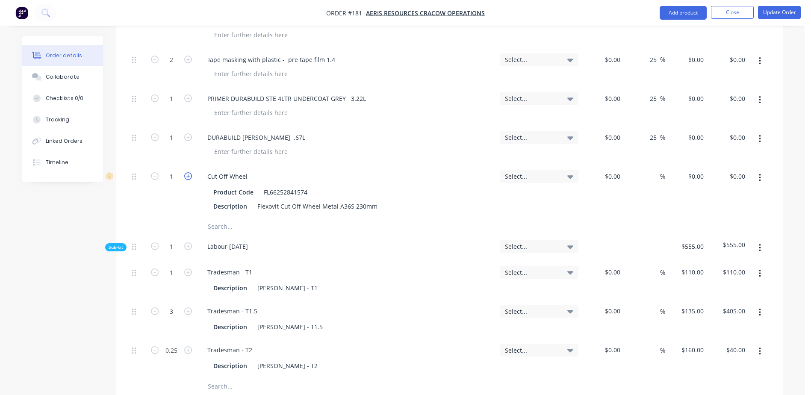
click at [188, 172] on icon "button" at bounding box center [188, 176] width 8 height 8
click at [607, 165] on div "$0.00" at bounding box center [603, 191] width 42 height 53
click at [228, 218] on input "text" at bounding box center [292, 226] width 171 height 17
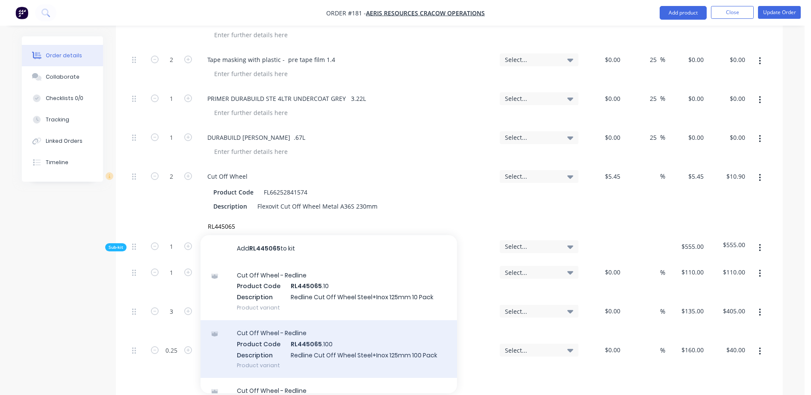
click at [335, 321] on div "Cut Off Wheel - Redline Product Code RL445065 .100 Description Redline Cut Off …" at bounding box center [329, 349] width 257 height 58
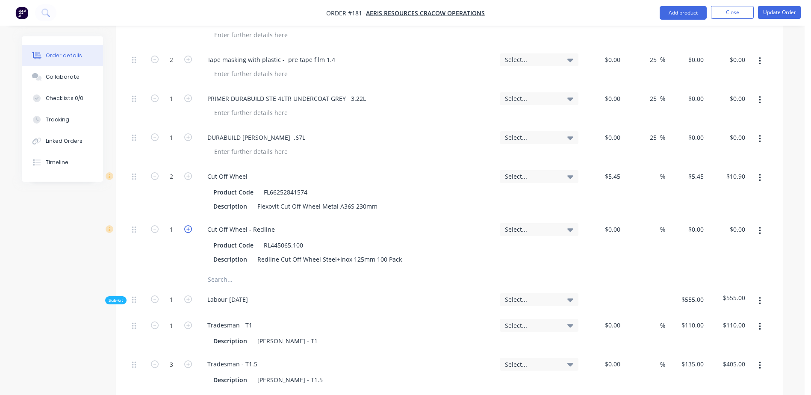
click at [188, 225] on icon "button" at bounding box center [188, 229] width 8 height 8
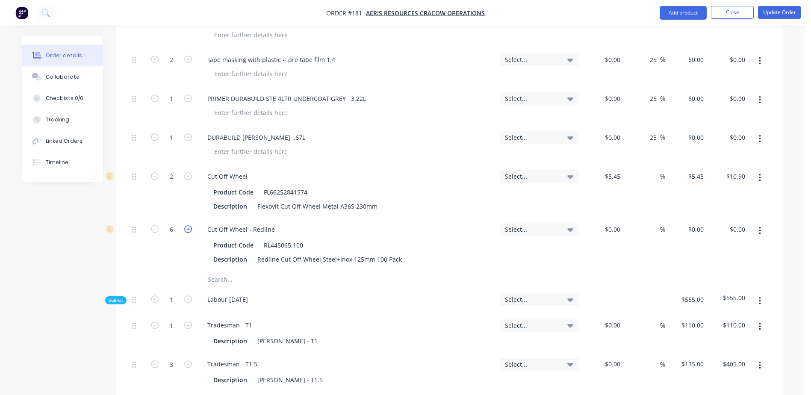
click at [188, 225] on icon "button" at bounding box center [188, 229] width 8 height 8
click at [619, 223] on input at bounding box center [619, 229] width 10 height 12
click at [228, 271] on input "text" at bounding box center [292, 279] width 171 height 17
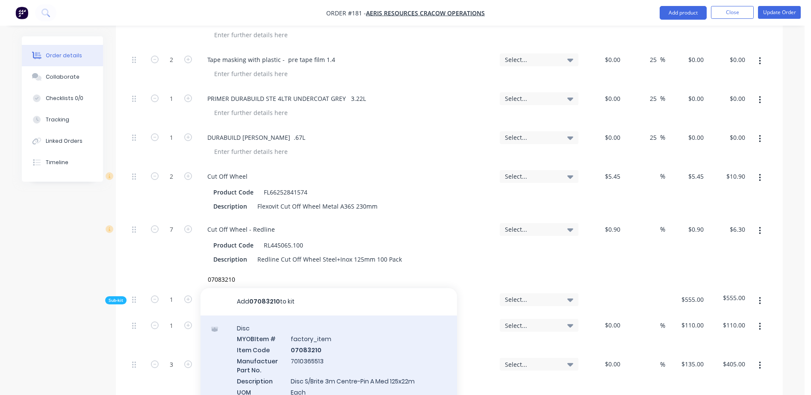
click at [310, 331] on div "Disc MYOB Item # factory_item Item Code 07083210 Manufactuer Part No. 701036551…" at bounding box center [329, 366] width 257 height 100
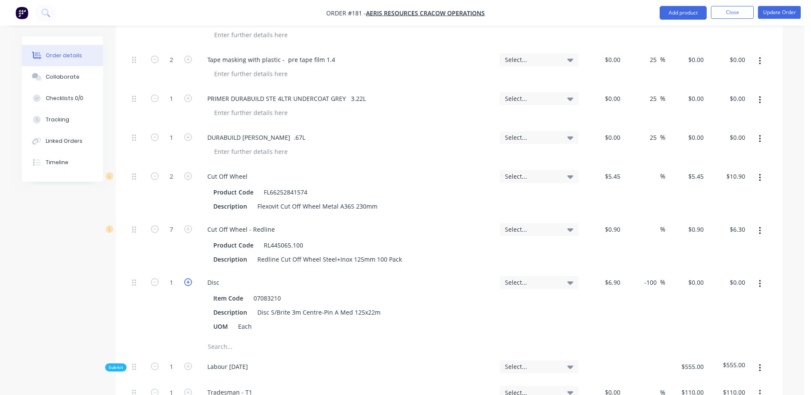
click at [190, 278] on icon "button" at bounding box center [188, 282] width 8 height 8
click at [226, 338] on input "text" at bounding box center [292, 346] width 171 height 17
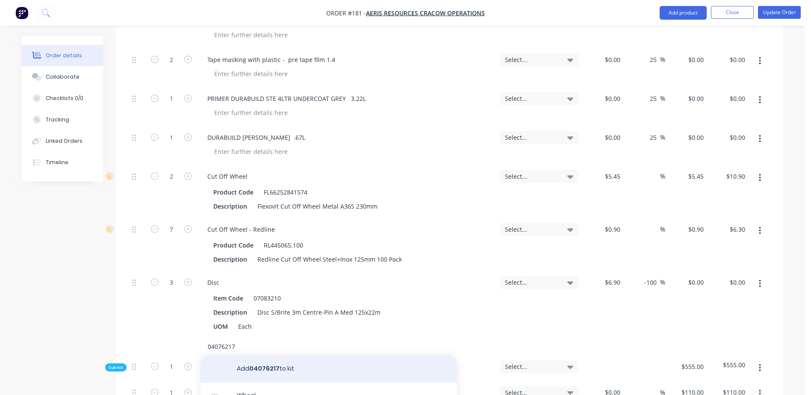
scroll to position [5, 0]
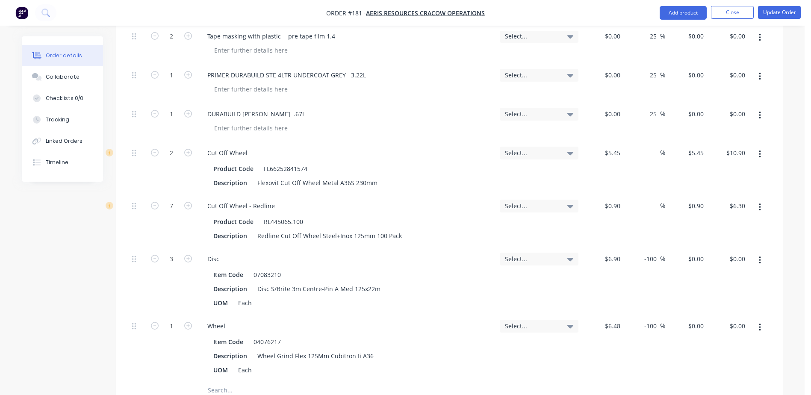
scroll to position [1027, 0]
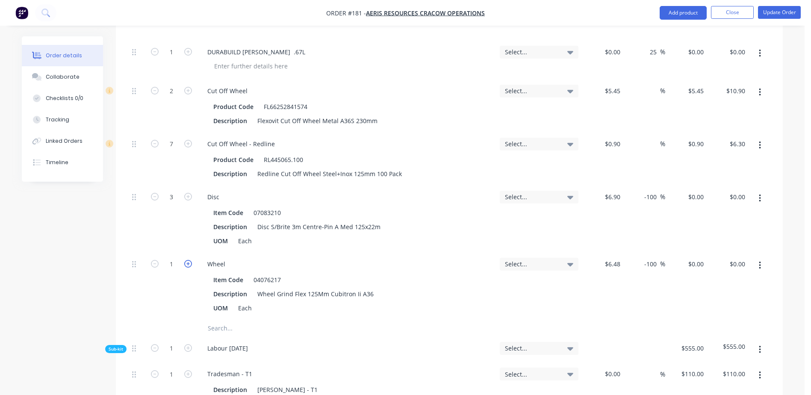
click at [185, 260] on icon "button" at bounding box center [188, 264] width 8 height 8
click at [386, 288] on div "Description Wheel Grind Flex 125Mm Cubitron Ii A36" at bounding box center [345, 294] width 270 height 12
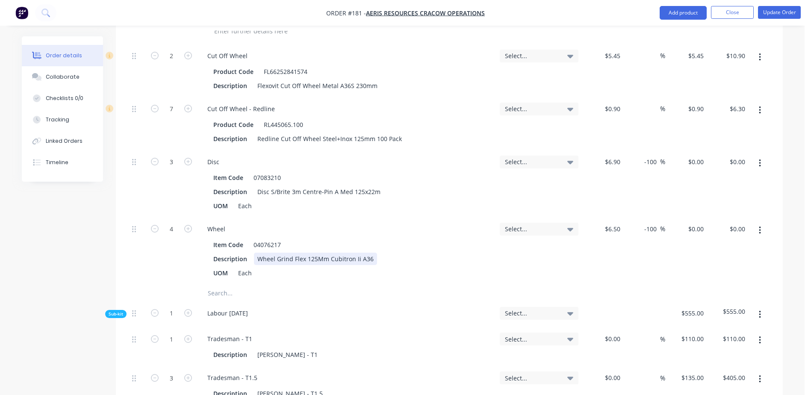
scroll to position [1069, 0]
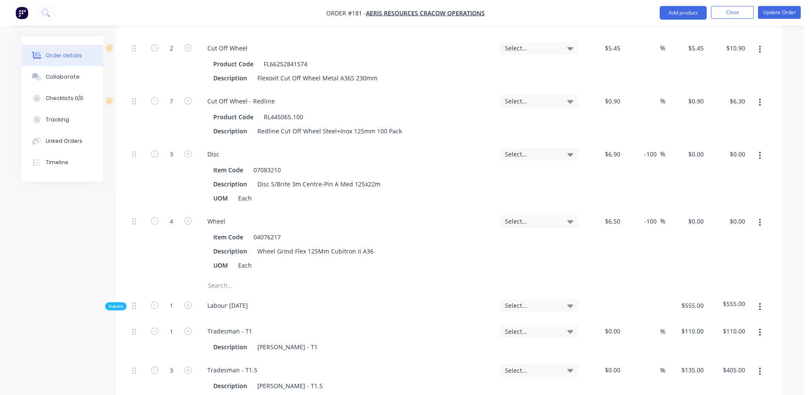
click at [216, 277] on input "text" at bounding box center [292, 285] width 171 height 17
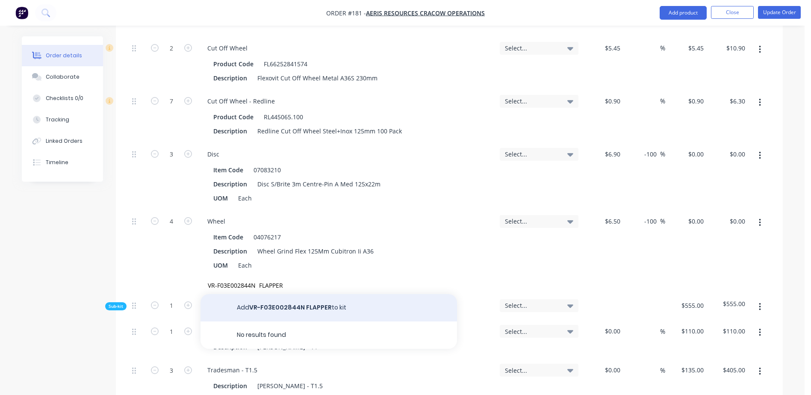
click at [285, 294] on button "Add VR-F03E002844N FLAPPER to kit" at bounding box center [329, 307] width 257 height 27
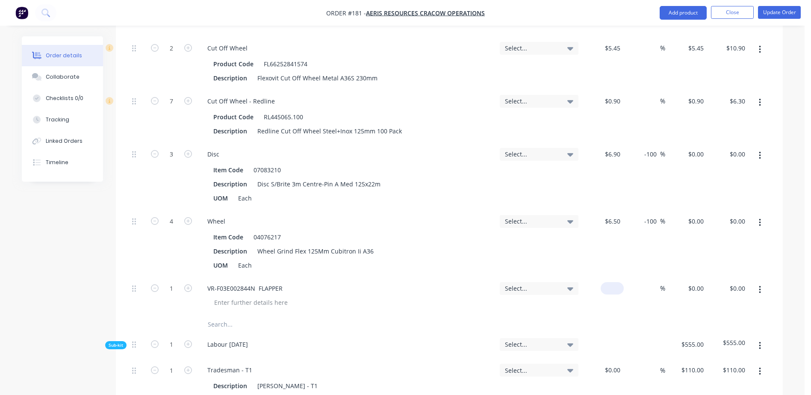
click at [610, 277] on div "$0.00" at bounding box center [603, 296] width 42 height 39
click at [218, 316] on input "text" at bounding box center [292, 324] width 171 height 17
click at [219, 316] on input "text" at bounding box center [292, 324] width 171 height 17
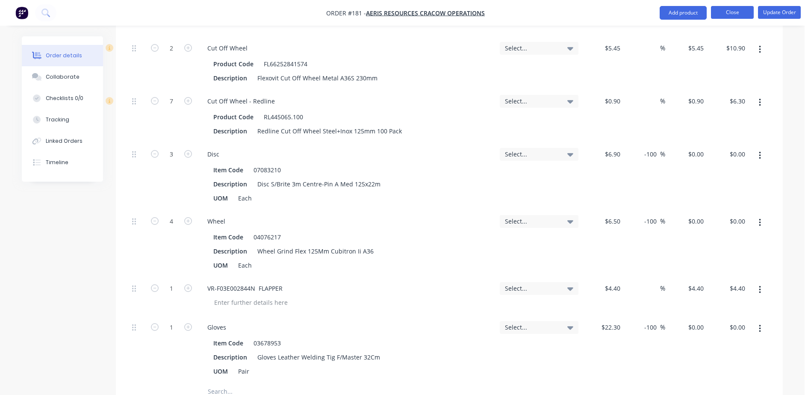
click at [730, 14] on button "Close" at bounding box center [732, 12] width 43 height 13
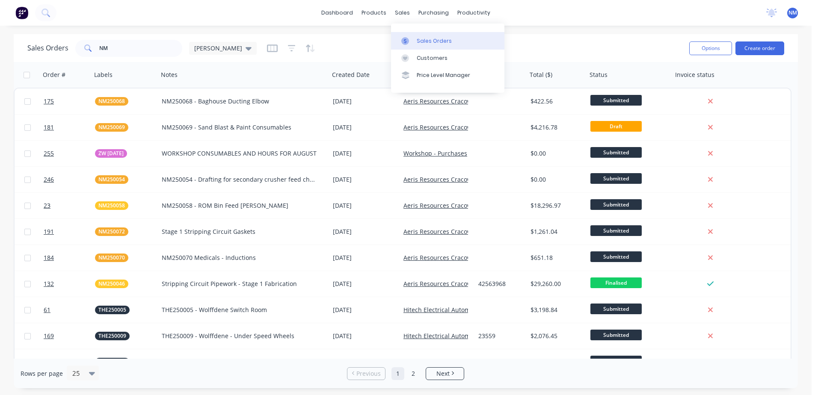
click at [425, 38] on div "Sales Orders" at bounding box center [434, 41] width 35 height 8
drag, startPoint x: 124, startPoint y: 50, endPoint x: 61, endPoint y: 45, distance: 63.5
click at [61, 45] on div "Sales Orders NM [PERSON_NAME]" at bounding box center [141, 48] width 229 height 17
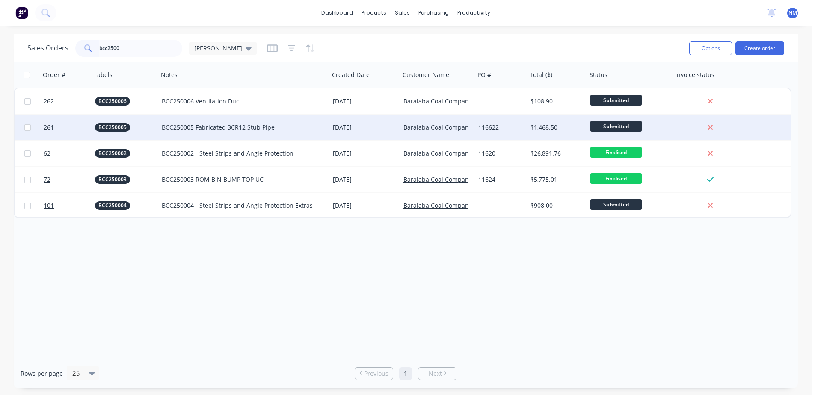
click at [281, 130] on div "BCC250005 Fabricated 3CR12 Stub Pipe" at bounding box center [240, 127] width 156 height 9
click at [373, 125] on div "[DATE]" at bounding box center [365, 127] width 64 height 9
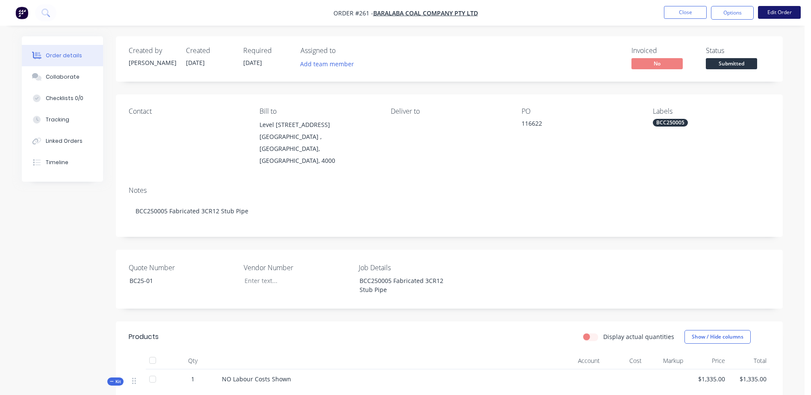
click at [772, 12] on button "Edit Order" at bounding box center [779, 12] width 43 height 13
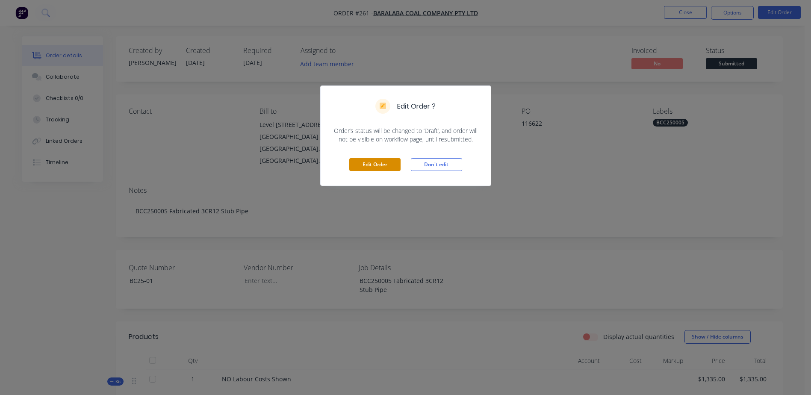
click at [373, 164] on button "Edit Order" at bounding box center [374, 164] width 51 height 13
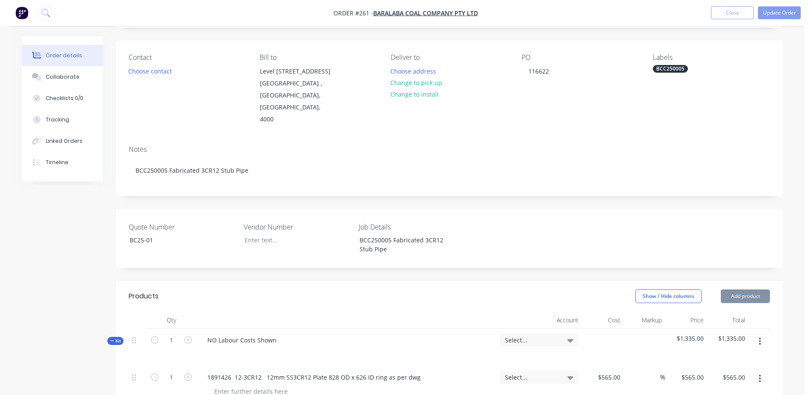
scroll to position [171, 0]
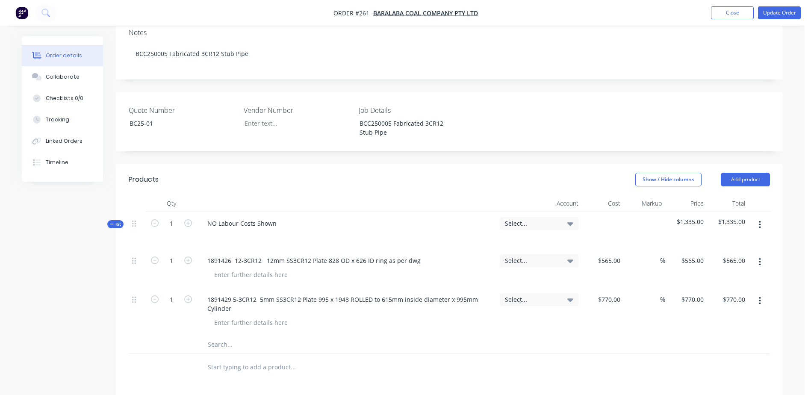
click at [221, 336] on input "text" at bounding box center [292, 344] width 171 height 17
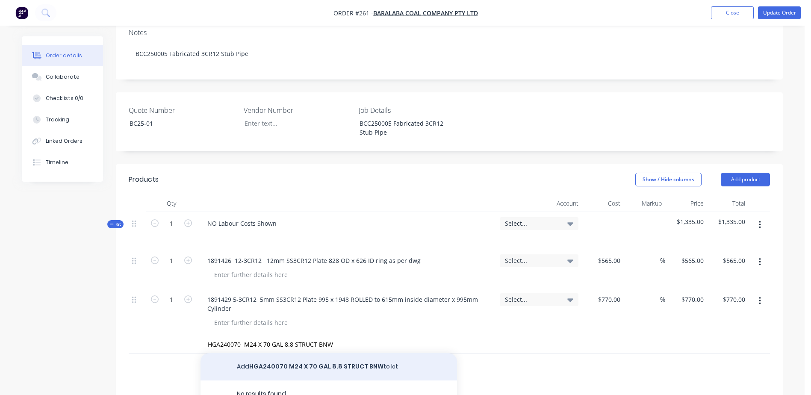
click at [286, 353] on button "Add HGA240070 M24 X 70 GAL 8.8 STRUCT BNW to kit" at bounding box center [329, 366] width 257 height 27
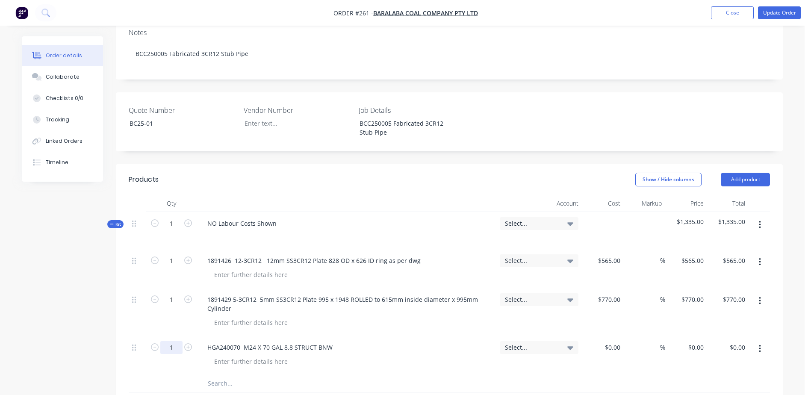
click at [176, 267] on input "1" at bounding box center [171, 260] width 22 height 13
click at [735, 341] on input "0.00" at bounding box center [739, 347] width 20 height 12
click at [612, 341] on div at bounding box center [617, 347] width 13 height 12
click at [731, 341] on div "0.00 $0.00" at bounding box center [737, 347] width 23 height 12
click at [226, 375] on input "text" at bounding box center [292, 383] width 171 height 17
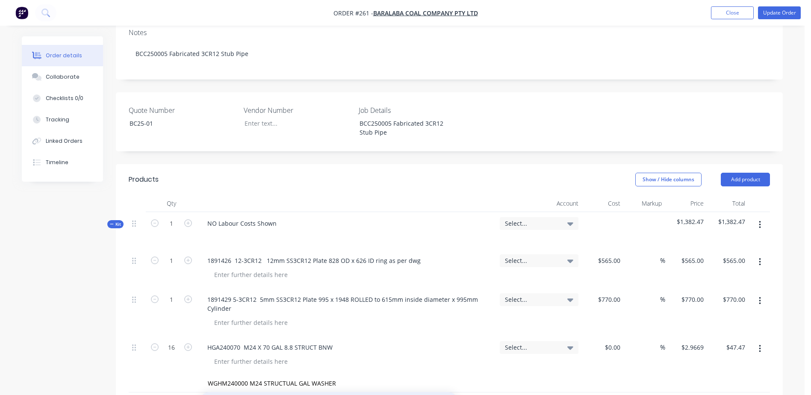
click at [171, 267] on input "1" at bounding box center [171, 260] width 22 height 13
click at [727, 375] on div "0.00 0.00" at bounding box center [728, 394] width 42 height 39
click at [788, 12] on button "Update Order" at bounding box center [779, 12] width 43 height 13
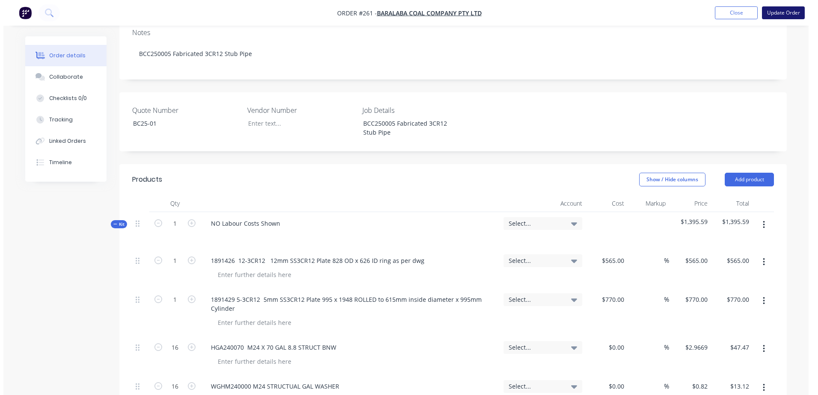
scroll to position [0, 0]
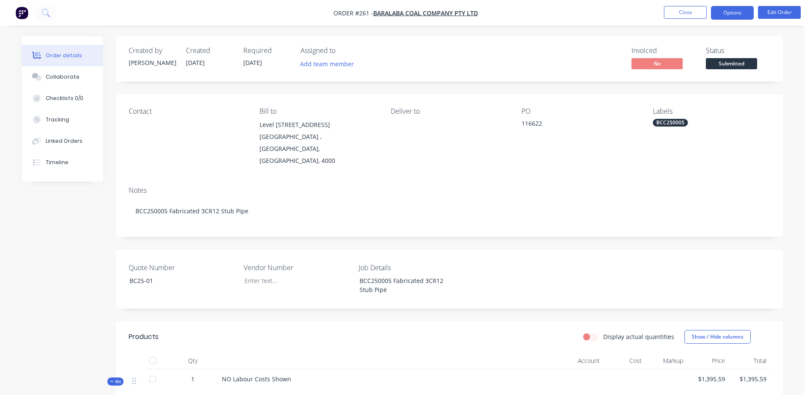
click at [741, 12] on button "Options" at bounding box center [732, 13] width 43 height 14
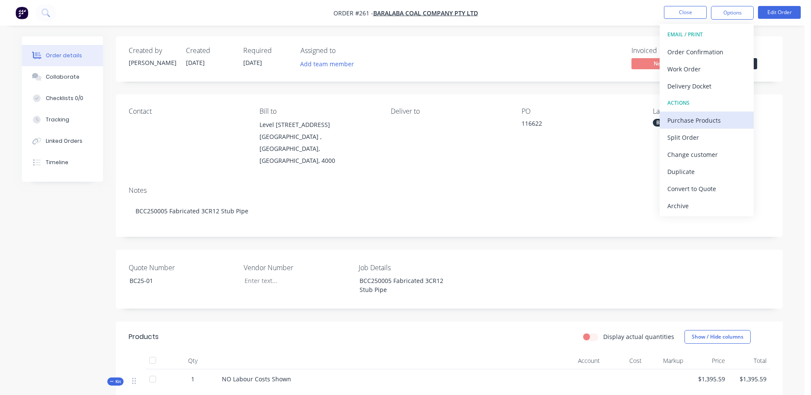
click at [728, 117] on div "Purchase Products" at bounding box center [707, 120] width 79 height 12
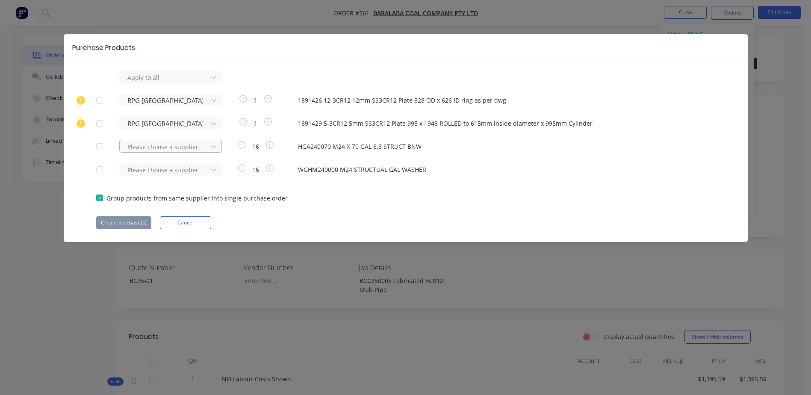
click at [153, 83] on div at bounding box center [165, 77] width 77 height 11
click at [172, 178] on div "[PERSON_NAME] Trade Fasteners Pty Ltd" at bounding box center [170, 182] width 103 height 25
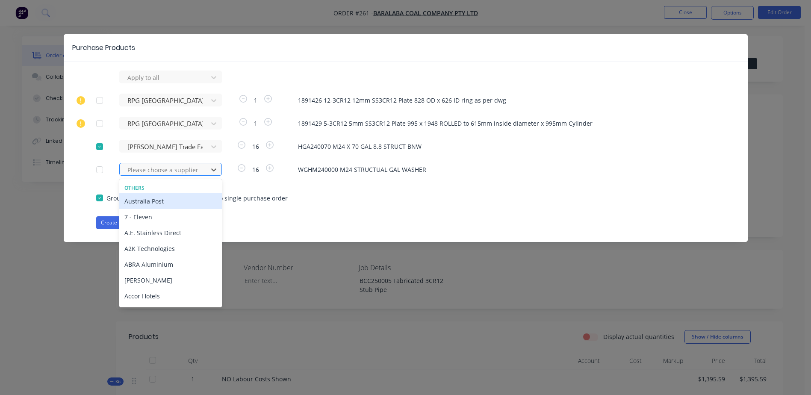
click at [151, 166] on div at bounding box center [165, 170] width 77 height 11
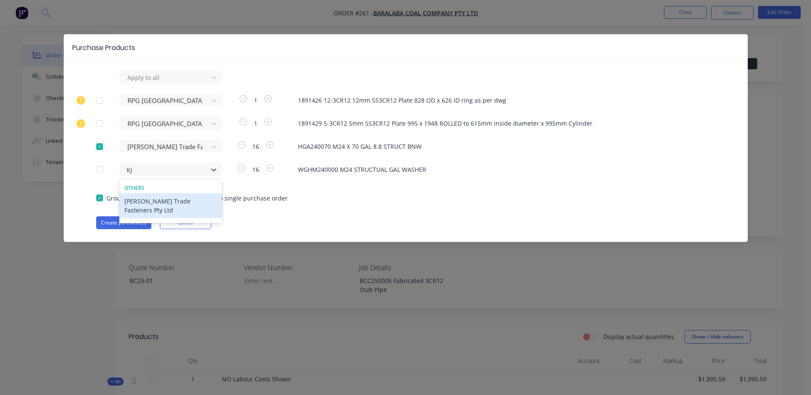
click at [163, 200] on div "[PERSON_NAME] Trade Fasteners Pty Ltd" at bounding box center [170, 205] width 103 height 25
click at [116, 222] on button "Create purchase(s)" at bounding box center [123, 222] width 55 height 13
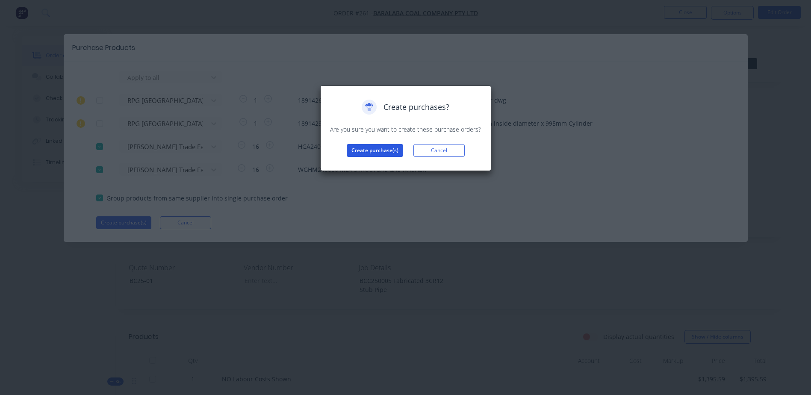
click at [370, 150] on button "Create purchase(s)" at bounding box center [375, 150] width 56 height 13
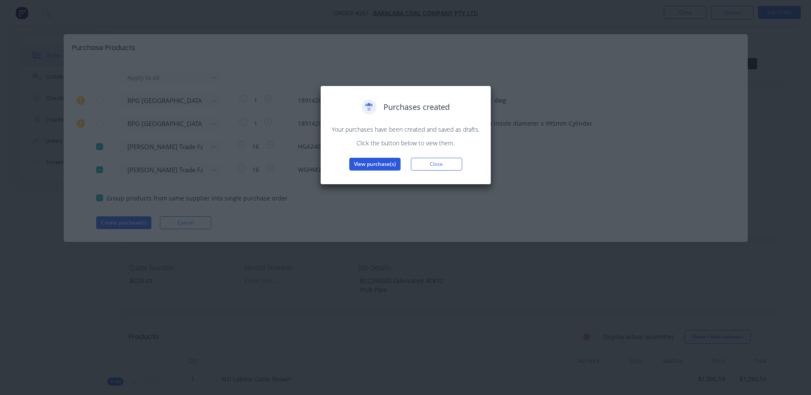
click at [373, 164] on button "View purchase(s)" at bounding box center [374, 164] width 51 height 13
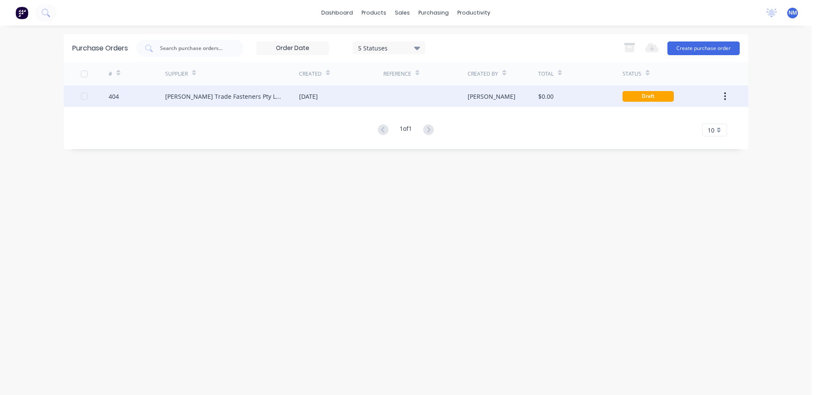
click at [381, 99] on div "[DATE]" at bounding box center [341, 96] width 84 height 21
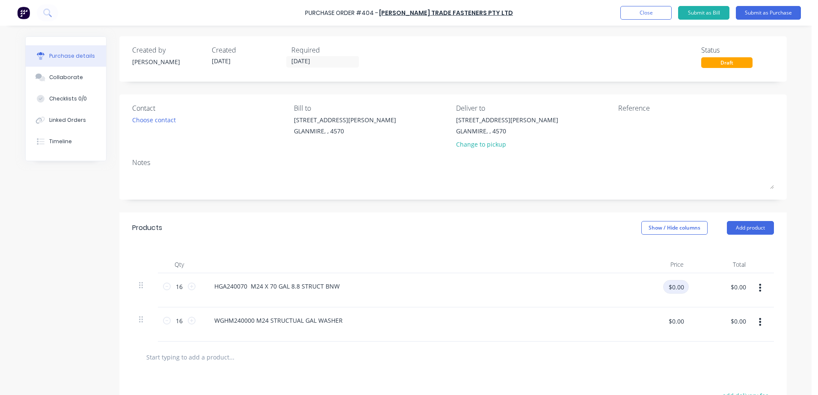
click at [669, 291] on input "$0.00" at bounding box center [676, 287] width 26 height 14
click at [734, 287] on input "$0.00" at bounding box center [738, 287] width 26 height 14
click at [730, 320] on input "$0.00" at bounding box center [738, 321] width 26 height 14
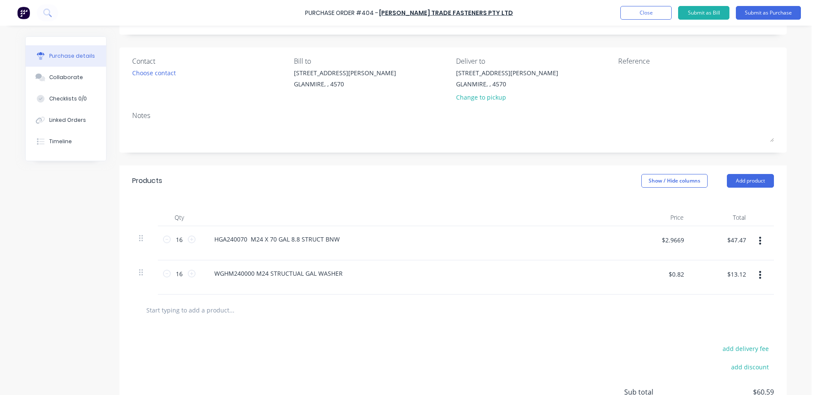
scroll to position [41, 0]
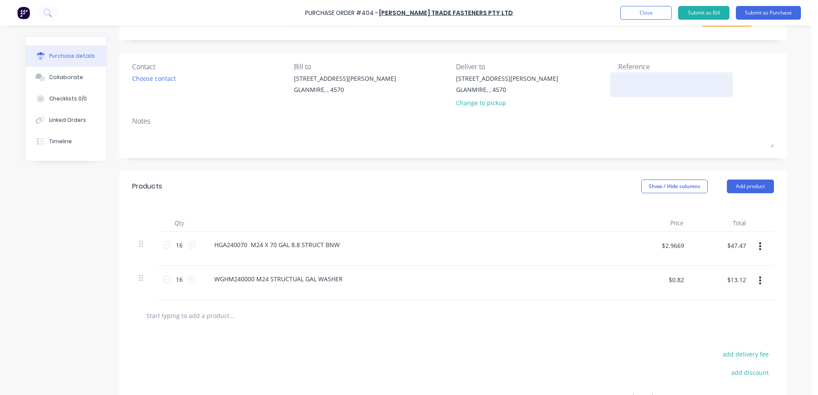
click at [621, 86] on textarea at bounding box center [671, 83] width 107 height 19
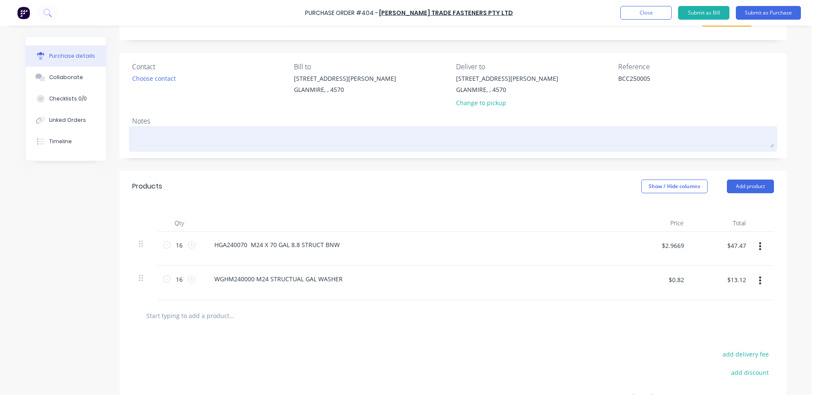
click at [169, 136] on textarea at bounding box center [453, 137] width 642 height 19
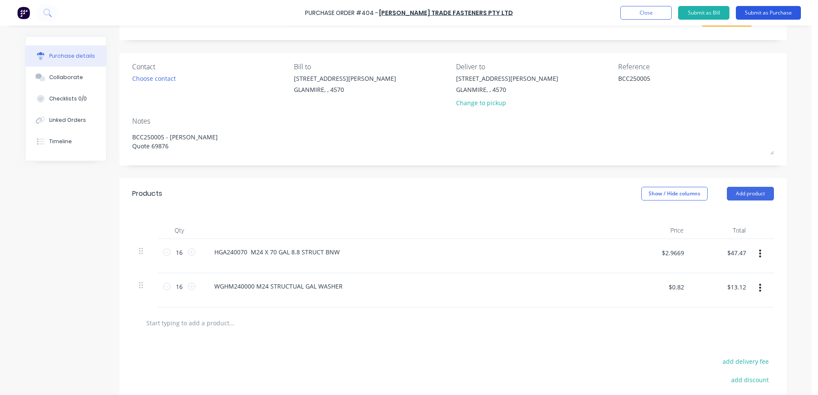
click at [776, 14] on button "Submit as Purchase" at bounding box center [768, 13] width 65 height 14
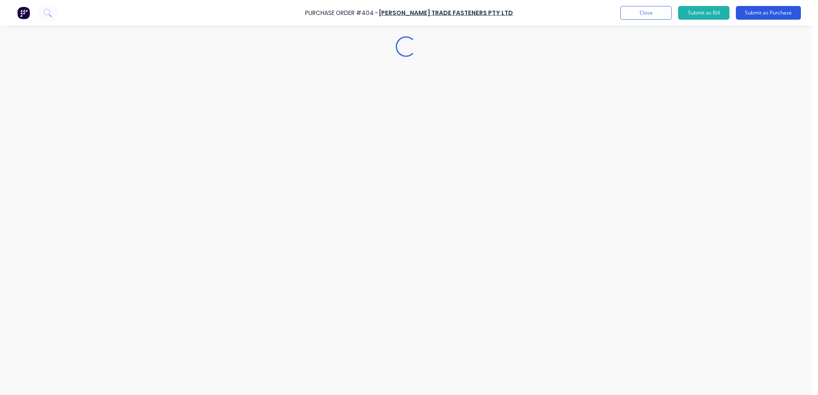
scroll to position [0, 0]
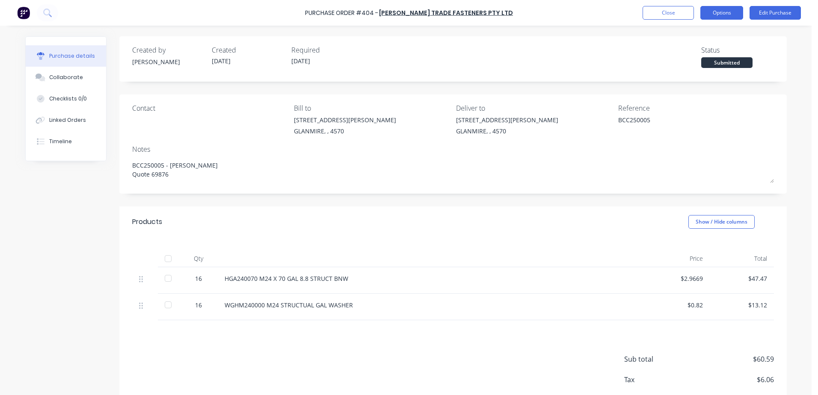
click at [734, 12] on button "Options" at bounding box center [721, 13] width 43 height 14
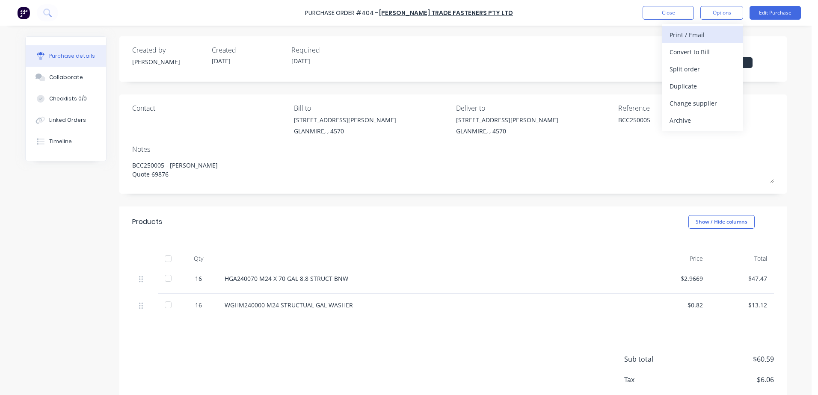
click at [702, 38] on div "Print / Email" at bounding box center [702, 35] width 66 height 12
click at [696, 51] on div "With pricing" at bounding box center [702, 52] width 66 height 12
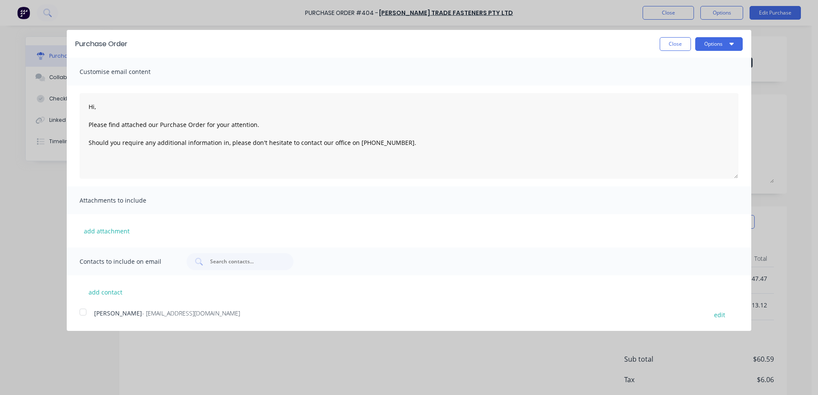
click at [80, 311] on div at bounding box center [82, 312] width 17 height 17
click at [715, 45] on button "Options" at bounding box center [718, 44] width 47 height 14
click at [707, 83] on div "Email" at bounding box center [702, 83] width 66 height 12
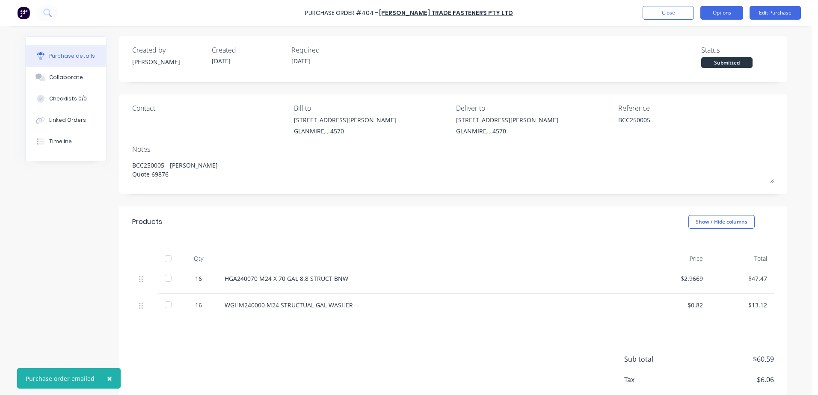
click at [726, 15] on button "Options" at bounding box center [721, 13] width 43 height 14
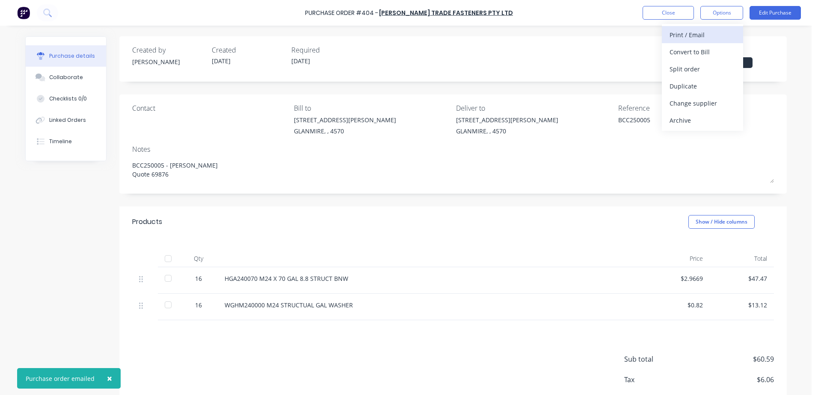
click at [678, 38] on div "Print / Email" at bounding box center [702, 35] width 66 height 12
click at [681, 51] on div "With pricing" at bounding box center [702, 52] width 66 height 12
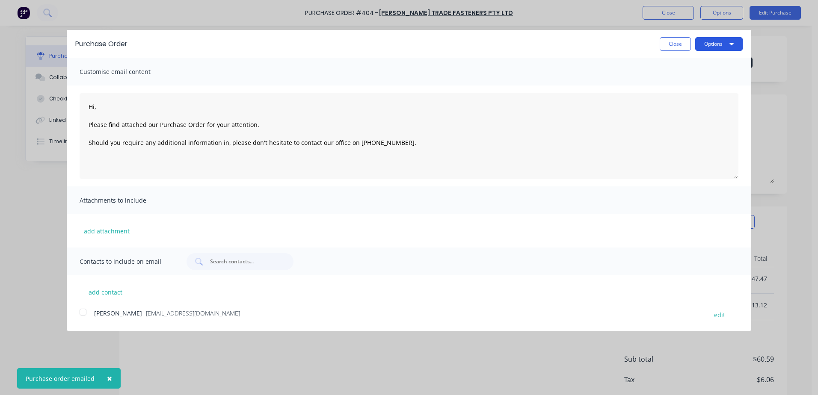
click at [706, 45] on button "Options" at bounding box center [718, 44] width 47 height 14
click at [672, 74] on button "Print" at bounding box center [701, 65] width 81 height 17
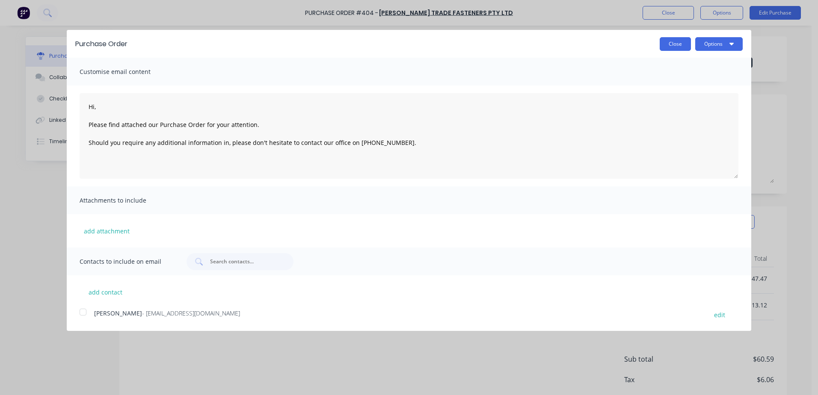
click at [669, 45] on button "Close" at bounding box center [675, 44] width 31 height 14
